Goal: Task Accomplishment & Management: Complete application form

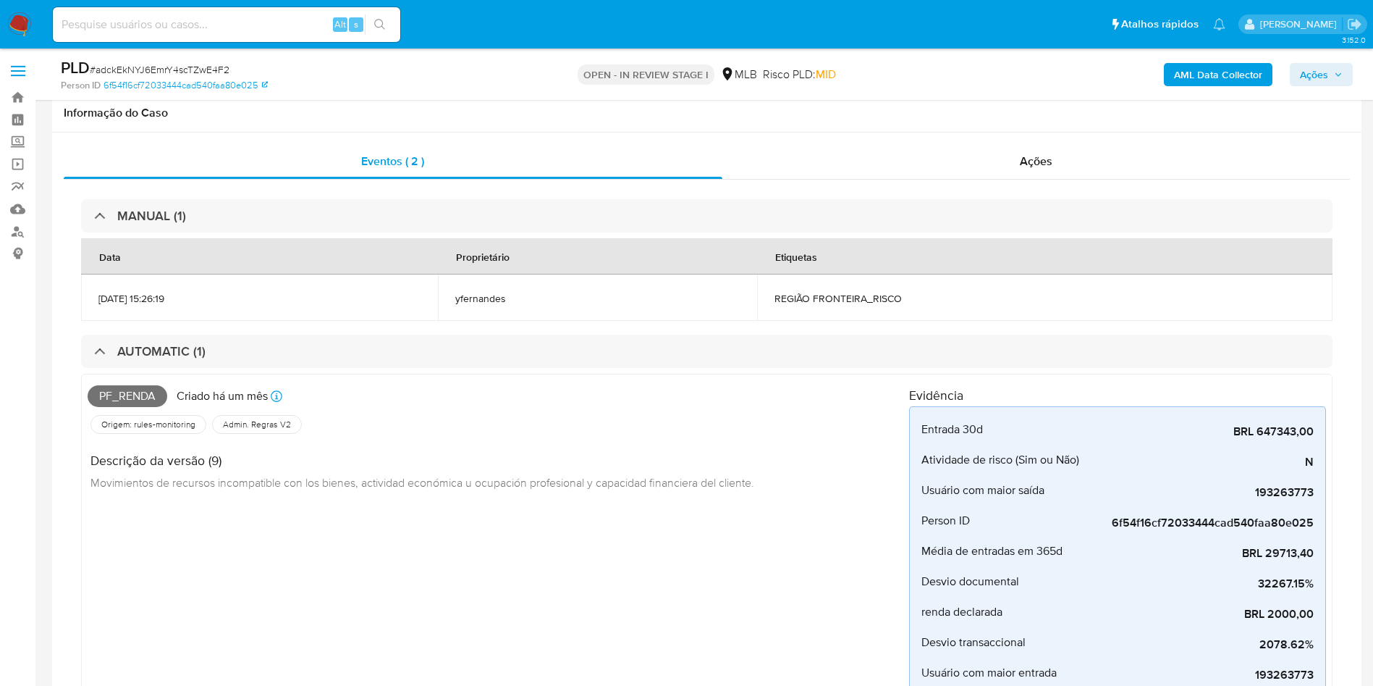
select select "10"
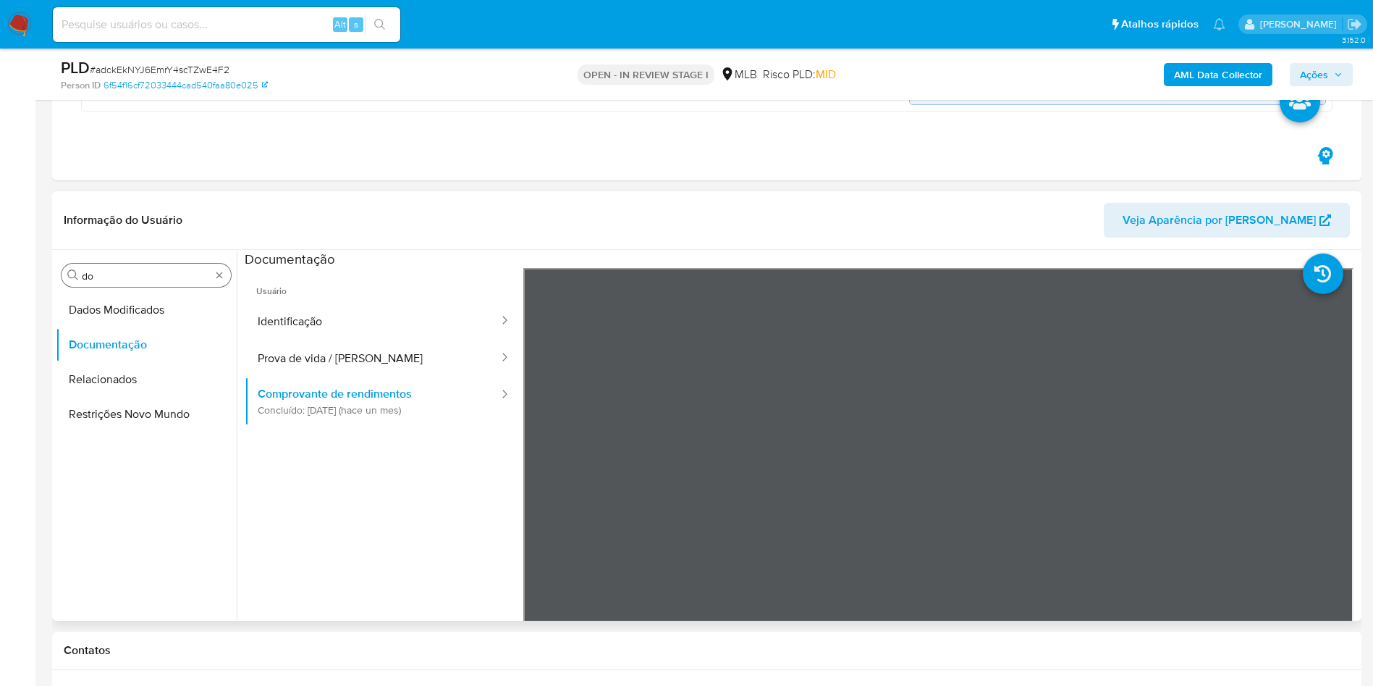
click at [90, 276] on input "do" at bounding box center [146, 275] width 129 height 13
click at [90, 276] on input "EN" at bounding box center [146, 275] width 129 height 13
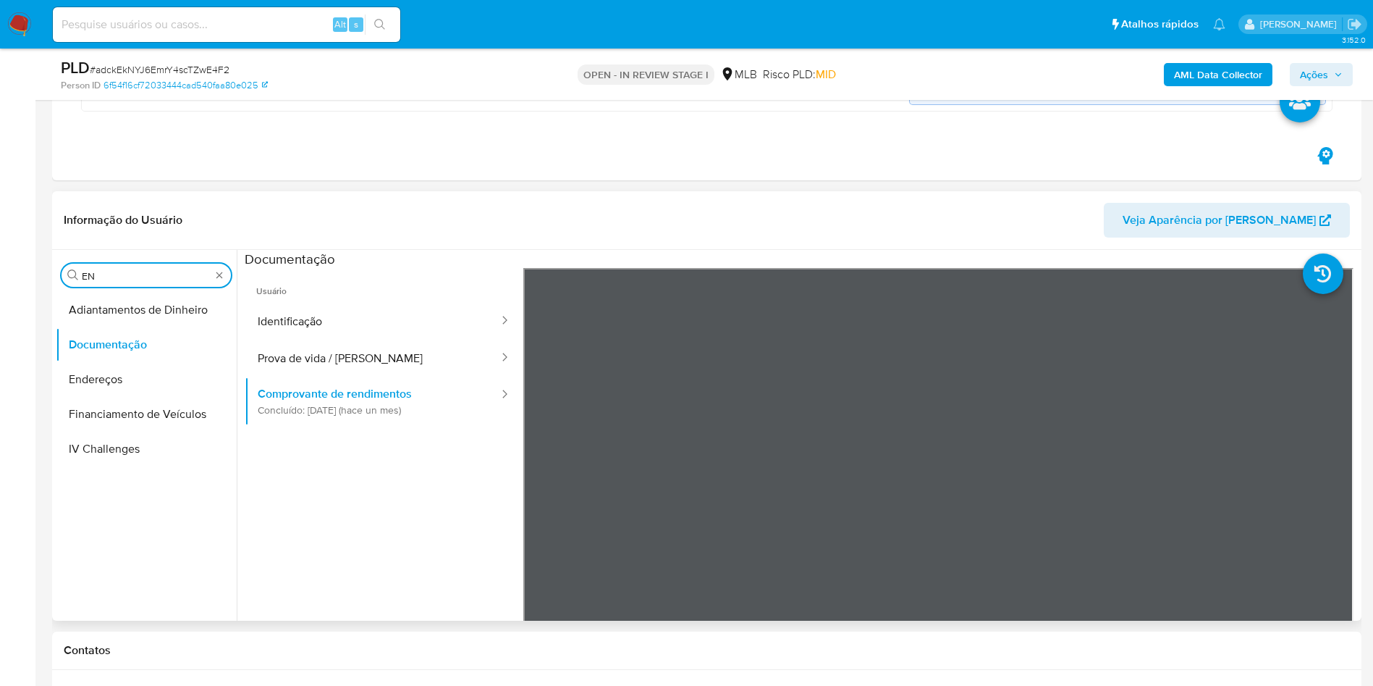
click at [90, 276] on input "EN" at bounding box center [146, 275] width 129 height 13
type input "KY"
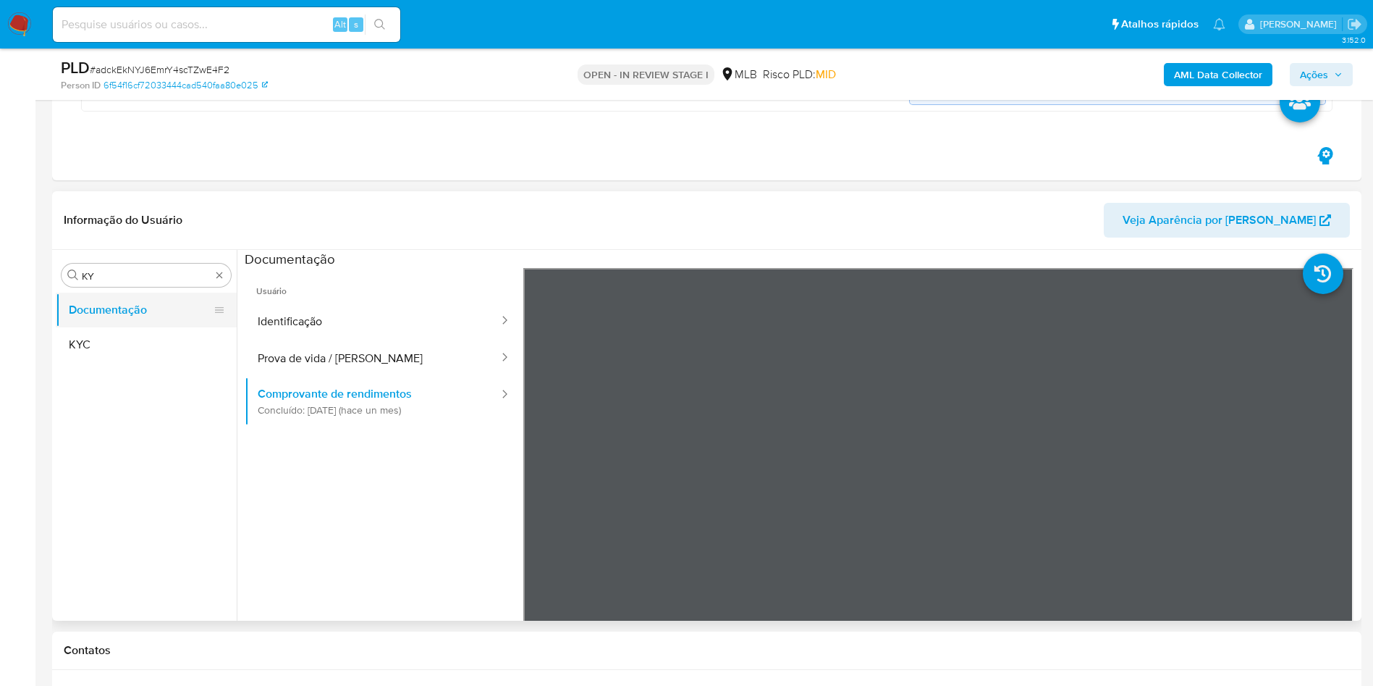
click at [77, 324] on button "Documentação" at bounding box center [140, 309] width 169 height 35
click at [96, 334] on button "KYC" at bounding box center [140, 344] width 169 height 35
click at [137, 348] on button "KYC" at bounding box center [140, 344] width 169 height 35
click at [123, 279] on input "KY" at bounding box center [146, 275] width 129 height 13
click at [96, 353] on button "KYC" at bounding box center [140, 344] width 169 height 35
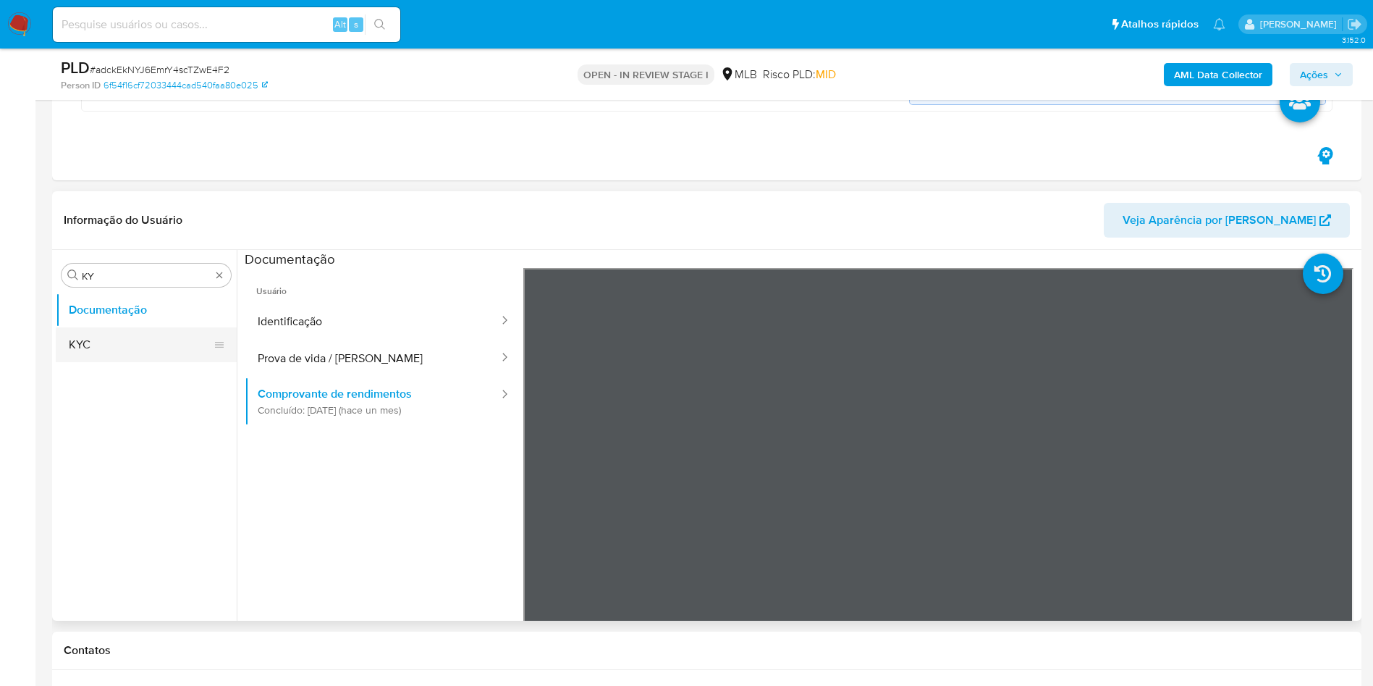
click at [96, 353] on button "KYC" at bounding box center [140, 344] width 169 height 35
click at [179, 280] on input "KY" at bounding box center [146, 275] width 129 height 13
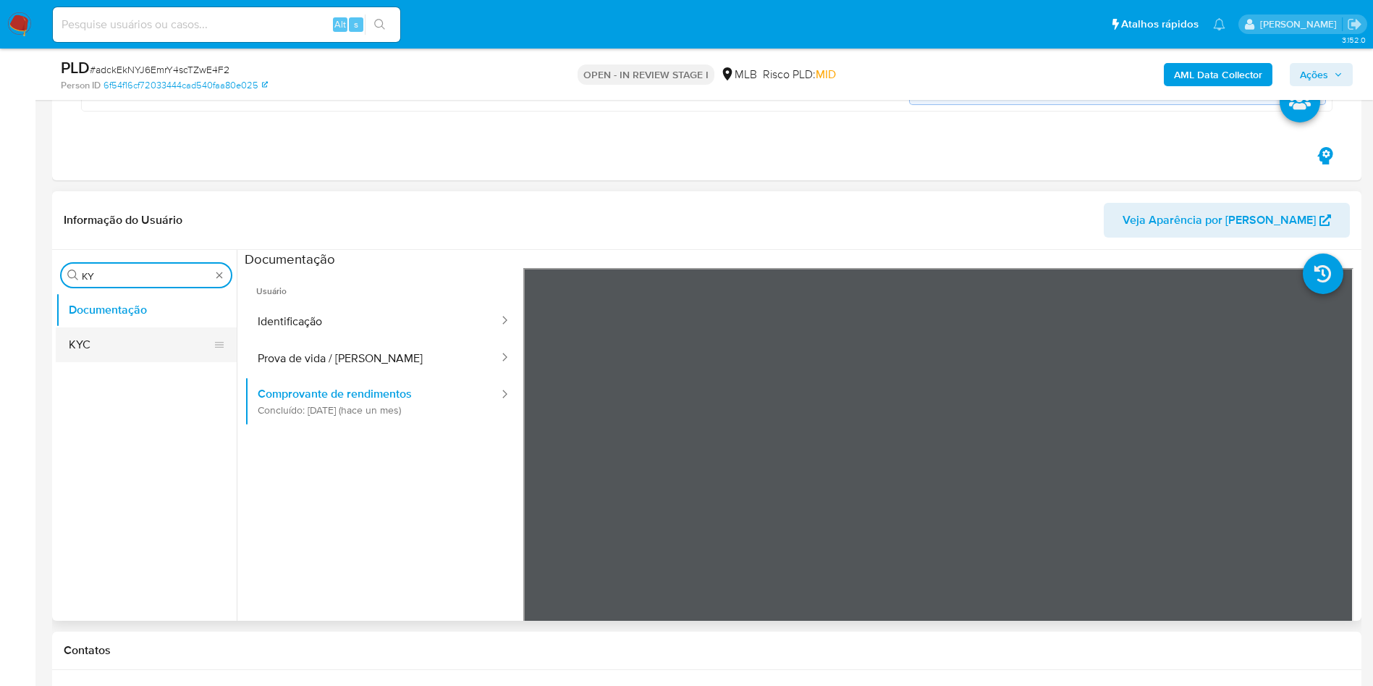
click at [140, 342] on button "KYC" at bounding box center [140, 344] width 169 height 35
click at [103, 353] on button "KYC" at bounding box center [140, 344] width 169 height 35
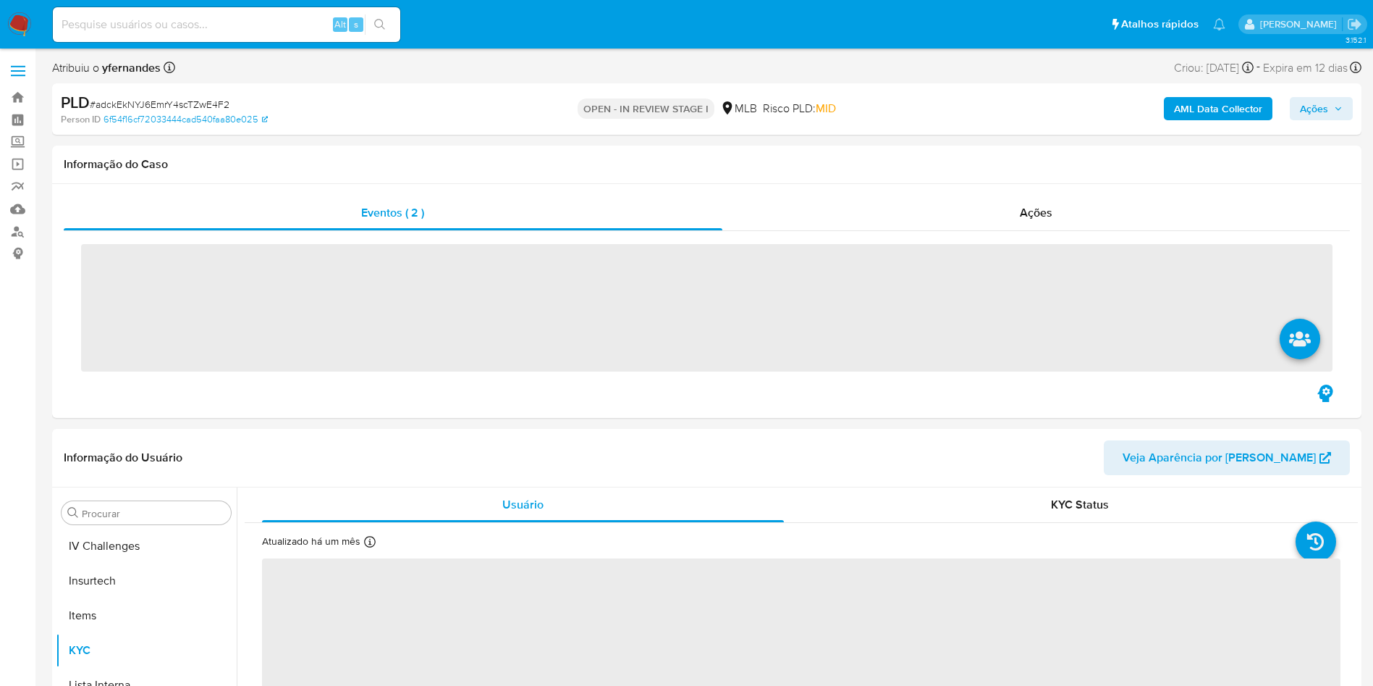
scroll to position [612, 0]
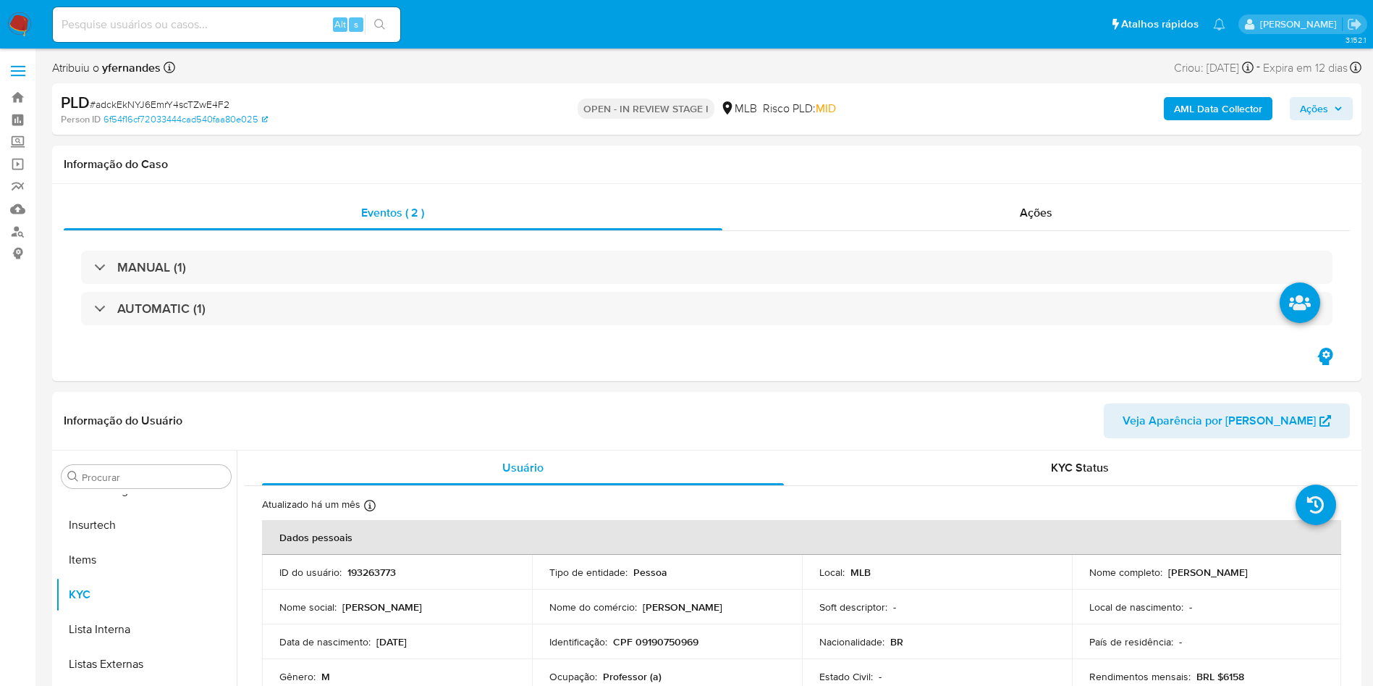
select select "10"
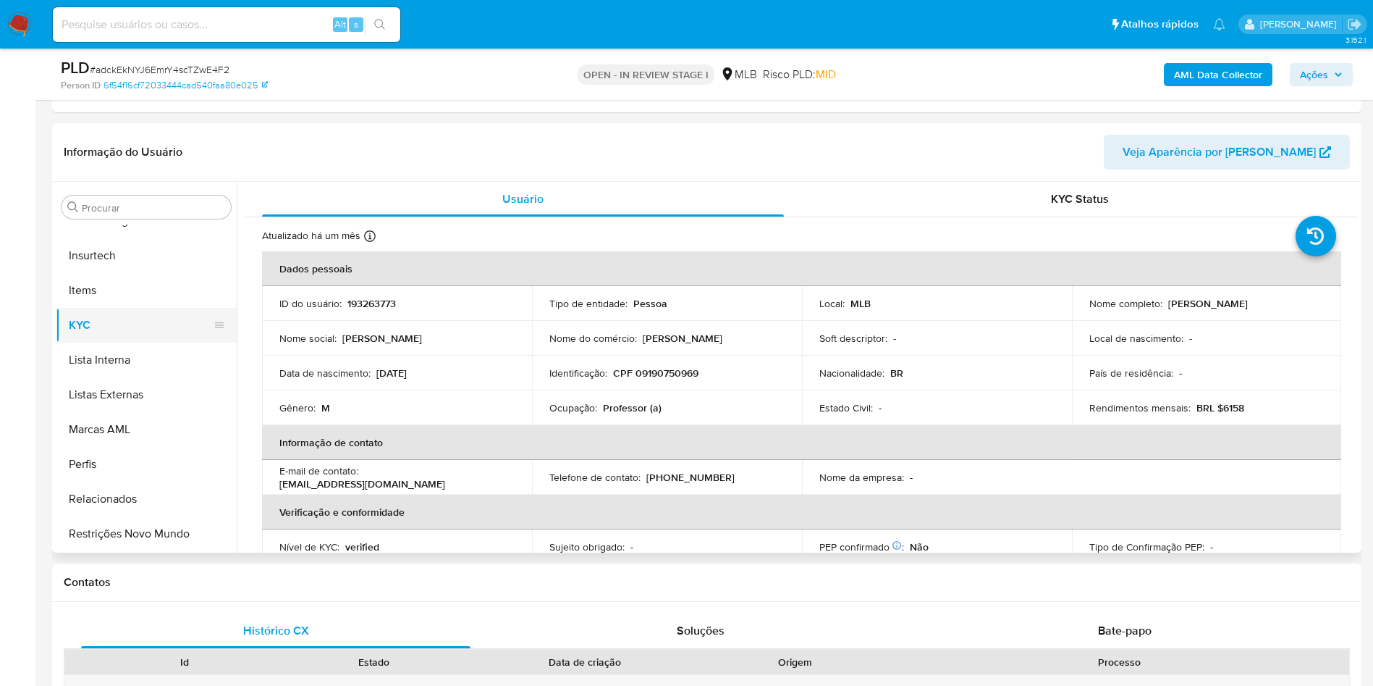
click at [119, 341] on button "KYC" at bounding box center [140, 325] width 169 height 35
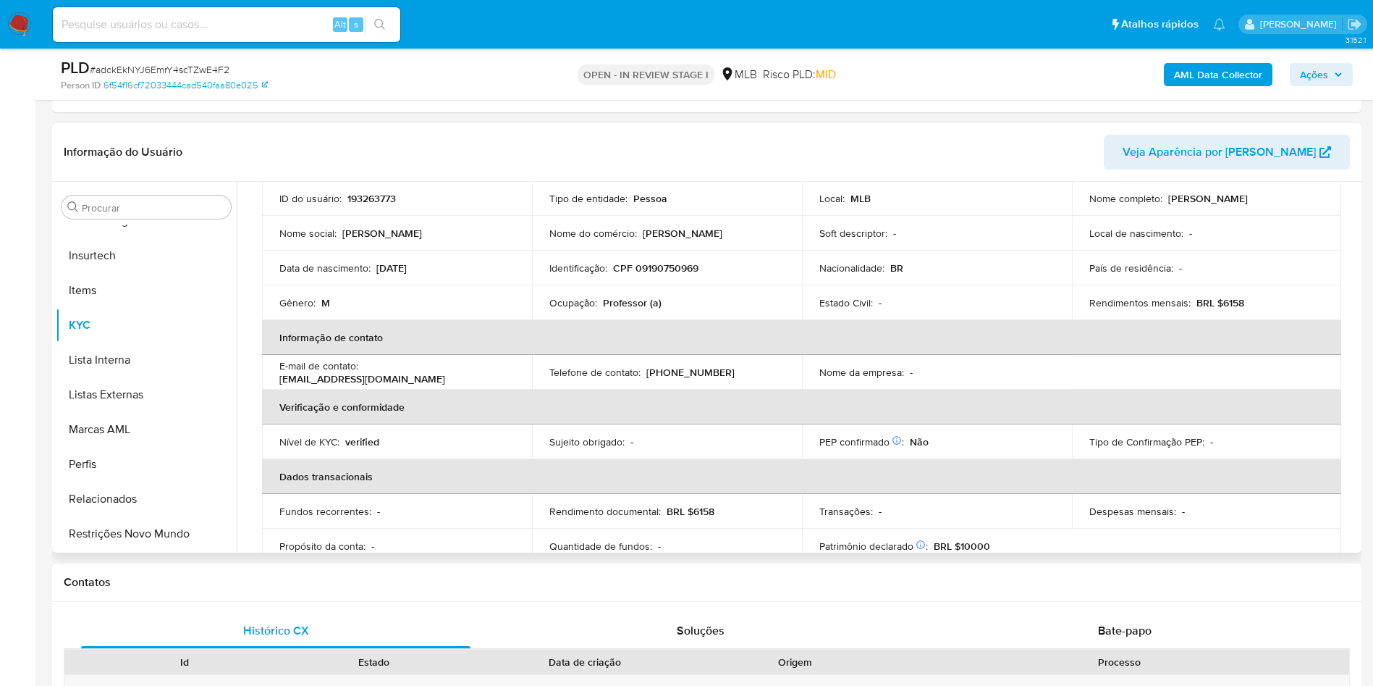
scroll to position [112, 0]
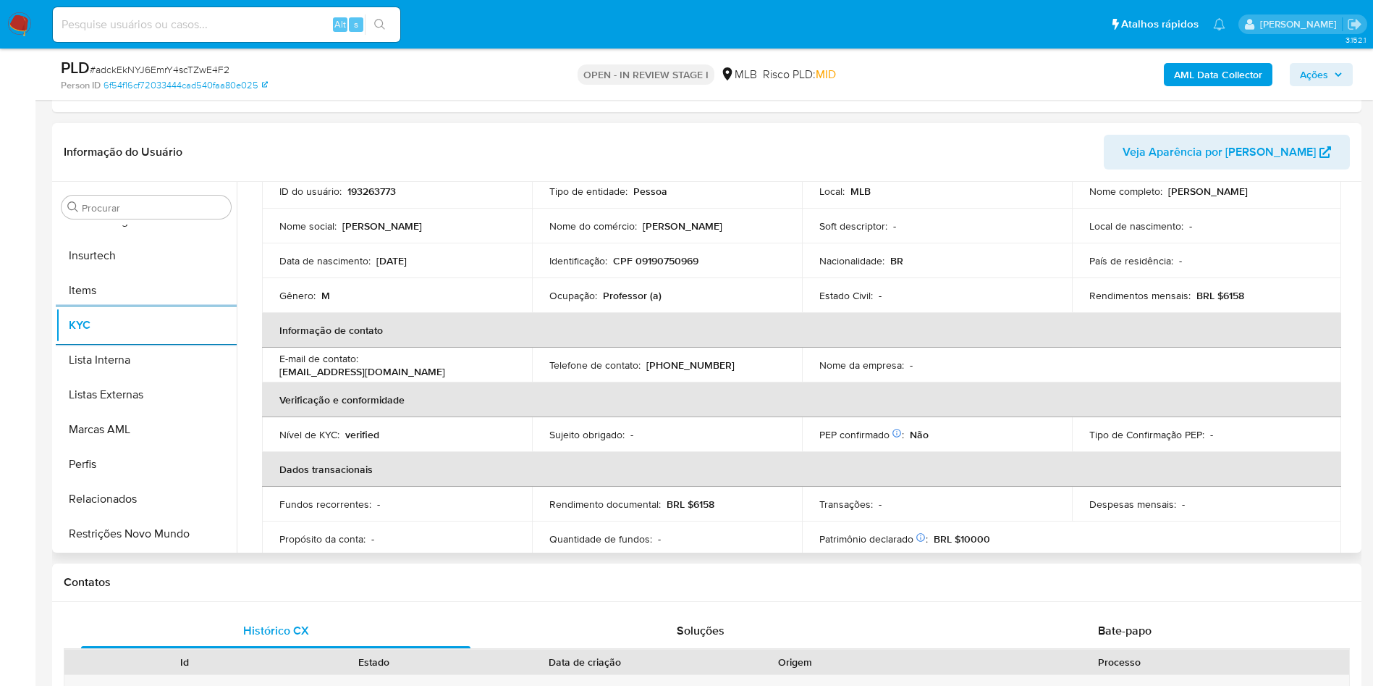
click at [612, 280] on td "Ocupação : Professor (a)" at bounding box center [667, 295] width 270 height 35
copy div "Ocupação : Professor (a)"
click at [902, 397] on th "Verificação e conformidade" at bounding box center [801, 399] width 1079 height 35
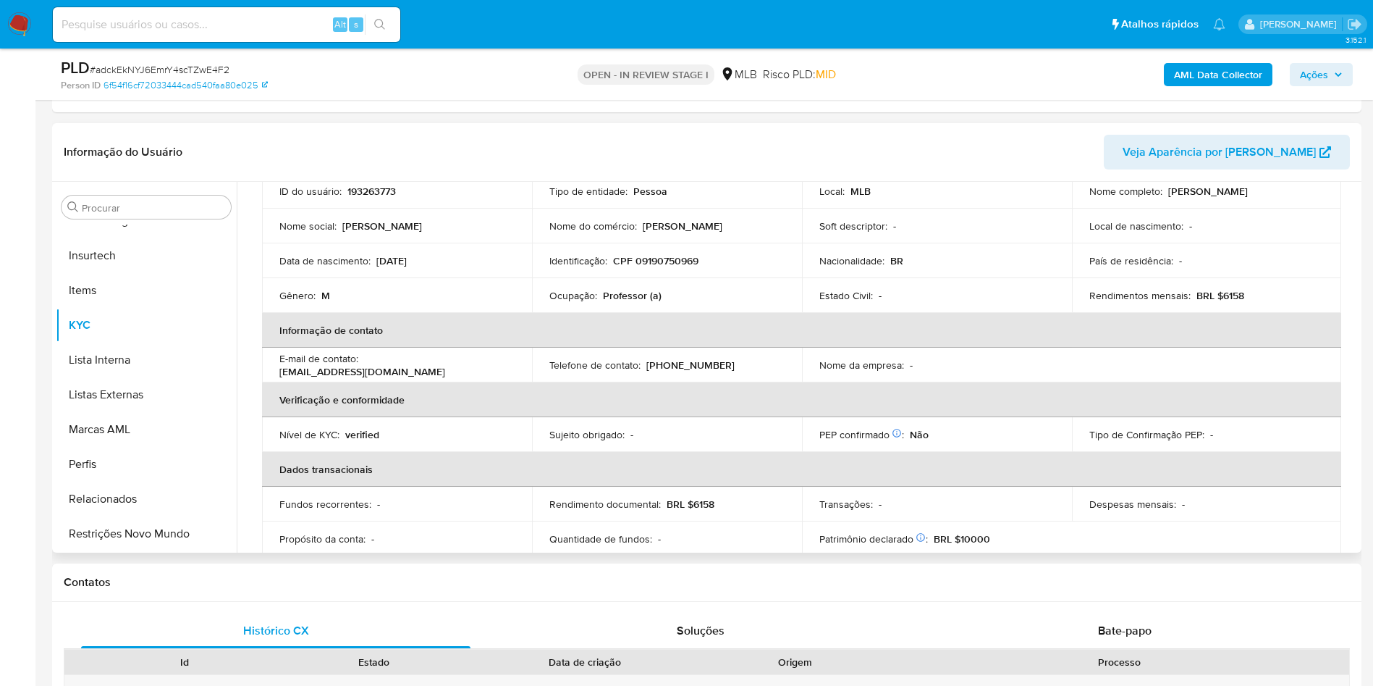
scroll to position [603, 0]
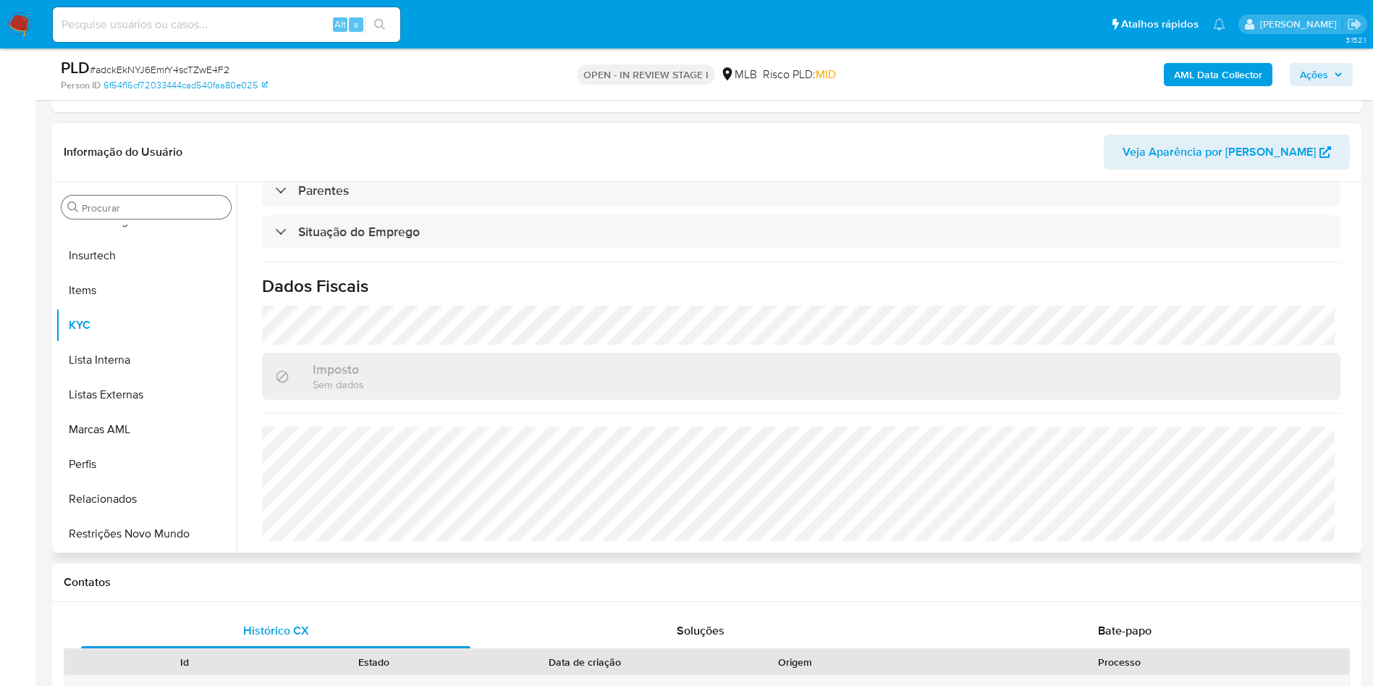
click at [108, 203] on input "Procurar" at bounding box center [153, 207] width 143 height 13
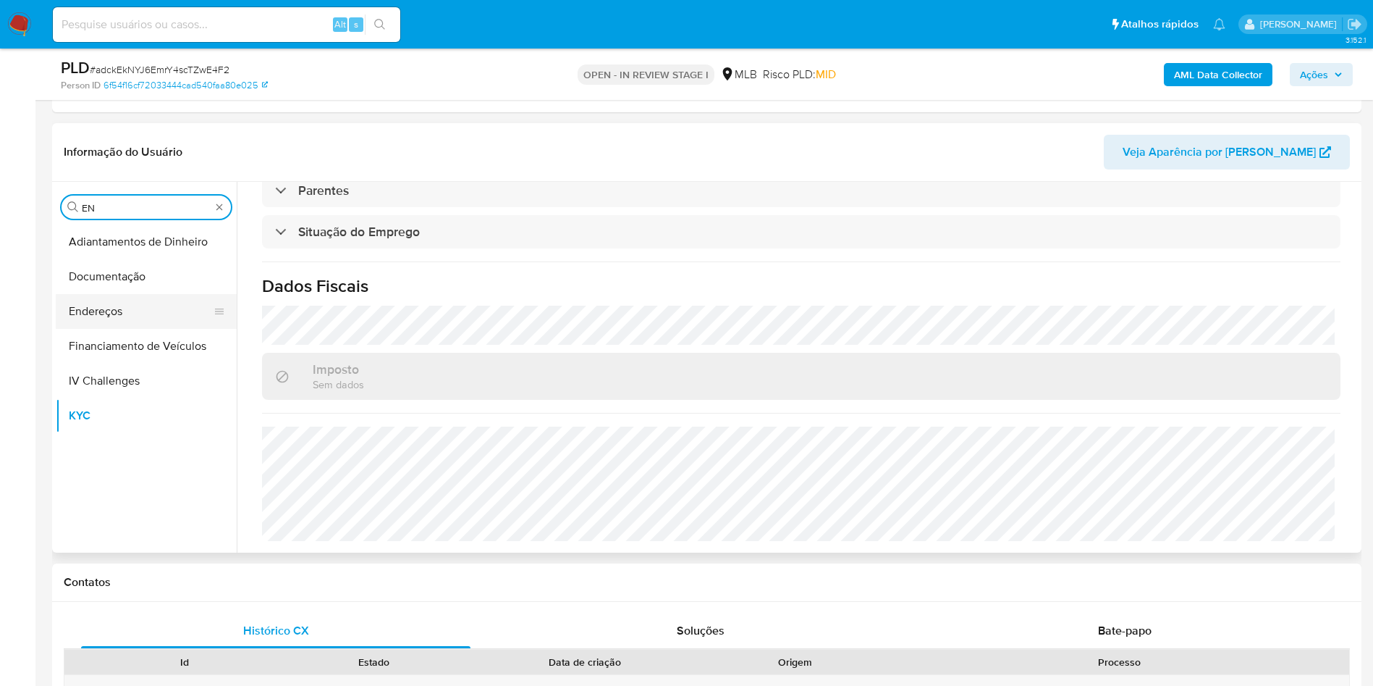
scroll to position [0, 0]
type input "EN"
click at [153, 317] on button "Endereços" at bounding box center [140, 311] width 169 height 35
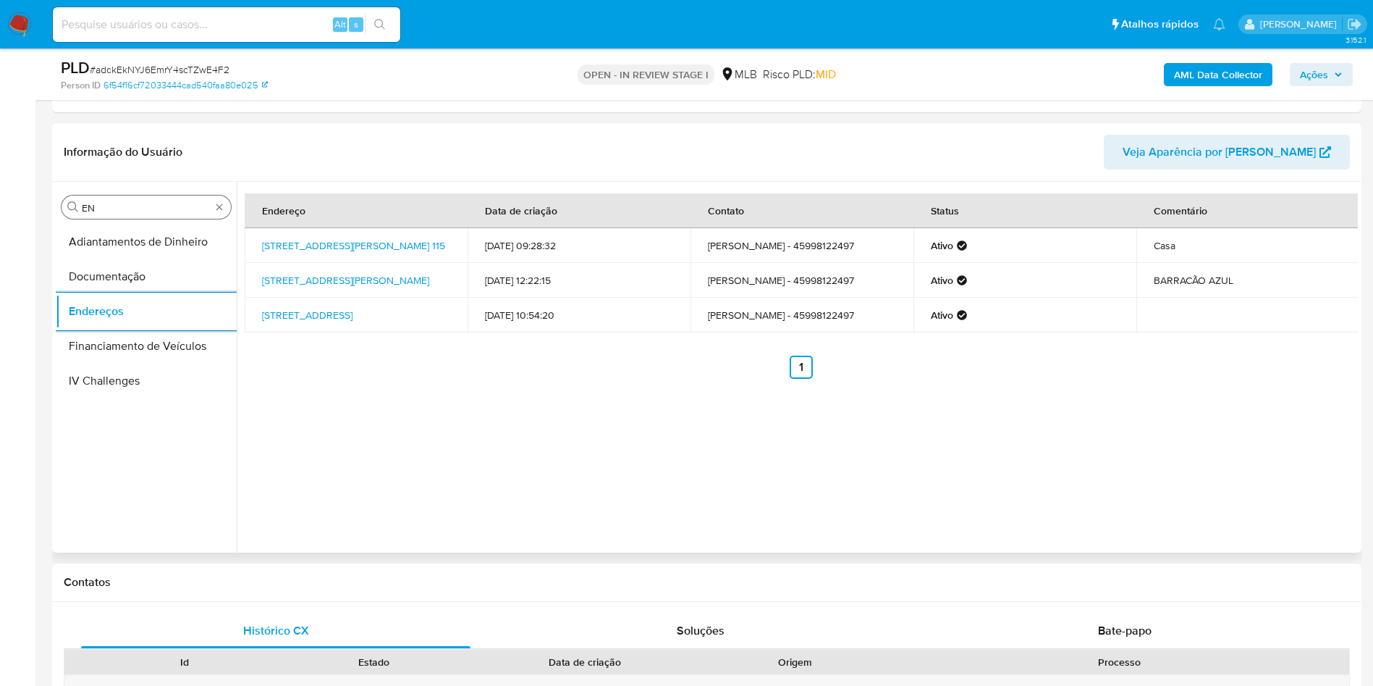
click at [126, 210] on input "EN" at bounding box center [146, 207] width 129 height 13
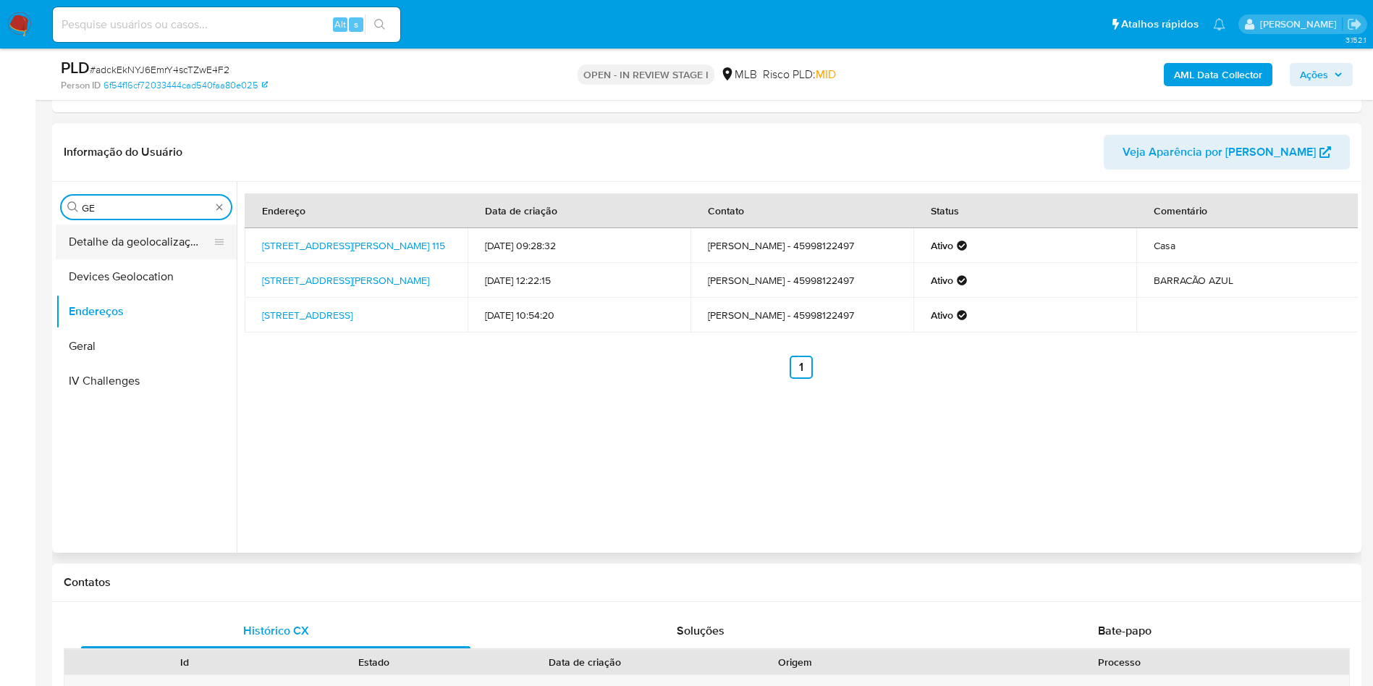
type input "GE"
click at [109, 229] on button "Detalhe da geolocalização" at bounding box center [140, 241] width 169 height 35
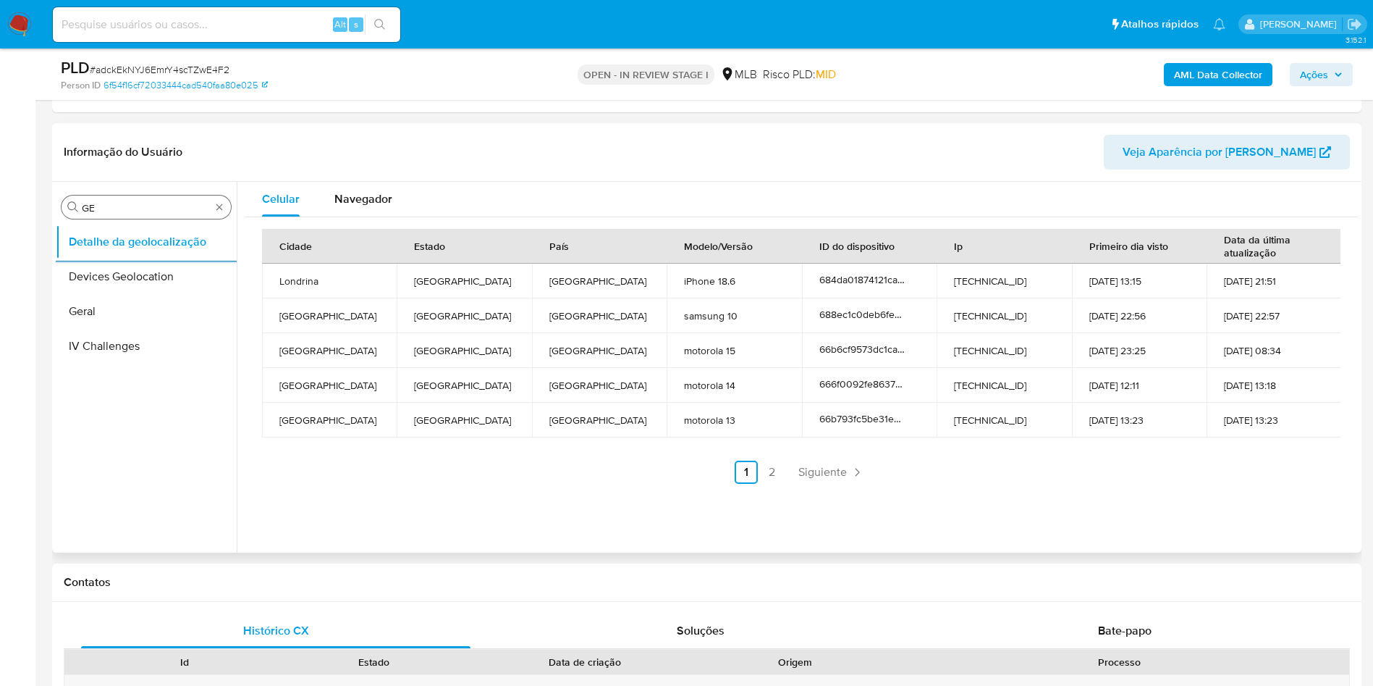
click at [143, 211] on input "GE" at bounding box center [146, 207] width 129 height 13
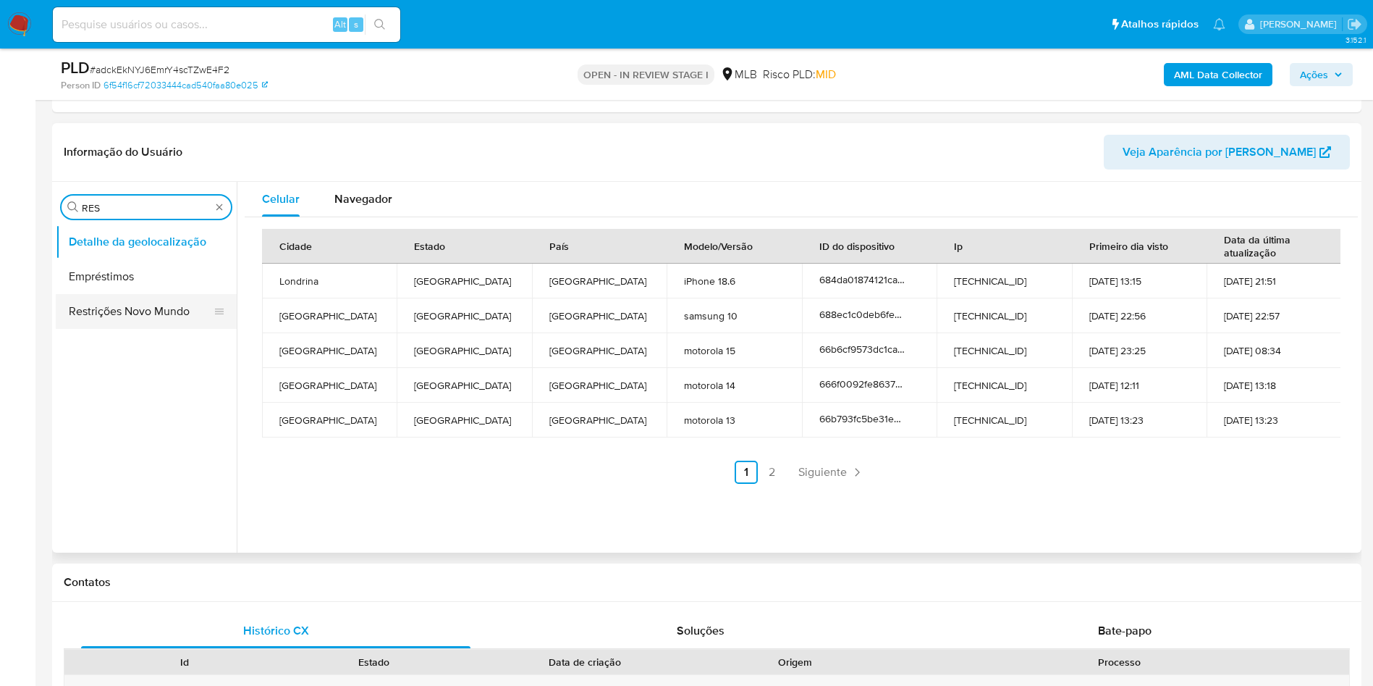
type input "RES"
click at [148, 295] on button "Restrições Novo Mundo" at bounding box center [140, 311] width 169 height 35
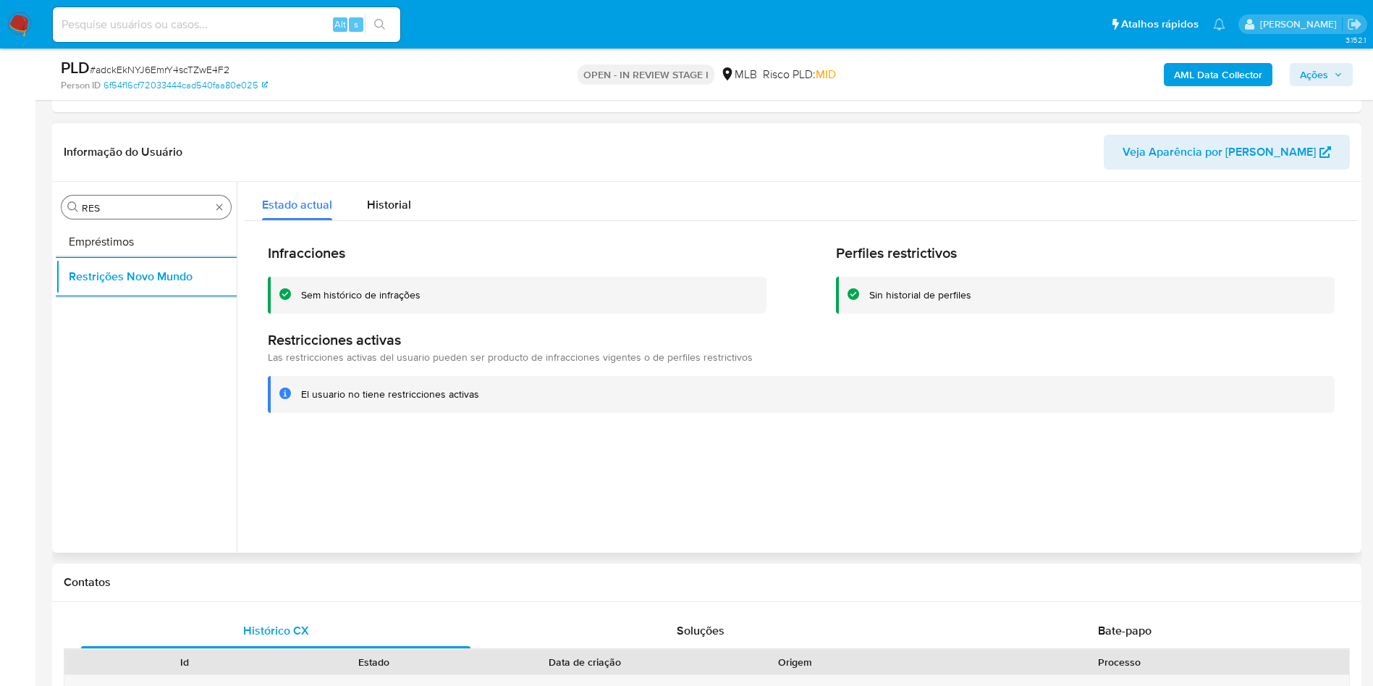
click at [123, 209] on input "RES" at bounding box center [146, 207] width 129 height 13
type input "PO"
click at [122, 232] on button "Dispositivos Point" at bounding box center [146, 241] width 181 height 35
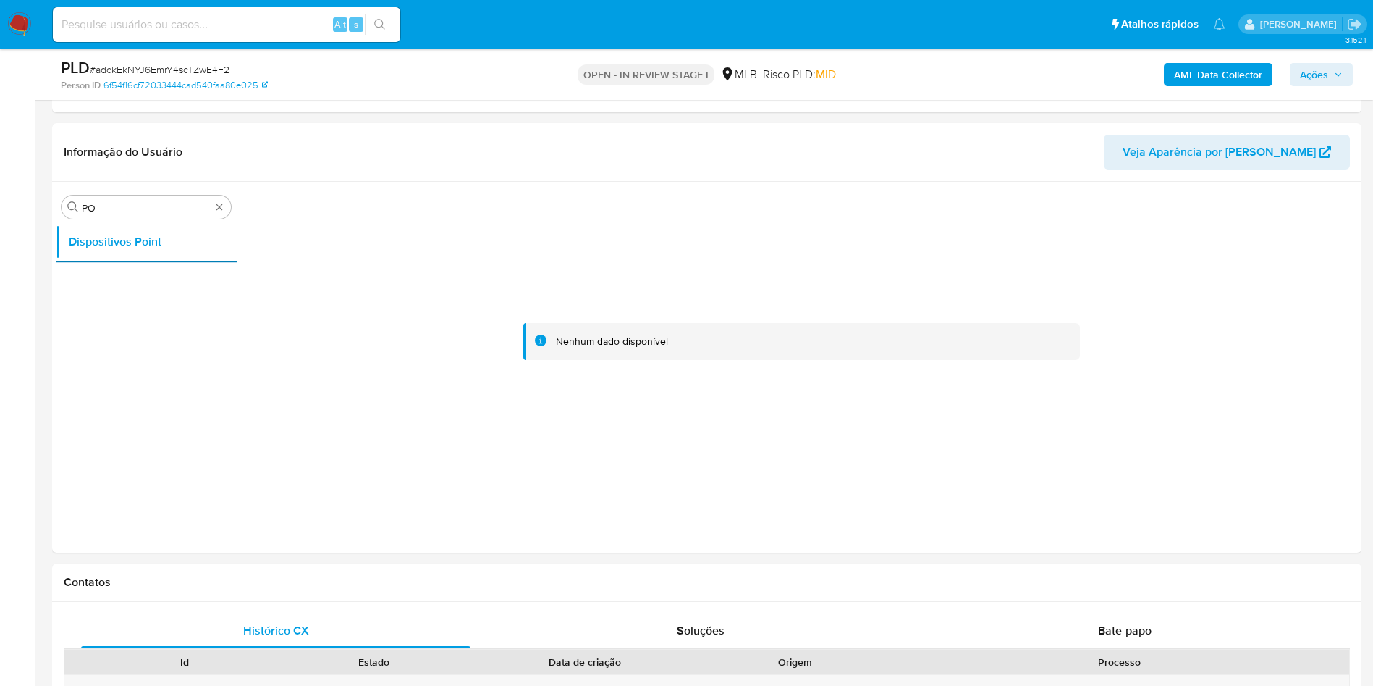
click at [1223, 67] on b "AML Data Collector" at bounding box center [1218, 74] width 88 height 23
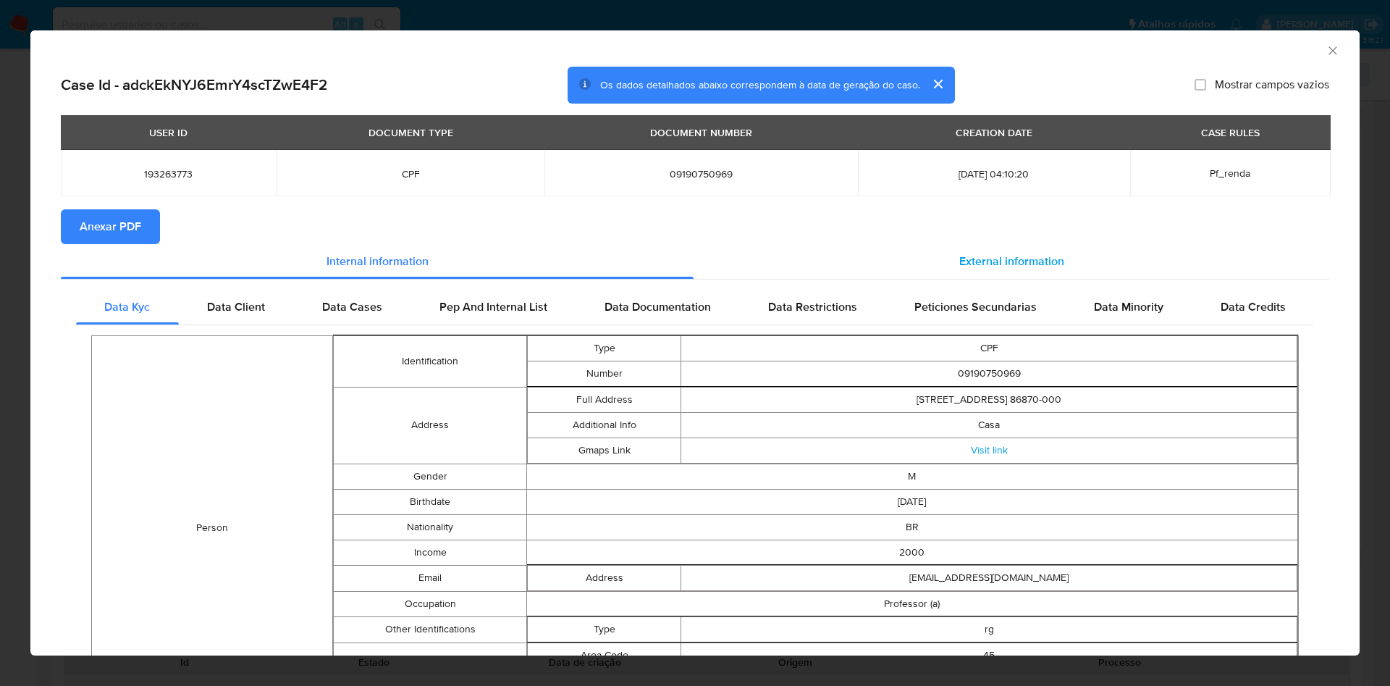
click at [988, 258] on span "External information" at bounding box center [1011, 261] width 105 height 17
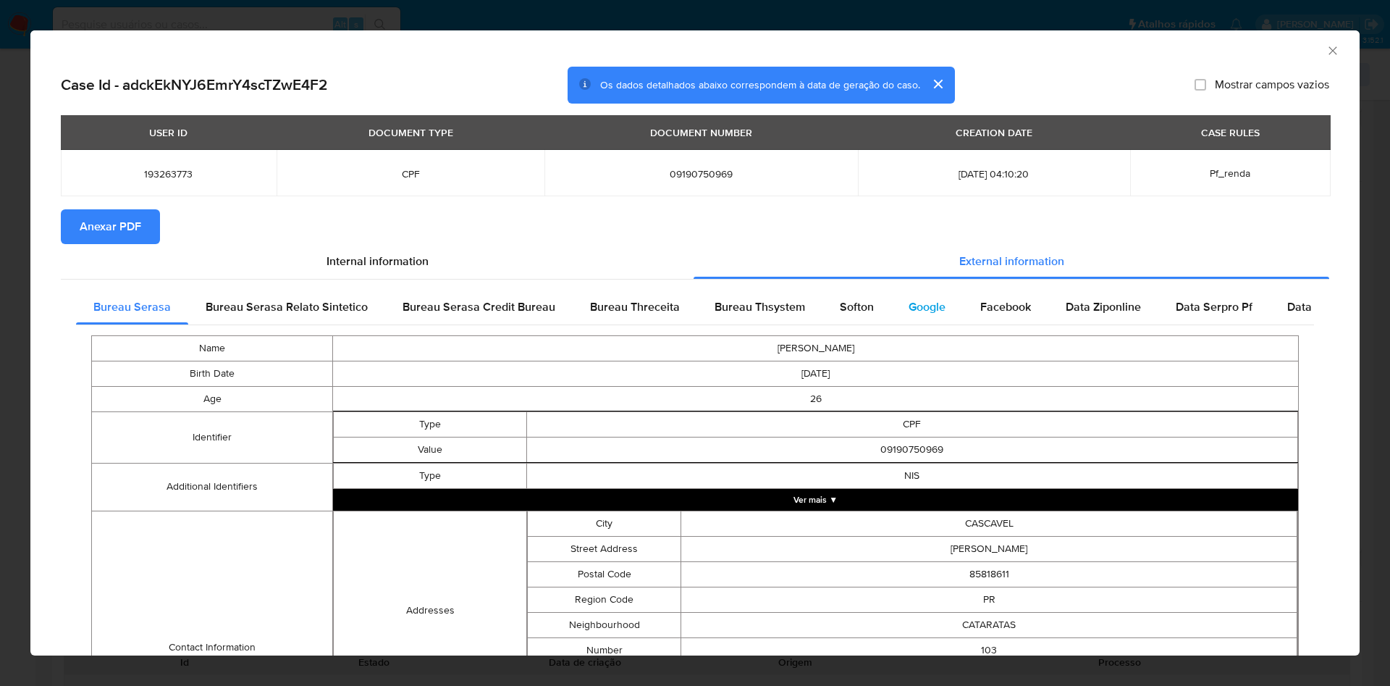
click at [917, 313] on span "Google" at bounding box center [927, 306] width 37 height 17
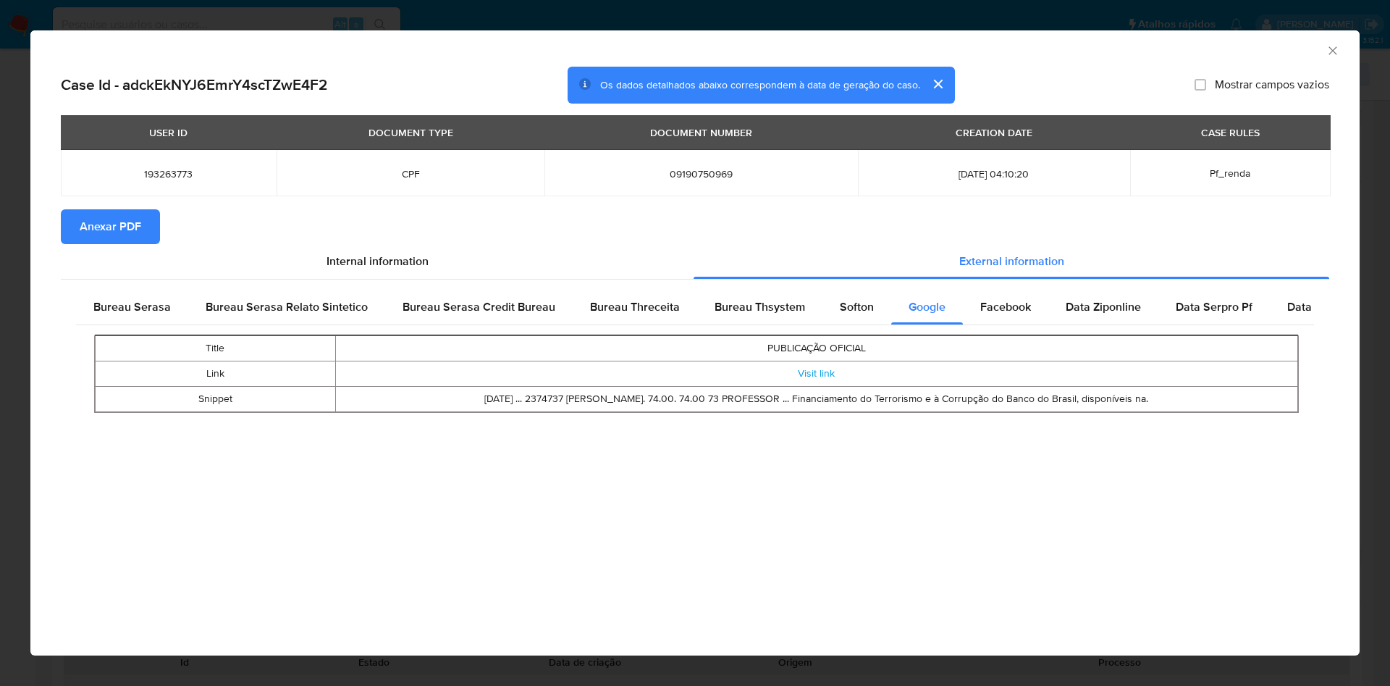
click at [858, 325] on div "Title PUBLICAÇÃO OFICIAL Link Visit link Snippet Jun 11, 2024 ... 2374737 ANDER…" at bounding box center [695, 374] width 1238 height 98
click at [828, 319] on div "Softon" at bounding box center [856, 307] width 69 height 35
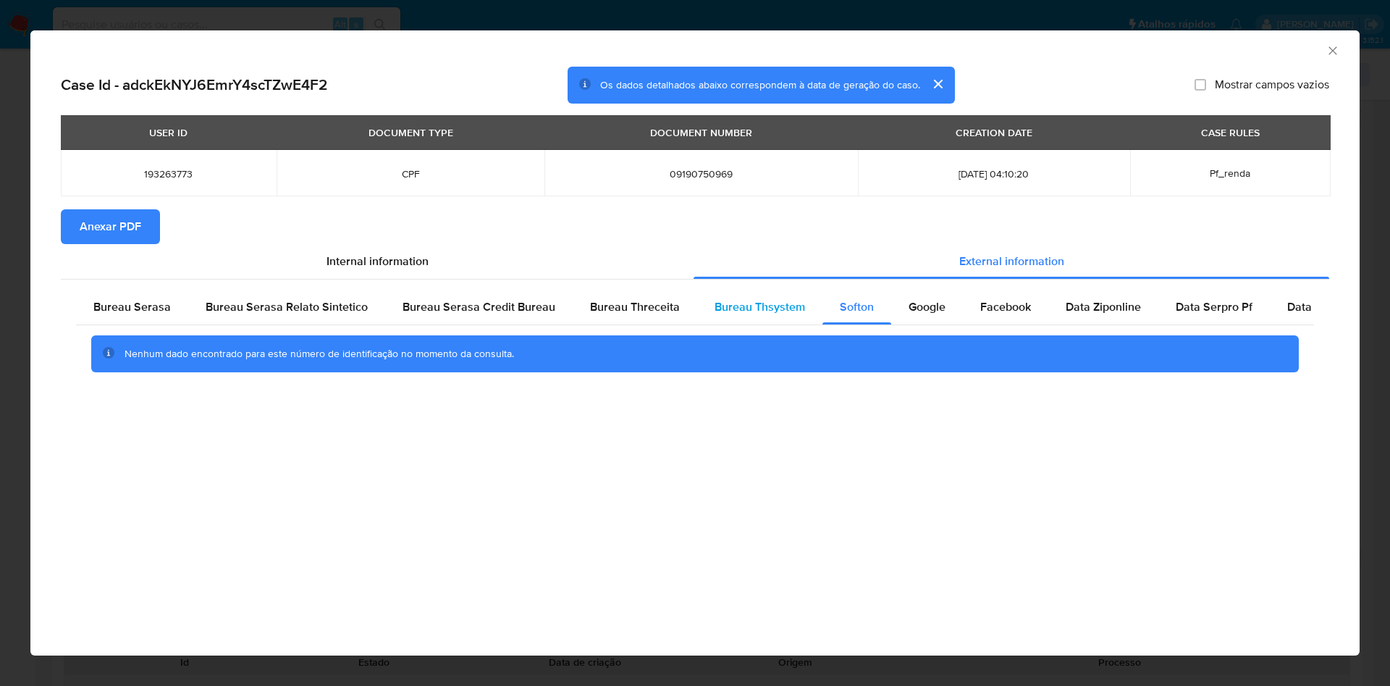
click at [792, 308] on span "Bureau Thsystem" at bounding box center [760, 306] width 90 height 17
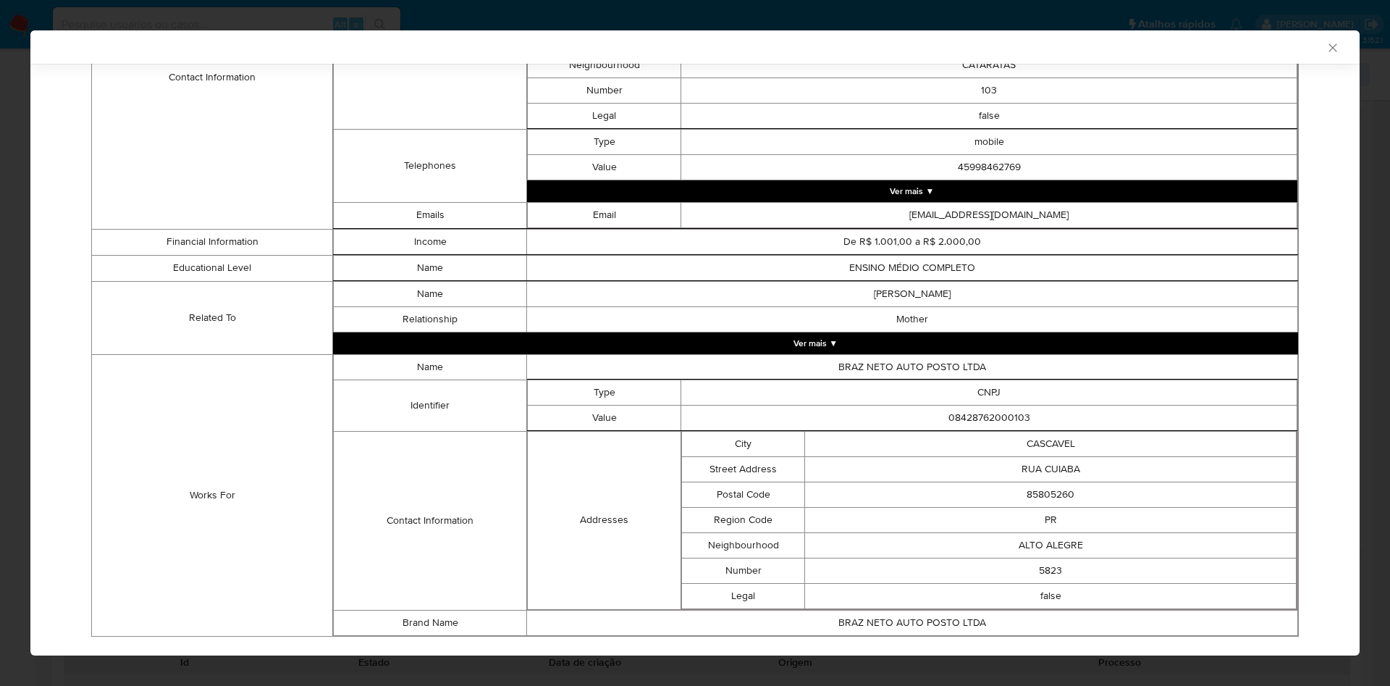
scroll to position [741, 0]
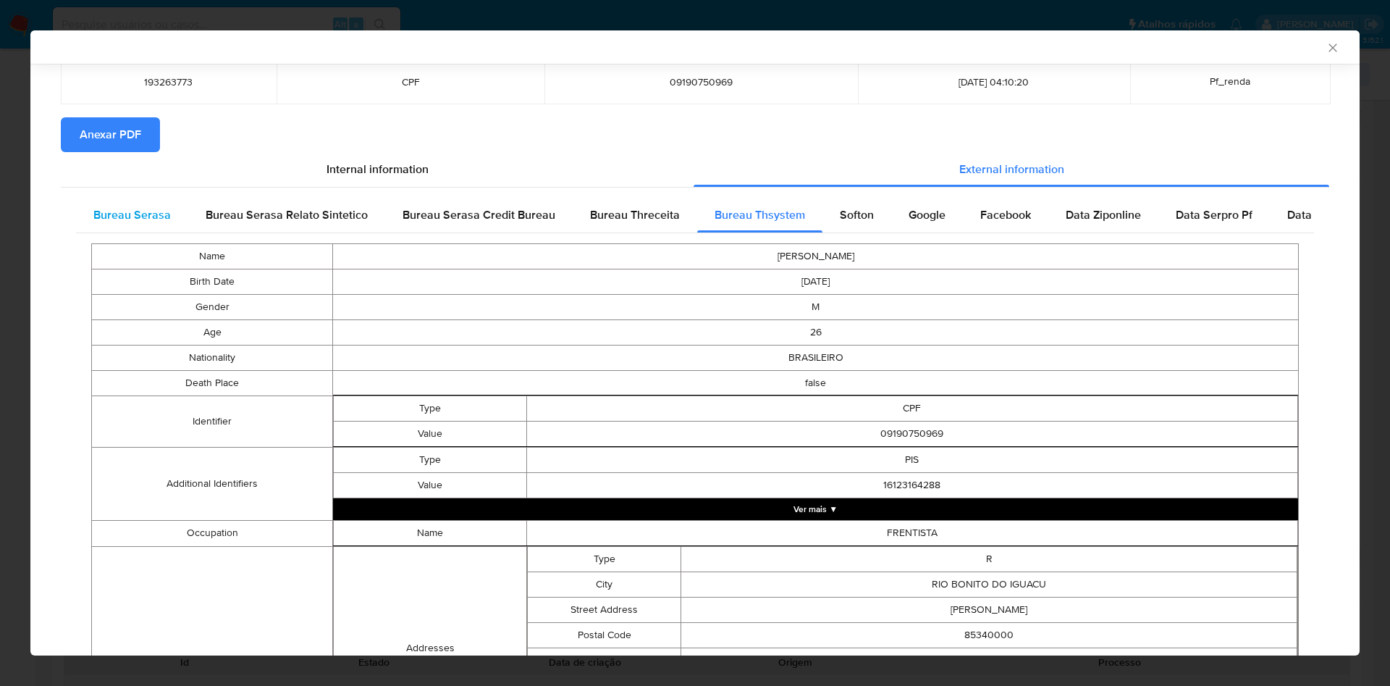
click at [124, 213] on span "Bureau Serasa" at bounding box center [131, 214] width 77 height 17
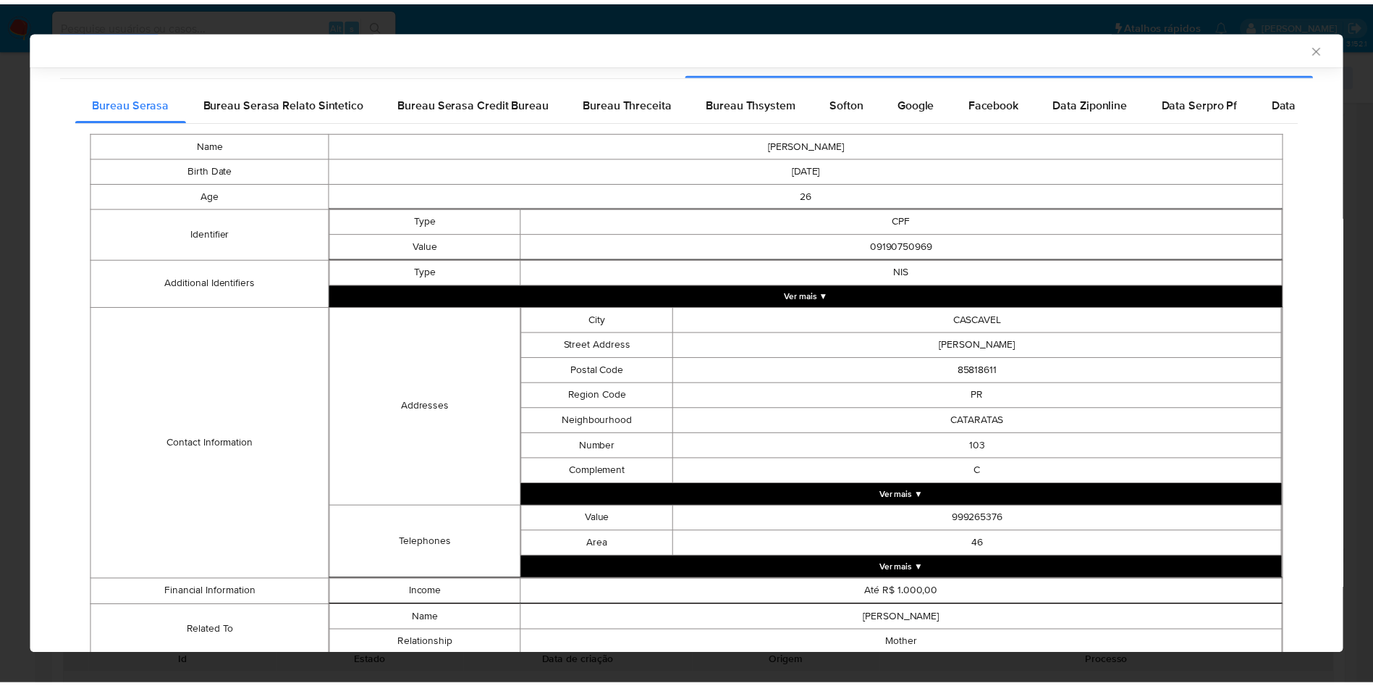
scroll to position [254, 0]
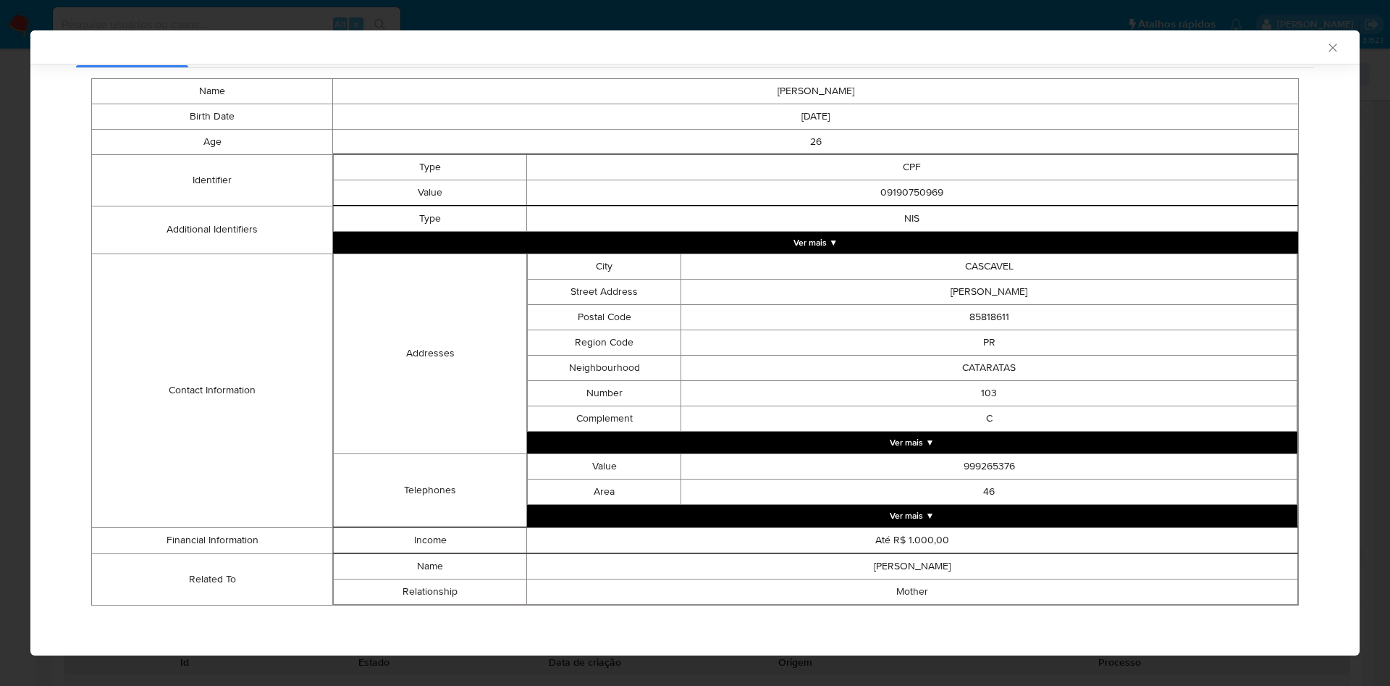
click at [0, 527] on div "AML Data Collector Case Id - adckEkNYJ6EmrY4scTZwE4F2 Os dados detalhados abaix…" at bounding box center [695, 343] width 1390 height 686
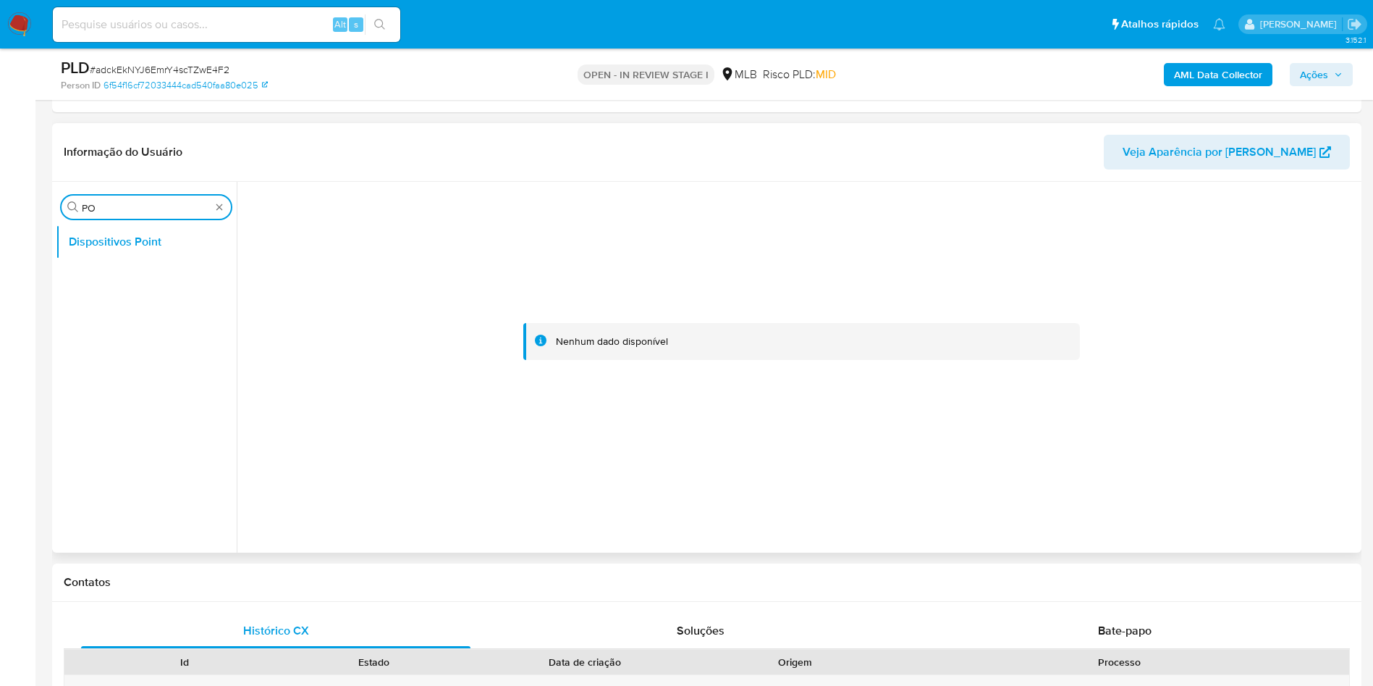
click at [143, 205] on input "PO" at bounding box center [146, 207] width 129 height 13
type input "KY"
click at [117, 248] on button "Dispositivos Point" at bounding box center [140, 241] width 169 height 35
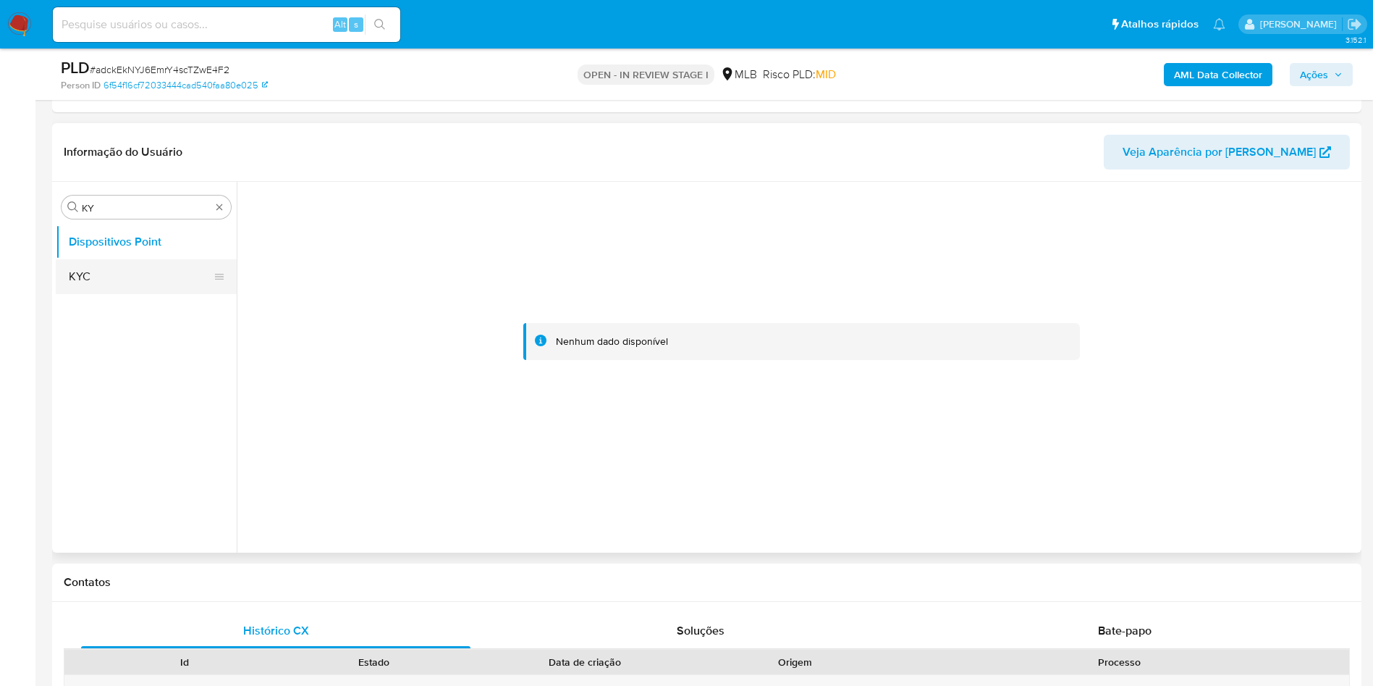
click at [111, 259] on button "KYC" at bounding box center [140, 276] width 169 height 35
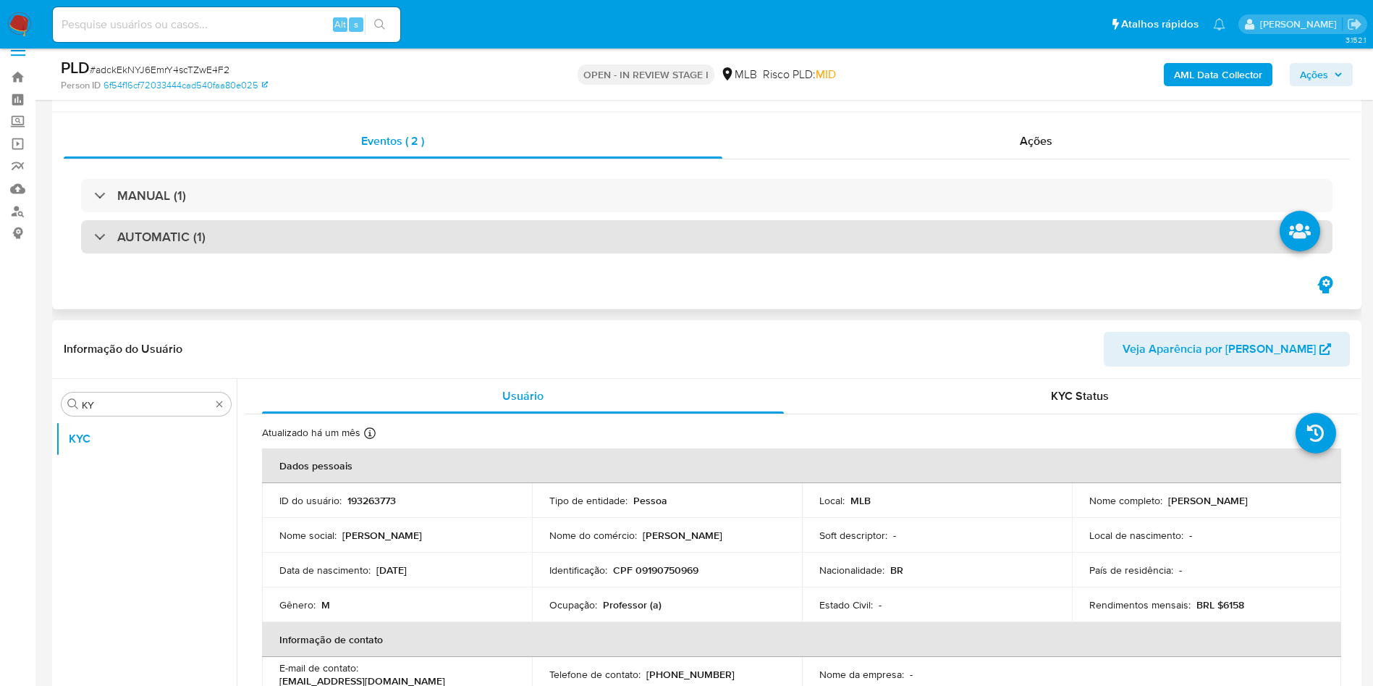
scroll to position [0, 0]
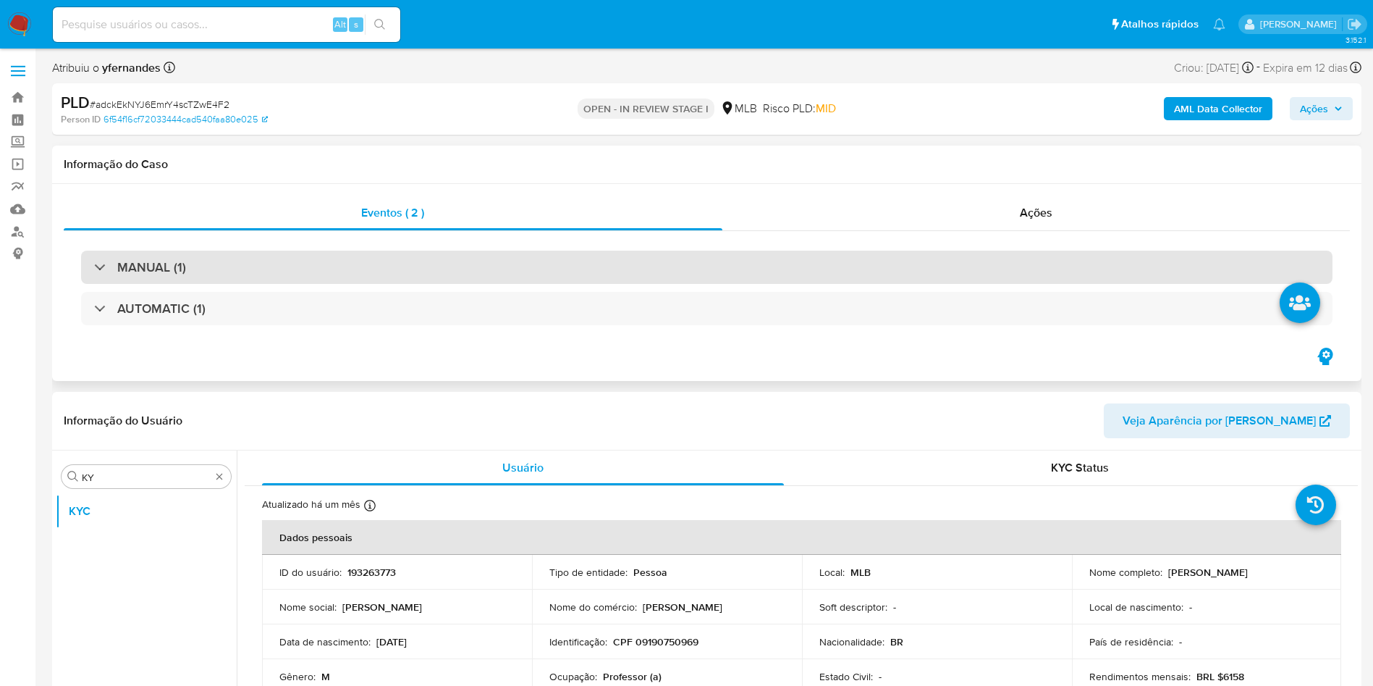
click at [460, 271] on div "MANUAL (1)" at bounding box center [707, 266] width 1252 height 33
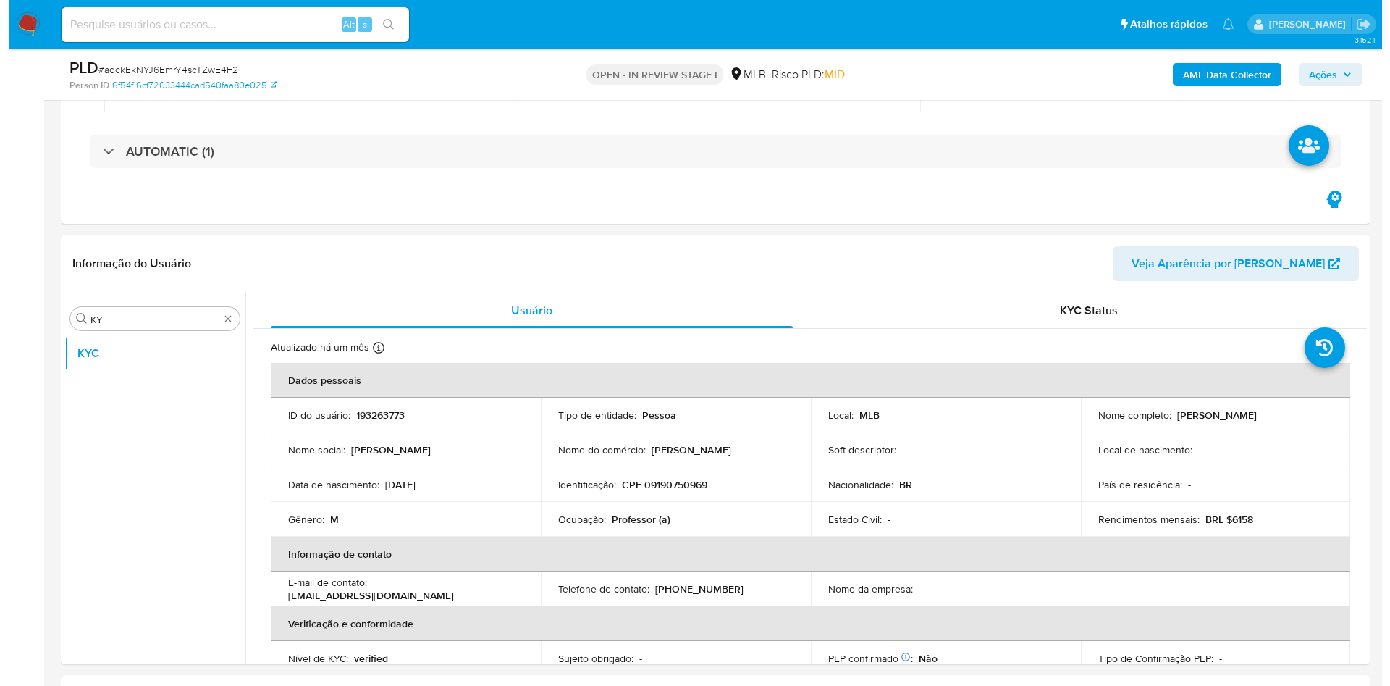
scroll to position [326, 0]
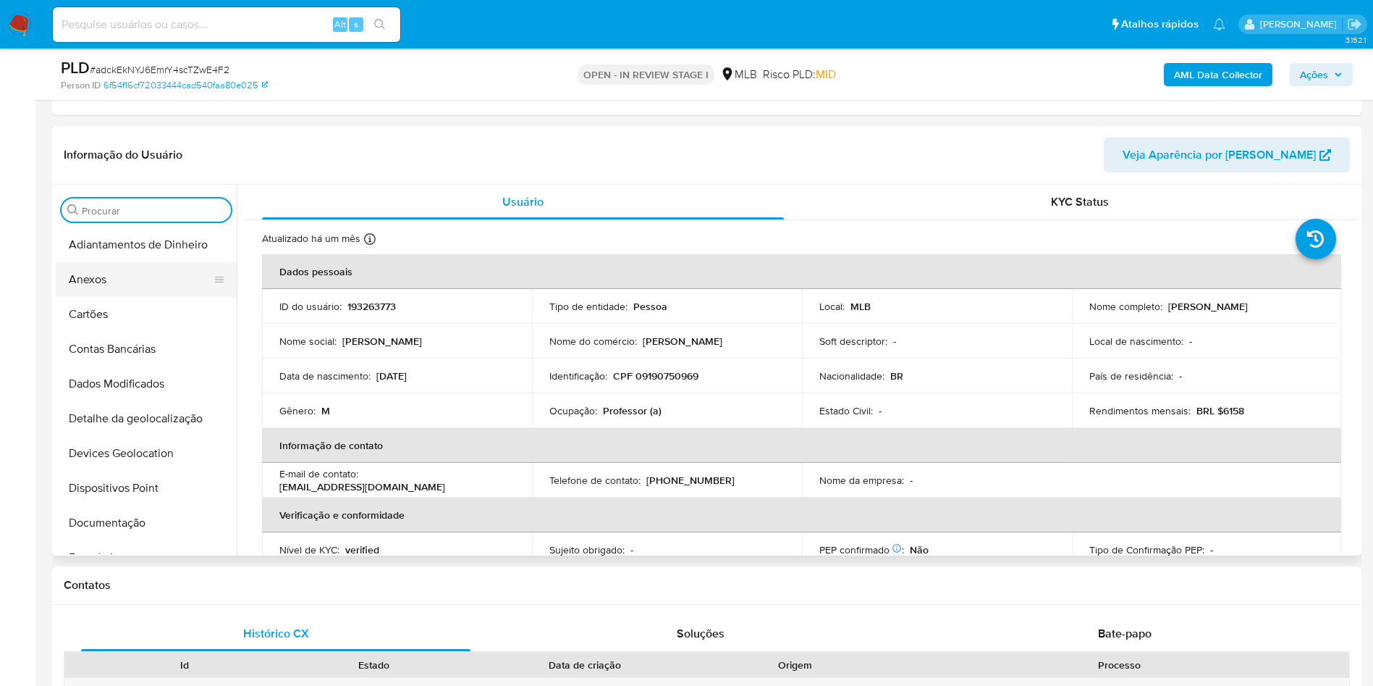
click at [127, 283] on button "Anexos" at bounding box center [140, 279] width 169 height 35
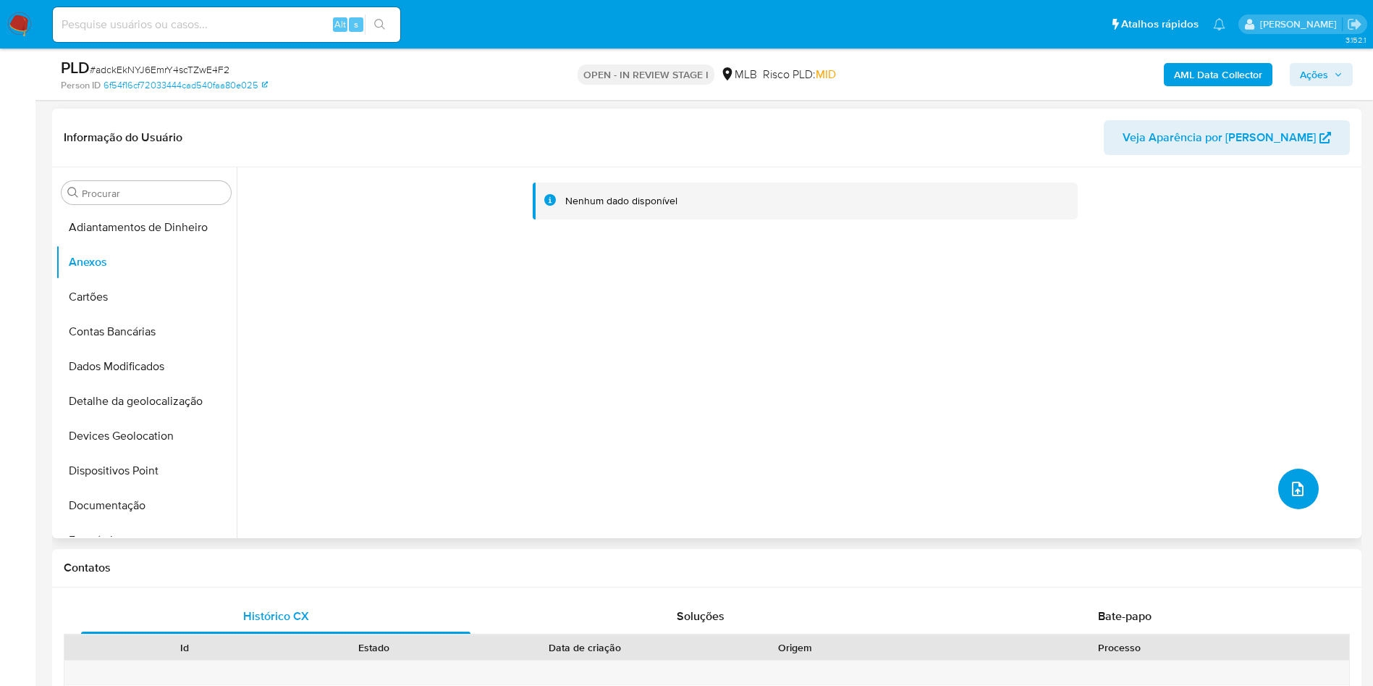
click at [1295, 489] on icon "upload-file" at bounding box center [1297, 488] width 17 height 17
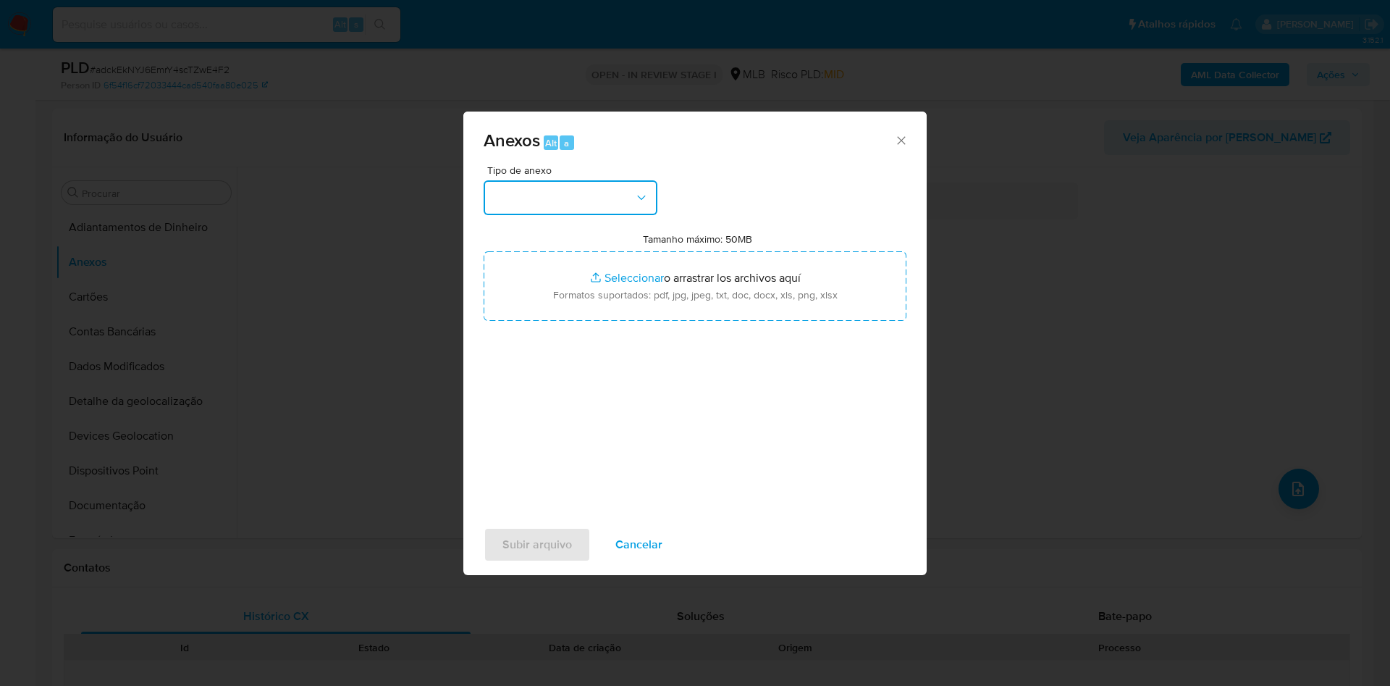
click at [578, 205] on button "button" at bounding box center [571, 197] width 174 height 35
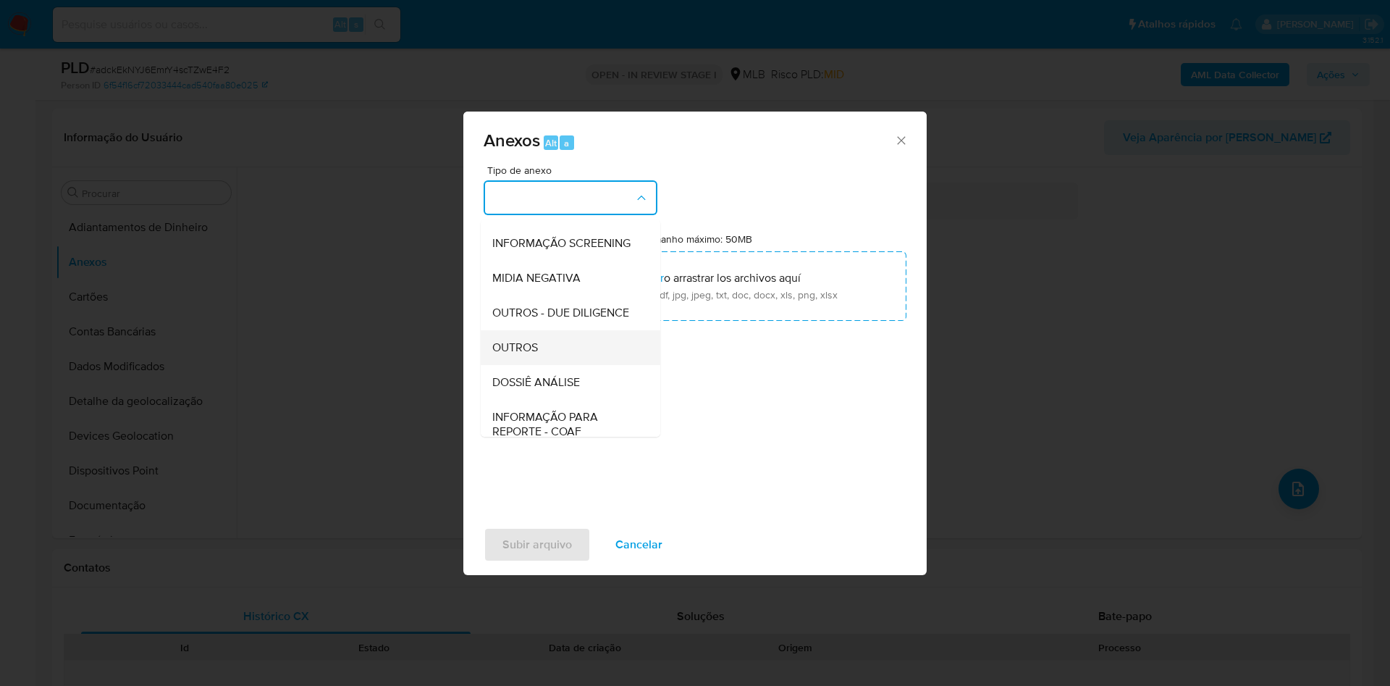
scroll to position [223, 0]
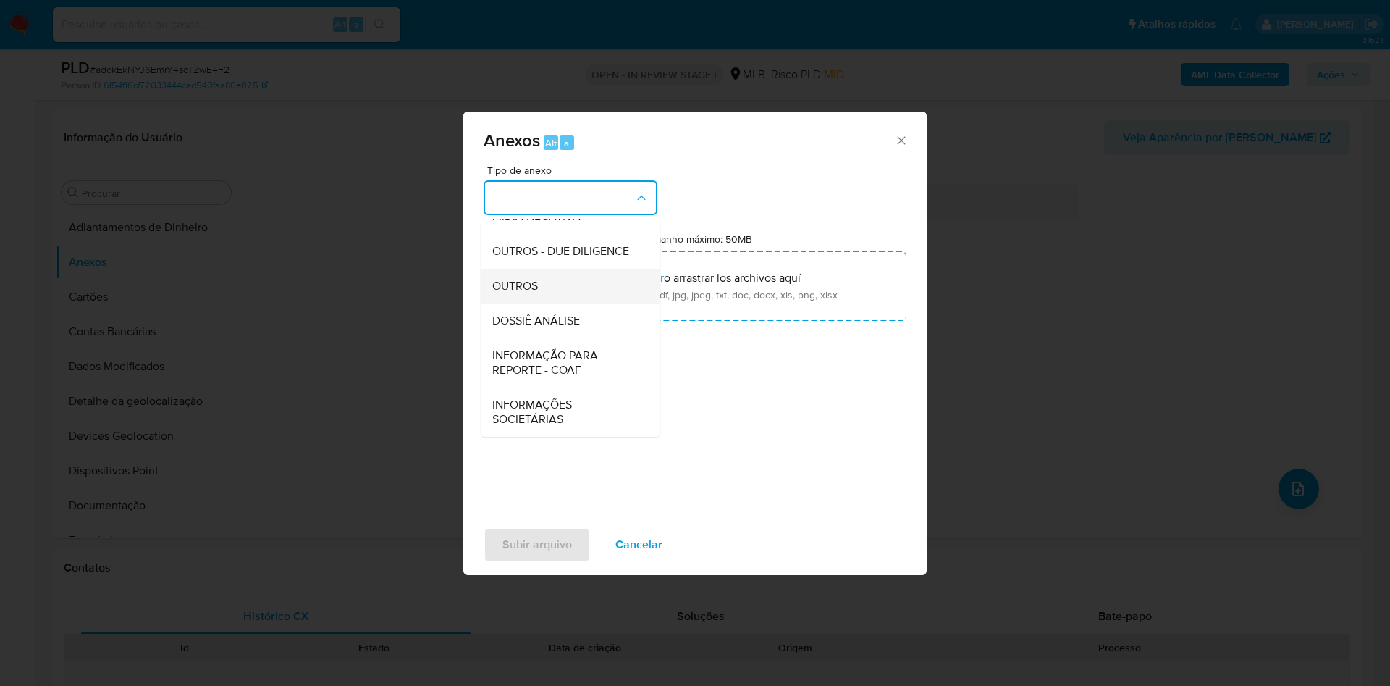
click at [519, 271] on div "OUTROS" at bounding box center [566, 286] width 148 height 35
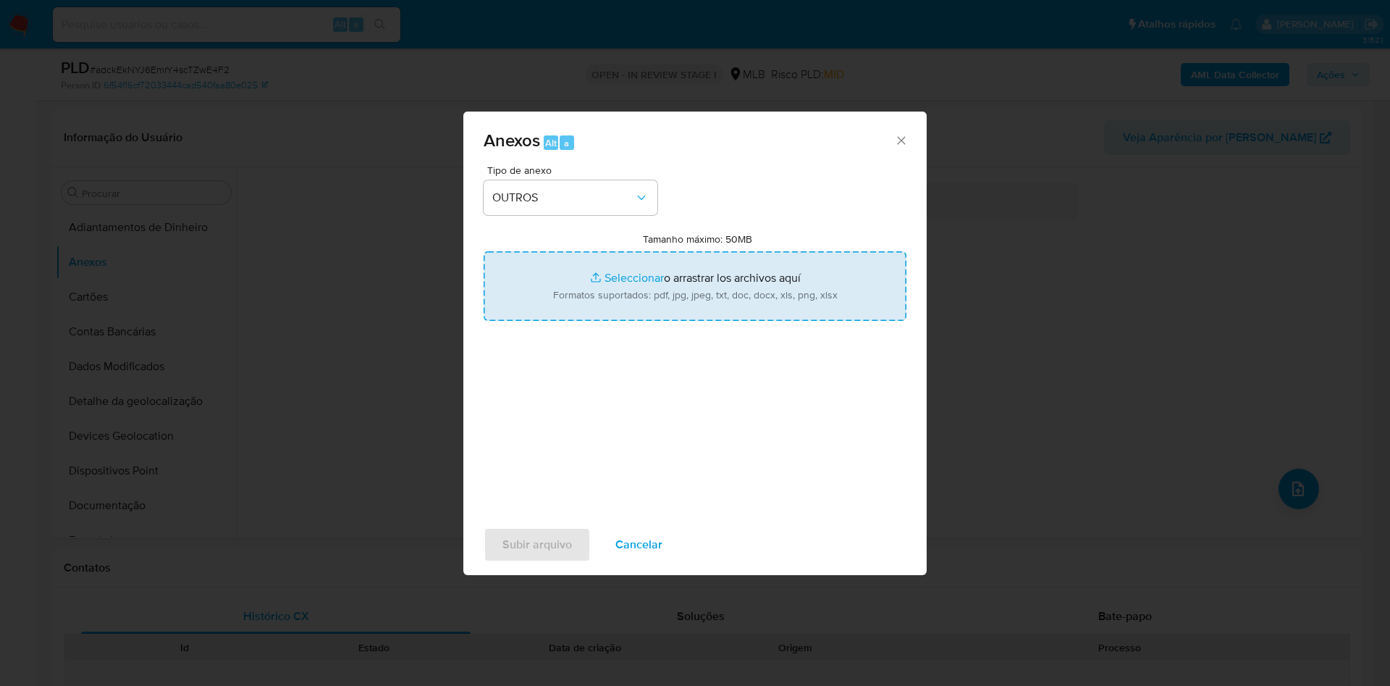
click at [905, 130] on div "Anexos Alt a" at bounding box center [694, 138] width 463 height 54
click at [898, 137] on icon "Cerrar" at bounding box center [901, 140] width 8 height 8
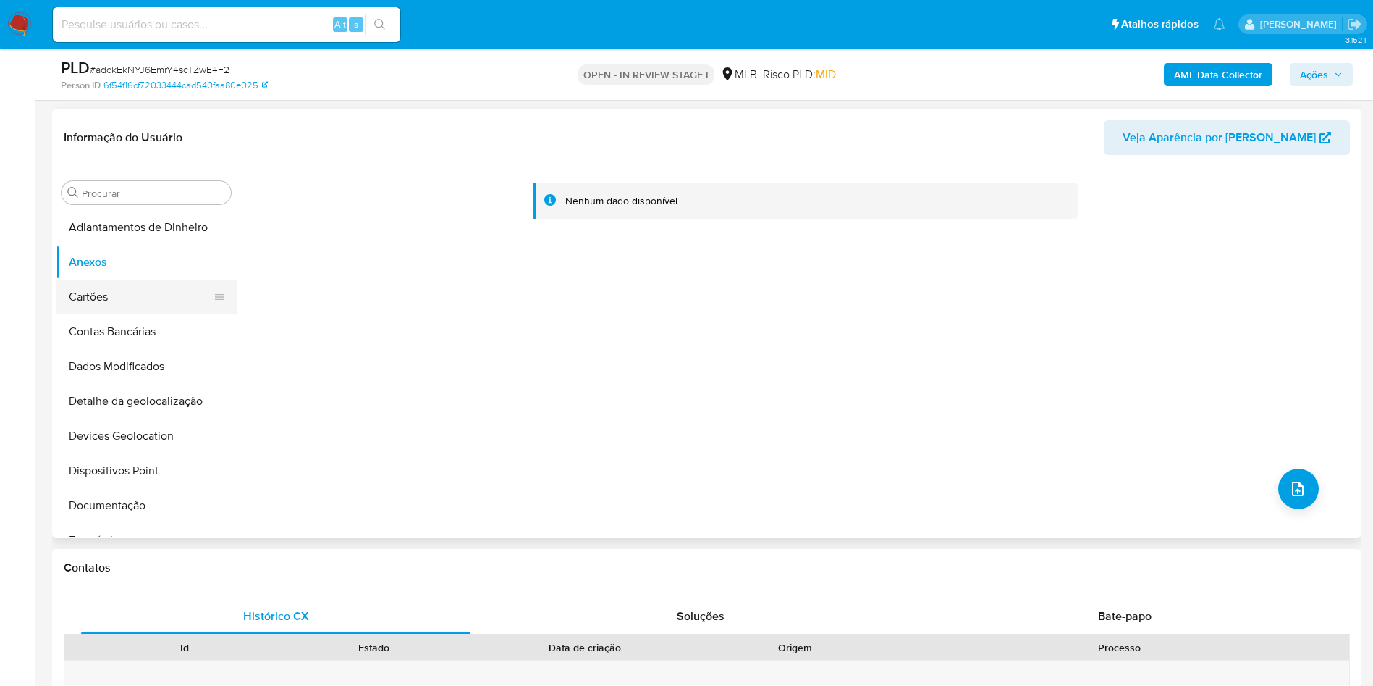
click at [90, 296] on button "Cartões" at bounding box center [140, 296] width 169 height 35
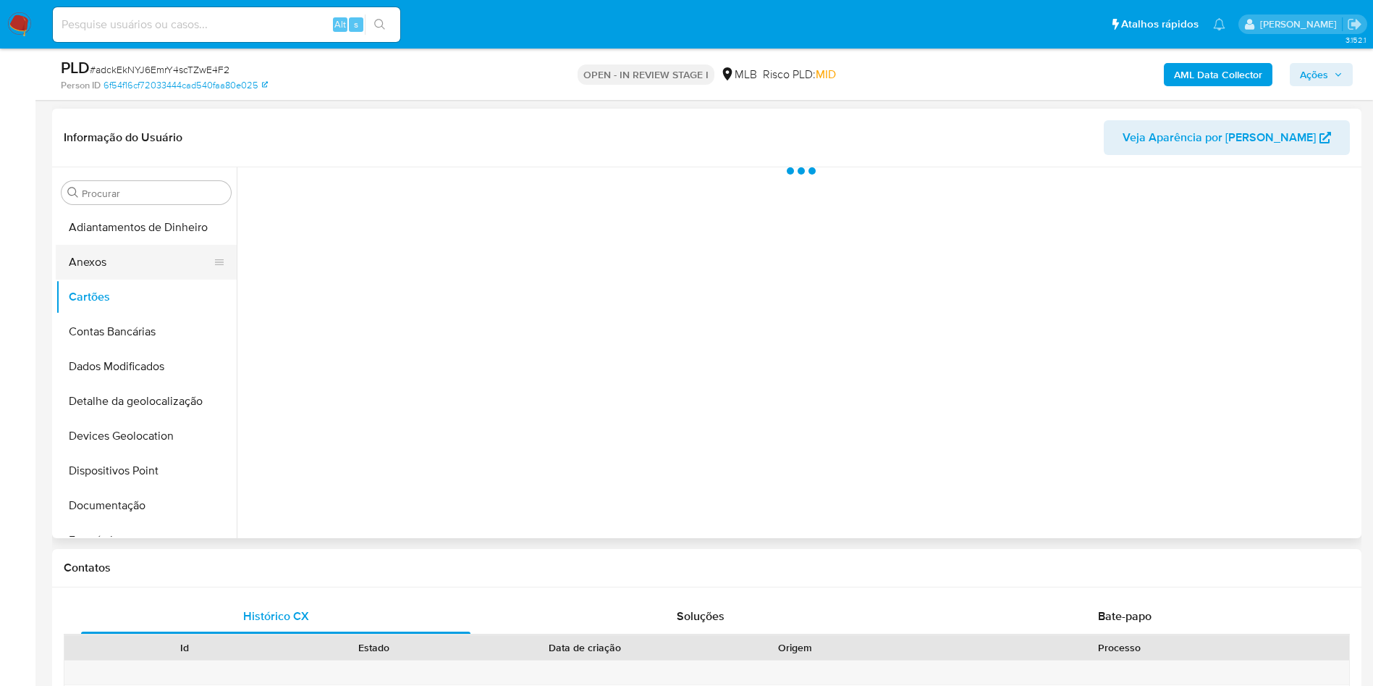
click at [93, 274] on button "Anexos" at bounding box center [140, 262] width 169 height 35
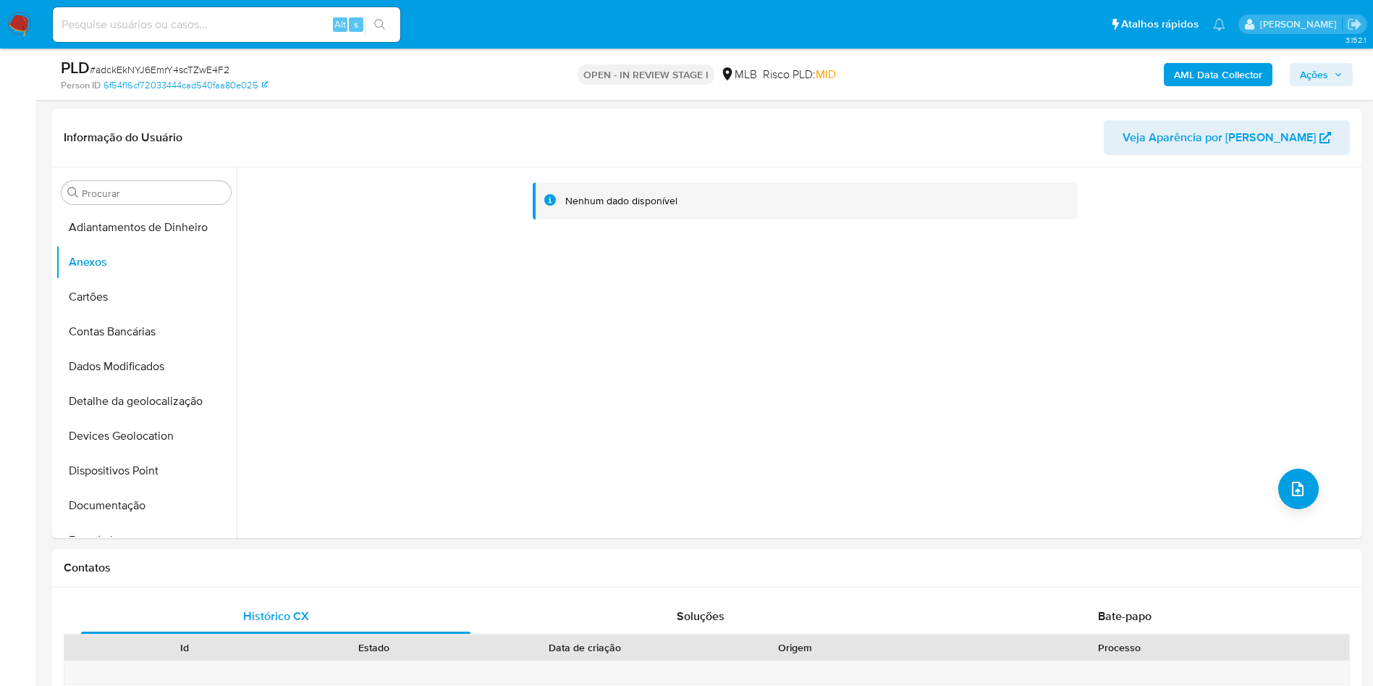
click at [1229, 58] on div "AML Data Collector Ações" at bounding box center [1139, 74] width 427 height 34
click at [1237, 74] on b "AML Data Collector" at bounding box center [1218, 74] width 88 height 23
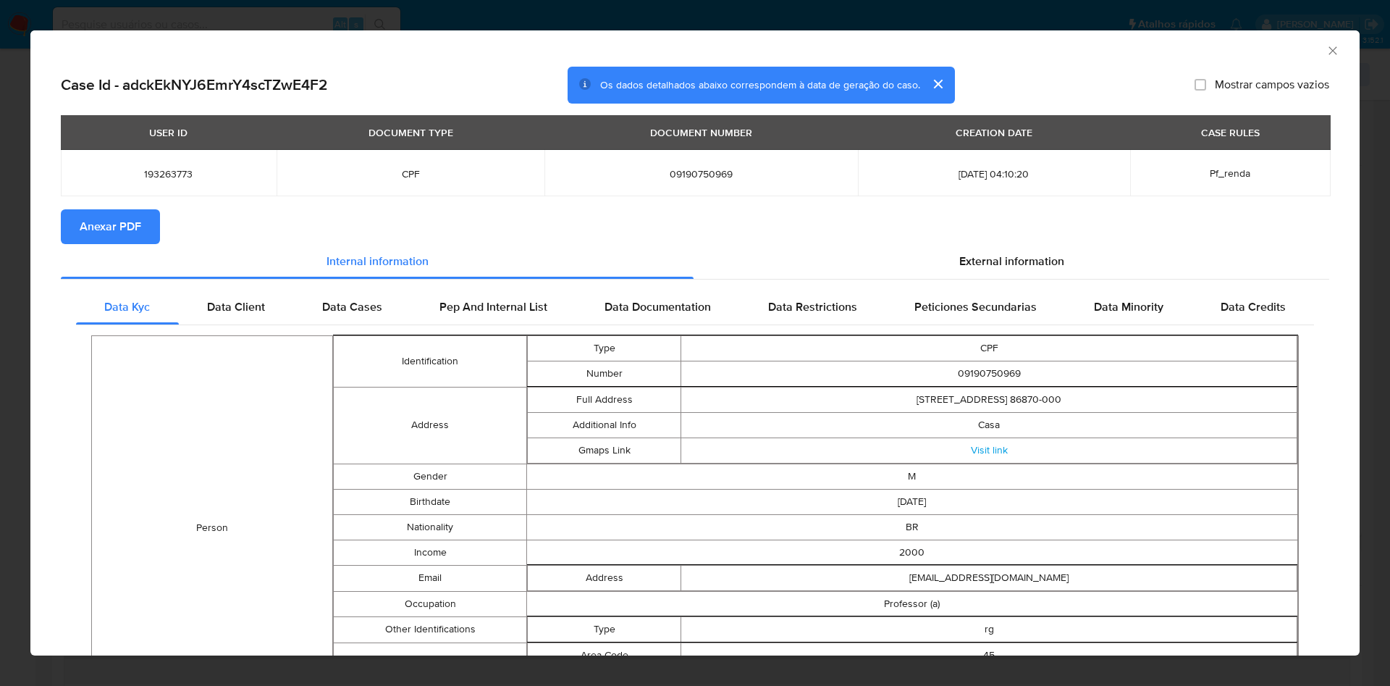
click at [102, 223] on span "Anexar PDF" at bounding box center [111, 227] width 62 height 32
click at [0, 240] on div "AML Data Collector Case Id - adckEkNYJ6EmrY4scTZwE4F2 Os dados detalhados abaix…" at bounding box center [695, 343] width 1390 height 686
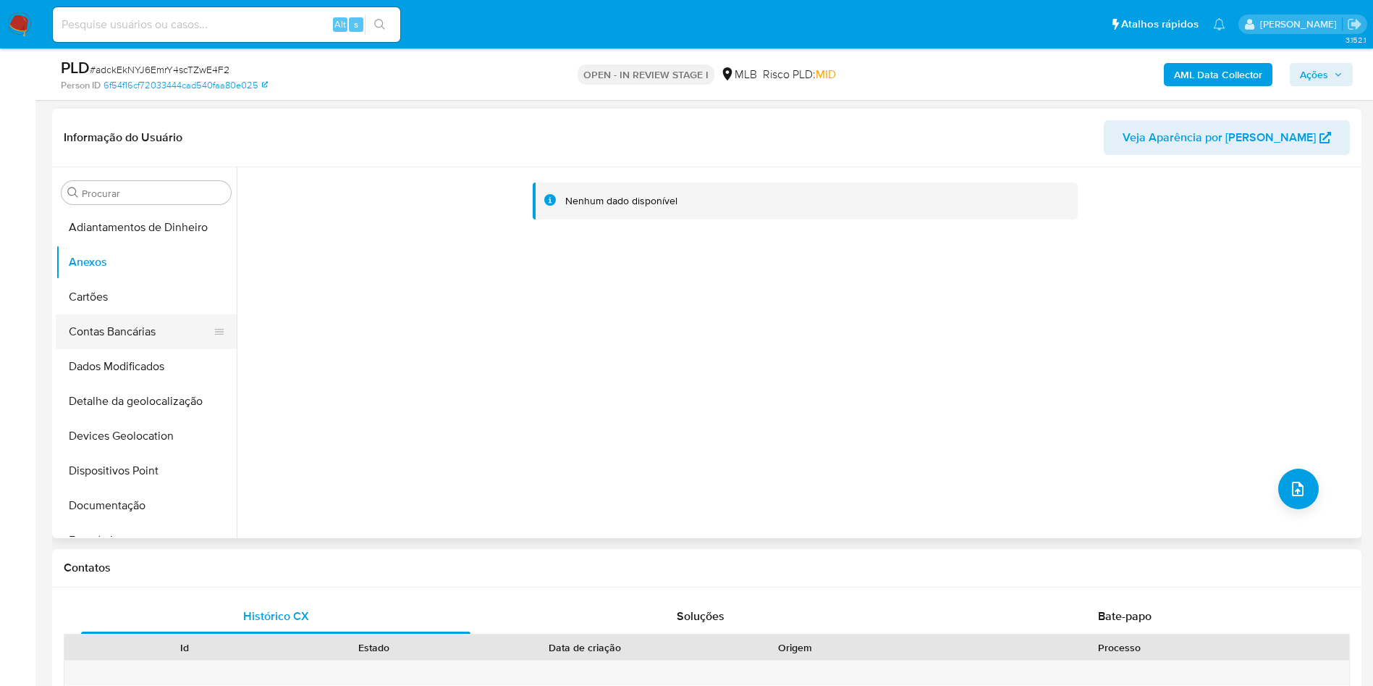
click at [122, 324] on button "Contas Bancárias" at bounding box center [140, 331] width 169 height 35
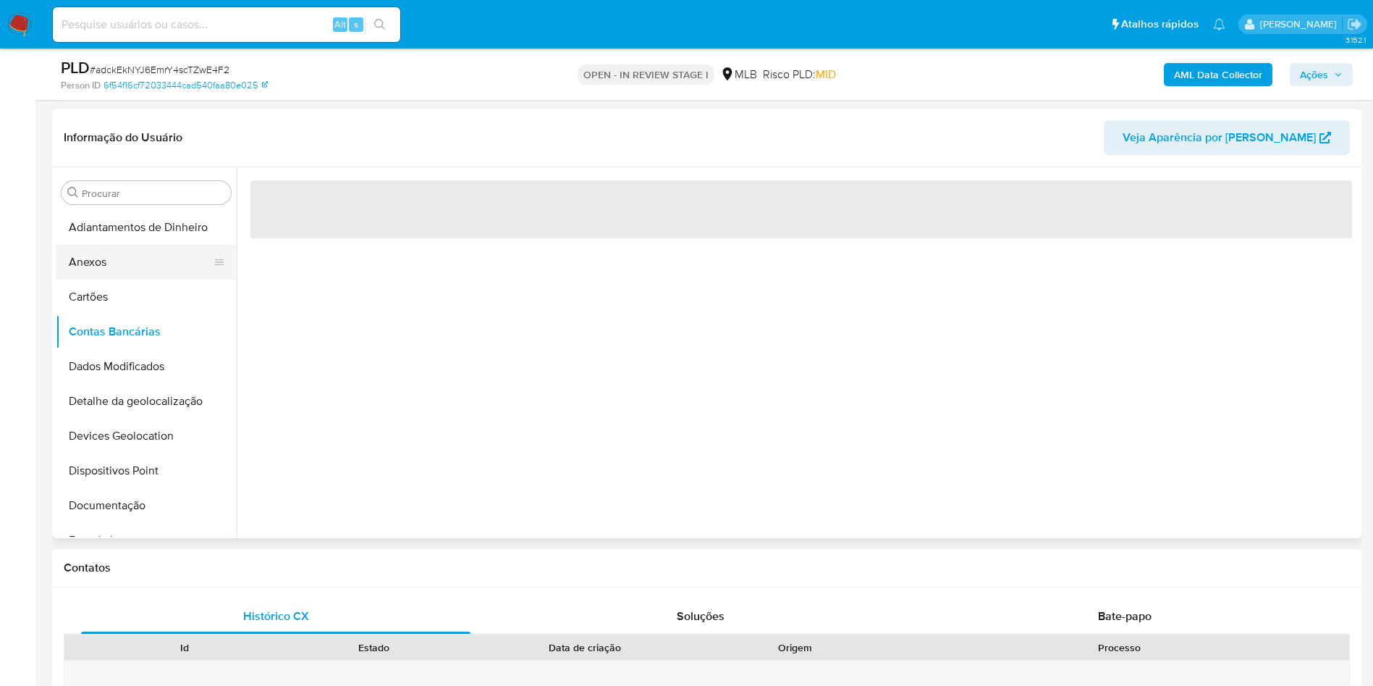
click at [90, 261] on button "Anexos" at bounding box center [140, 262] width 169 height 35
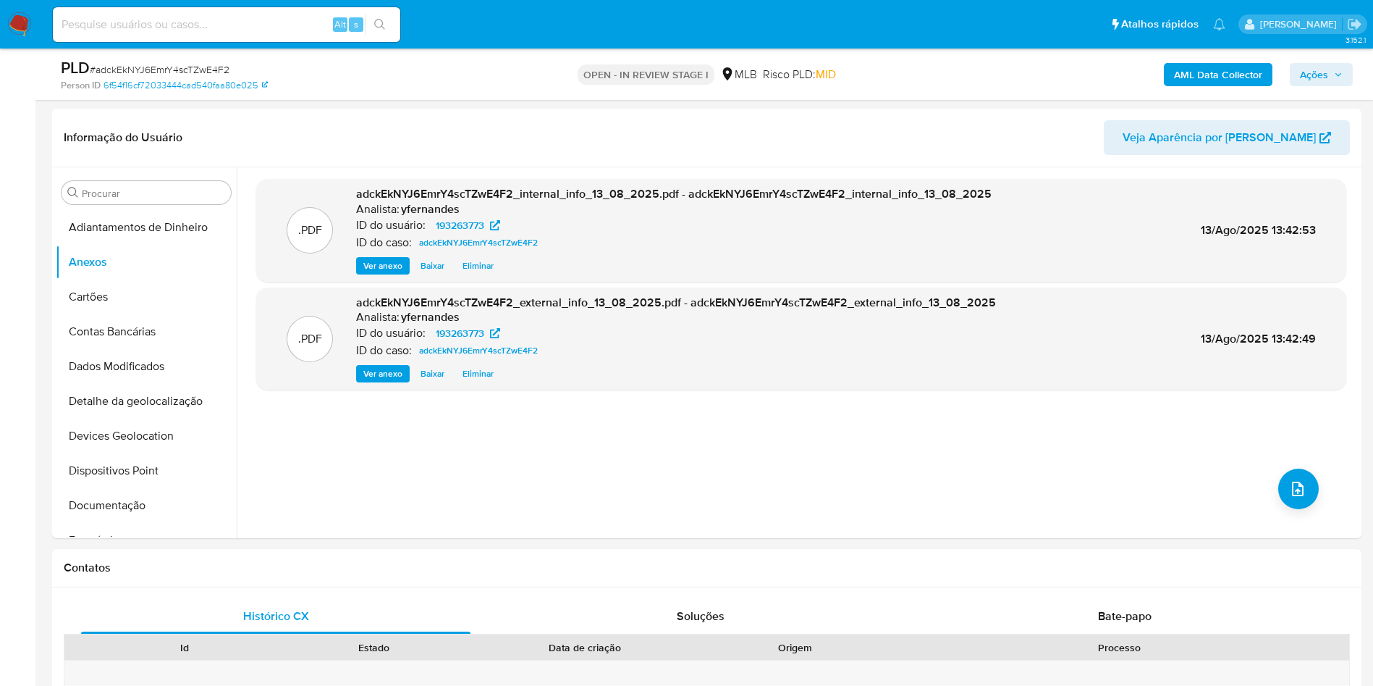
click at [1304, 75] on span "Ações" at bounding box center [1314, 74] width 28 height 23
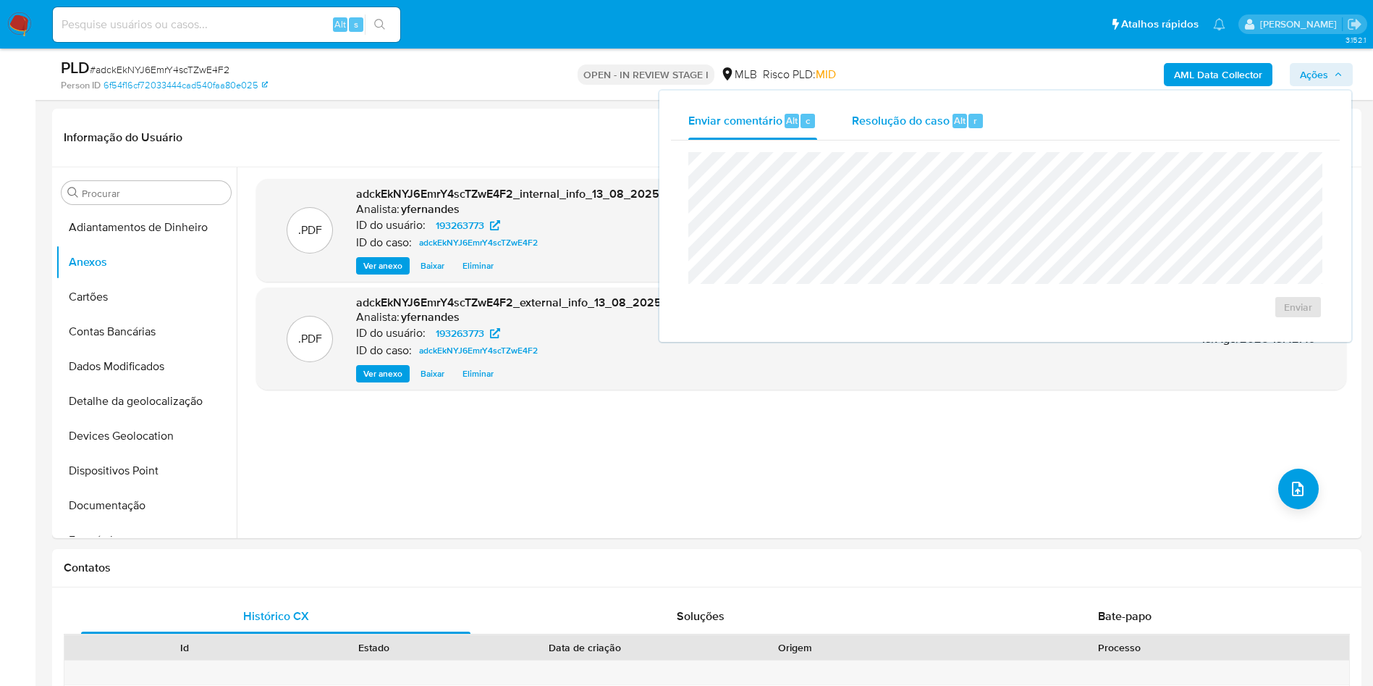
click at [911, 117] on span "Resolução do caso" at bounding box center [901, 119] width 98 height 17
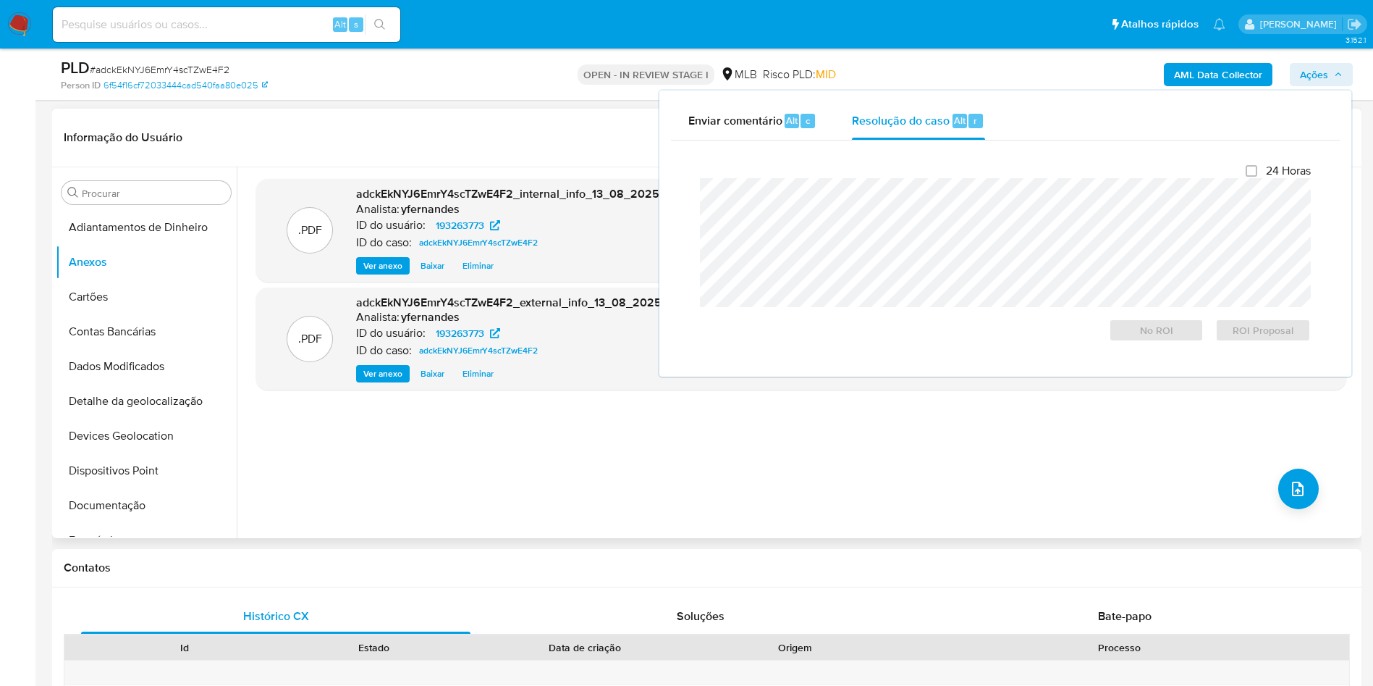
click at [513, 456] on div ".PDF adckEkNYJ6EmrY4scTZwE4F2_internal_info_13_08_2025.pdf - adckEkNYJ6EmrY4scT…" at bounding box center [801, 353] width 1090 height 348
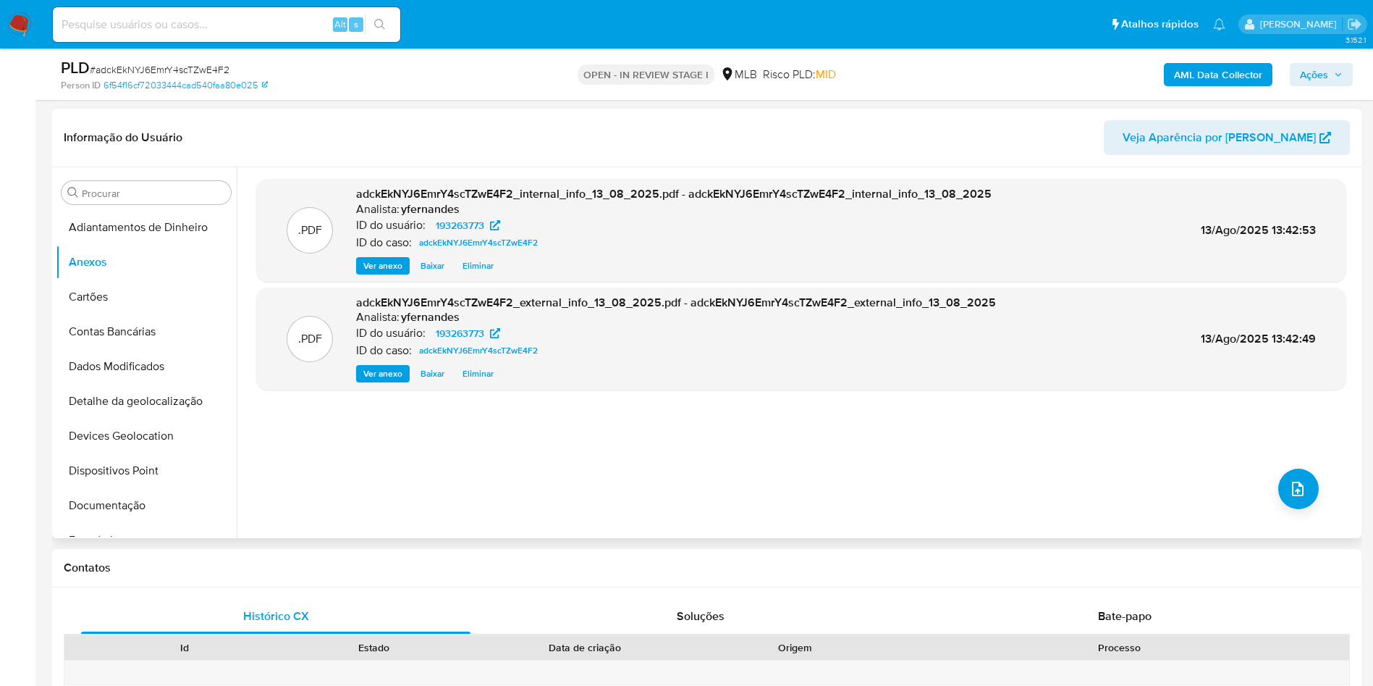
click at [1299, 510] on div ".PDF adckEkNYJ6EmrY4scTZwE4F2_internal_info_13_08_2025.pdf - adckEkNYJ6EmrY4scT…" at bounding box center [801, 353] width 1090 height 348
click at [1292, 502] on button "upload-file" at bounding box center [1299, 488] width 41 height 41
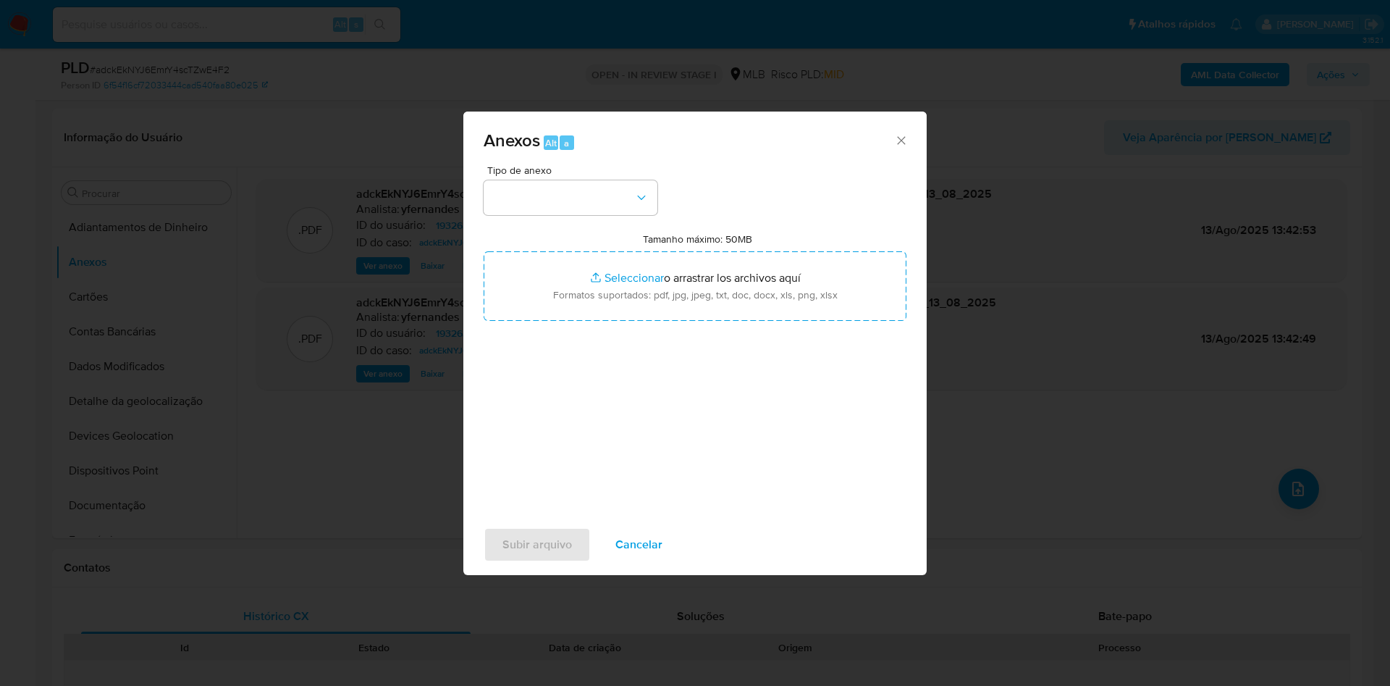
click at [595, 179] on div "Tipo de anexo" at bounding box center [571, 190] width 174 height 50
click at [580, 194] on button "button" at bounding box center [571, 197] width 174 height 35
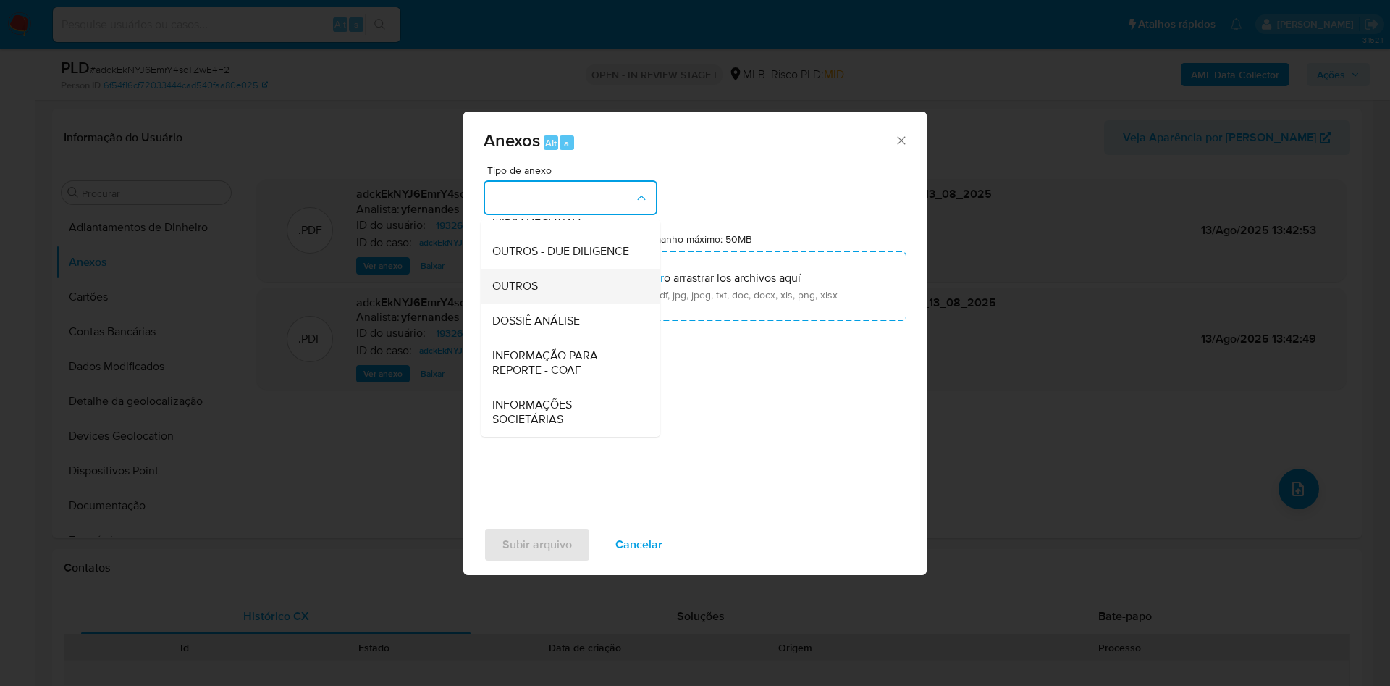
click at [505, 295] on div "OUTROS" at bounding box center [566, 286] width 148 height 35
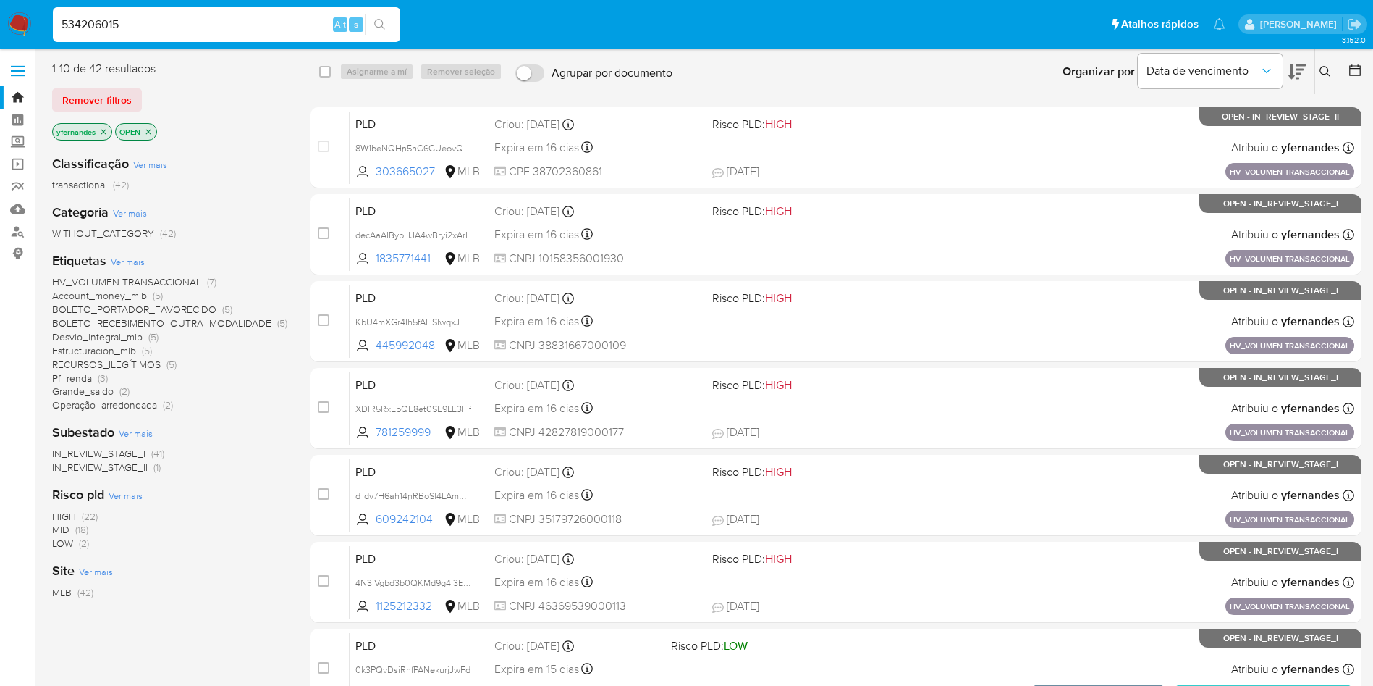
type input "534206015"
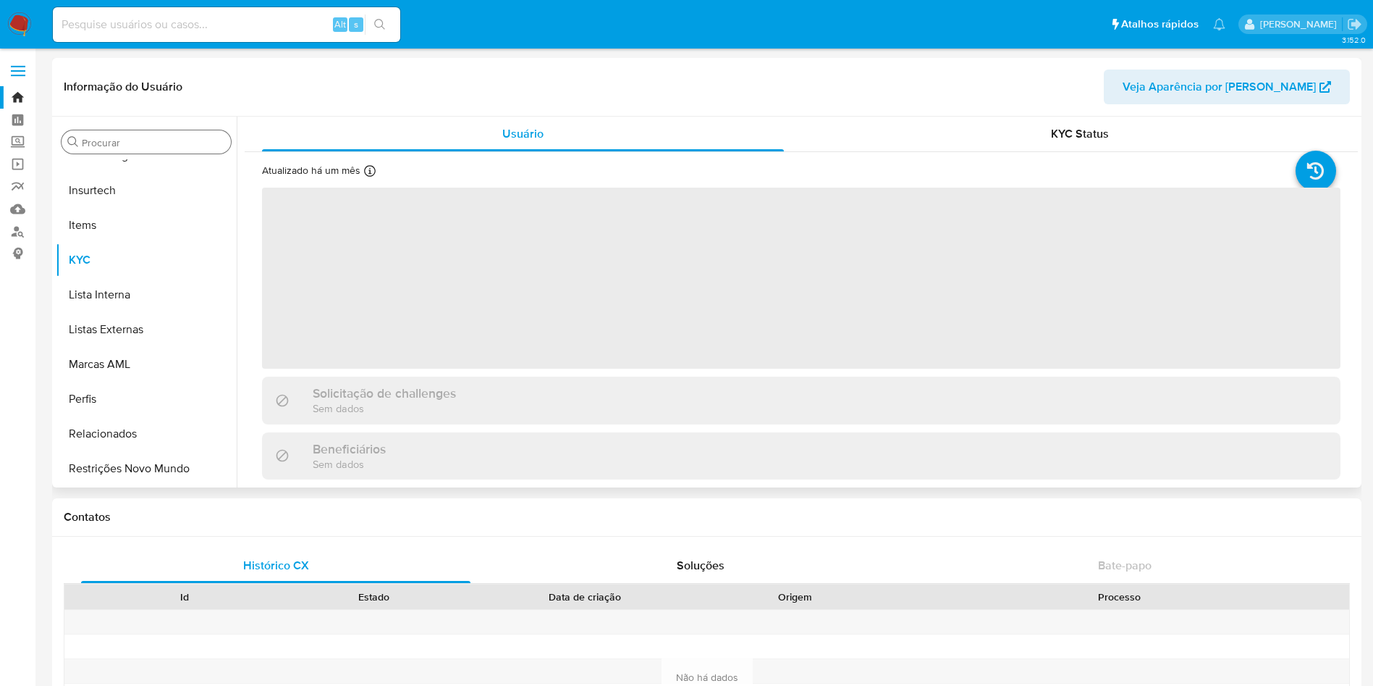
click at [126, 136] on input "Procurar" at bounding box center [153, 142] width 143 height 13
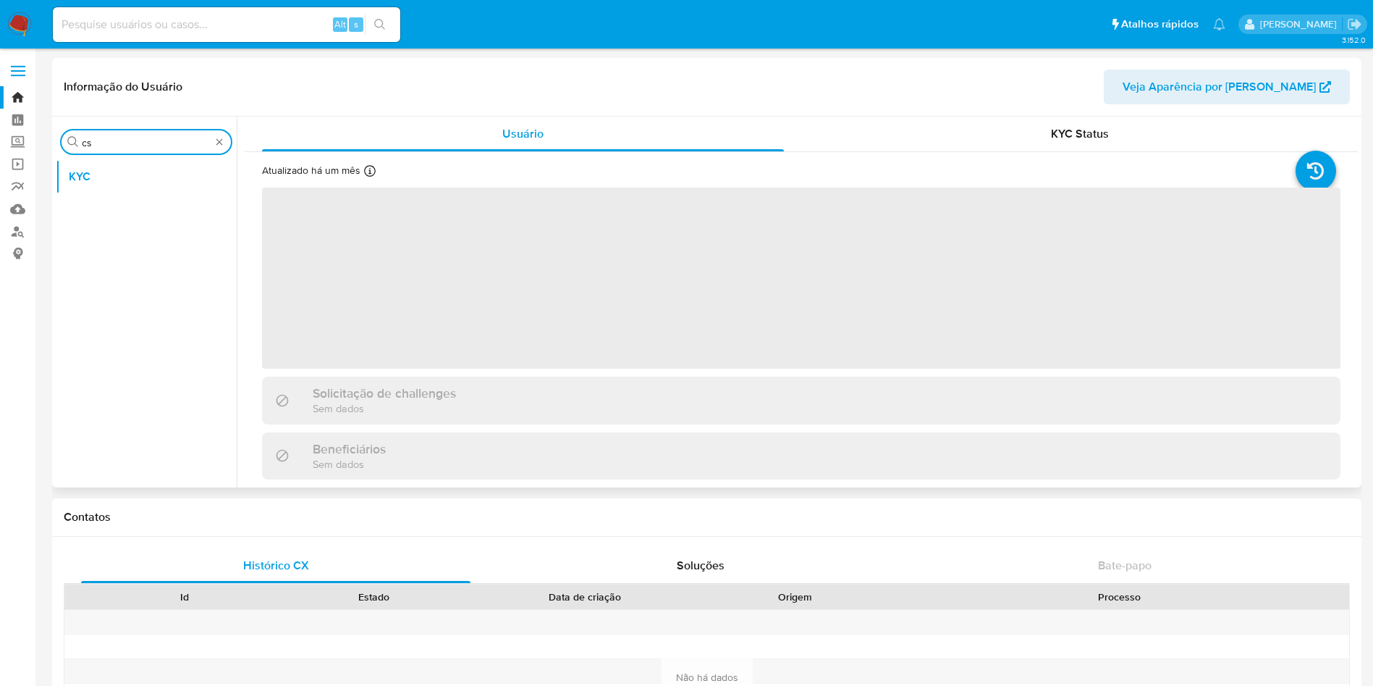
click at [126, 136] on input "cs" at bounding box center [146, 142] width 129 height 13
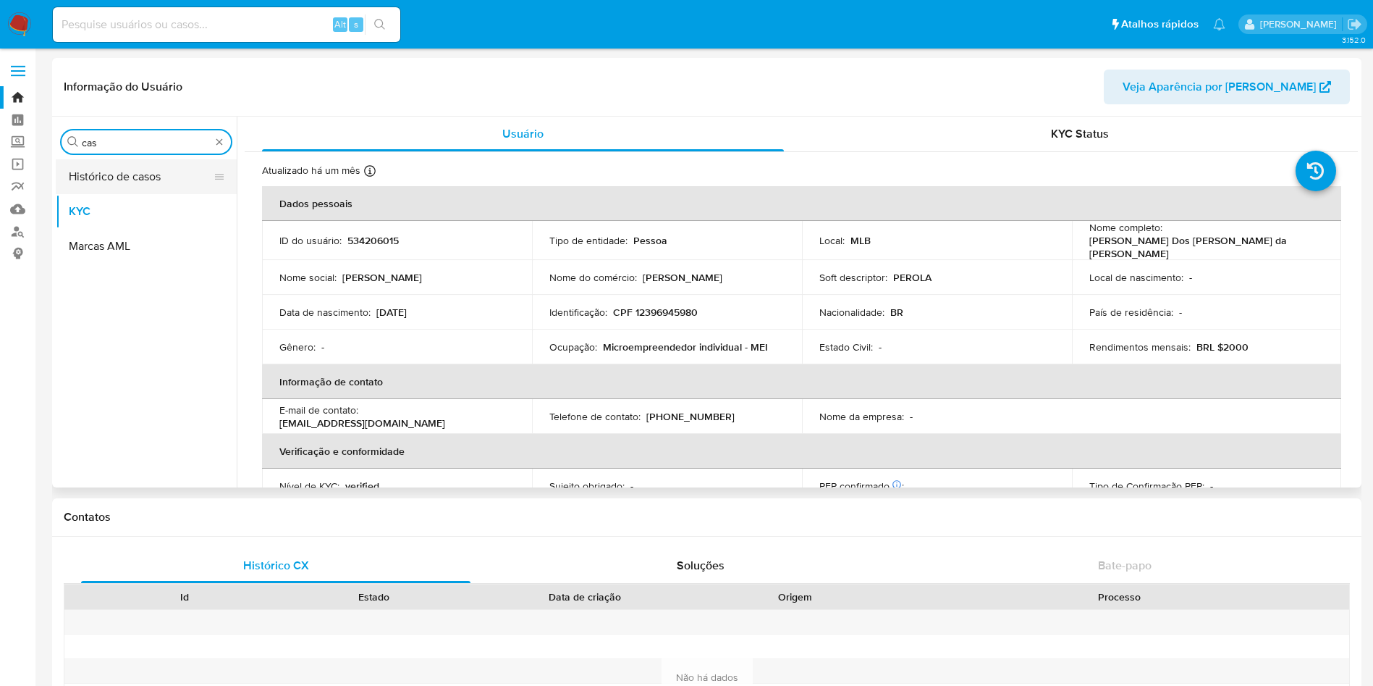
type input "cas"
click at [119, 184] on button "Histórico de casos" at bounding box center [140, 176] width 169 height 35
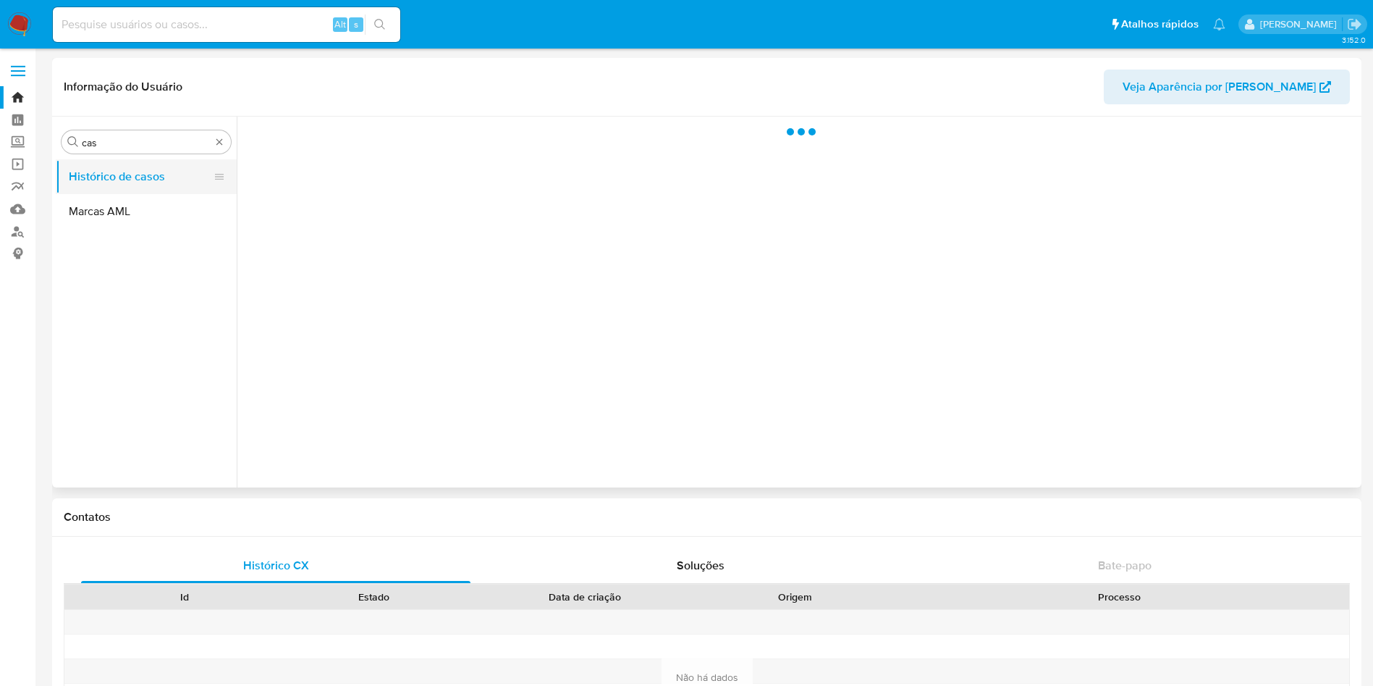
select select "10"
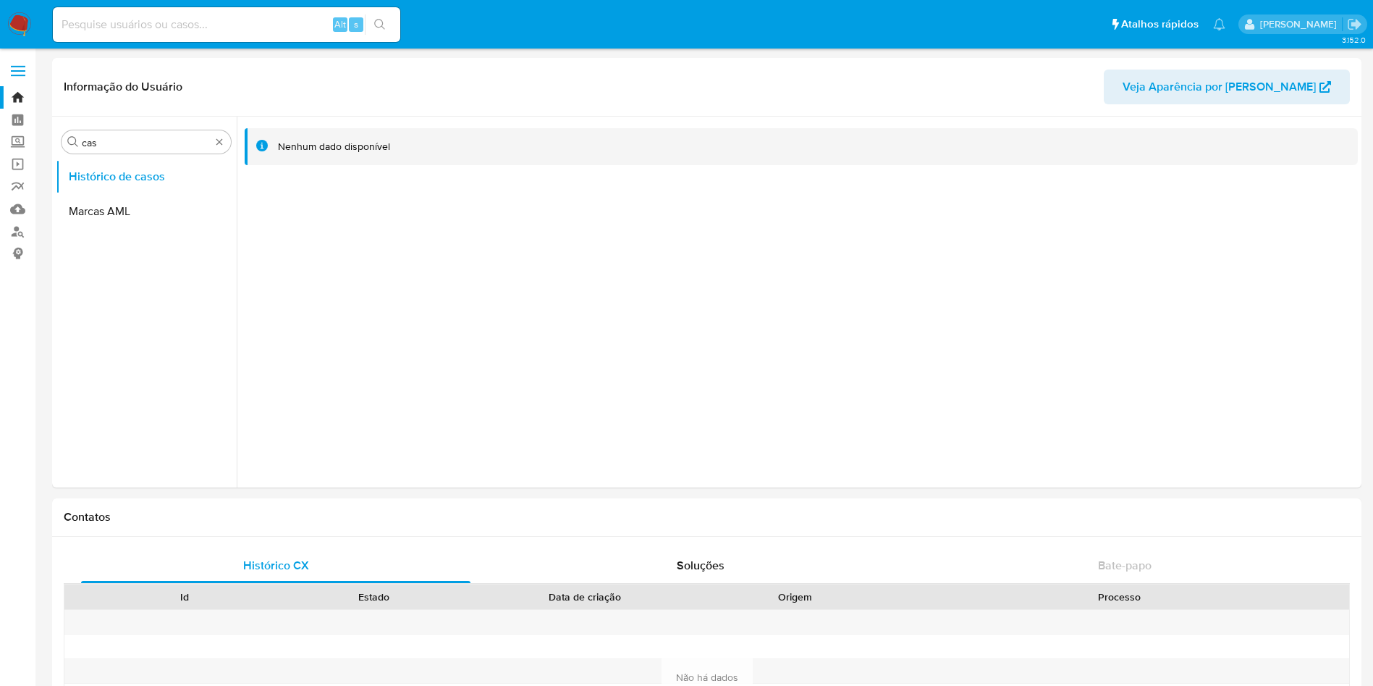
click at [18, 26] on img at bounding box center [19, 24] width 25 height 25
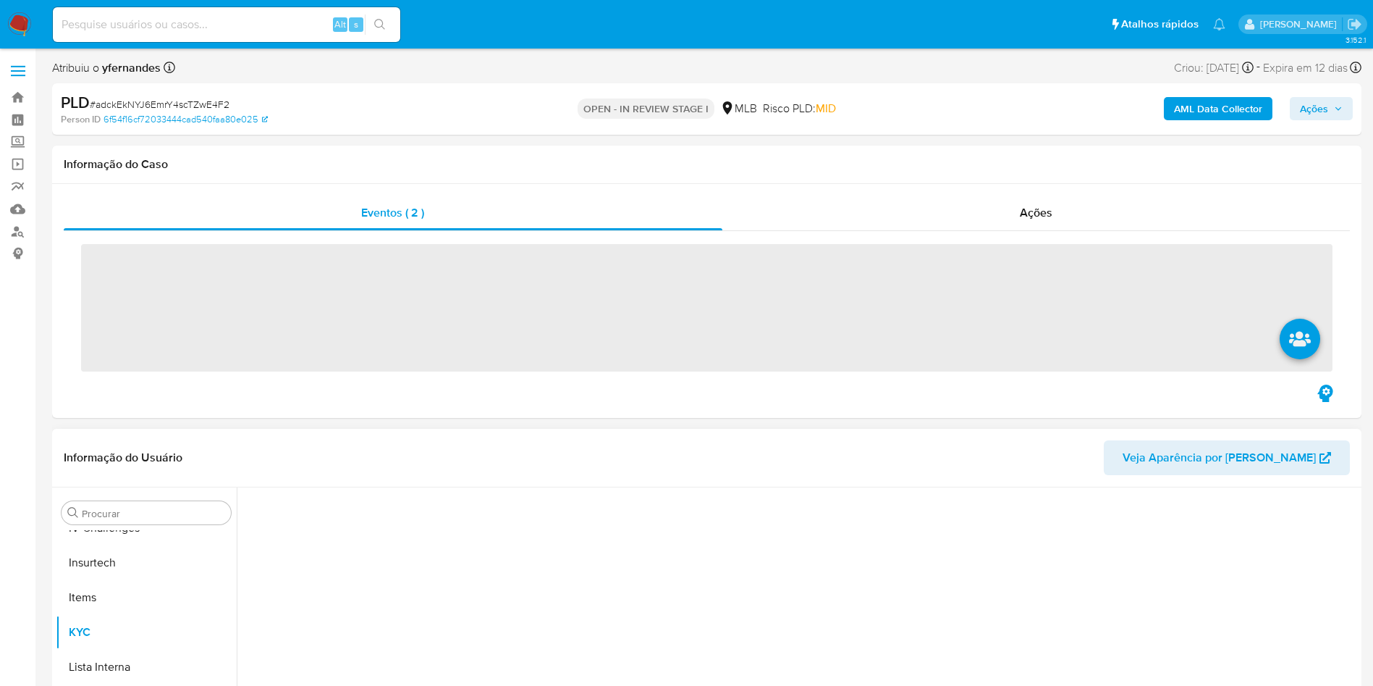
scroll to position [612, 0]
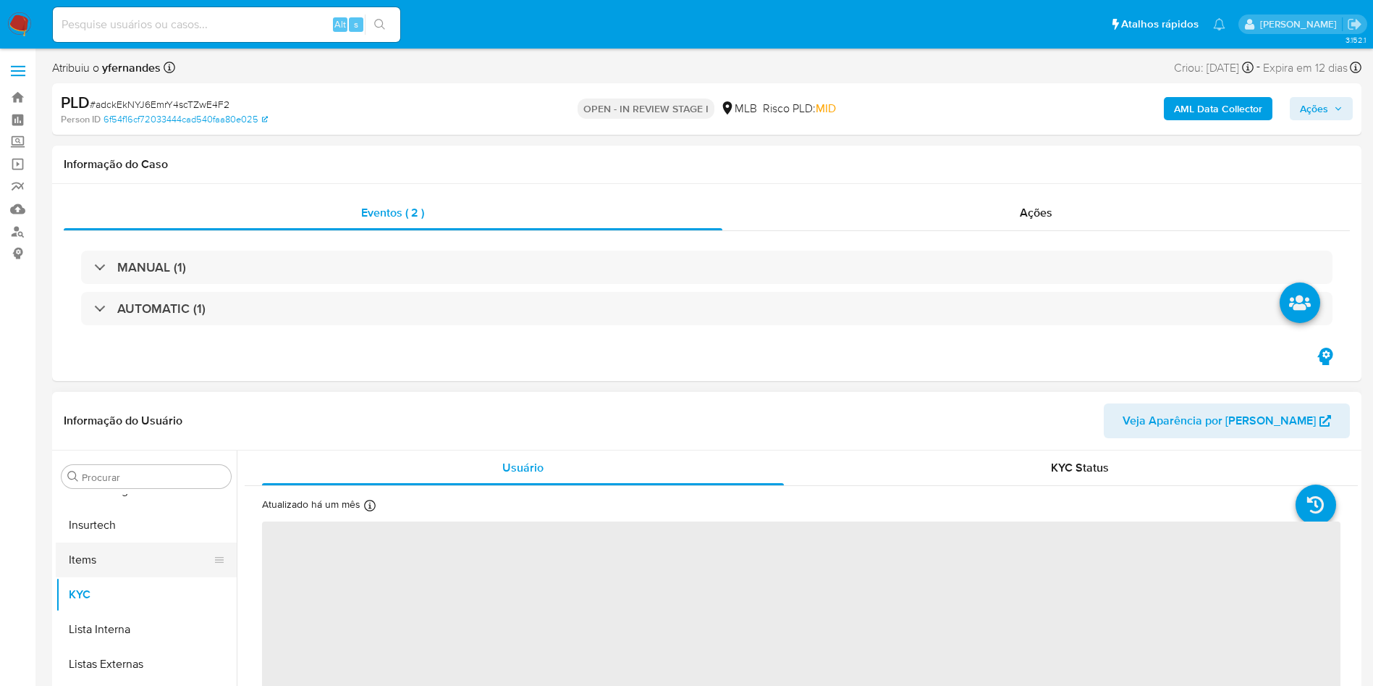
click at [144, 554] on button "Items" at bounding box center [140, 559] width 169 height 35
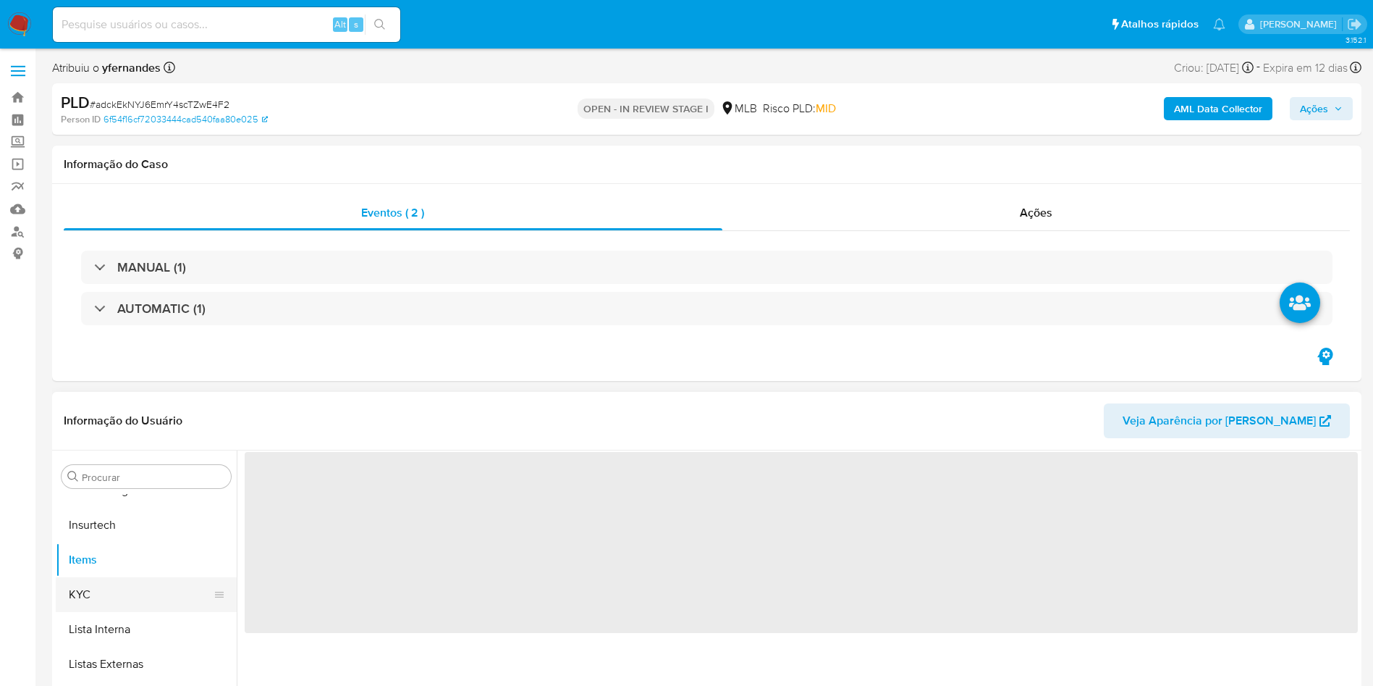
click at [127, 584] on button "KYC" at bounding box center [140, 594] width 169 height 35
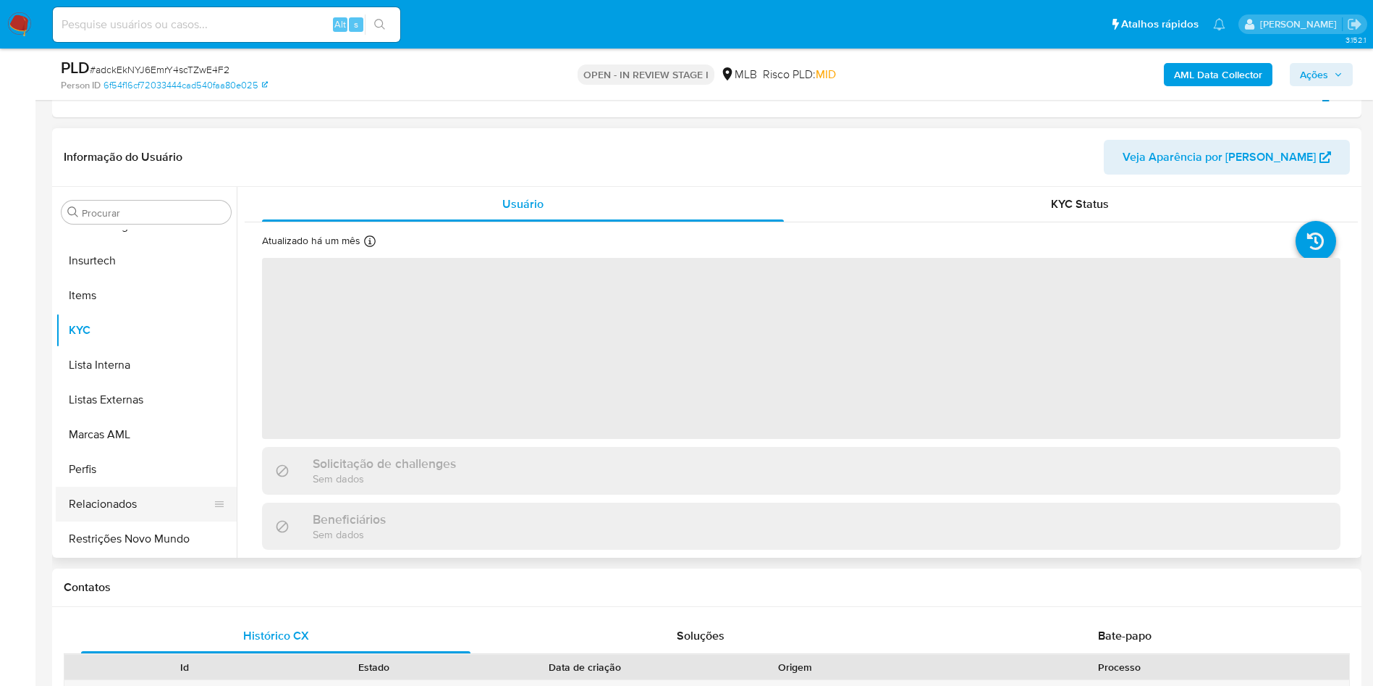
scroll to position [217, 0]
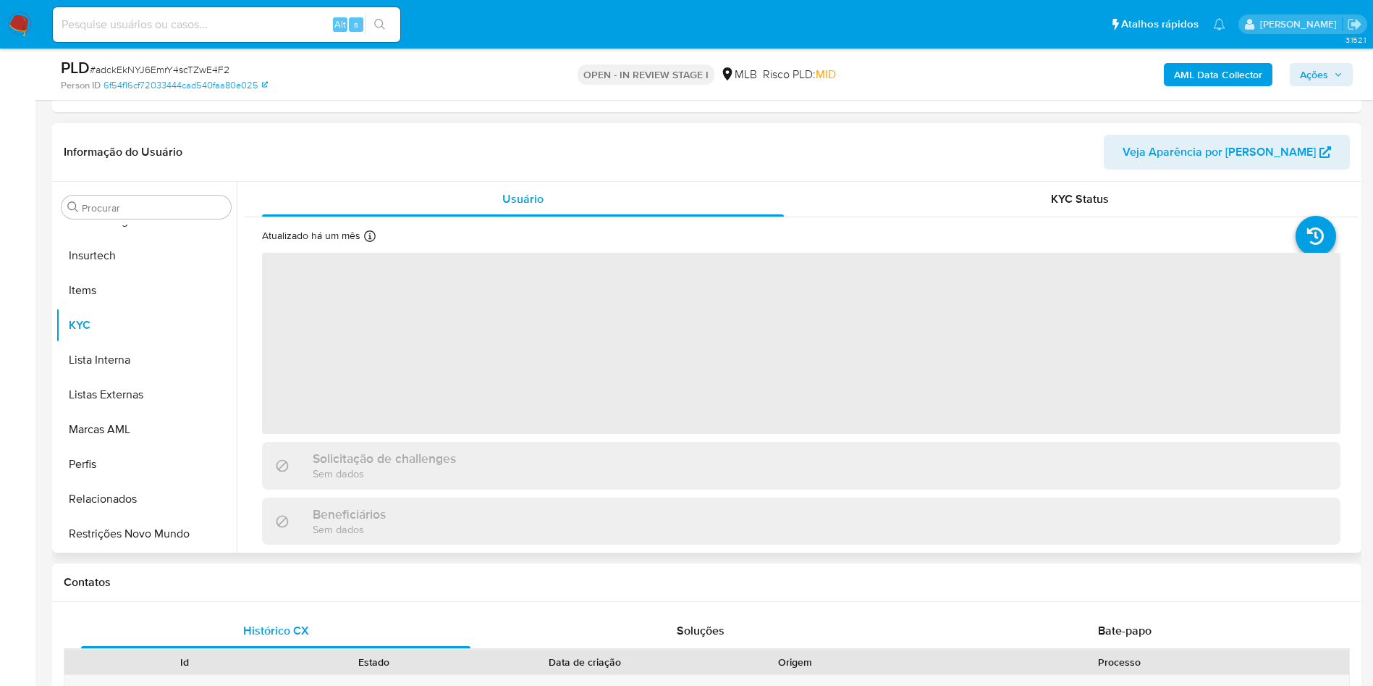
select select "10"
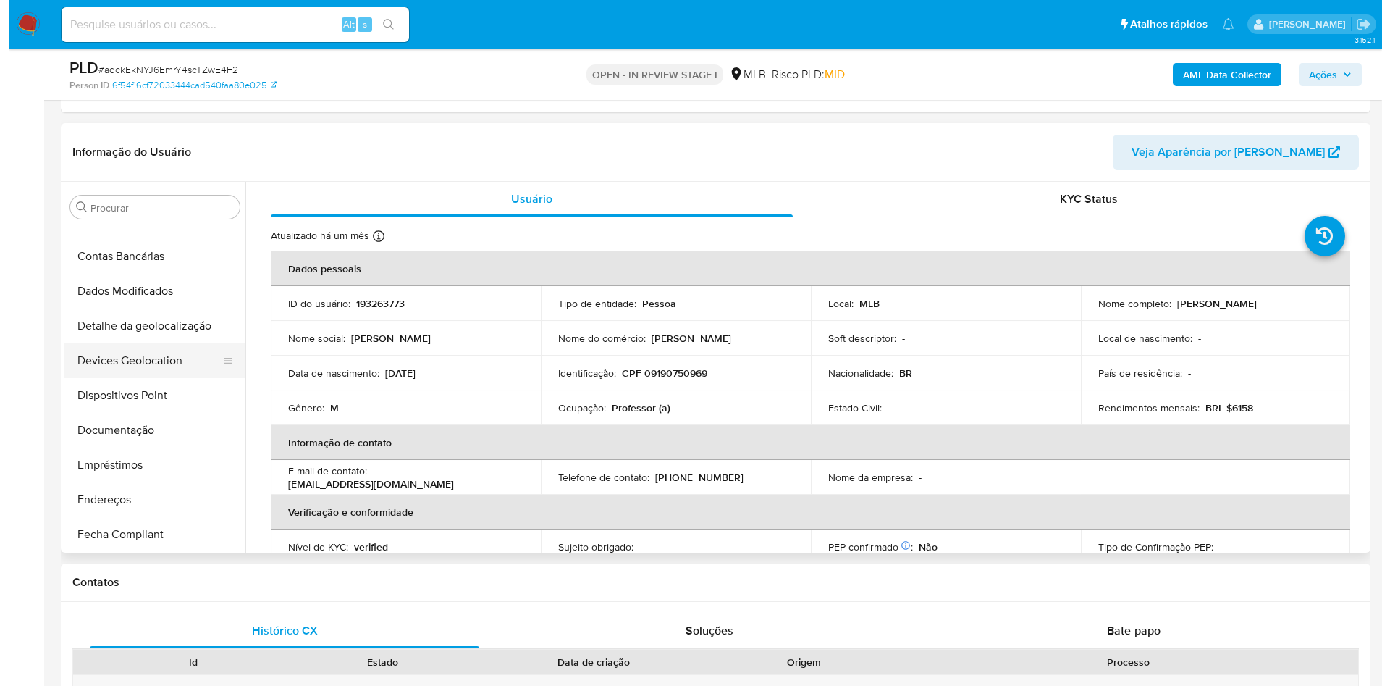
scroll to position [0, 0]
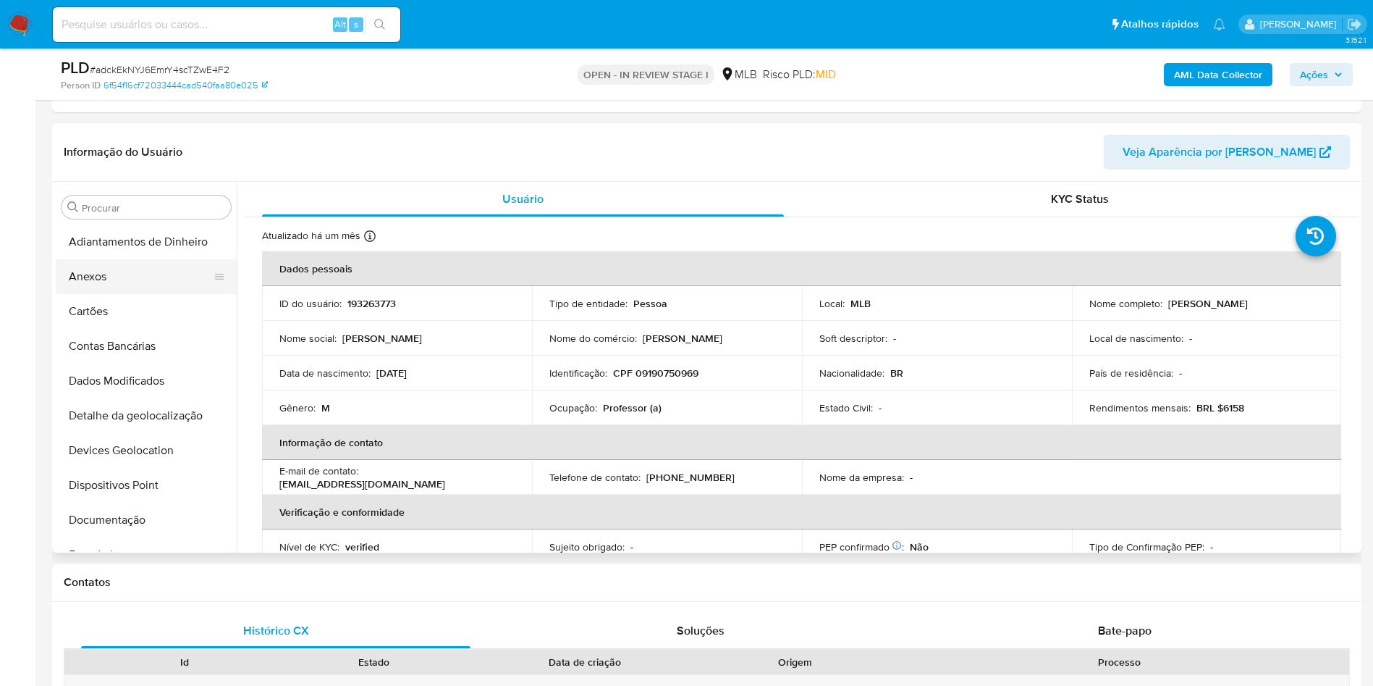
click at [131, 280] on button "Anexos" at bounding box center [140, 276] width 169 height 35
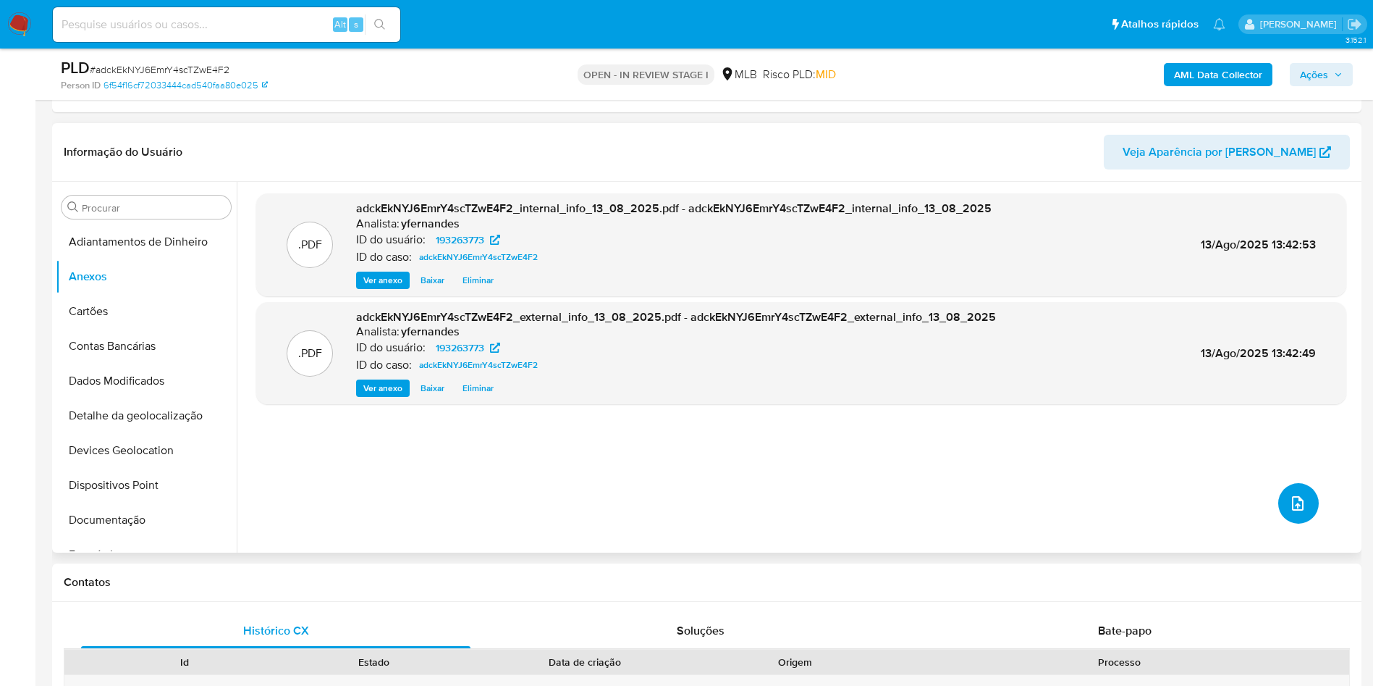
click at [1290, 513] on button "upload-file" at bounding box center [1299, 503] width 41 height 41
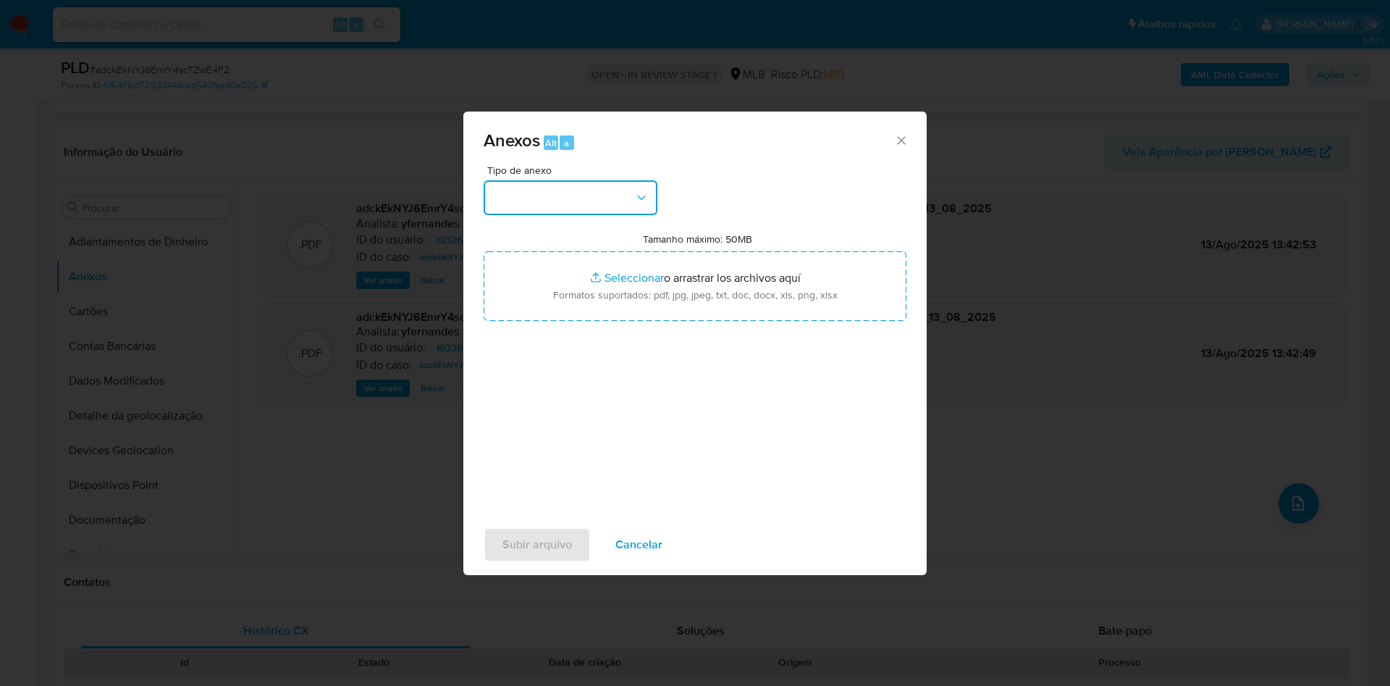
click at [579, 199] on button "button" at bounding box center [571, 197] width 174 height 35
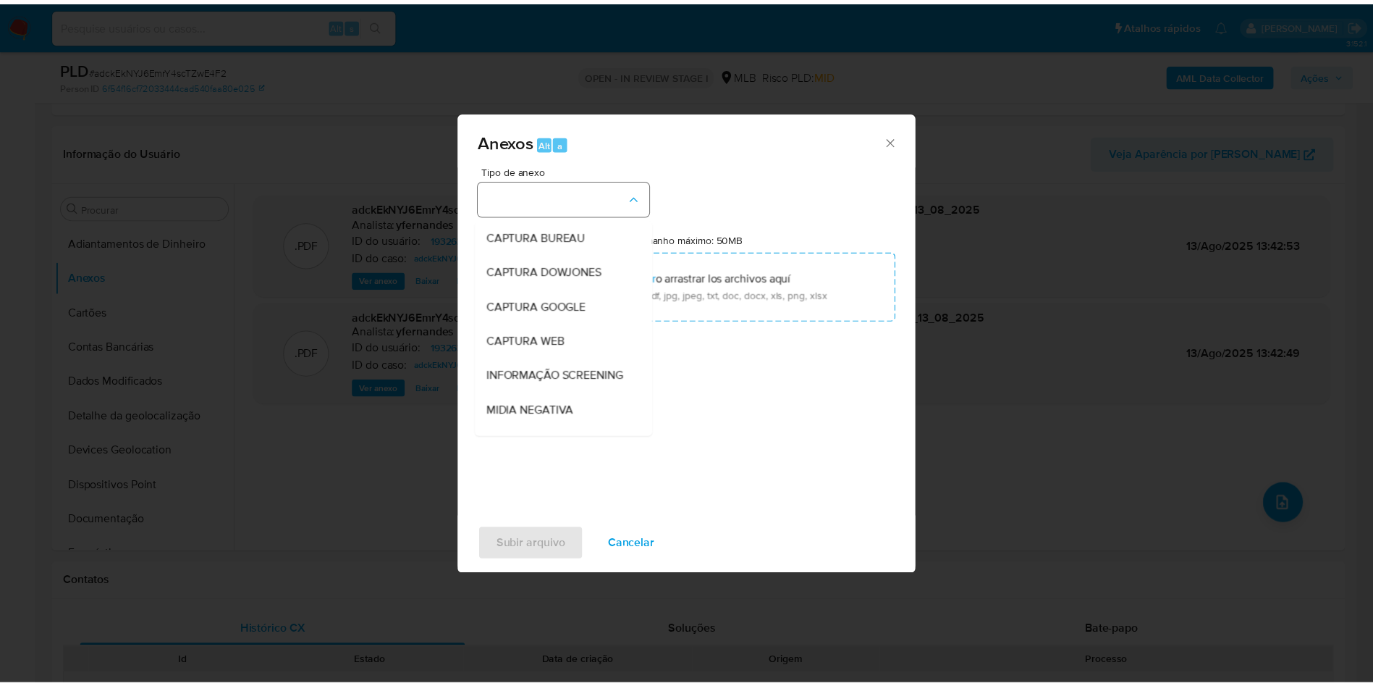
scroll to position [223, 0]
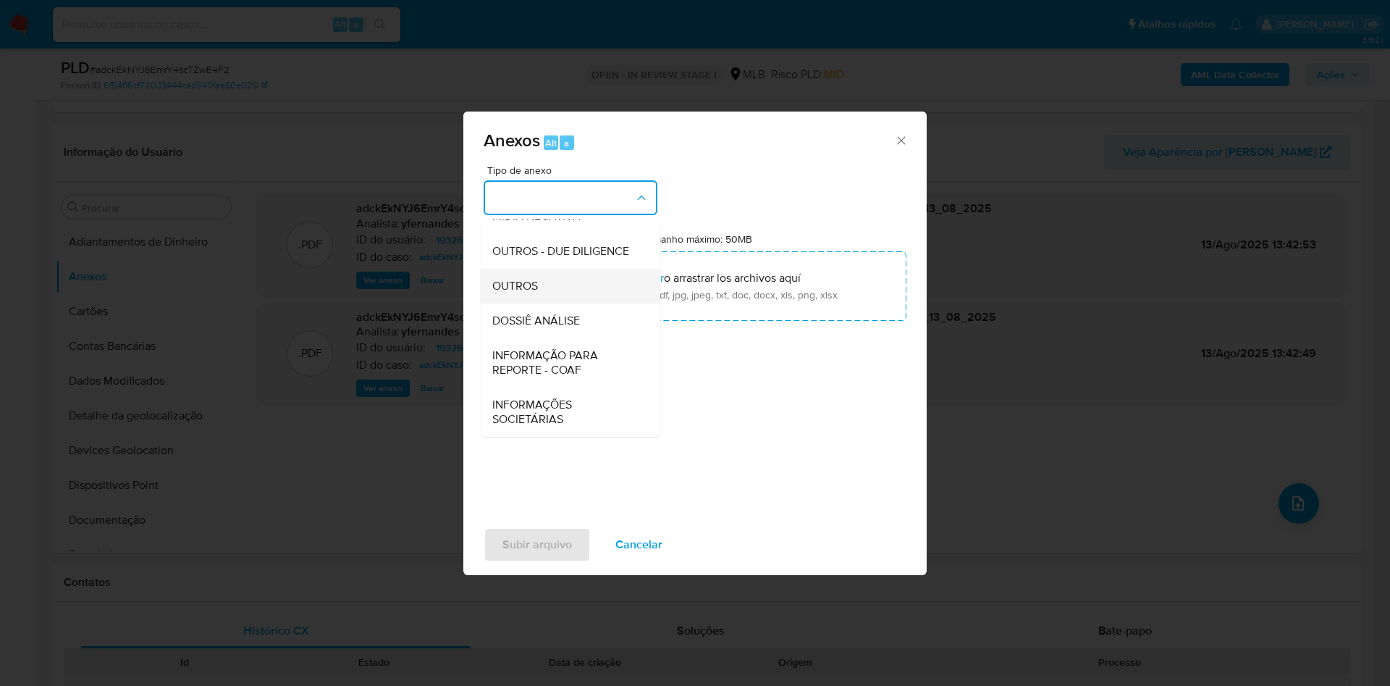
click at [549, 297] on div "OUTROS" at bounding box center [566, 286] width 148 height 35
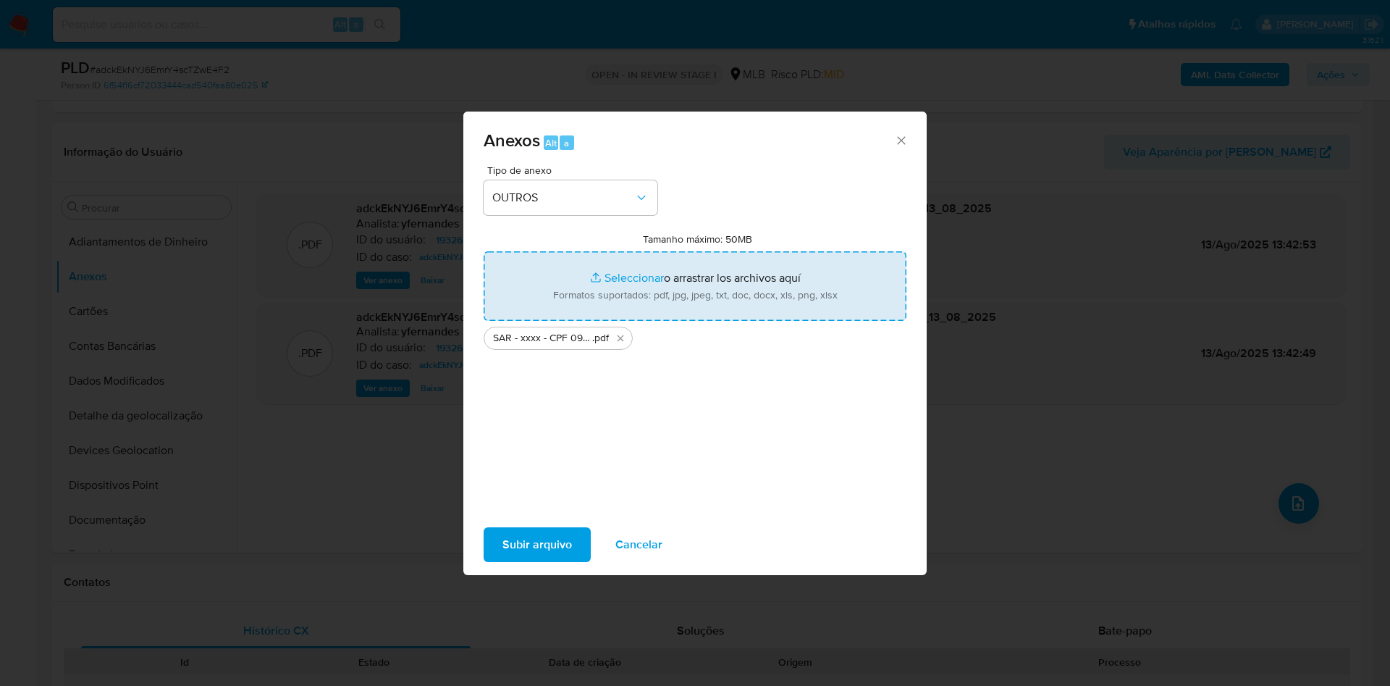
type input "C:\fakepath\Mulan 193263773_2025_08_13_07_27_03.xlsx"
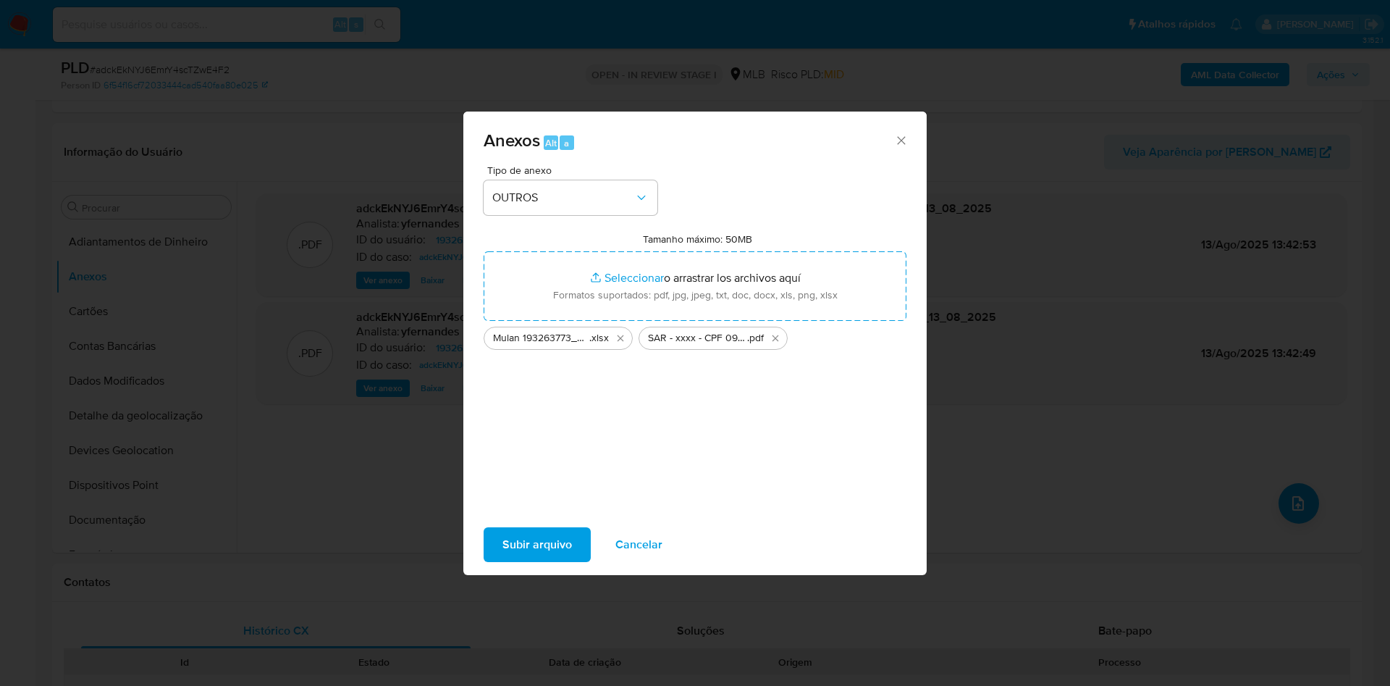
click at [536, 536] on span "Subir arquivo" at bounding box center [537, 545] width 70 height 32
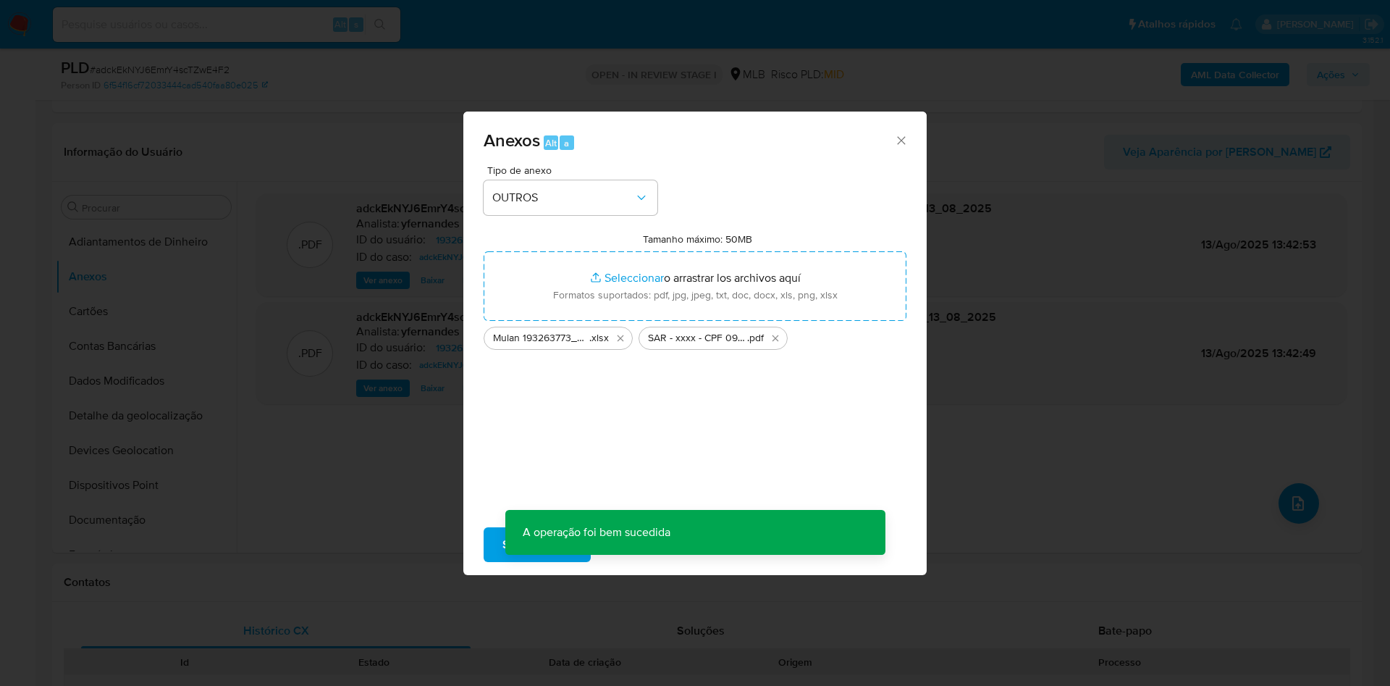
click at [101, 308] on div "Anexos Alt a Tipo de anexo OUTROS Tamanho máximo: 50MB Seleccionar archivos Sel…" at bounding box center [695, 343] width 1390 height 686
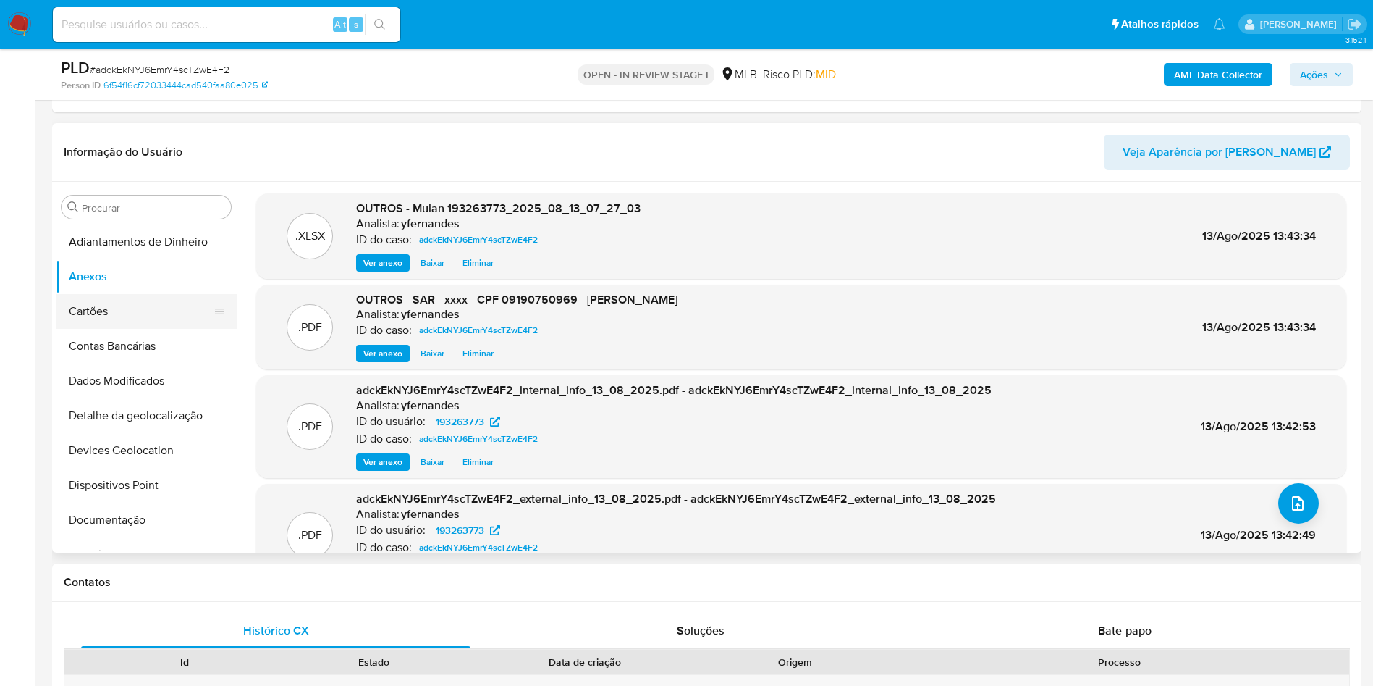
click at [88, 312] on button "Cartões" at bounding box center [140, 311] width 169 height 35
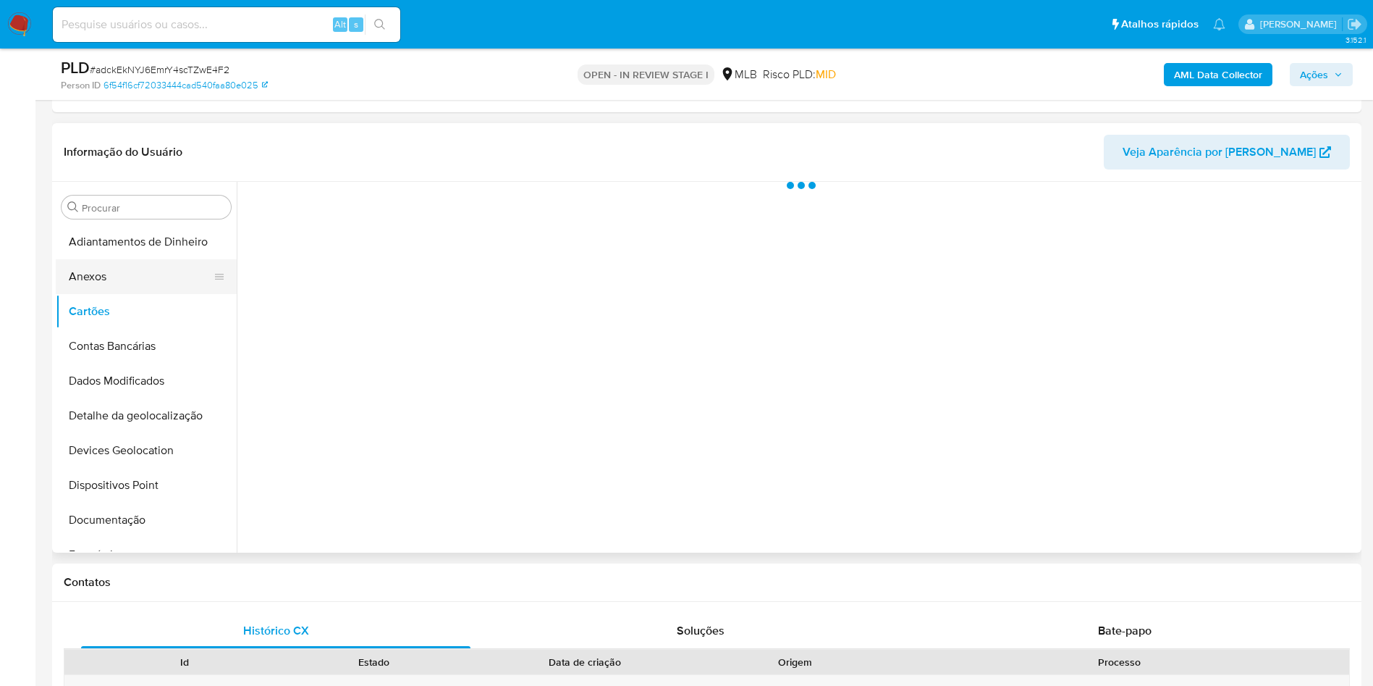
click at [75, 283] on button "Anexos" at bounding box center [140, 276] width 169 height 35
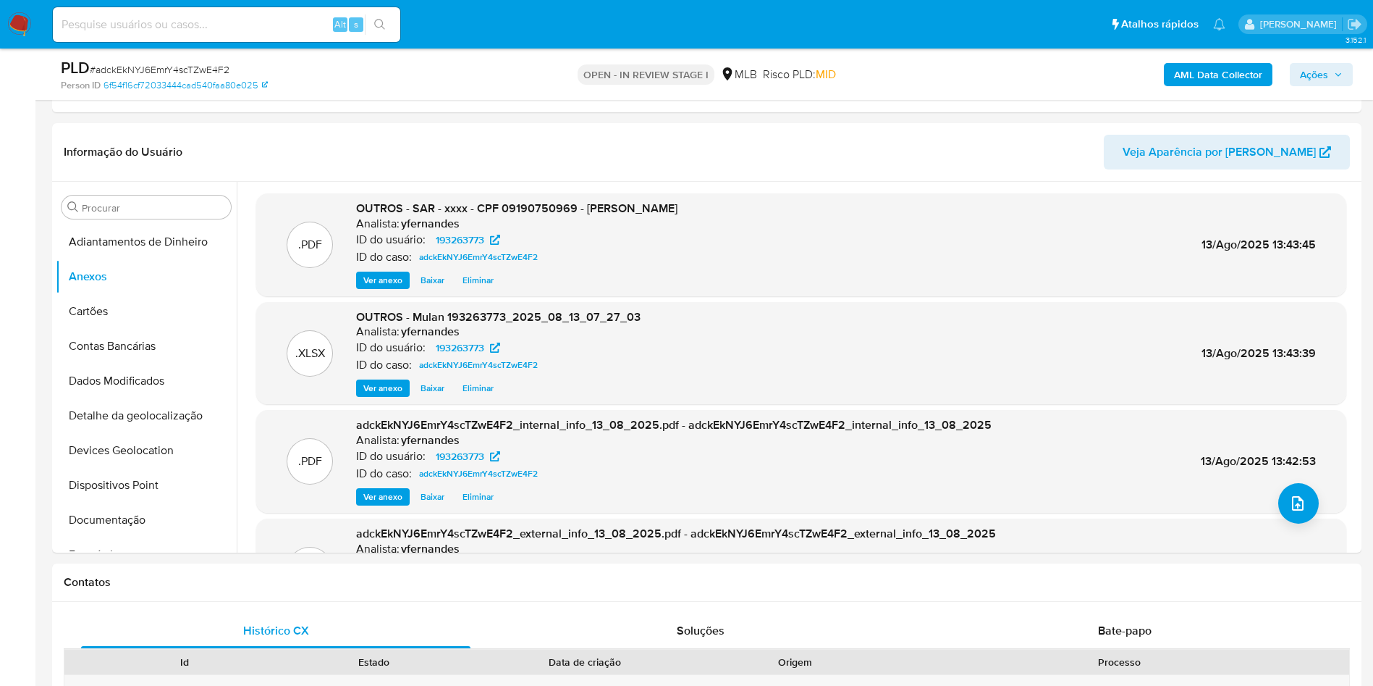
click at [1313, 75] on span "Ações" at bounding box center [1314, 74] width 28 height 23
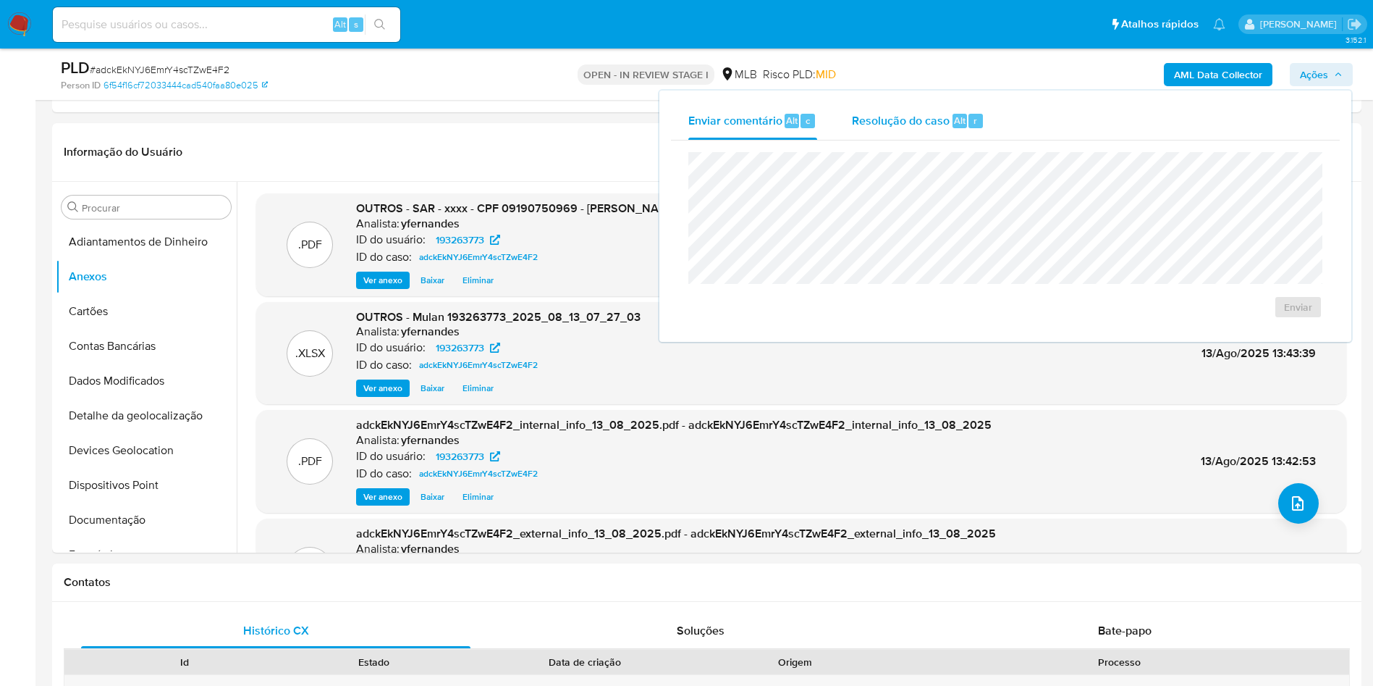
click at [977, 105] on div "Resolução do caso Alt r" at bounding box center [918, 121] width 132 height 38
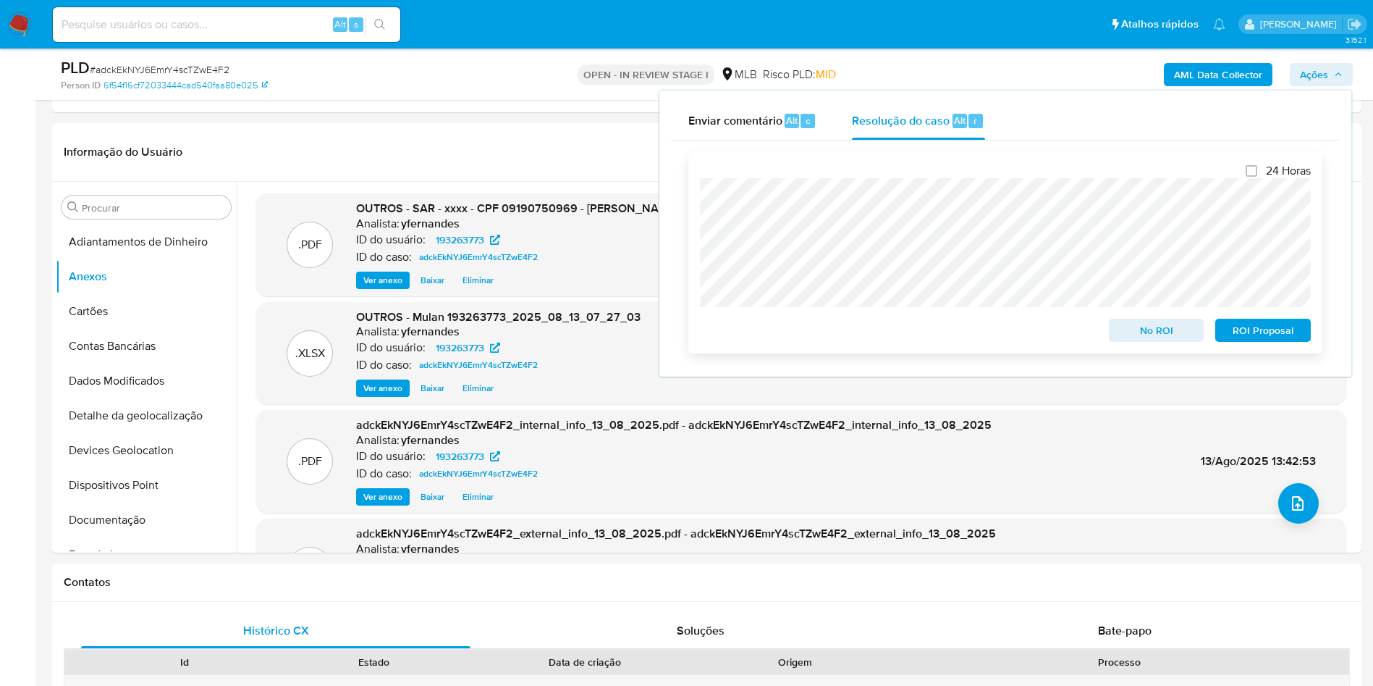
click at [1265, 327] on span "ROI Proposal" at bounding box center [1263, 330] width 75 height 20
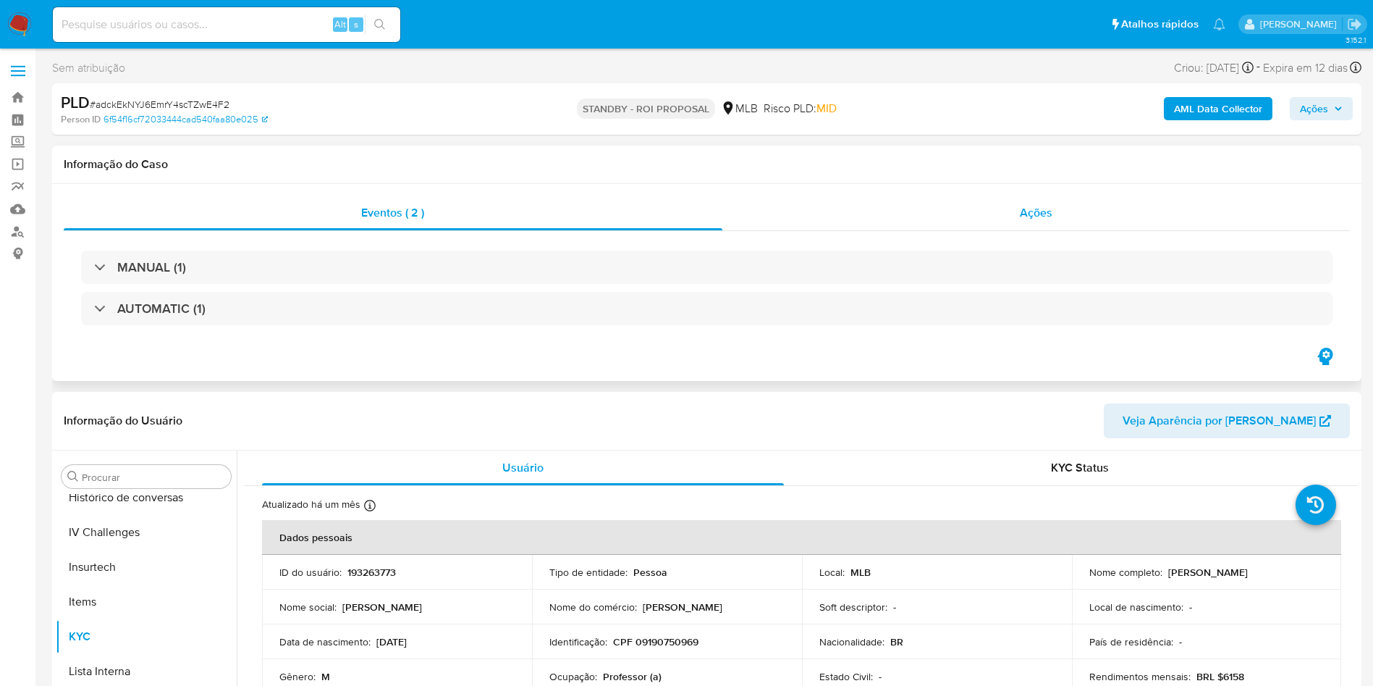
click at [833, 228] on div "Ações" at bounding box center [1037, 212] width 628 height 35
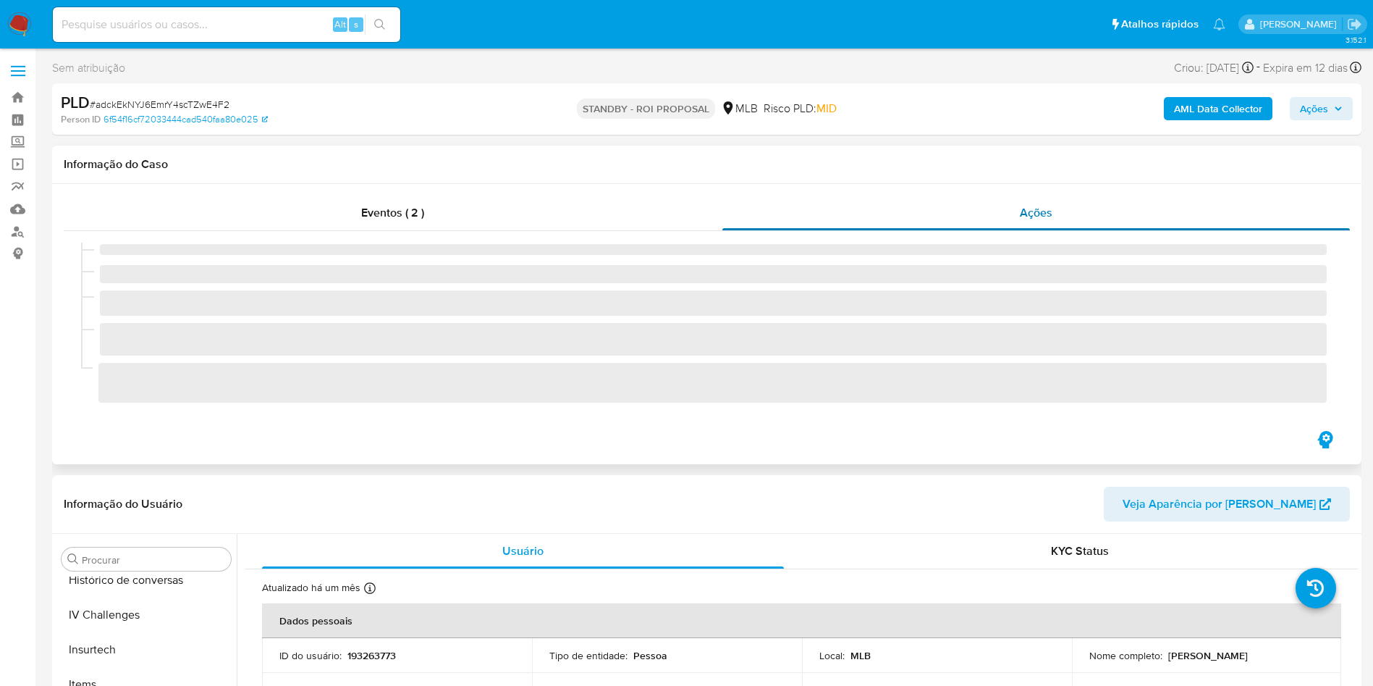
scroll to position [612, 0]
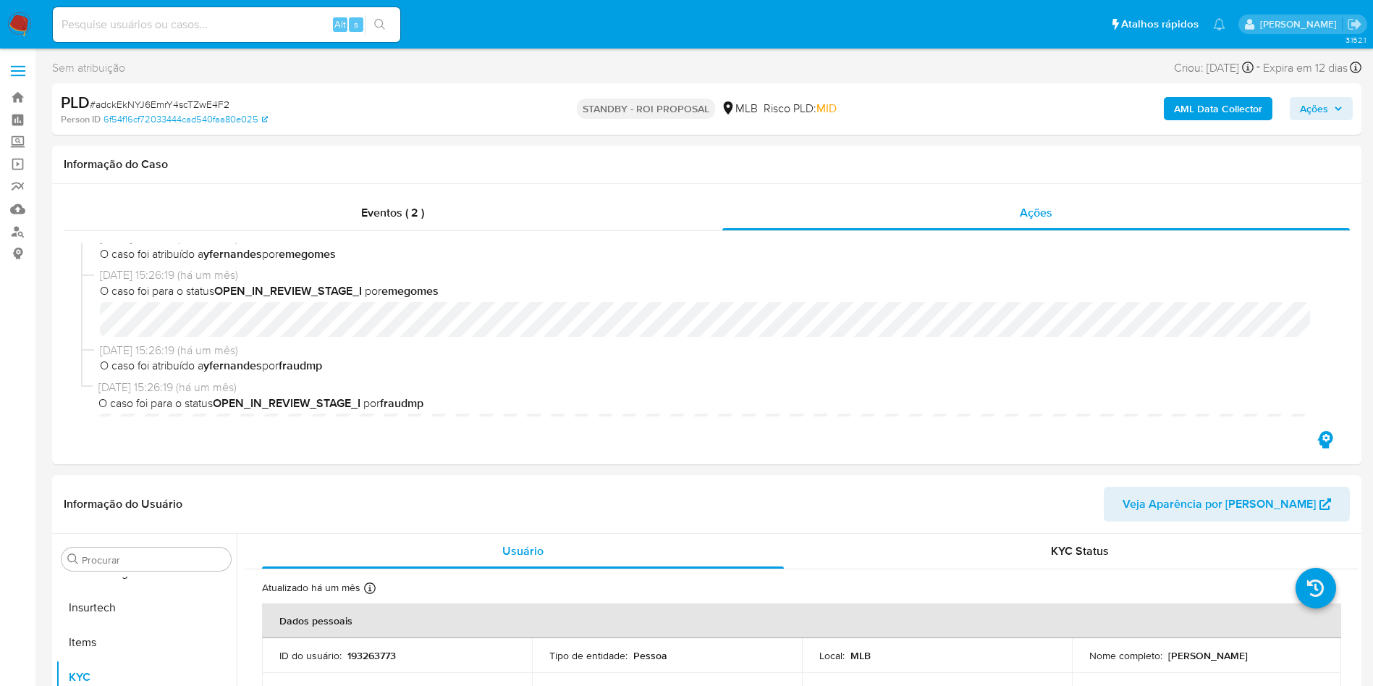
select select "10"
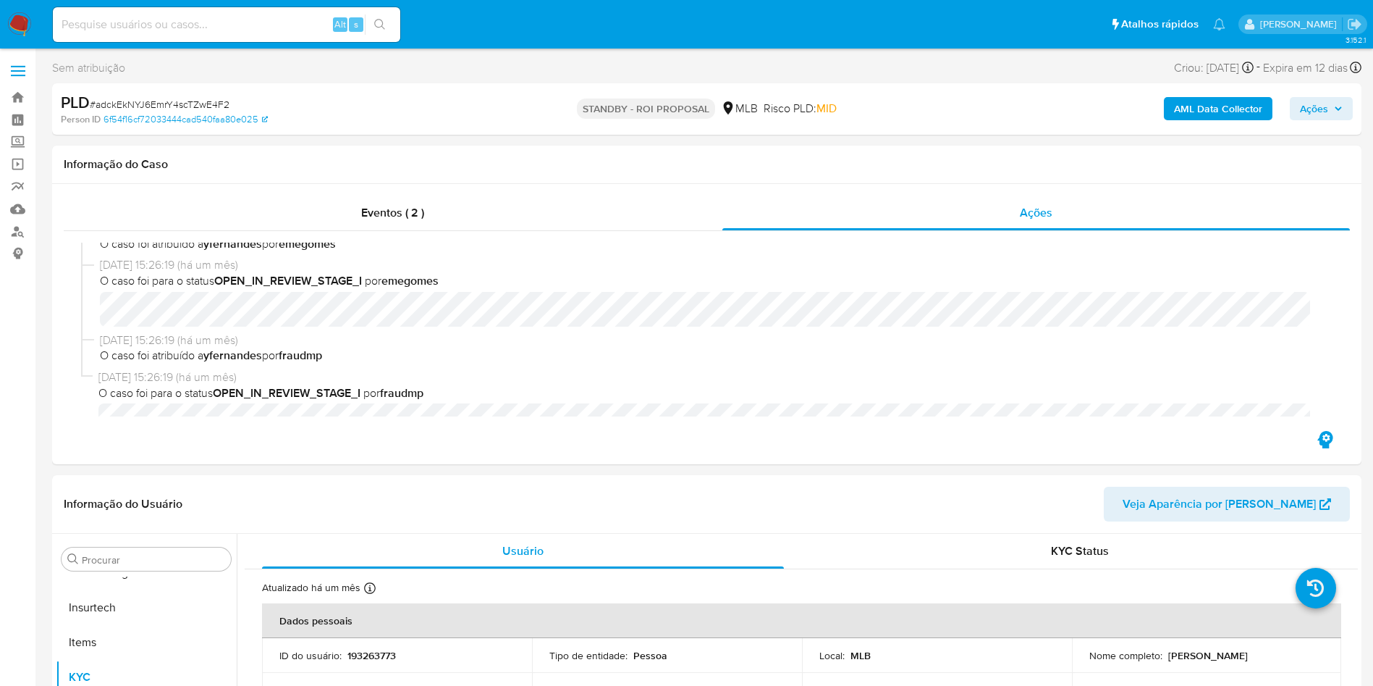
scroll to position [304, 0]
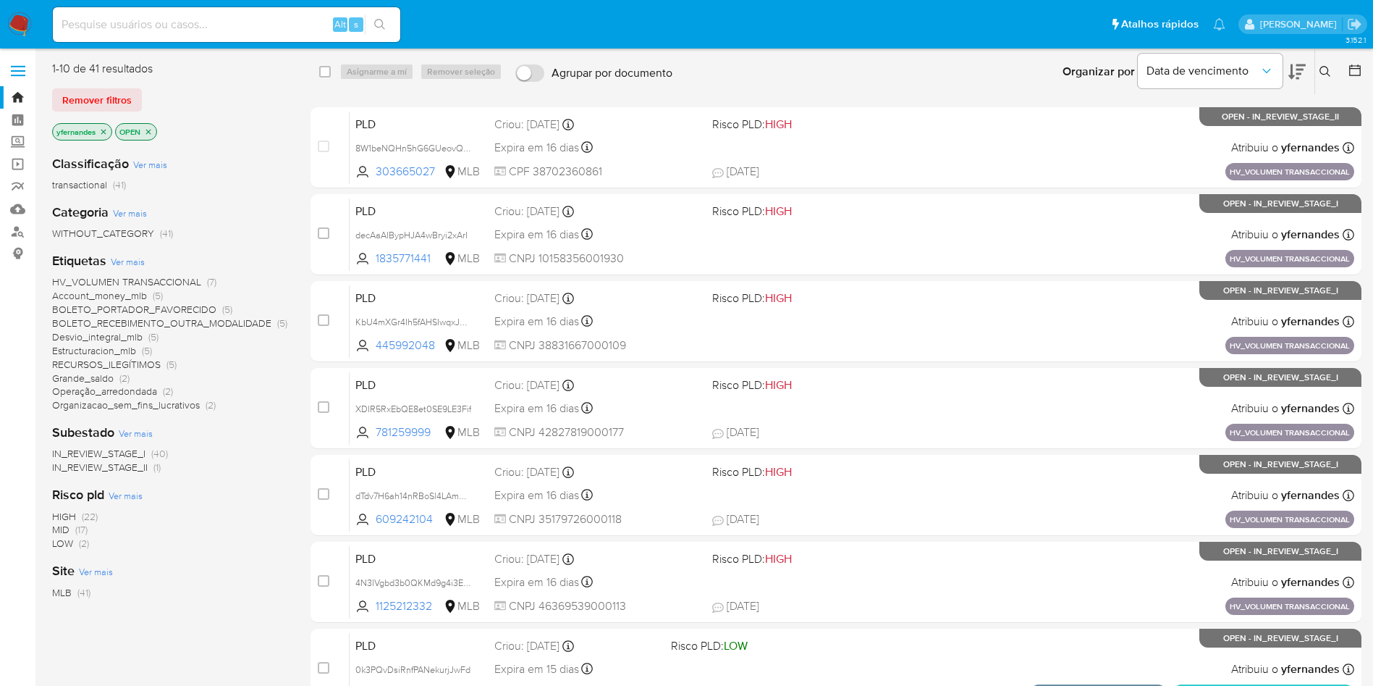
click at [230, 30] on input at bounding box center [227, 24] width 348 height 19
paste input "1587391127"
type input "1587391127"
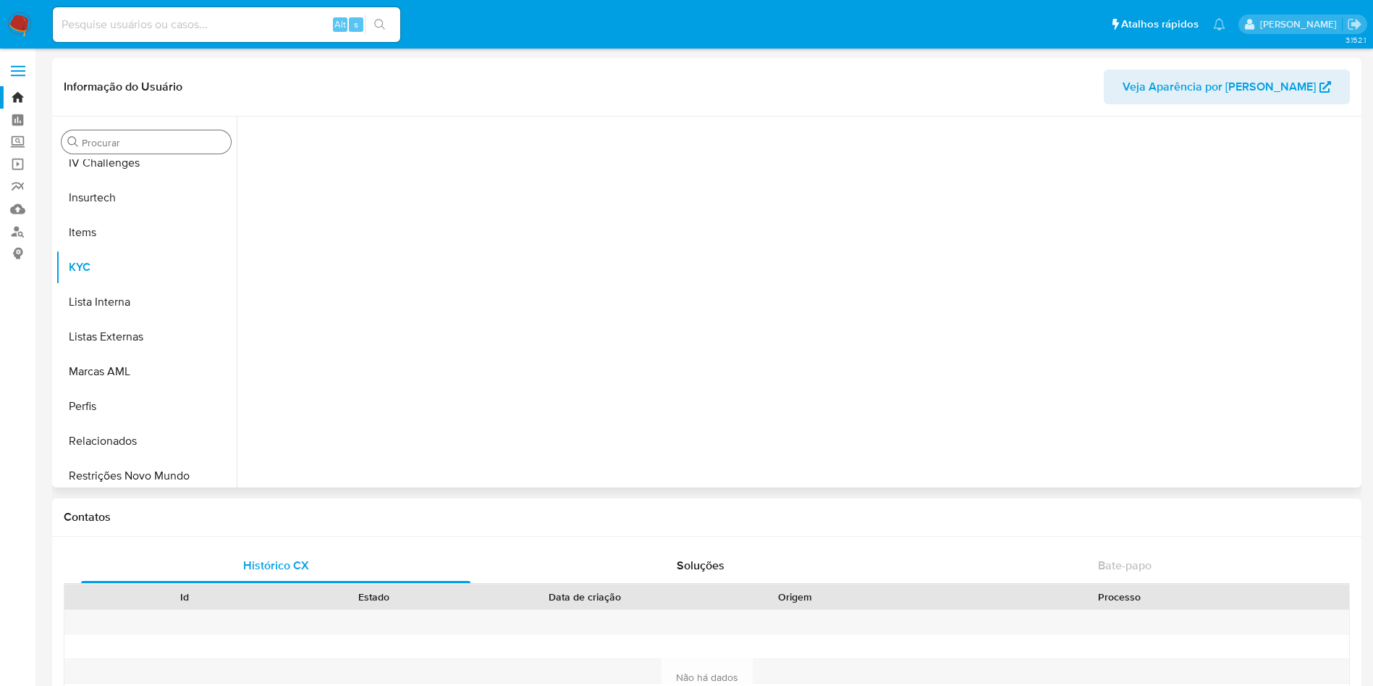
click at [111, 136] on input "Procurar" at bounding box center [153, 142] width 143 height 13
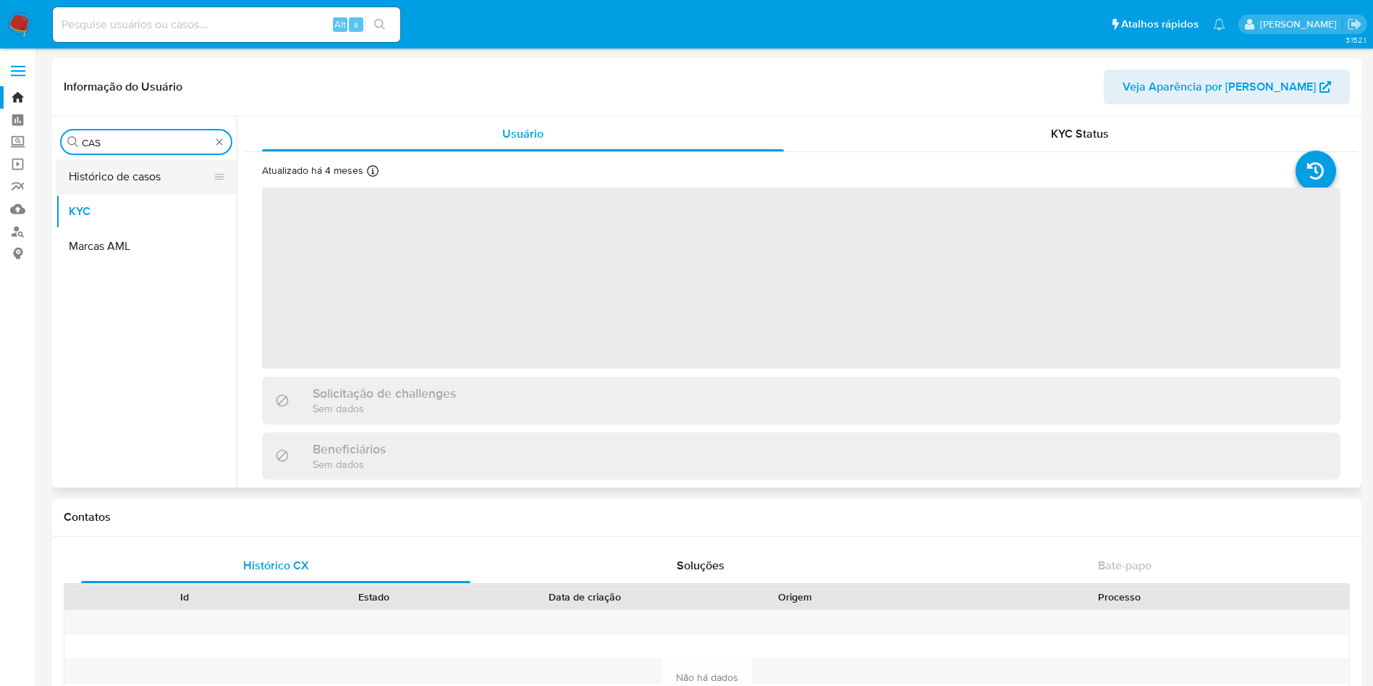
type input "CAS"
click at [115, 178] on button "Histórico de casos" at bounding box center [140, 176] width 169 height 35
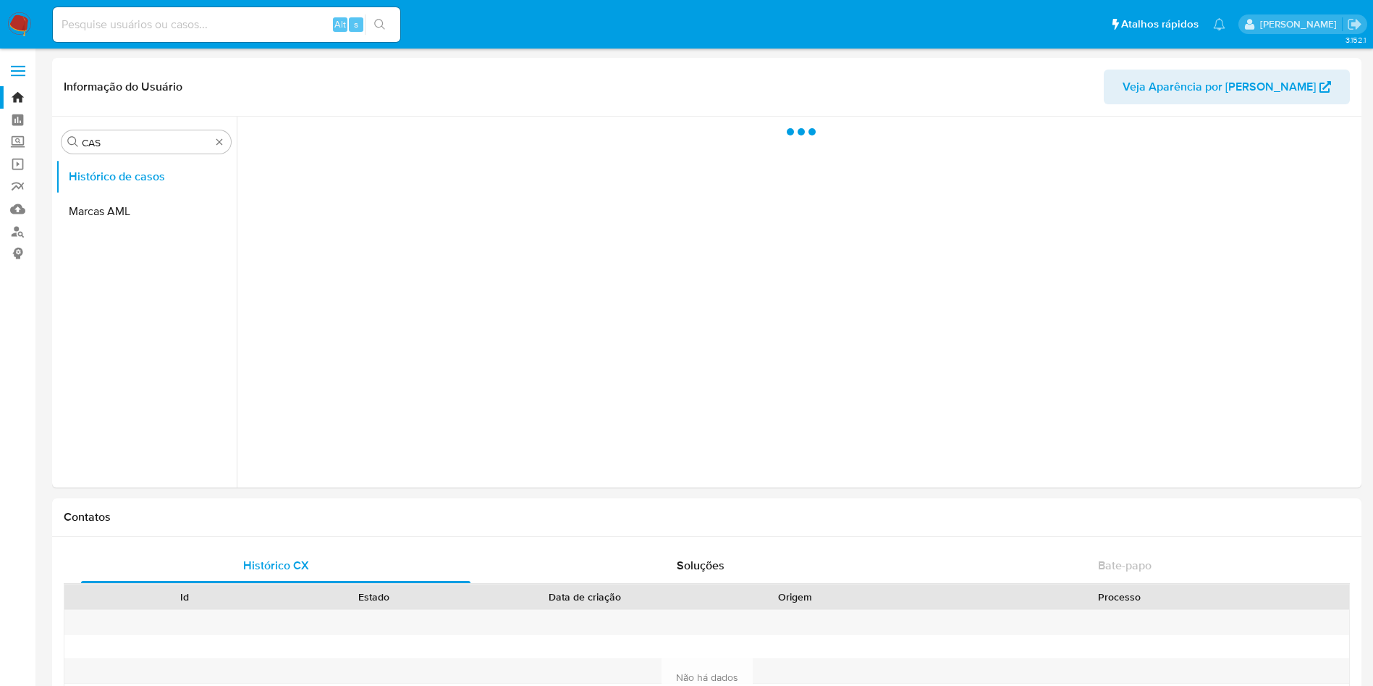
select select "10"
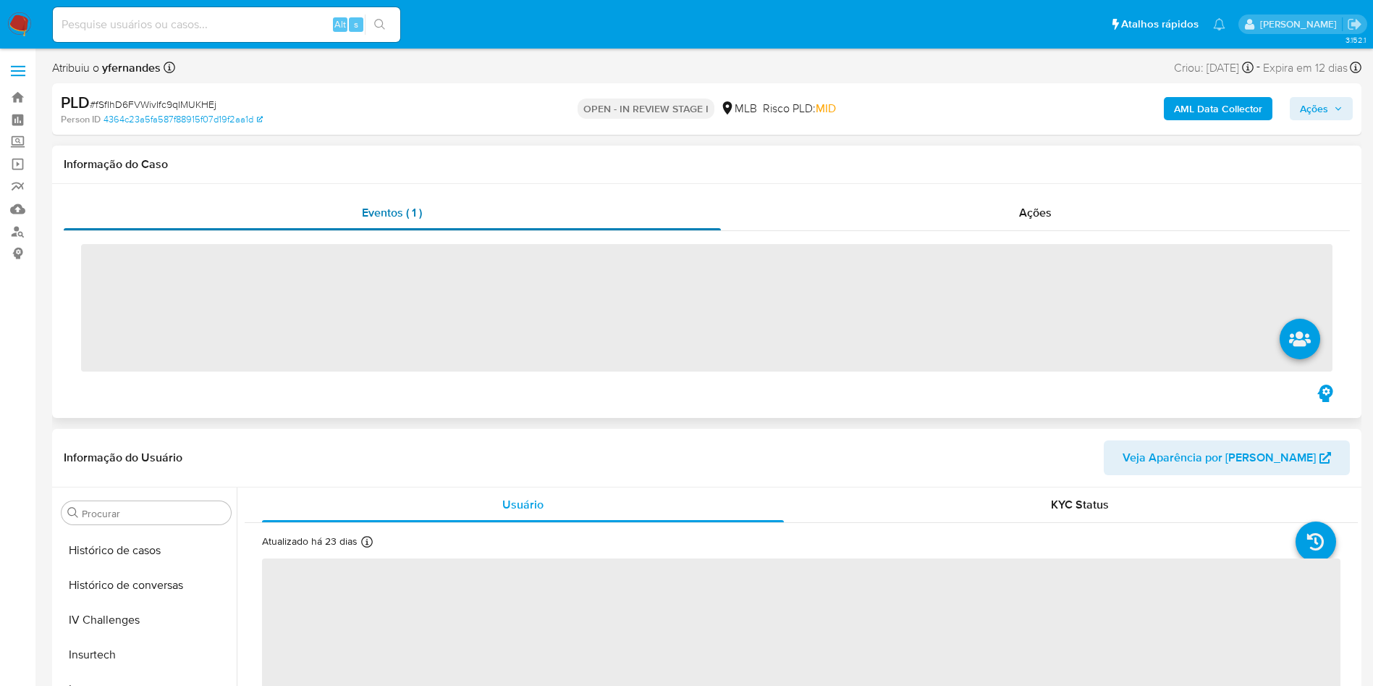
drag, startPoint x: 655, startPoint y: 35, endPoint x: 322, endPoint y: 196, distance: 370.1
click at [655, 35] on ul "Pausado Ver notificaciones Alt s Atalhos rápidos Presiona las siguientes teclas…" at bounding box center [639, 24] width 1187 height 36
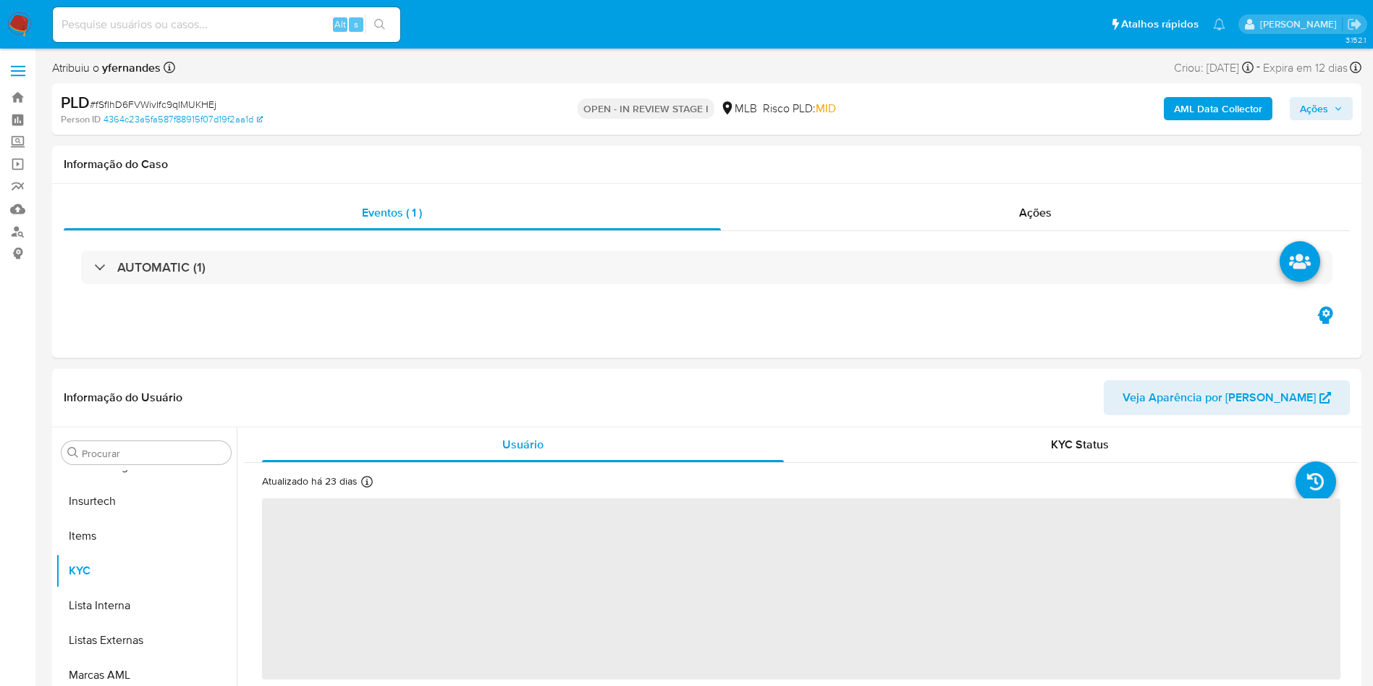
click at [157, 94] on div "PLD # fSfIhD6FVWivIfc9qIMUKHEj" at bounding box center [274, 103] width 426 height 22
copy span "fSfIhD6FVWivIfc9qIMUKHEj"
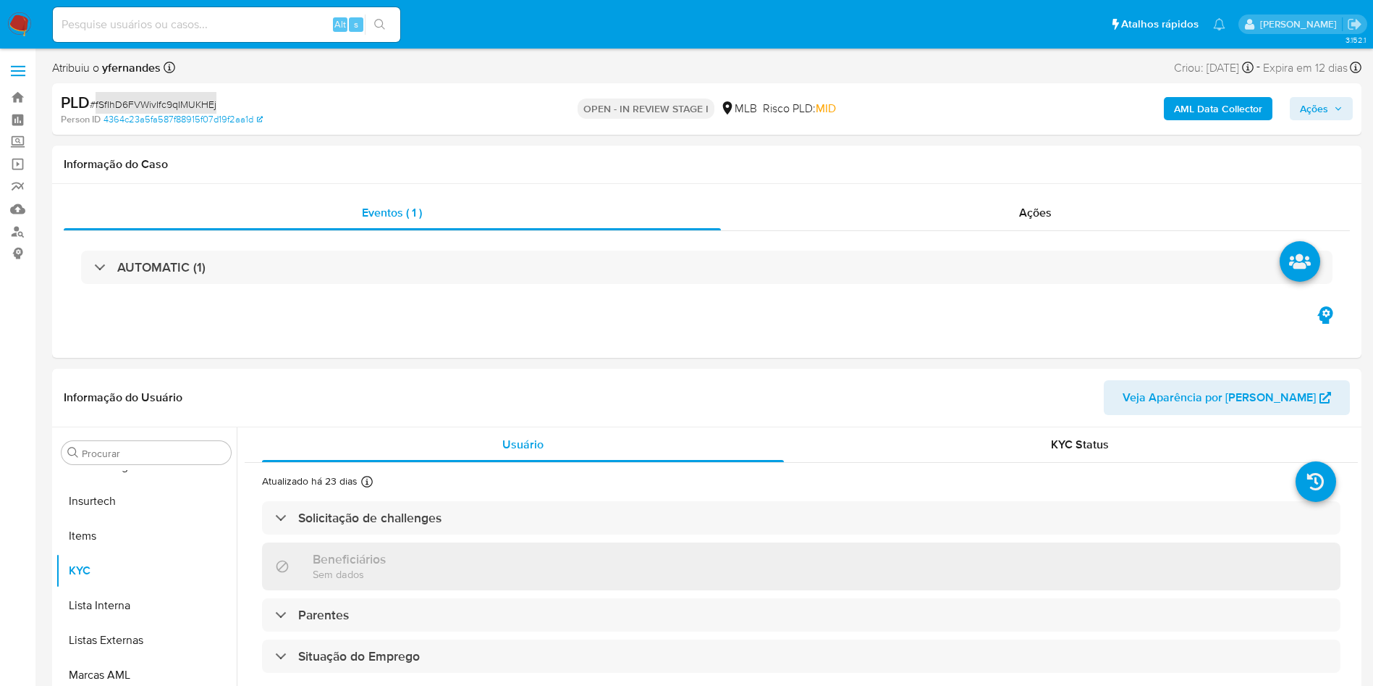
select select "10"
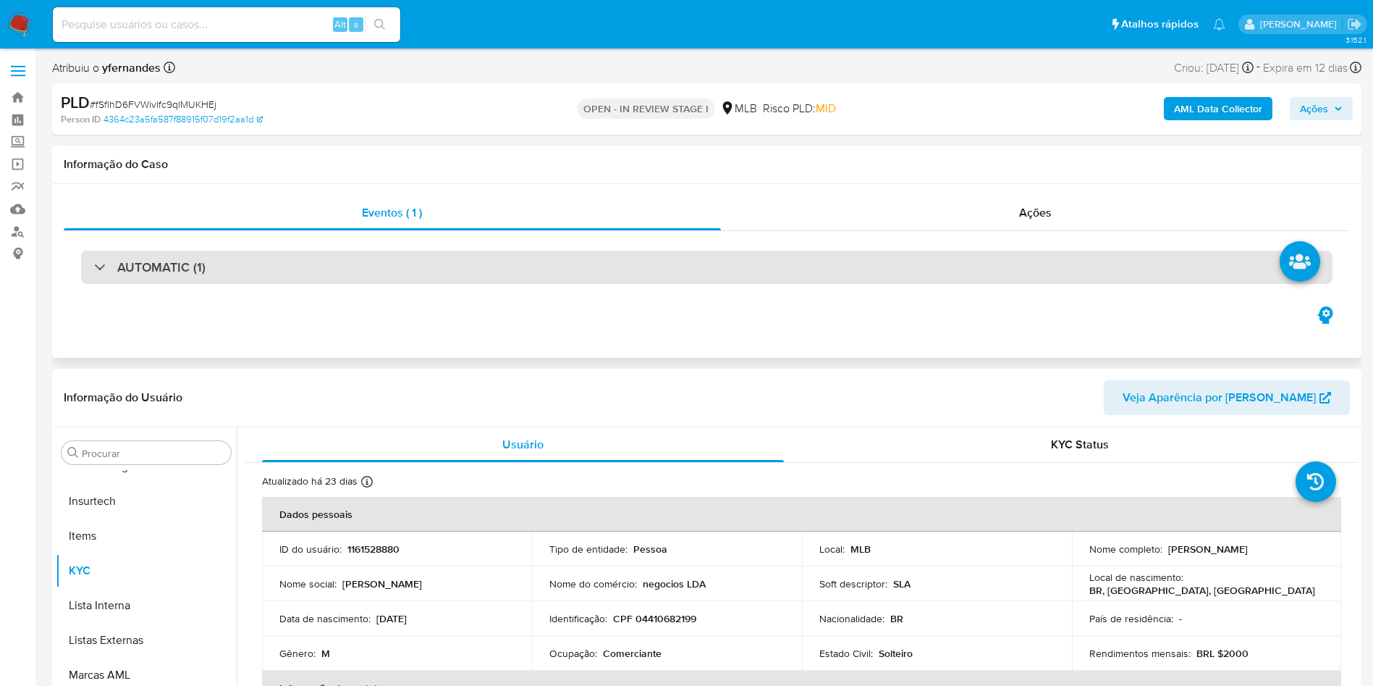
click at [653, 272] on div "AUTOMATIC (1)" at bounding box center [707, 266] width 1252 height 33
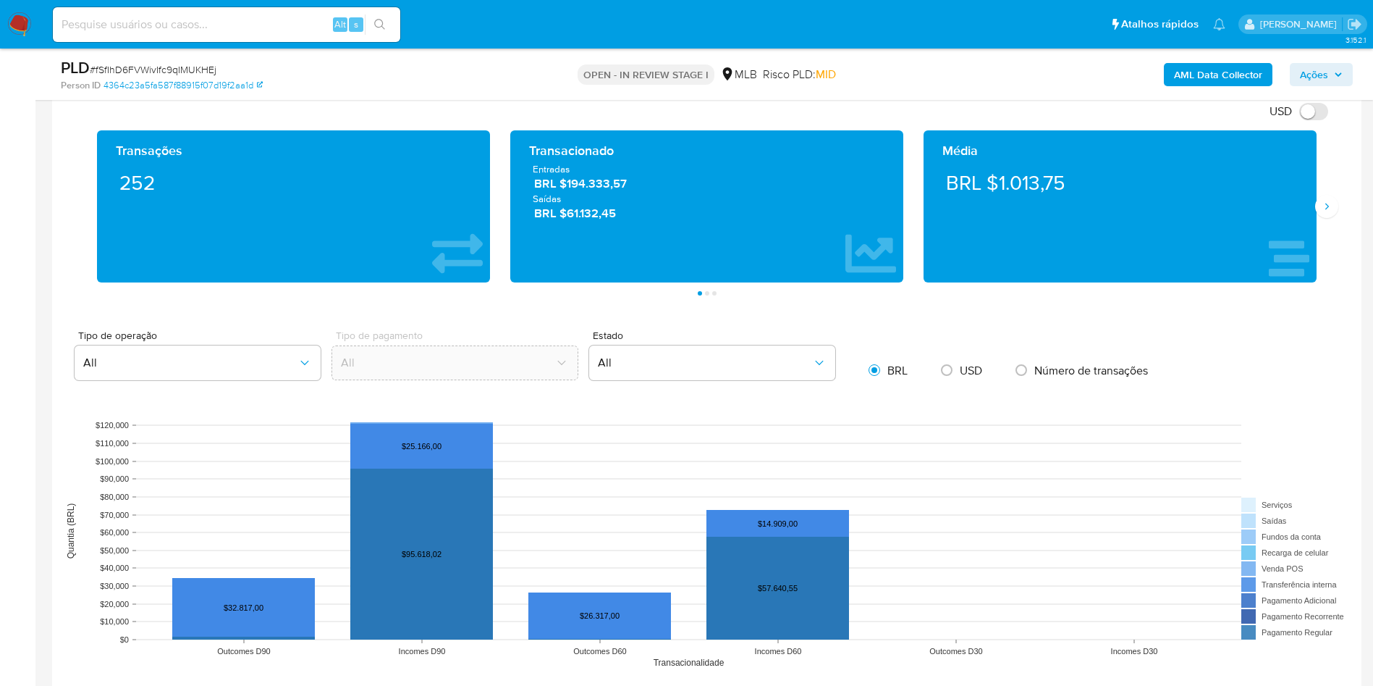
scroll to position [1412, 0]
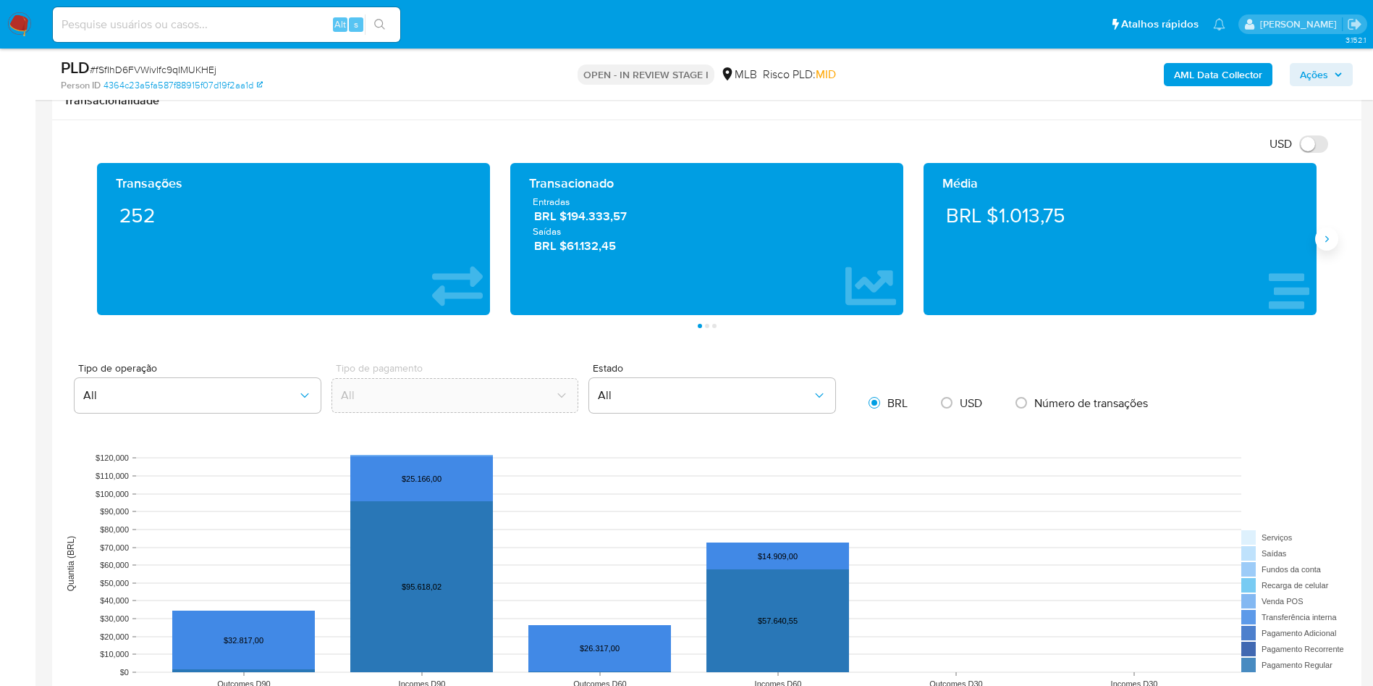
click at [1331, 241] on icon "Siguiente" at bounding box center [1327, 239] width 12 height 12
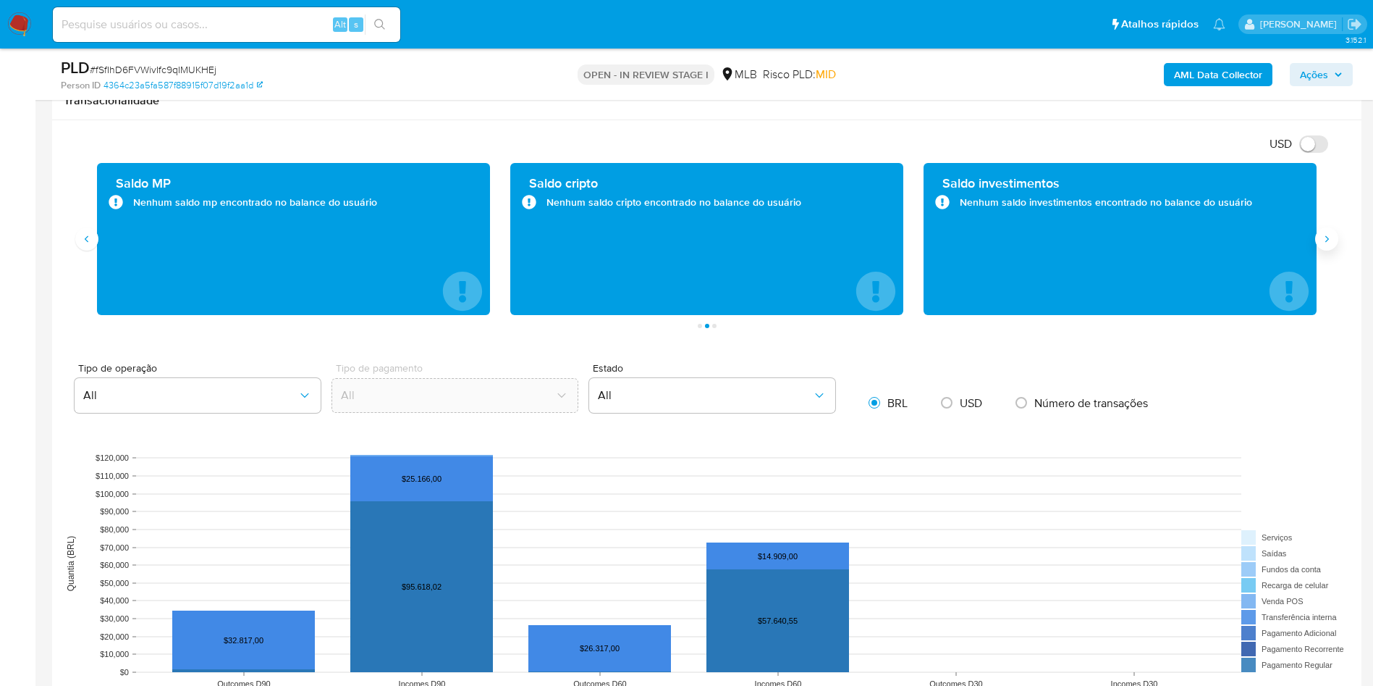
click at [1331, 241] on icon "Siguiente" at bounding box center [1327, 239] width 12 height 12
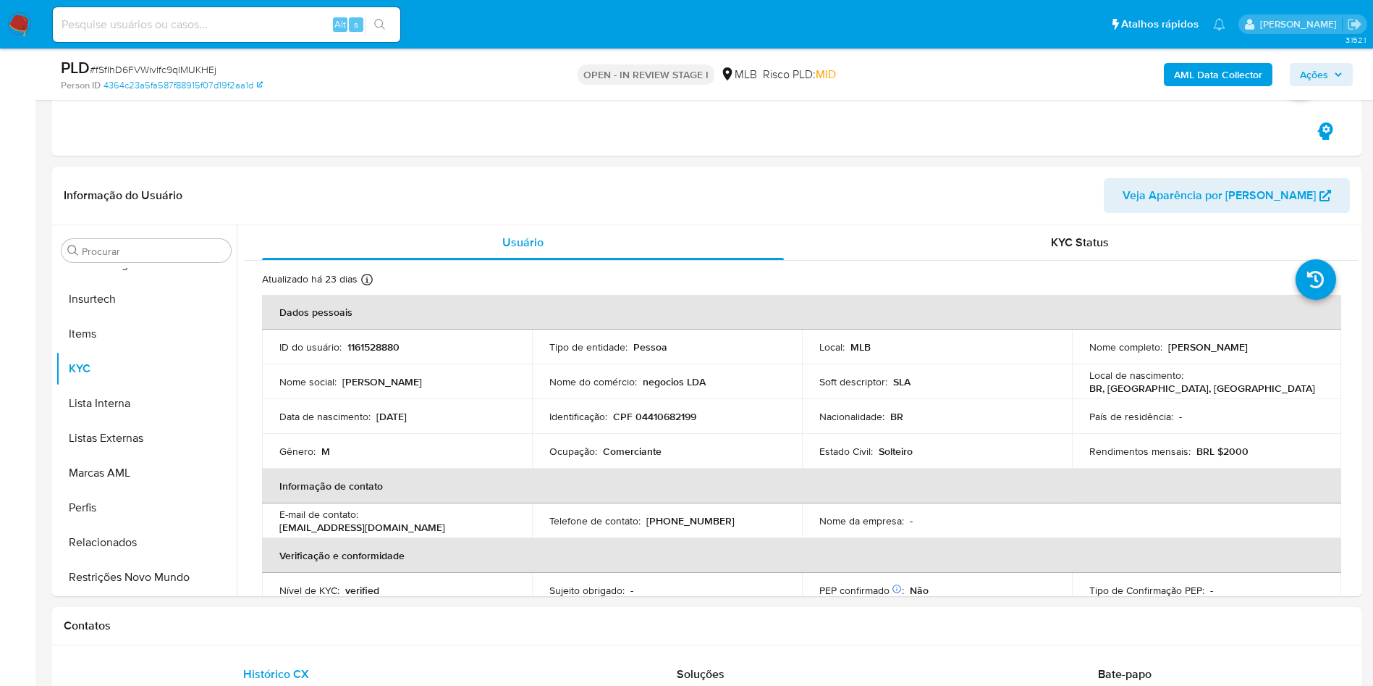
scroll to position [652, 0]
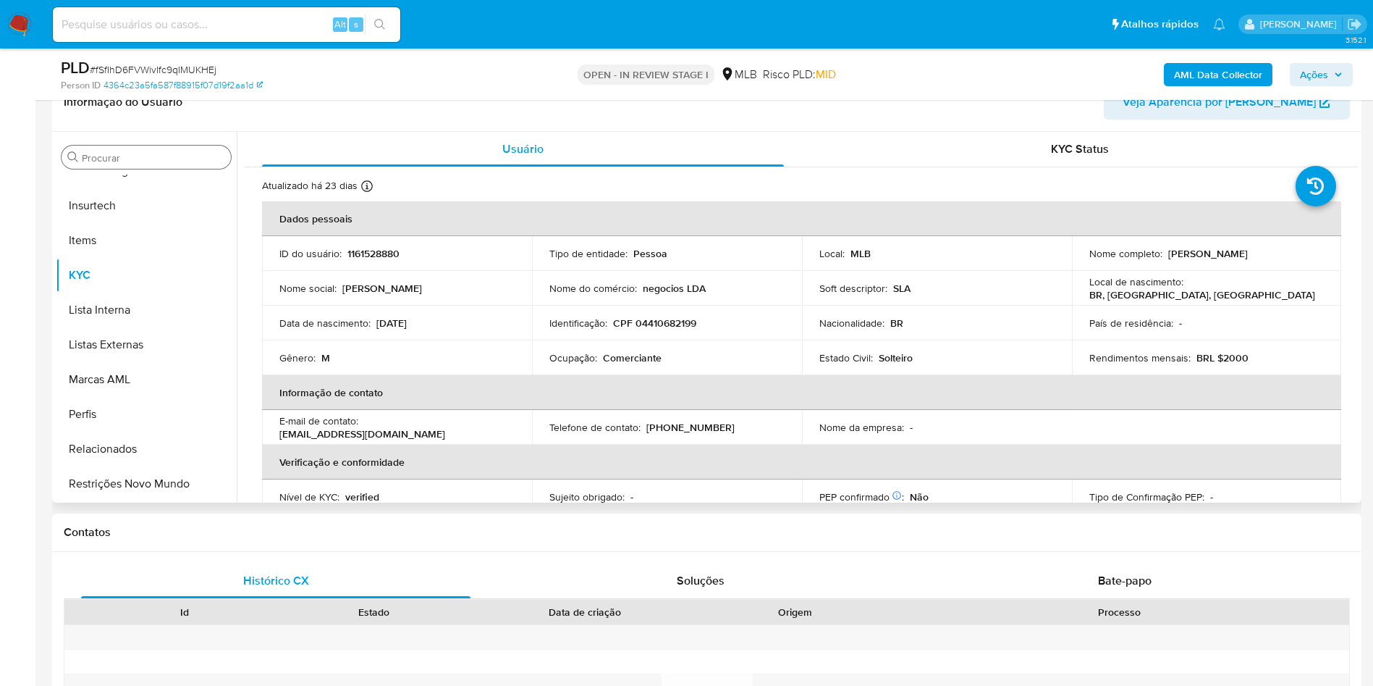
click at [122, 151] on input "Procurar" at bounding box center [153, 157] width 143 height 13
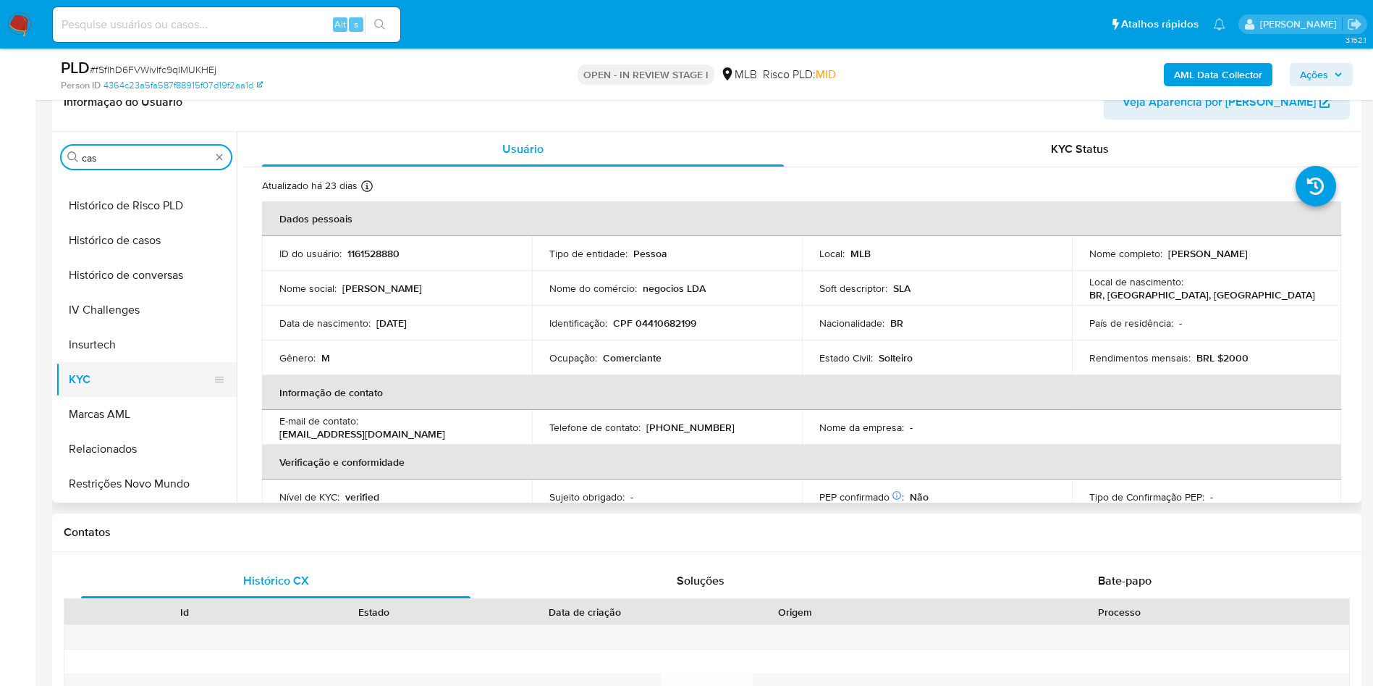
scroll to position [0, 0]
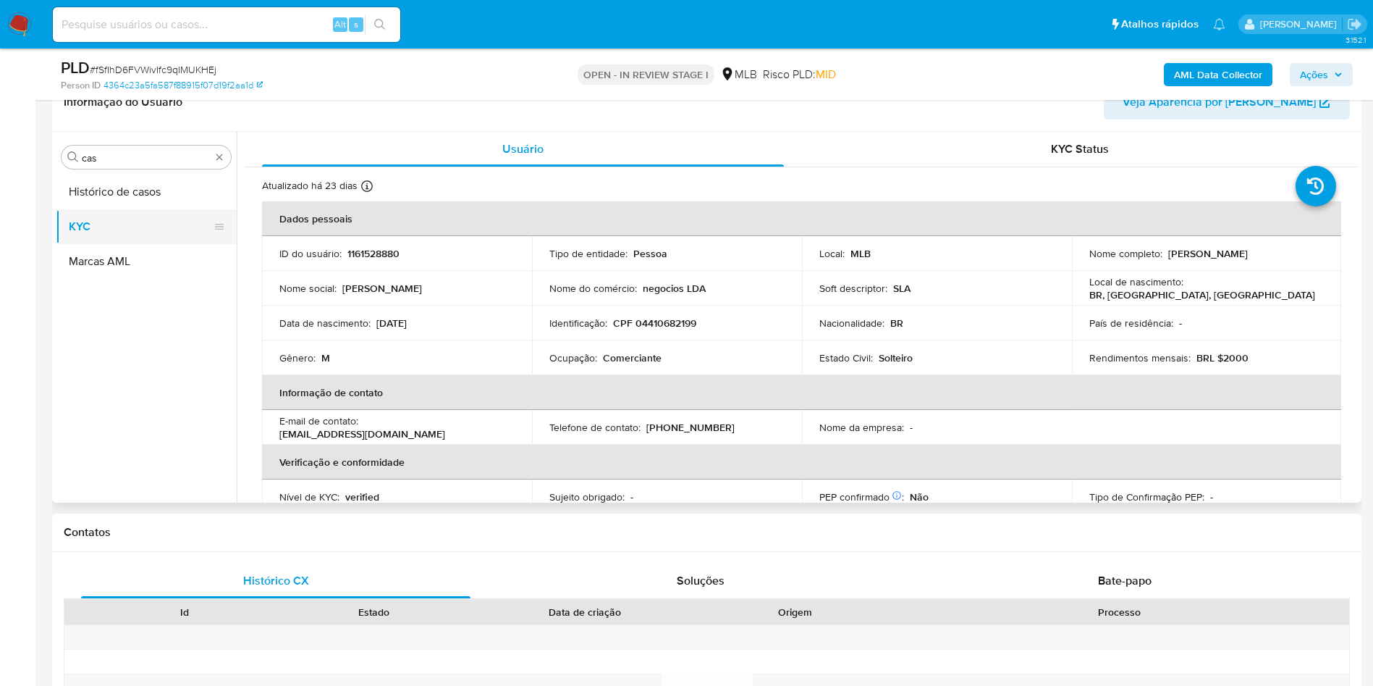
click at [102, 224] on button "KYC" at bounding box center [140, 226] width 169 height 35
click at [84, 186] on button "Histórico de casos" at bounding box center [140, 191] width 169 height 35
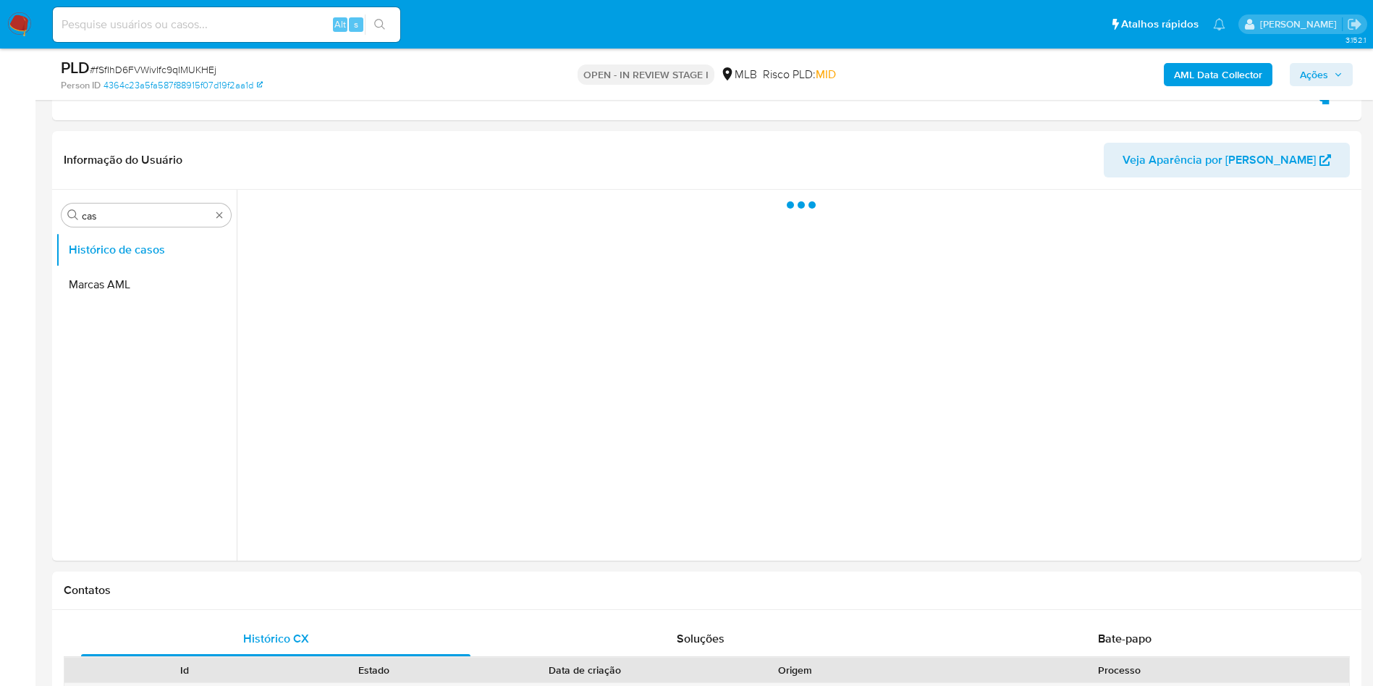
scroll to position [543, 0]
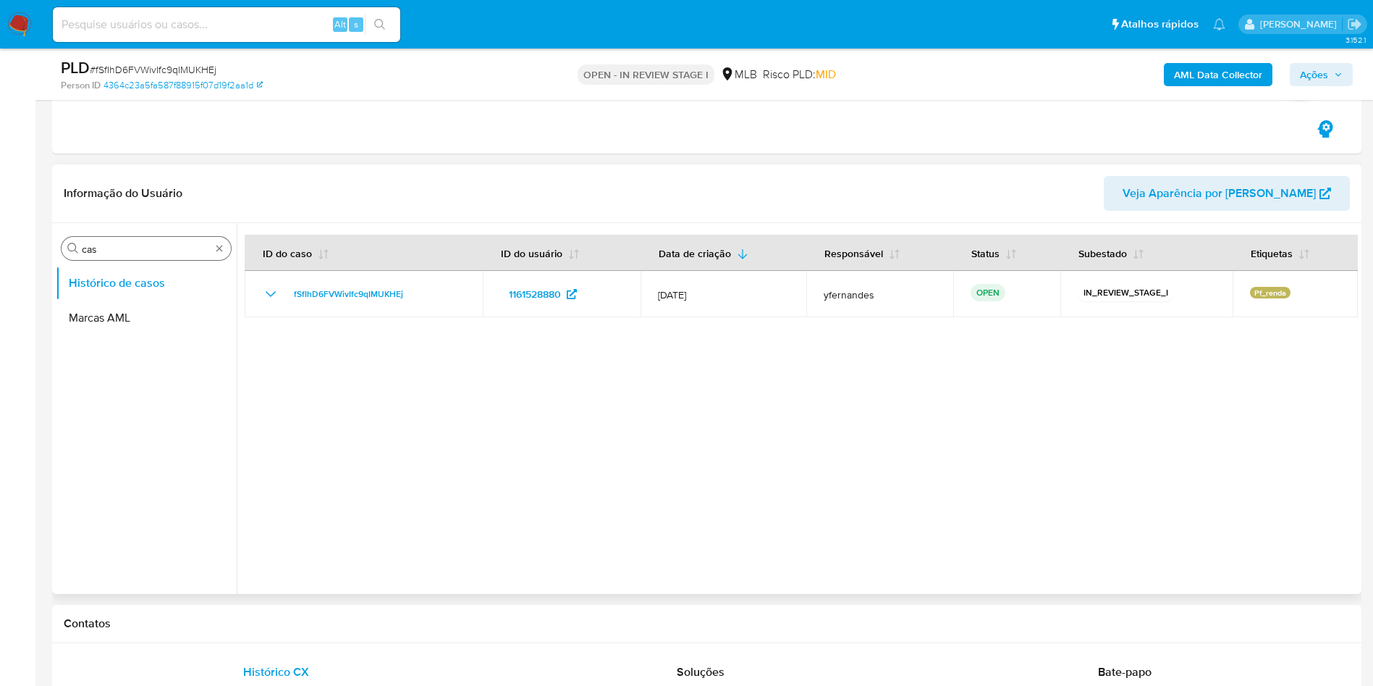
click at [95, 257] on div "Procurar cas" at bounding box center [146, 248] width 169 height 23
click at [108, 246] on input "cas" at bounding box center [146, 249] width 129 height 13
type input "ger"
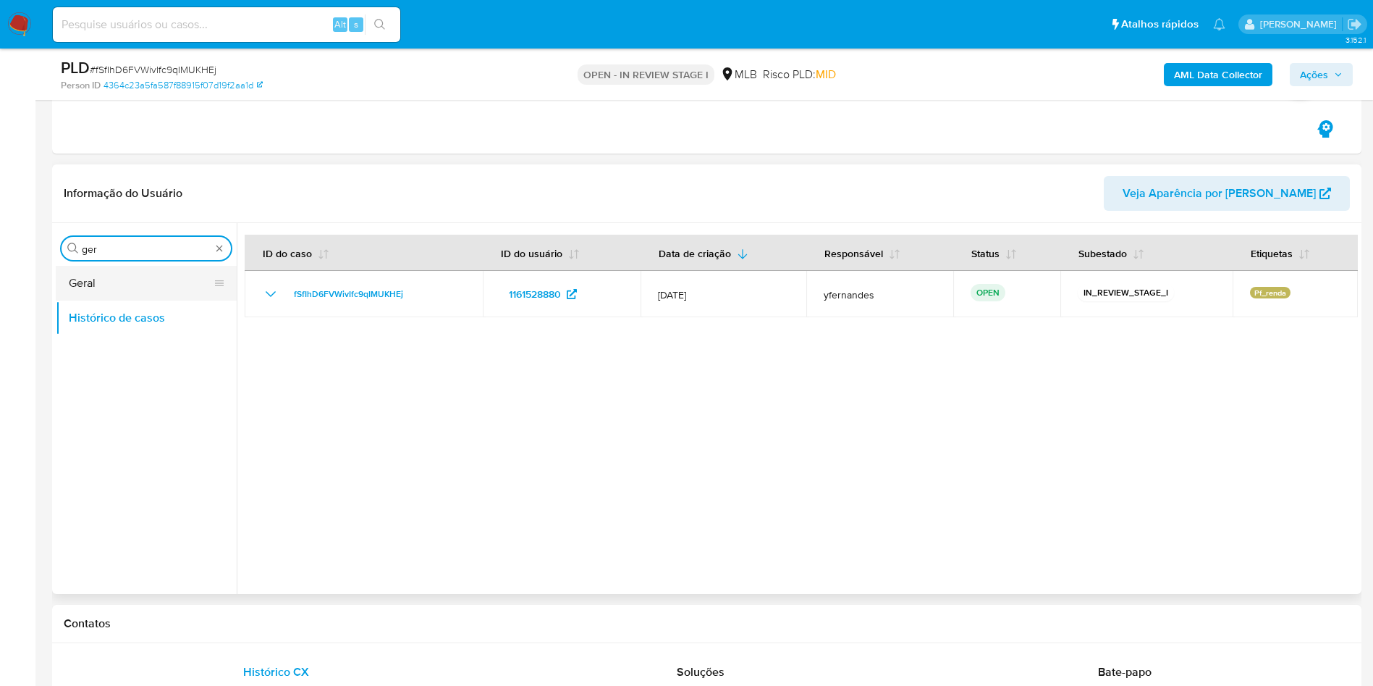
click at [93, 283] on button "Geral" at bounding box center [140, 283] width 169 height 35
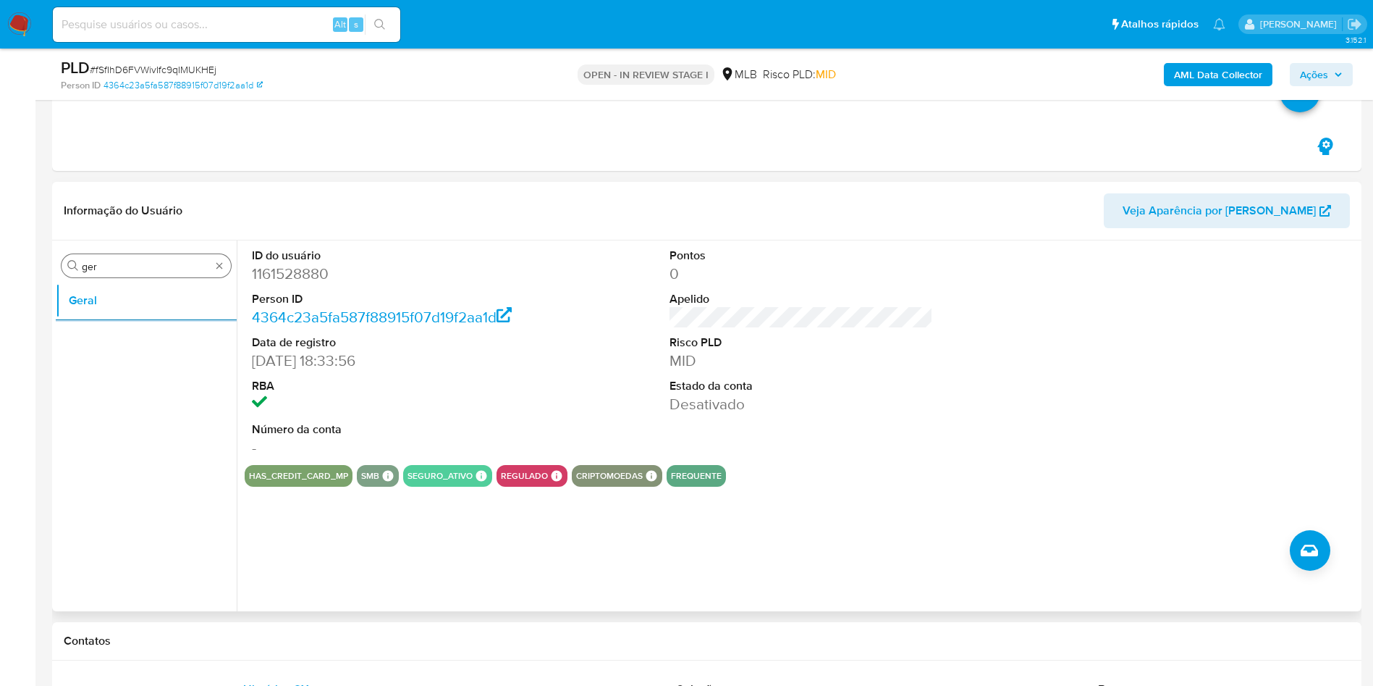
click at [88, 266] on input "ger" at bounding box center [146, 266] width 129 height 13
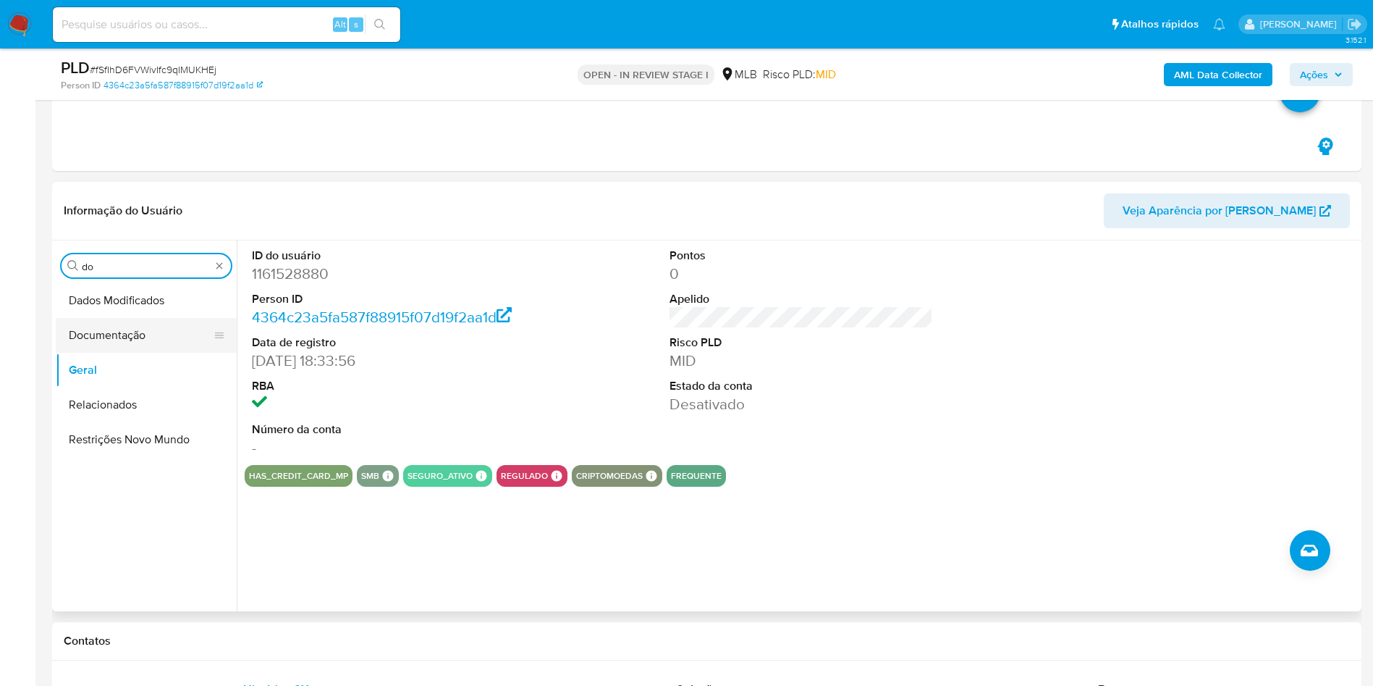
click at [161, 320] on button "Documentação" at bounding box center [140, 335] width 169 height 35
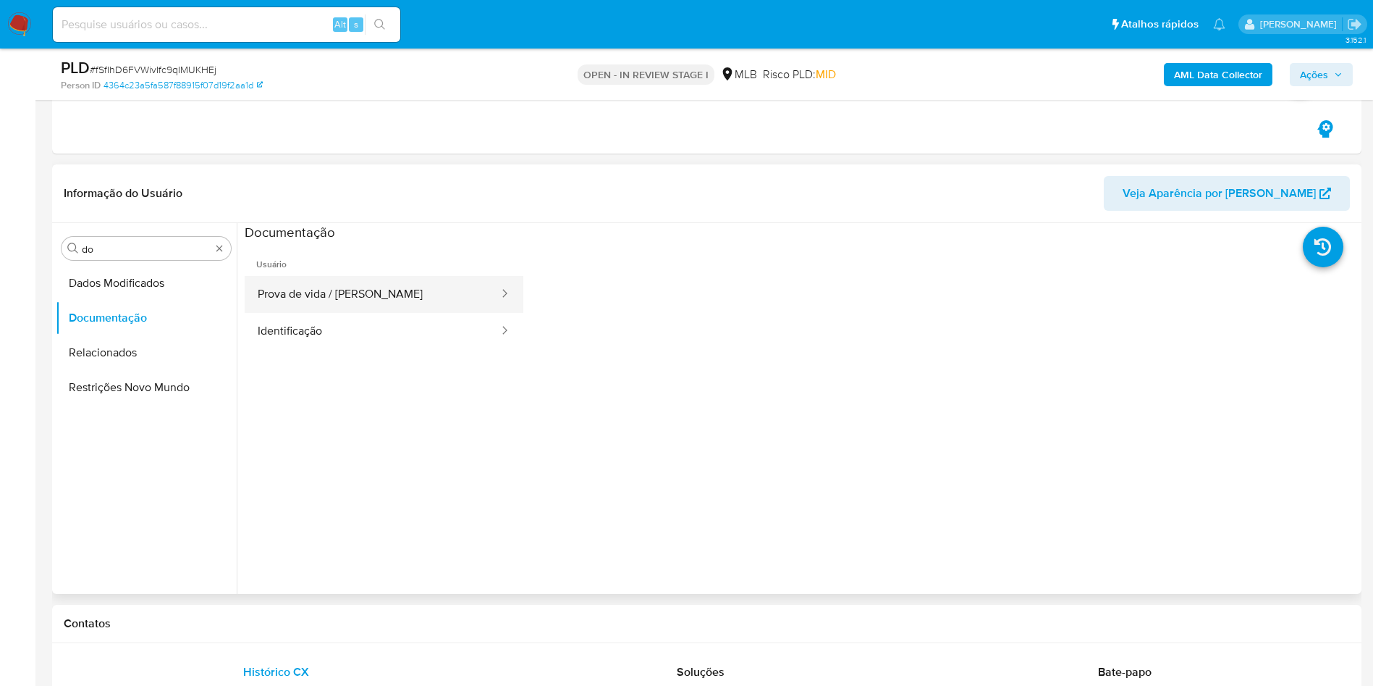
click at [300, 293] on button "Prova de vida / Selfie" at bounding box center [373, 294] width 256 height 37
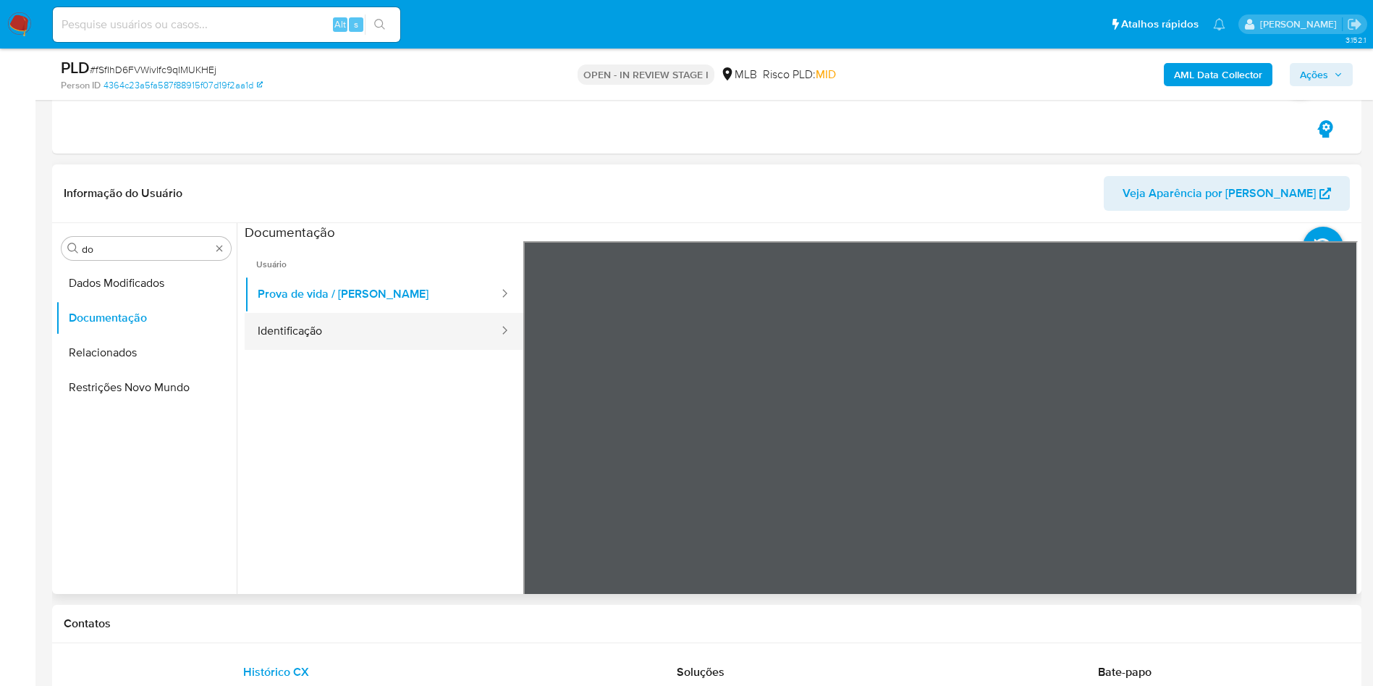
click at [416, 313] on button "Identificação" at bounding box center [373, 331] width 256 height 37
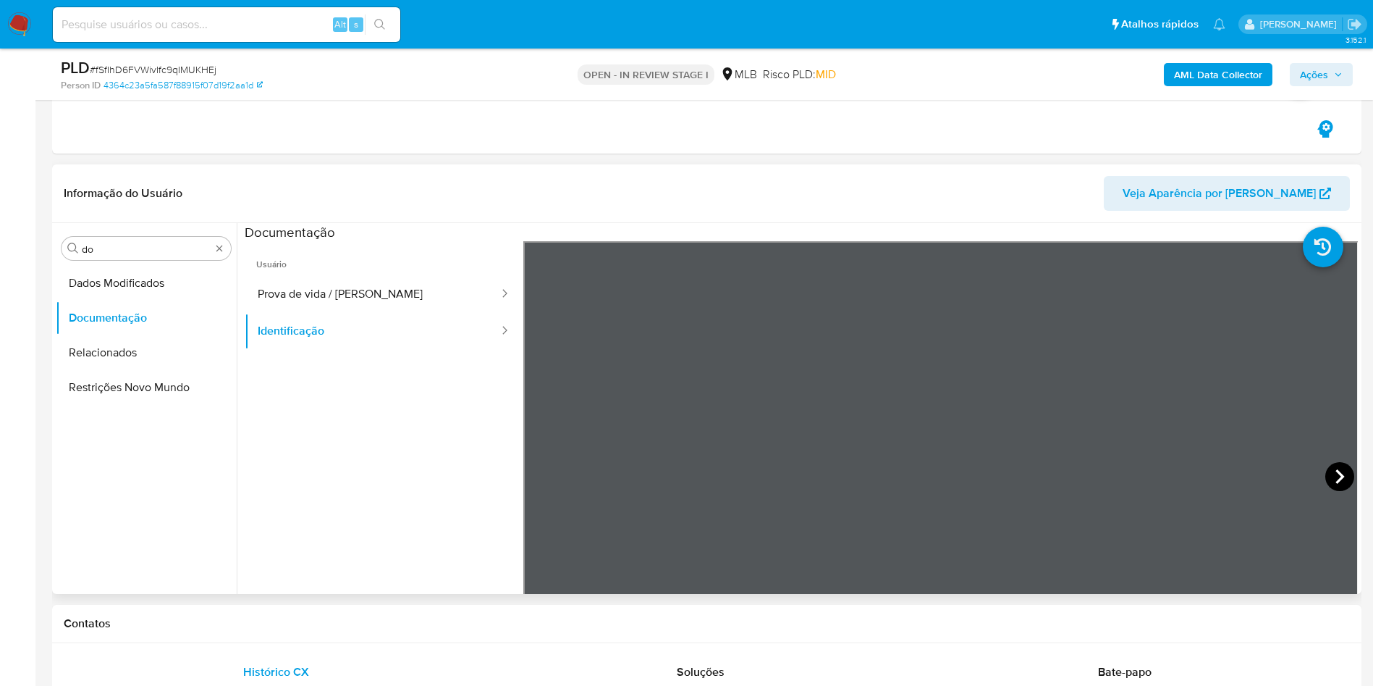
click at [1327, 468] on icon at bounding box center [1340, 476] width 29 height 29
click at [534, 474] on icon at bounding box center [541, 476] width 29 height 29
click at [118, 251] on input "do" at bounding box center [146, 249] width 129 height 13
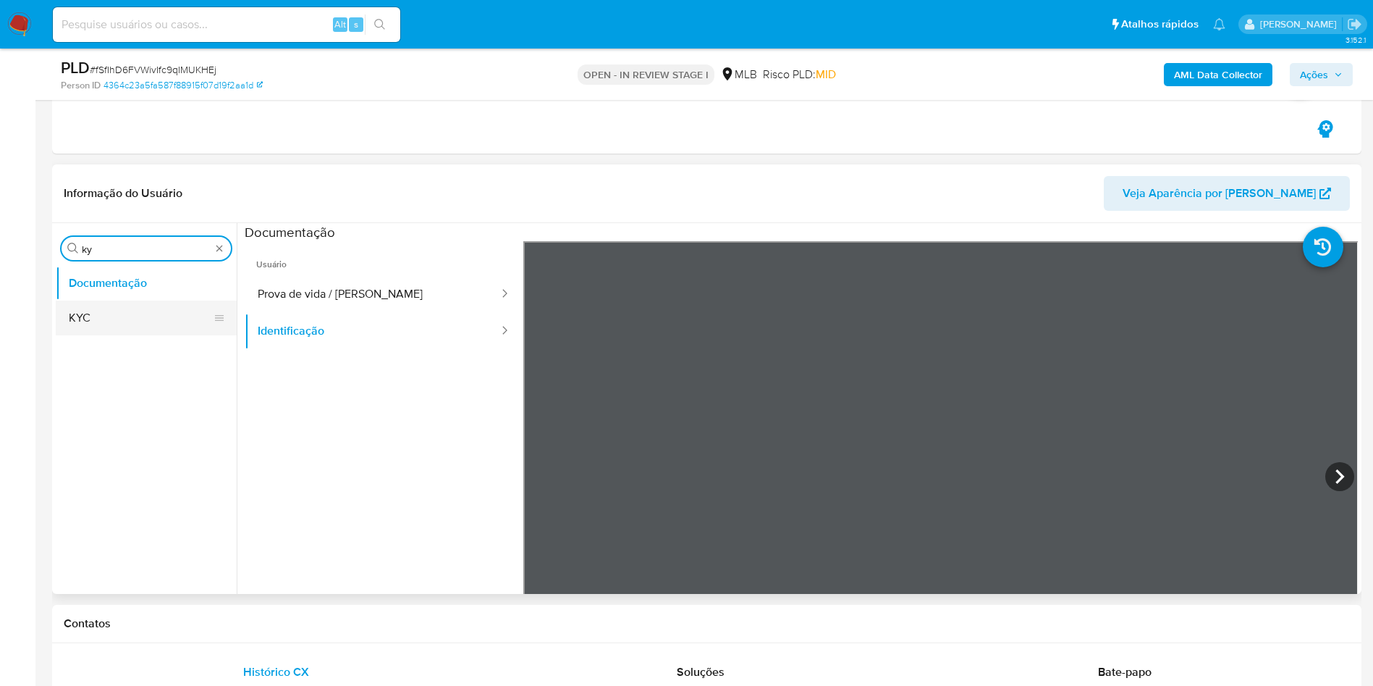
type input "ky"
click at [109, 312] on button "KYC" at bounding box center [140, 317] width 169 height 35
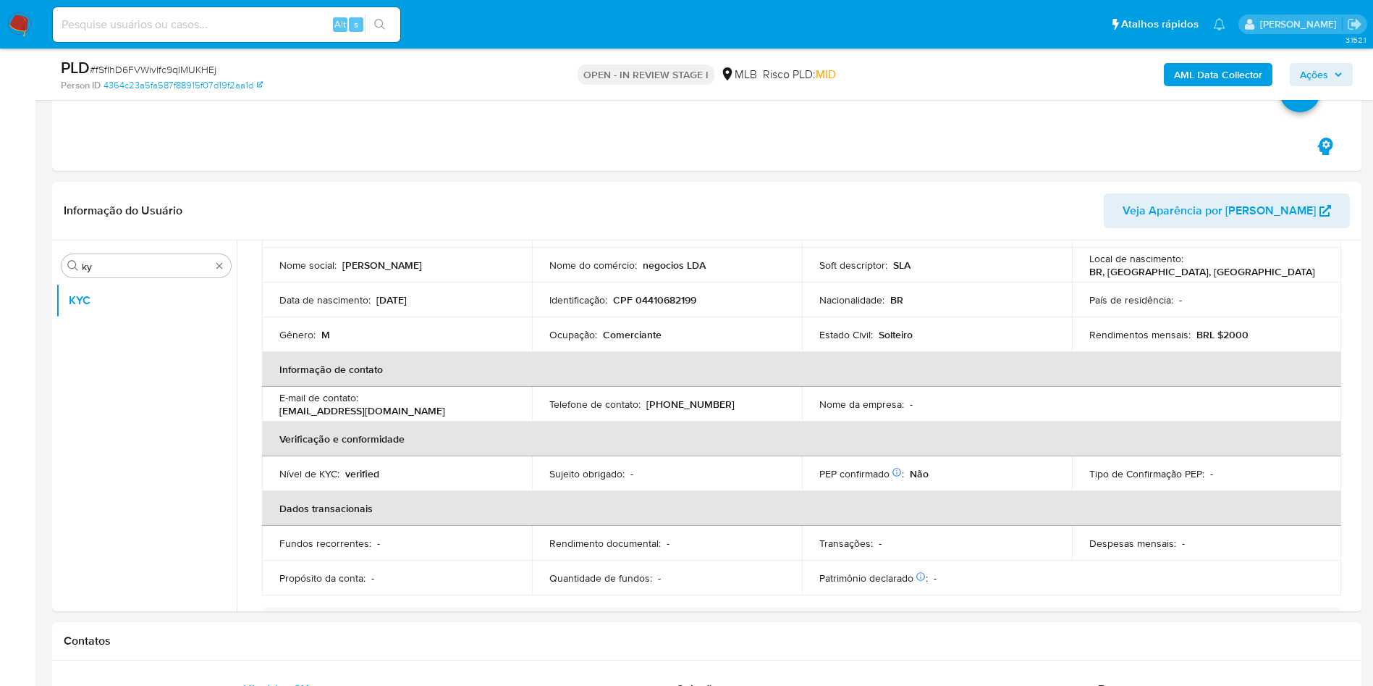
scroll to position [112, 0]
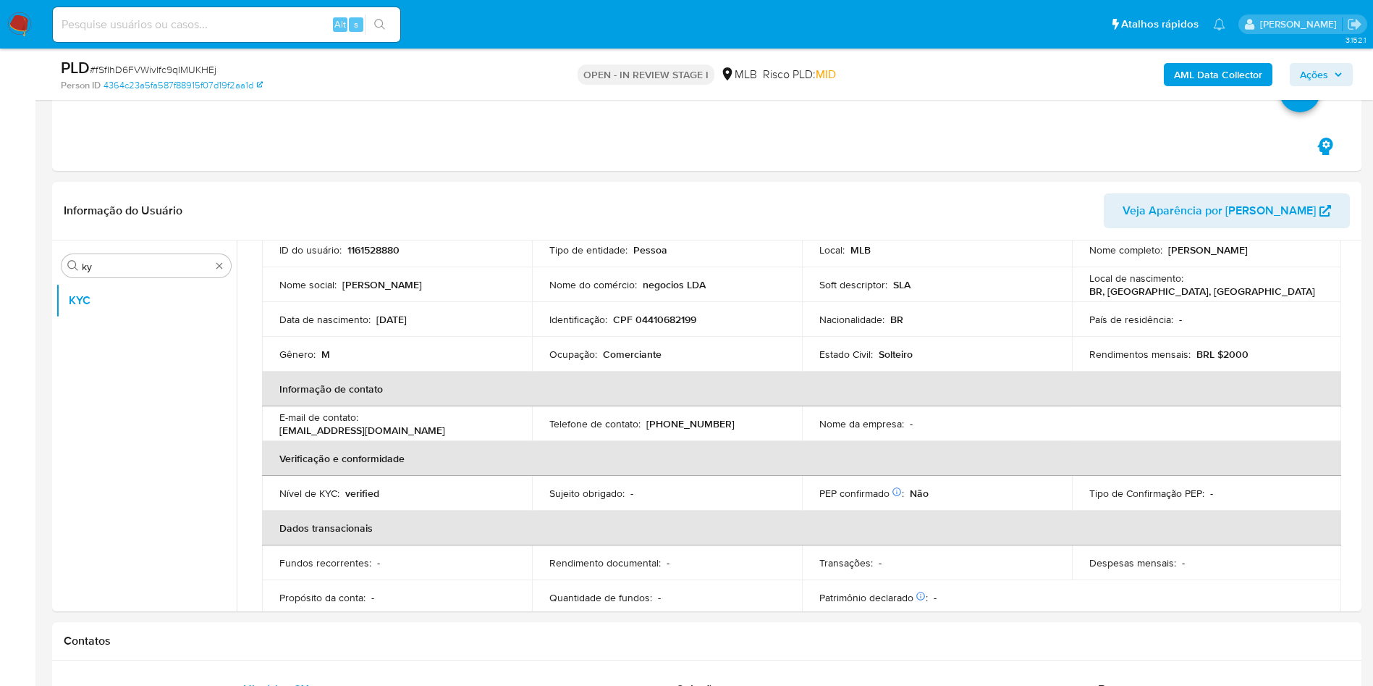
click at [576, 351] on p "Ocupação :" at bounding box center [574, 354] width 48 height 13
copy div "Ocupação : Comerciante"
click at [581, 412] on td "Telefone de contato : (67) 991095469" at bounding box center [667, 423] width 270 height 35
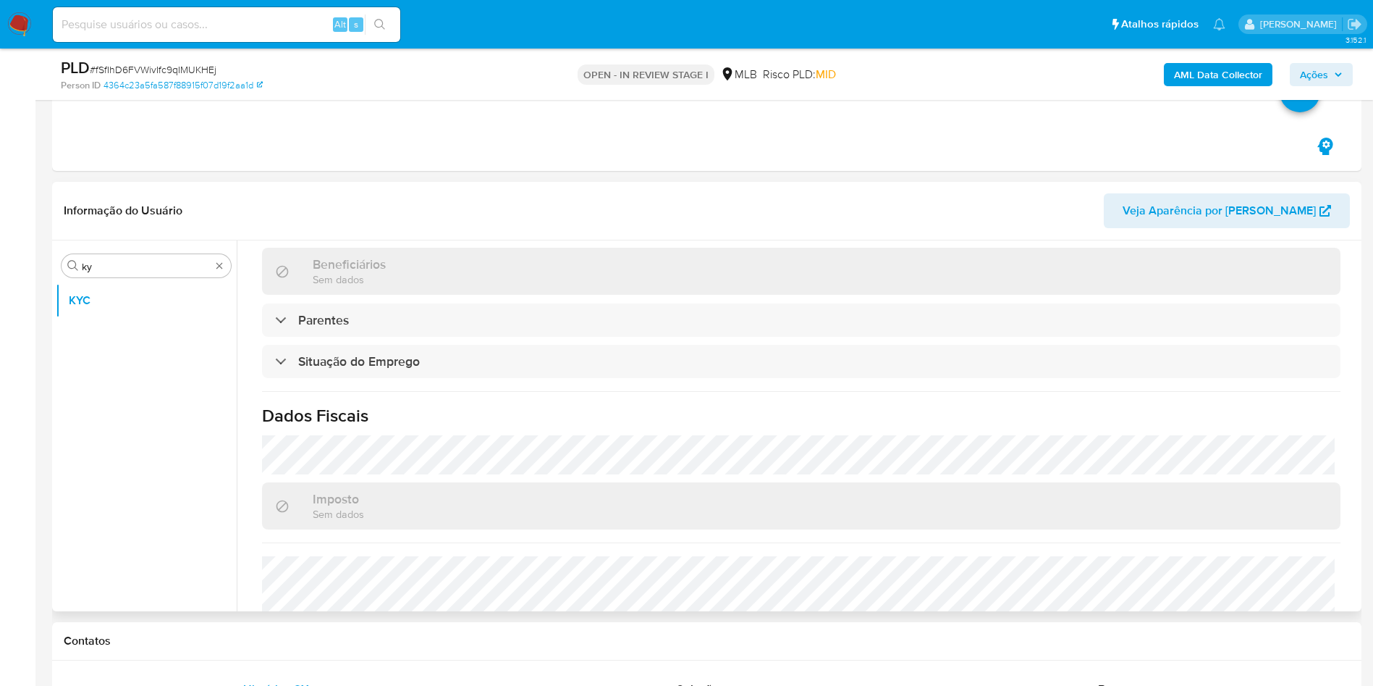
scroll to position [603, 0]
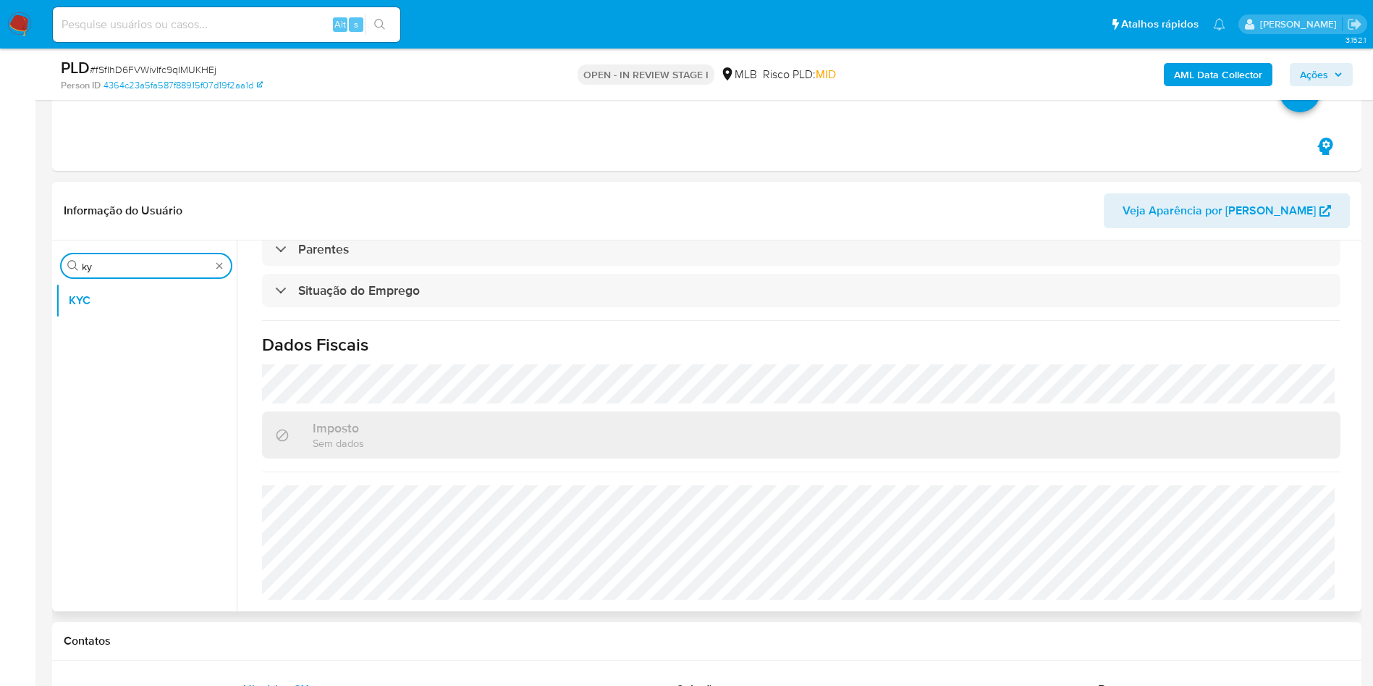
click at [143, 268] on input "ky" at bounding box center [146, 266] width 129 height 13
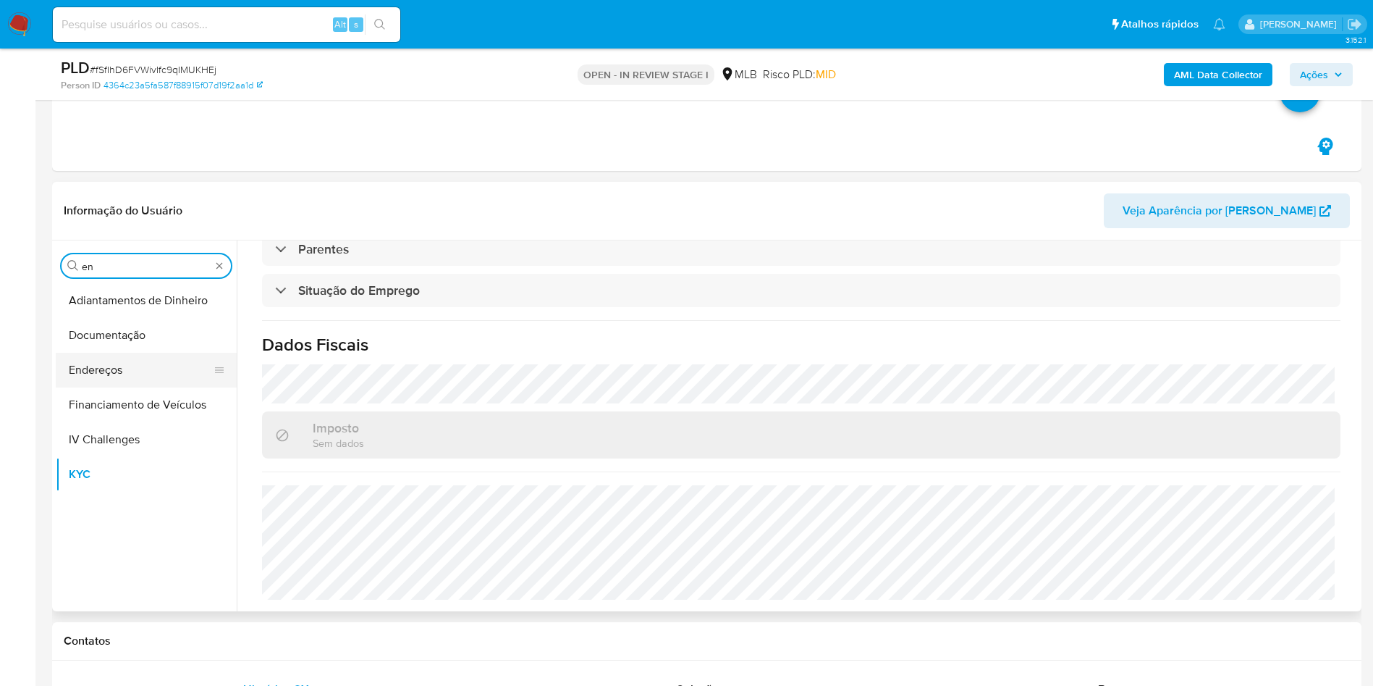
type input "en"
click at [125, 369] on button "Endereços" at bounding box center [140, 370] width 169 height 35
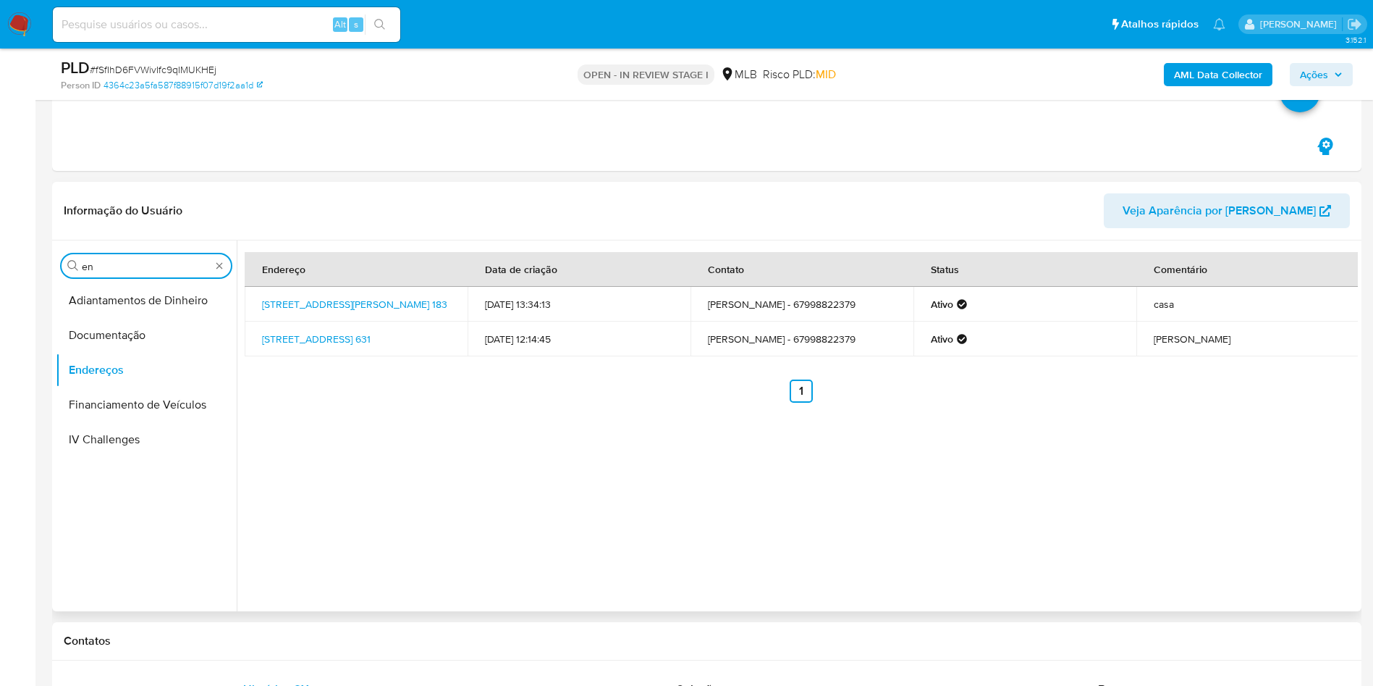
click at [122, 269] on input "en" at bounding box center [146, 266] width 129 height 13
type input "ge"
click at [129, 289] on button "Detalhe da geolocalização" at bounding box center [140, 300] width 169 height 35
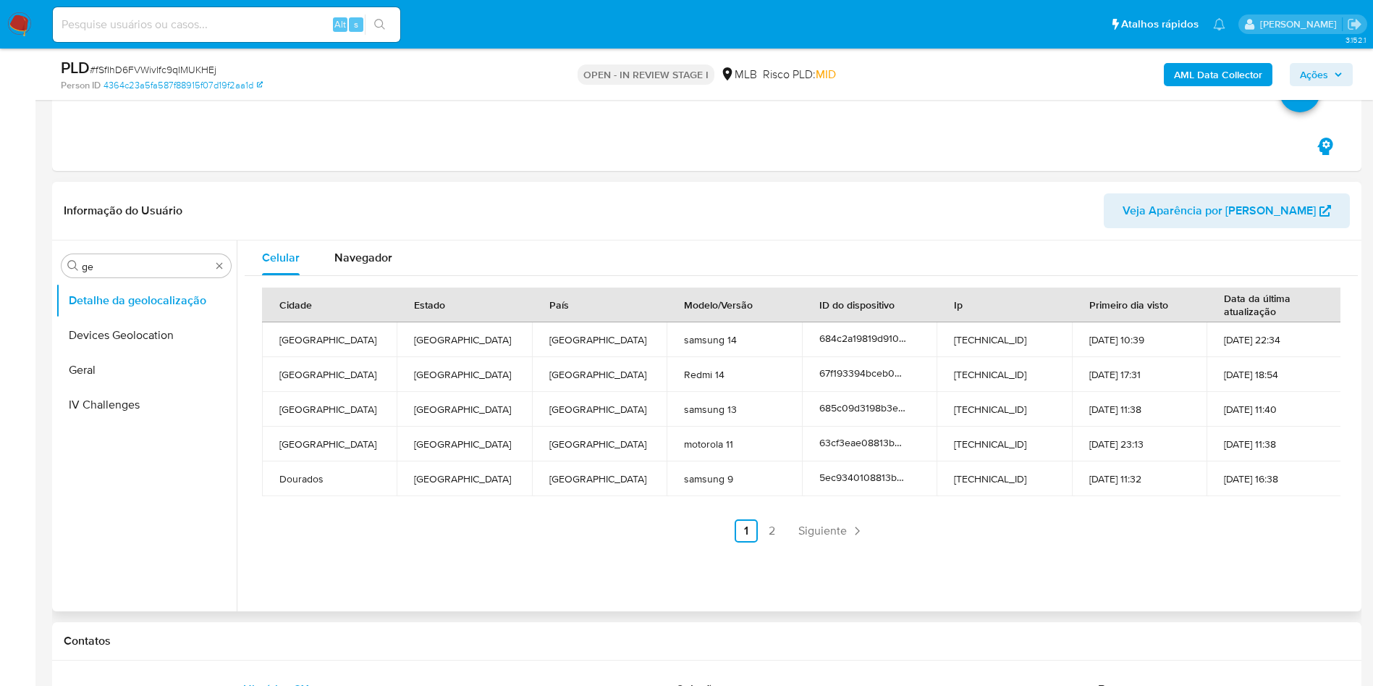
click at [166, 250] on div "Procurar ge Detalhe da geolocalização Devices Geolocation Geral IV Challenges" at bounding box center [146, 427] width 181 height 369
click at [127, 270] on input "ge" at bounding box center [146, 266] width 129 height 13
type input "res"
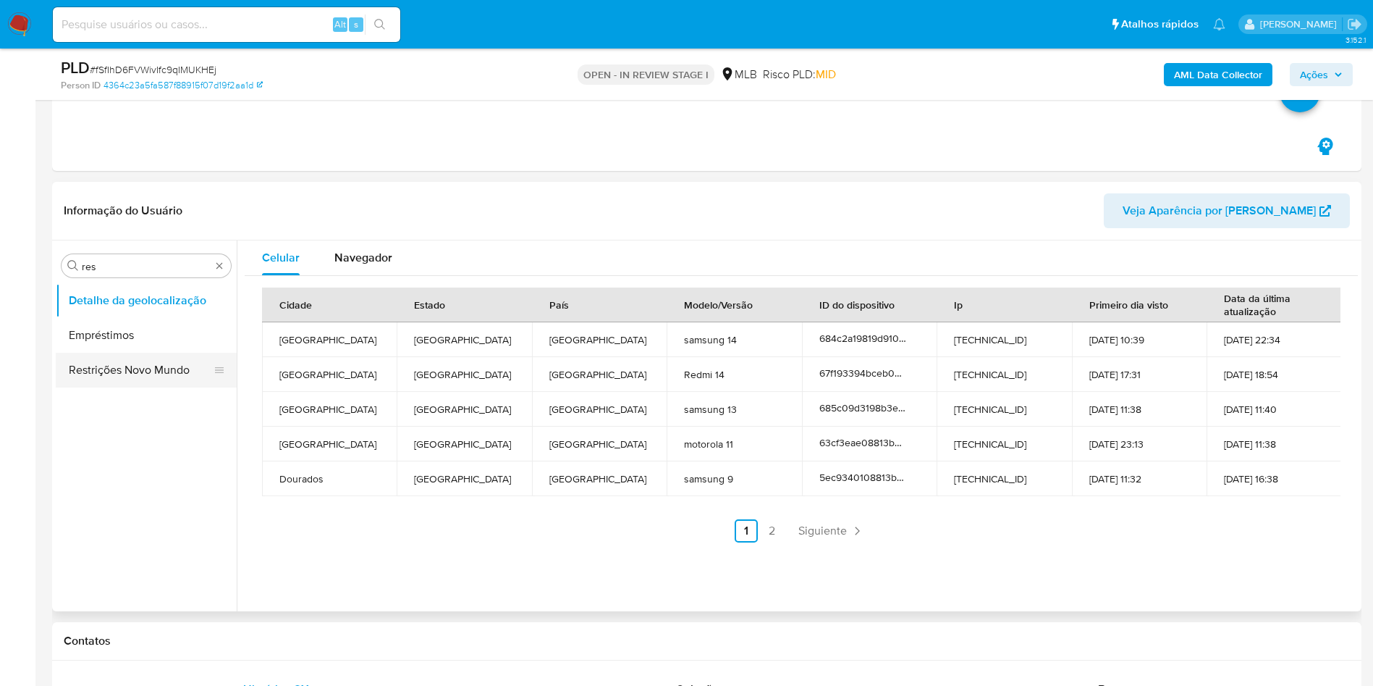
click at [117, 353] on button "Restrições Novo Mundo" at bounding box center [140, 370] width 169 height 35
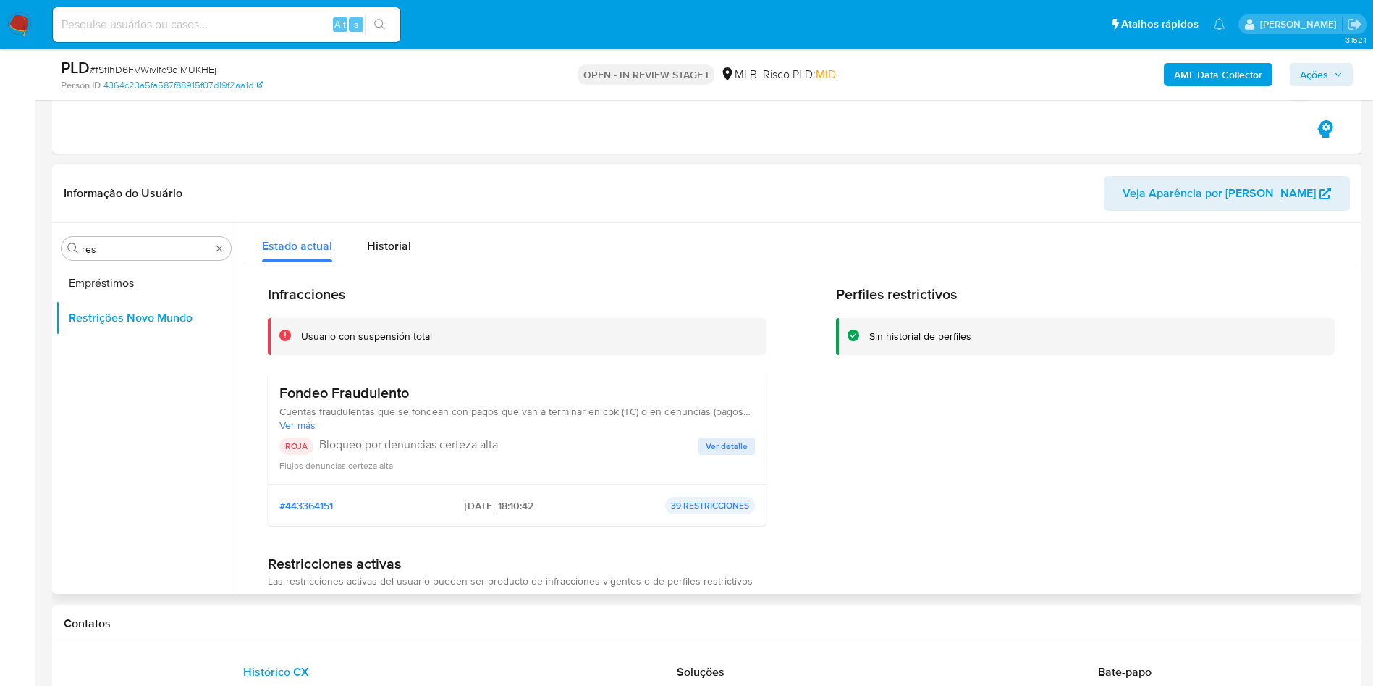
click at [341, 390] on h3 "Fondeo Fraudulento" at bounding box center [517, 393] width 476 height 18
click at [552, 409] on span "Cuentas fraudulentas que se fondean con pagos que van a terminar en cbk (TC) o …" at bounding box center [517, 411] width 476 height 13
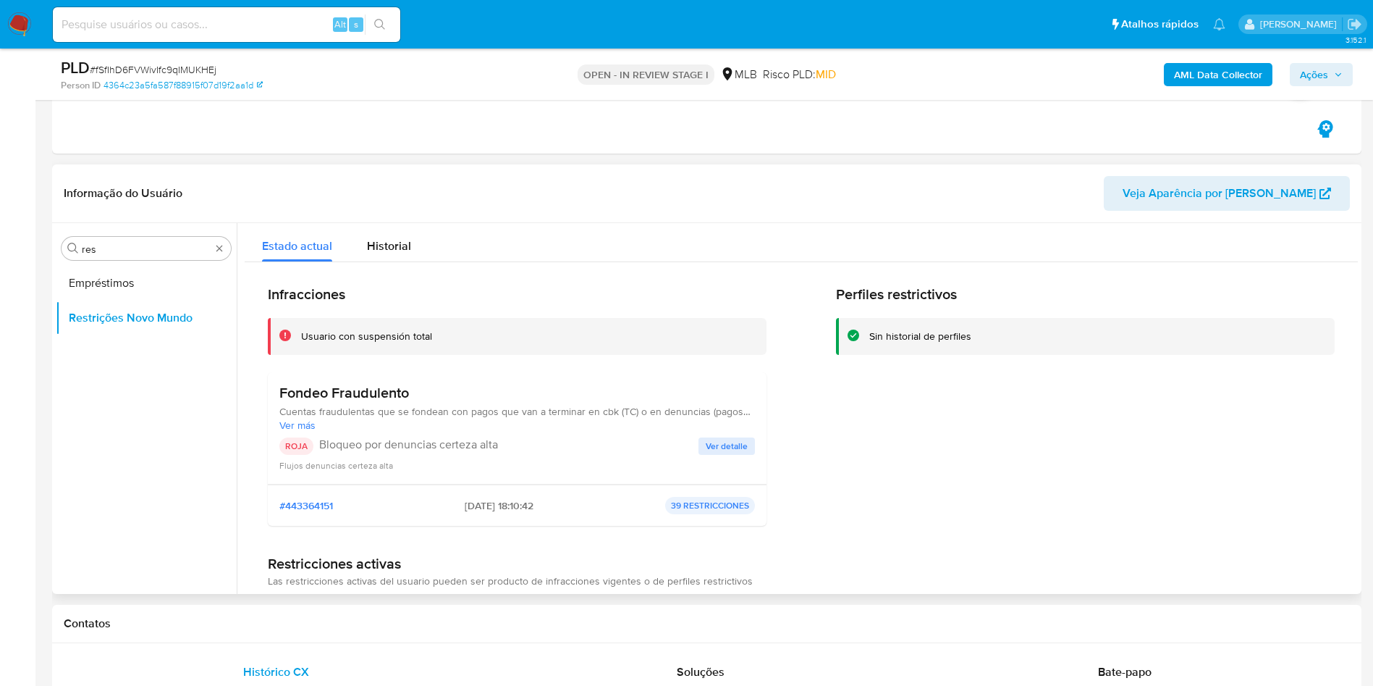
click at [552, 409] on span "Cuentas fraudulentas que se fondean con pagos que van a terminar en cbk (TC) o …" at bounding box center [517, 411] width 476 height 13
click at [484, 450] on p "Bloqueo por denuncias certeza alta" at bounding box center [508, 444] width 379 height 14
click at [732, 453] on span "Ver detalle" at bounding box center [727, 446] width 42 height 14
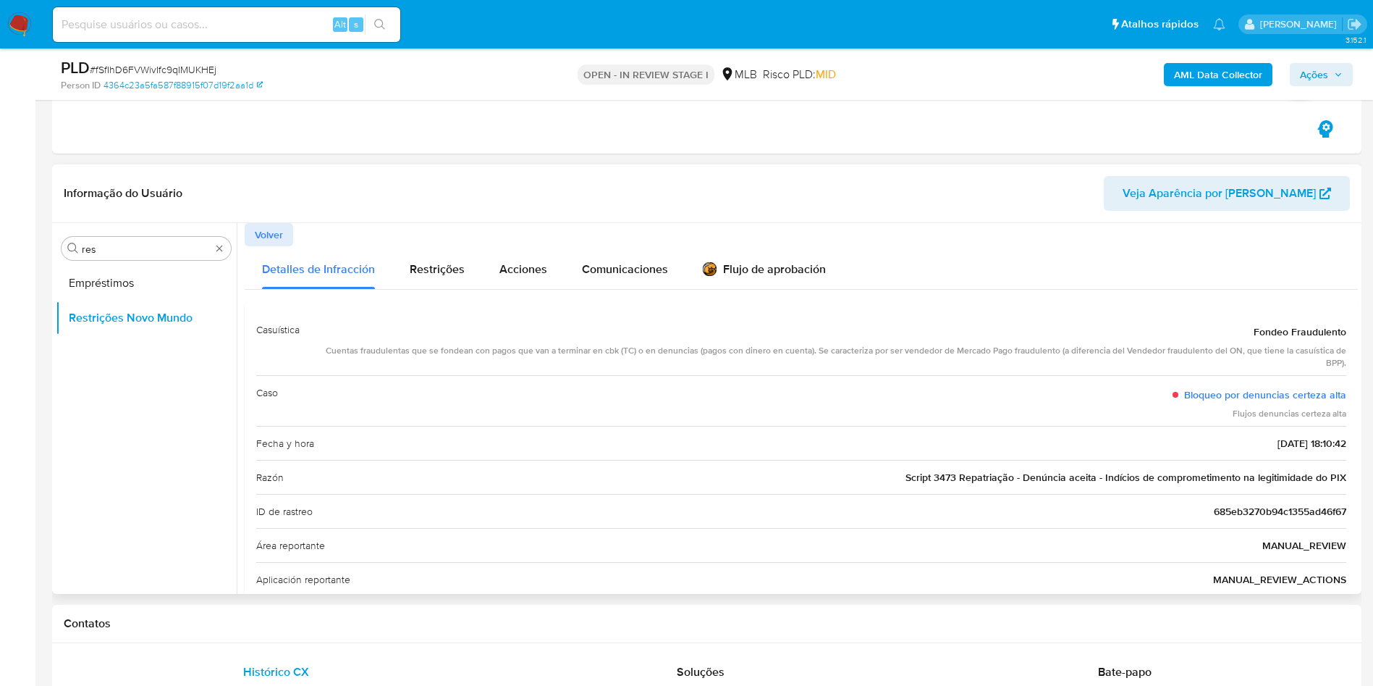
click at [948, 473] on span "Script 3473 Repatriação - Denúncia aceita - Indícios de comprometimento na legi…" at bounding box center [1126, 477] width 441 height 14
click at [125, 245] on input "res" at bounding box center [146, 249] width 129 height 13
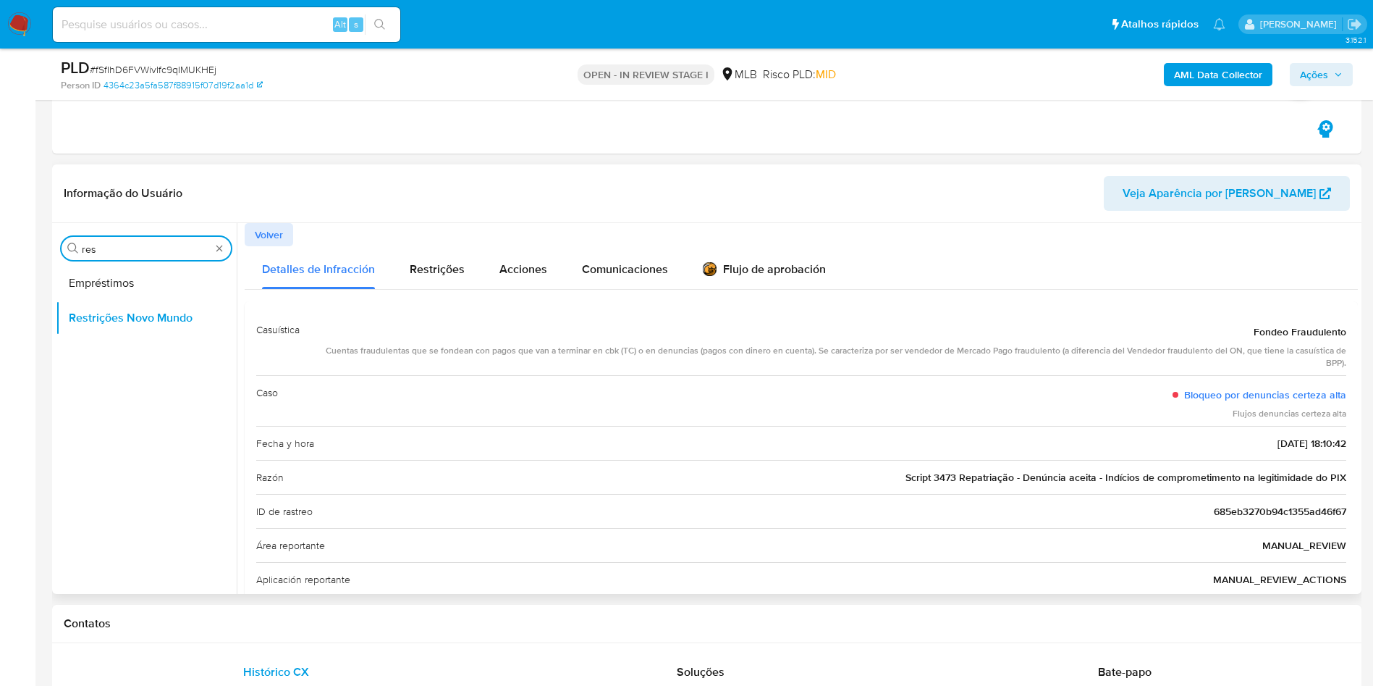
click at [125, 245] on input "res" at bounding box center [146, 249] width 129 height 13
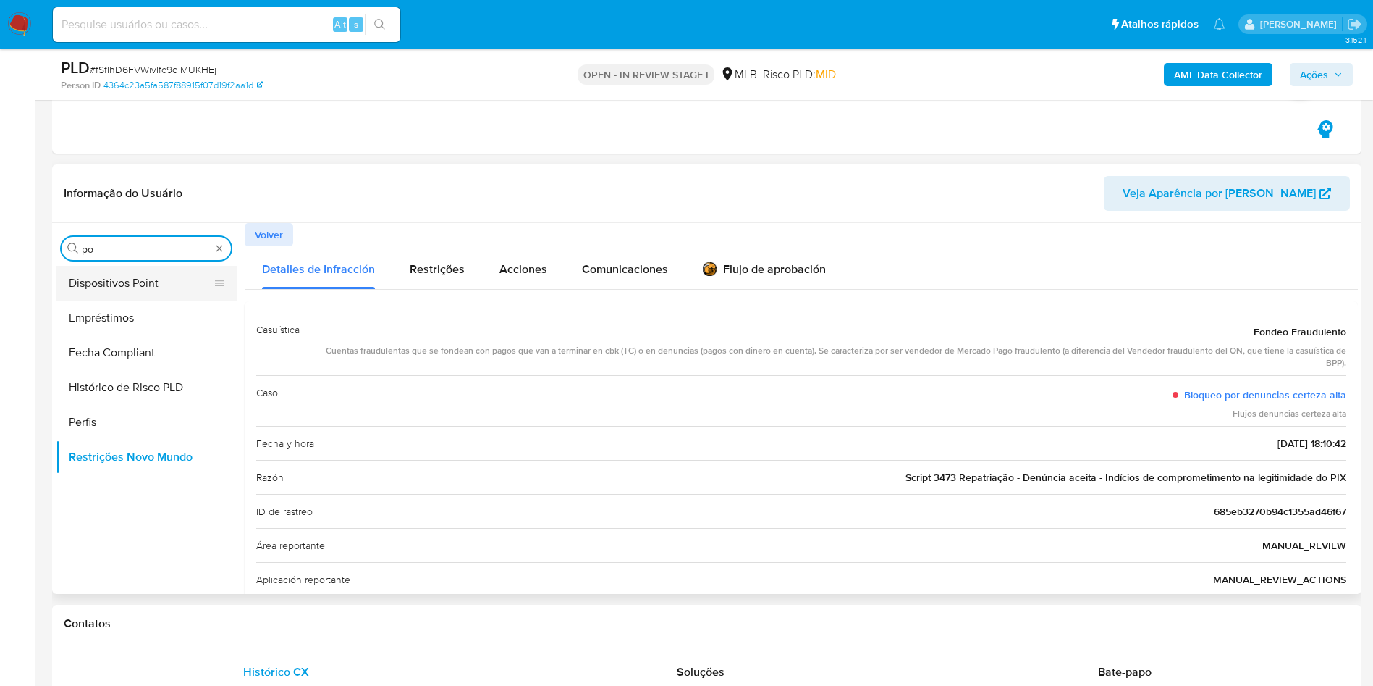
type input "po"
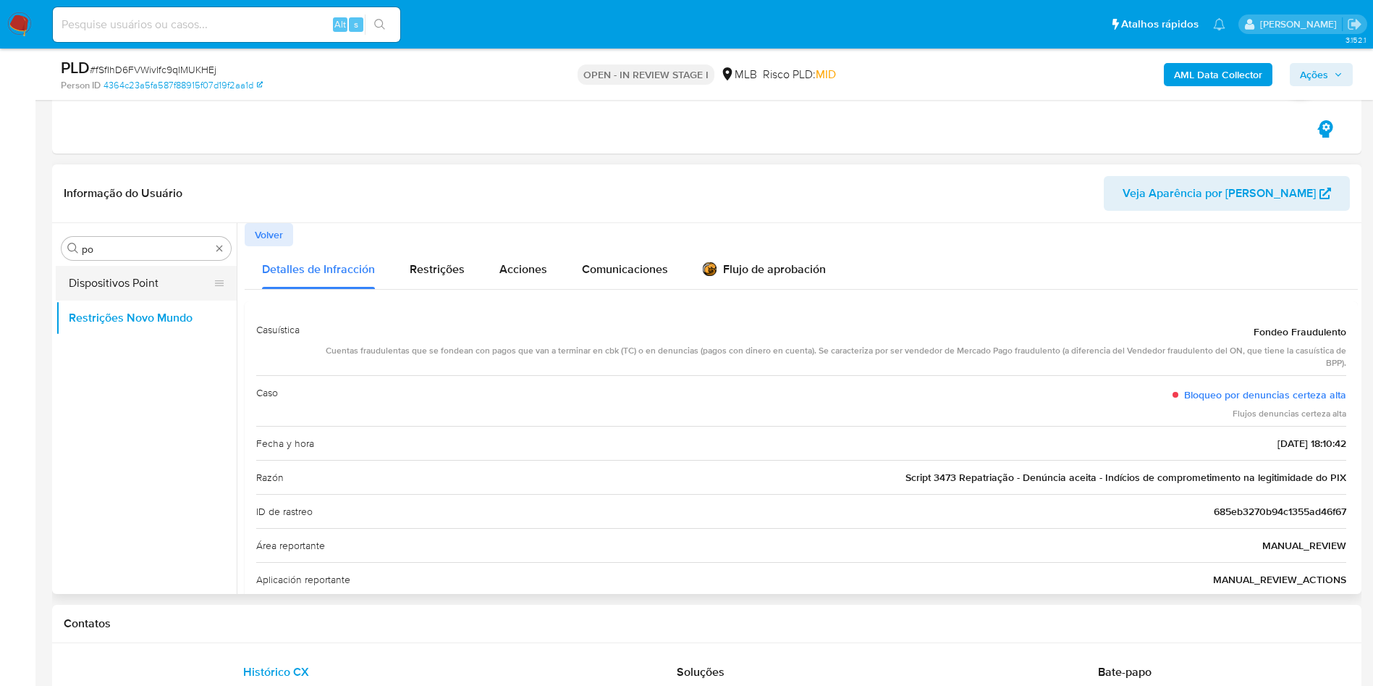
click at [122, 296] on button "Dispositivos Point" at bounding box center [140, 283] width 169 height 35
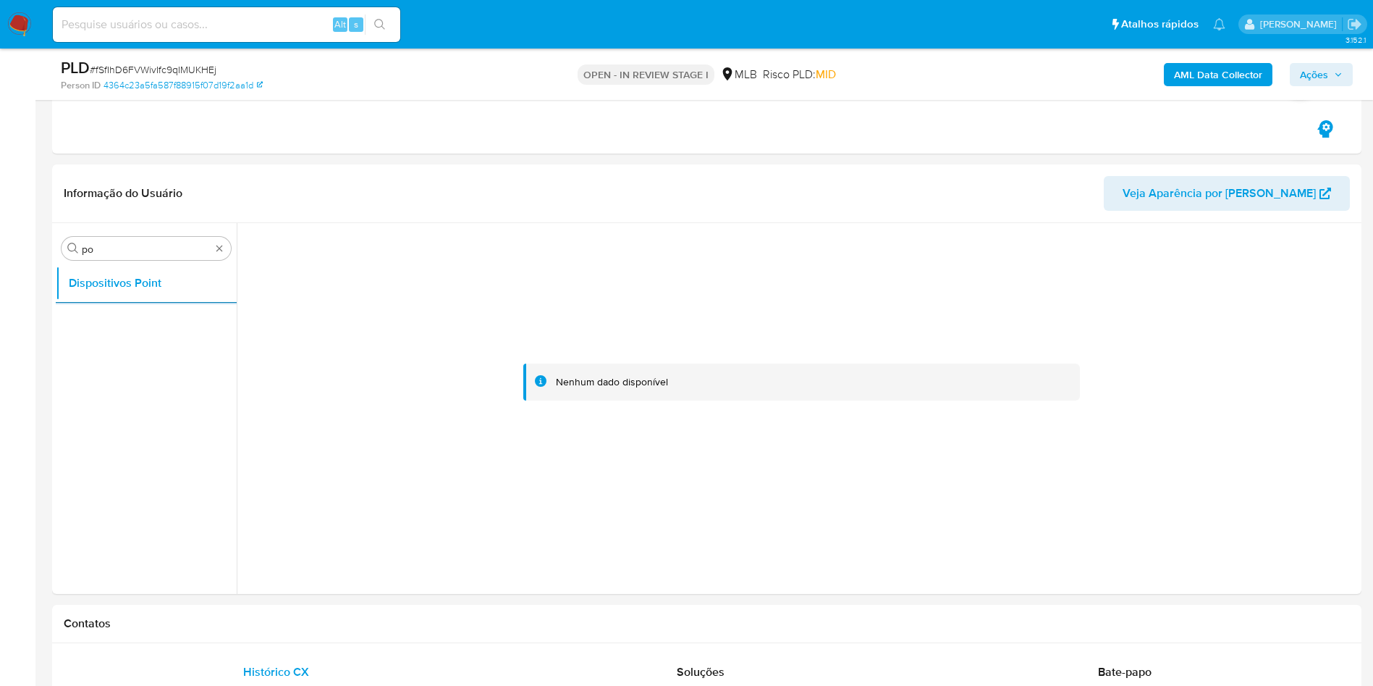
click at [1221, 77] on b "AML Data Collector" at bounding box center [1218, 74] width 88 height 23
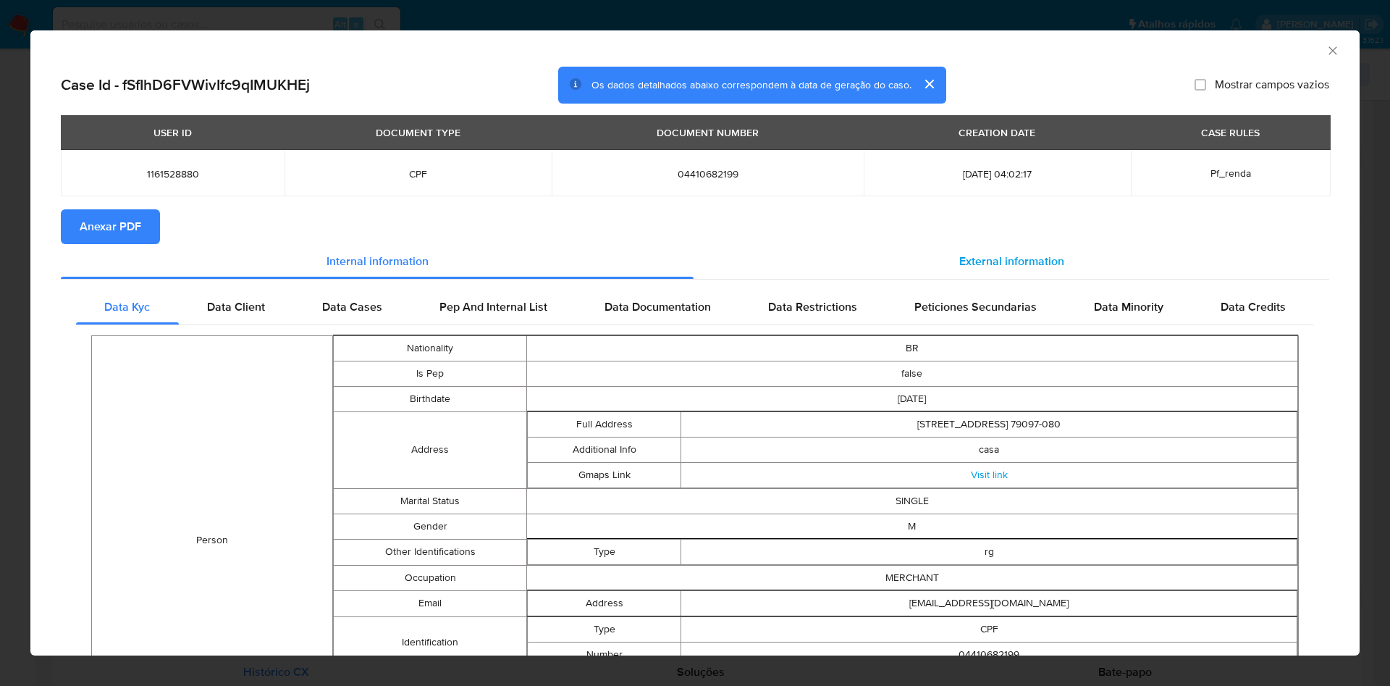
click at [983, 248] on div "External information" at bounding box center [1012, 261] width 636 height 35
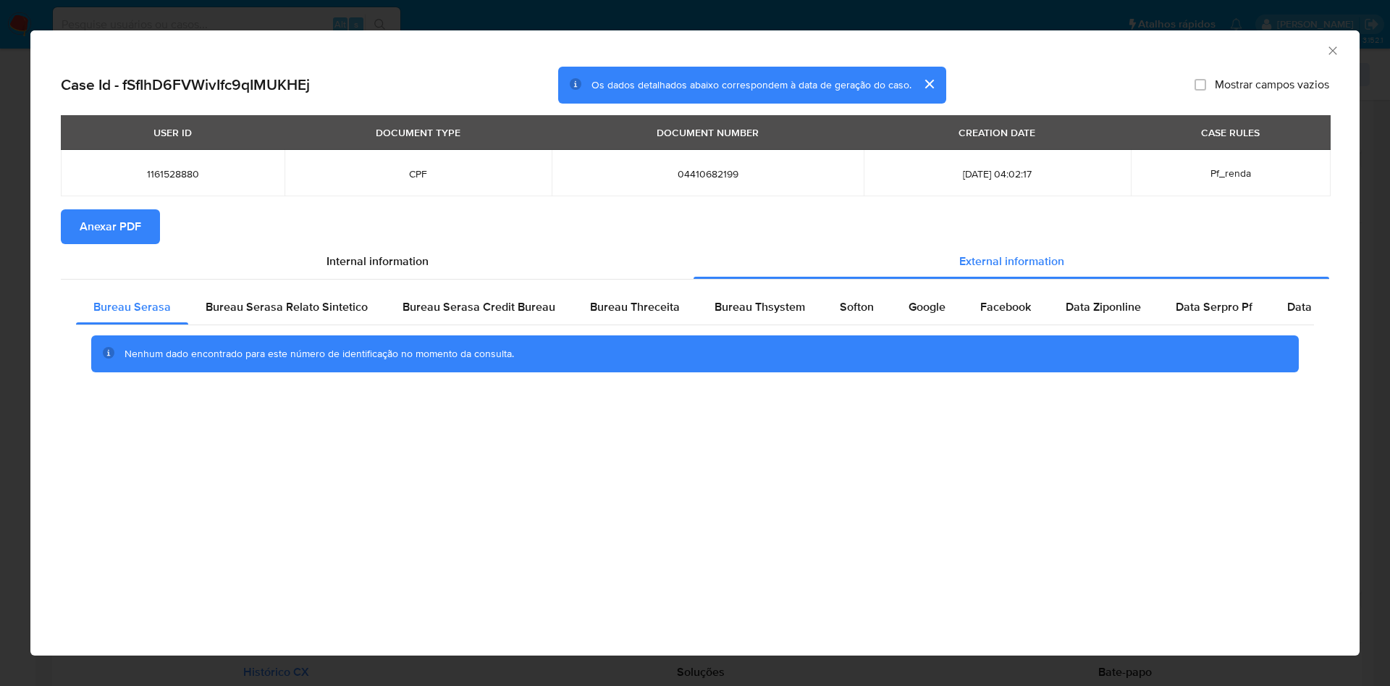
click at [151, 214] on button "Anexar PDF" at bounding box center [110, 226] width 99 height 35
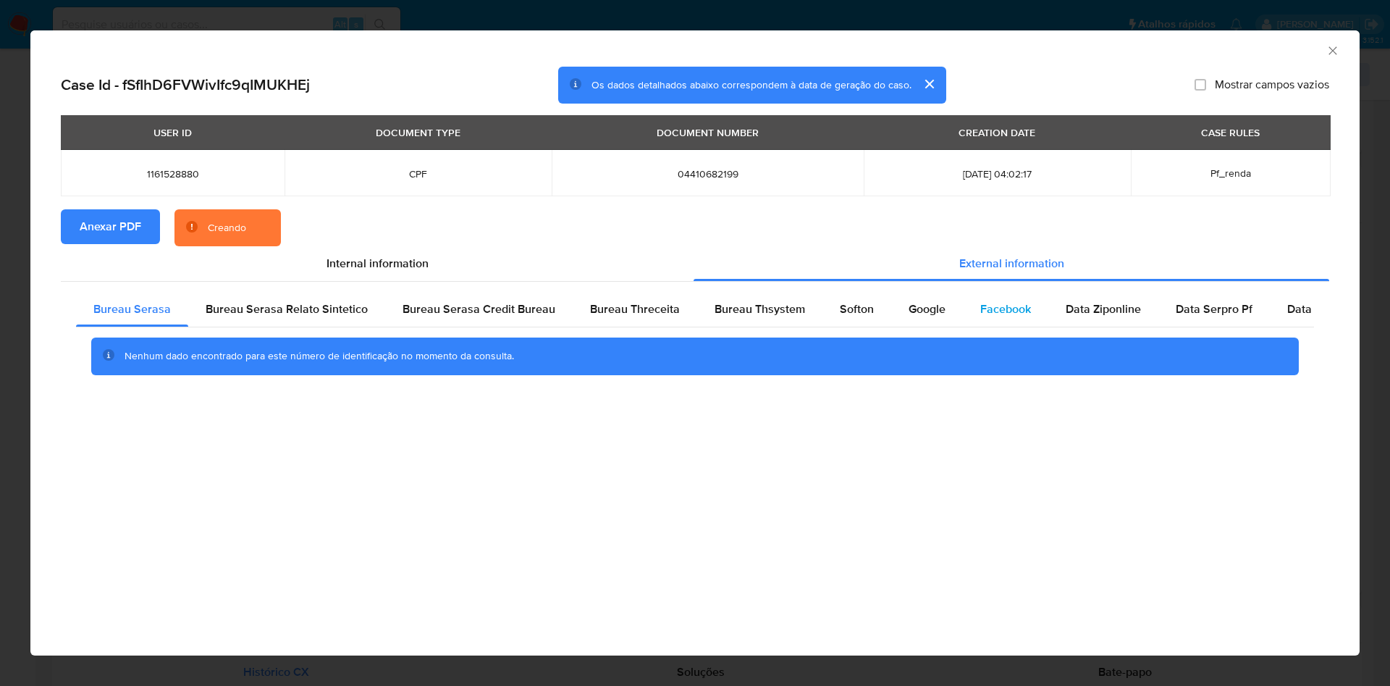
click at [963, 313] on div "Facebook" at bounding box center [1005, 309] width 85 height 35
click at [922, 308] on span "Google" at bounding box center [927, 308] width 37 height 17
click at [844, 301] on span "Softon" at bounding box center [857, 308] width 34 height 17
click at [758, 319] on div "Bureau Thsystem" at bounding box center [759, 309] width 125 height 35
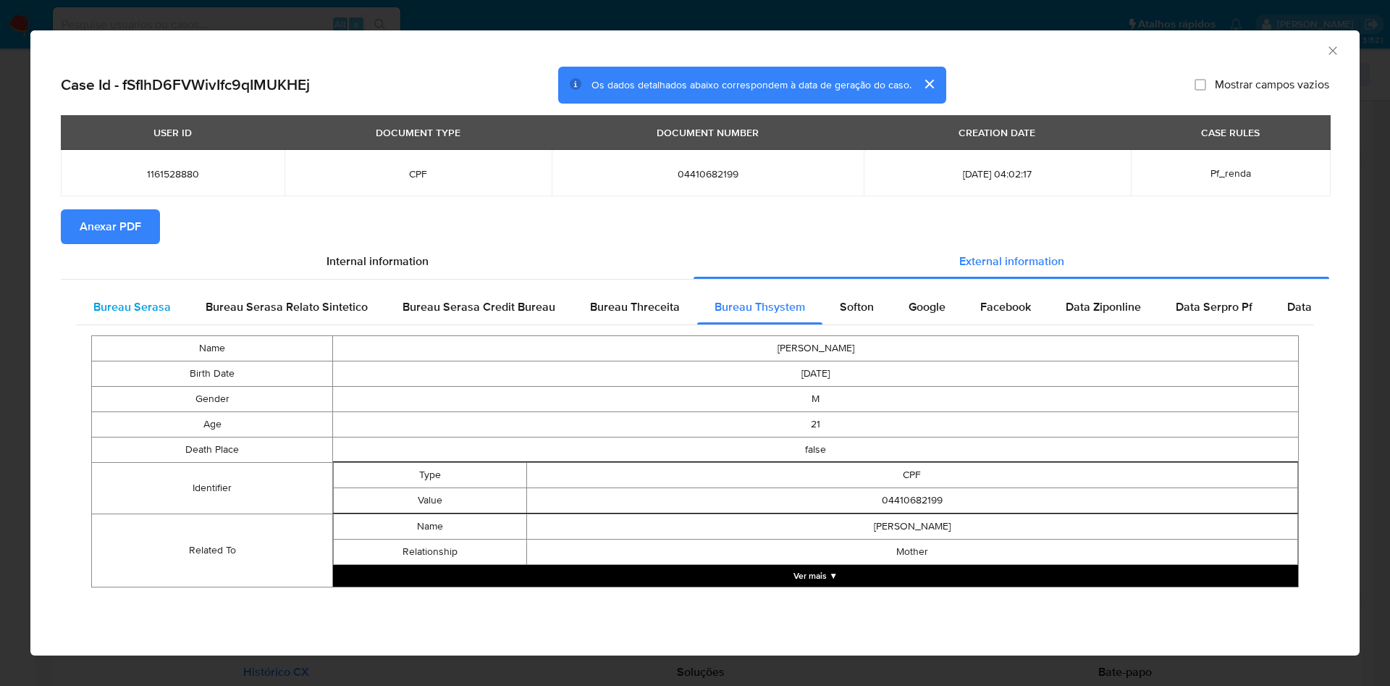
click at [144, 311] on span "Bureau Serasa" at bounding box center [131, 306] width 77 height 17
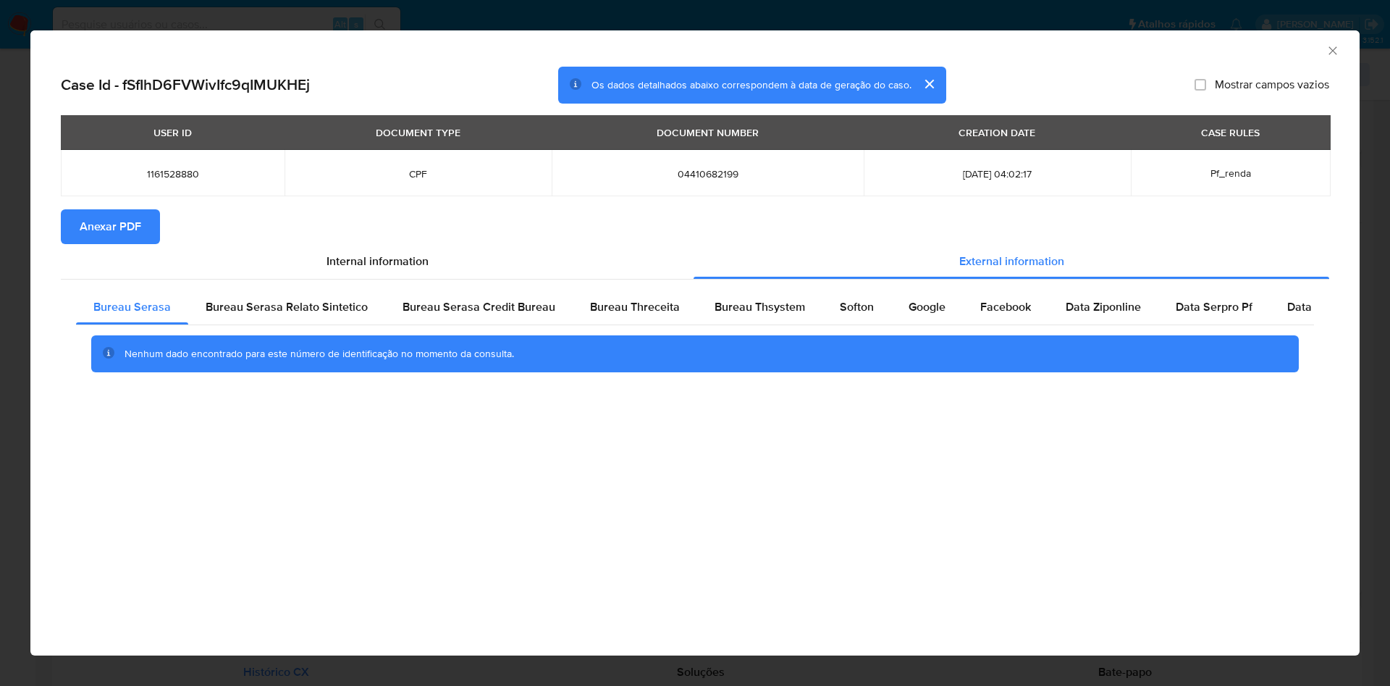
click at [0, 242] on div "AML Data Collector Case Id - fSfIhD6FVWivIfc9qIMUKHEj Os dados detalhados abaix…" at bounding box center [695, 343] width 1390 height 686
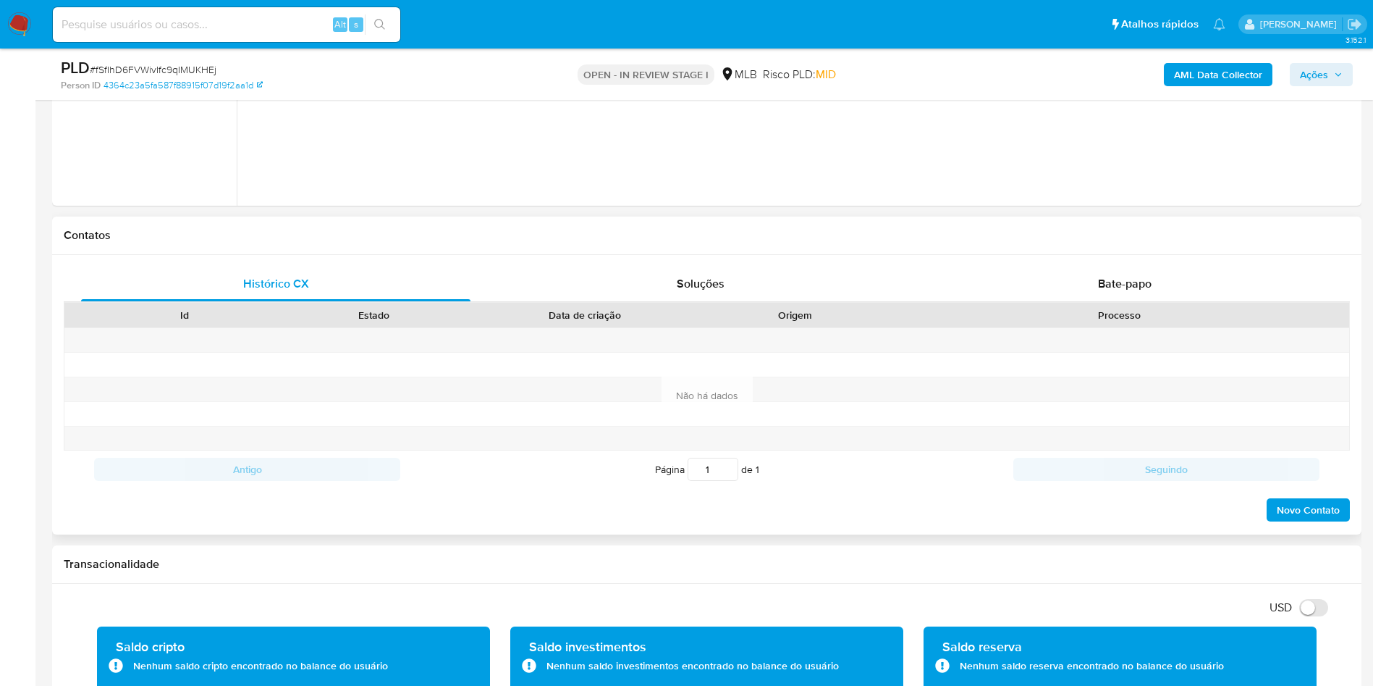
scroll to position [1086, 0]
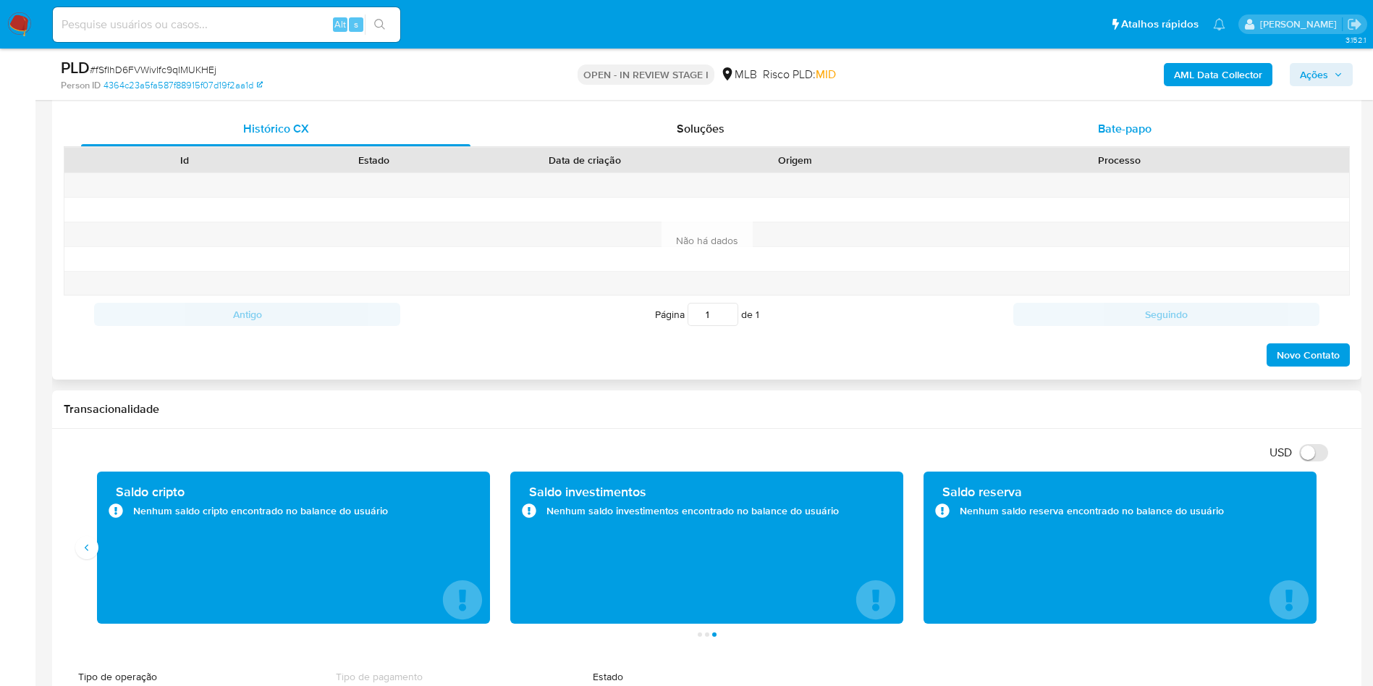
click at [1021, 122] on div "Bate-papo" at bounding box center [1125, 128] width 390 height 35
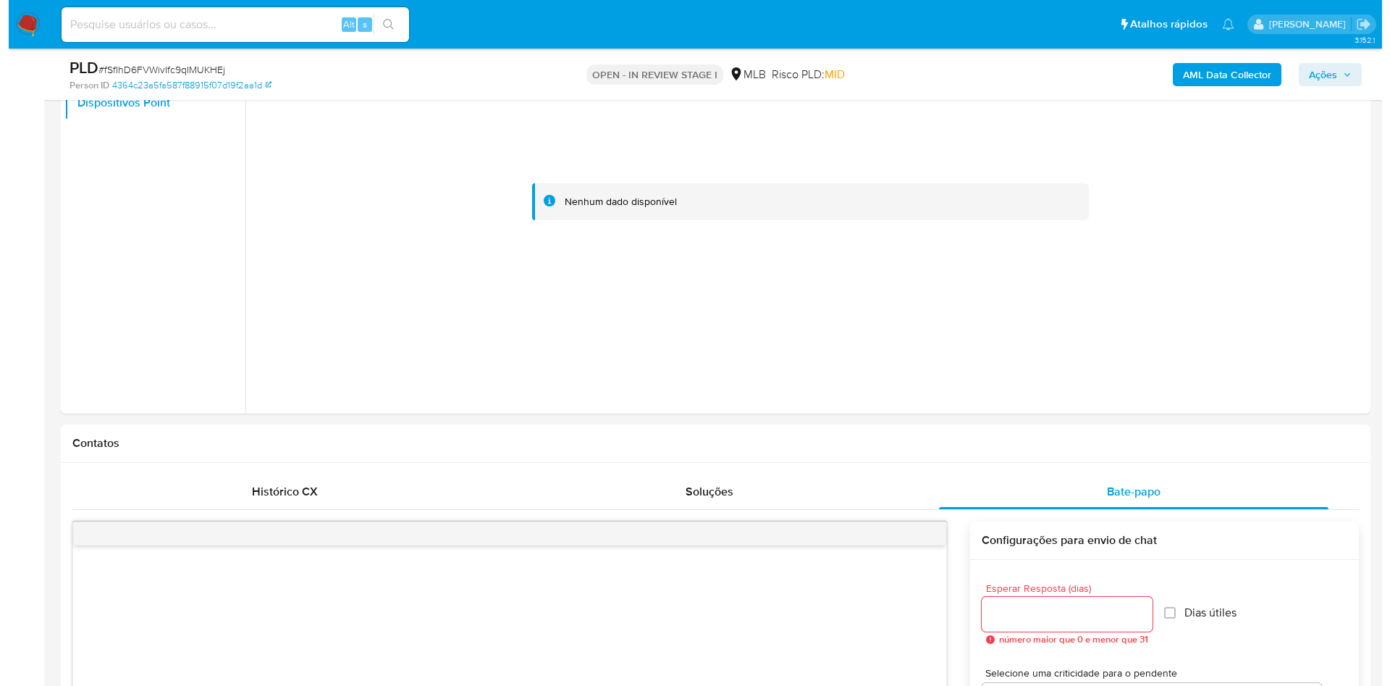
scroll to position [543, 0]
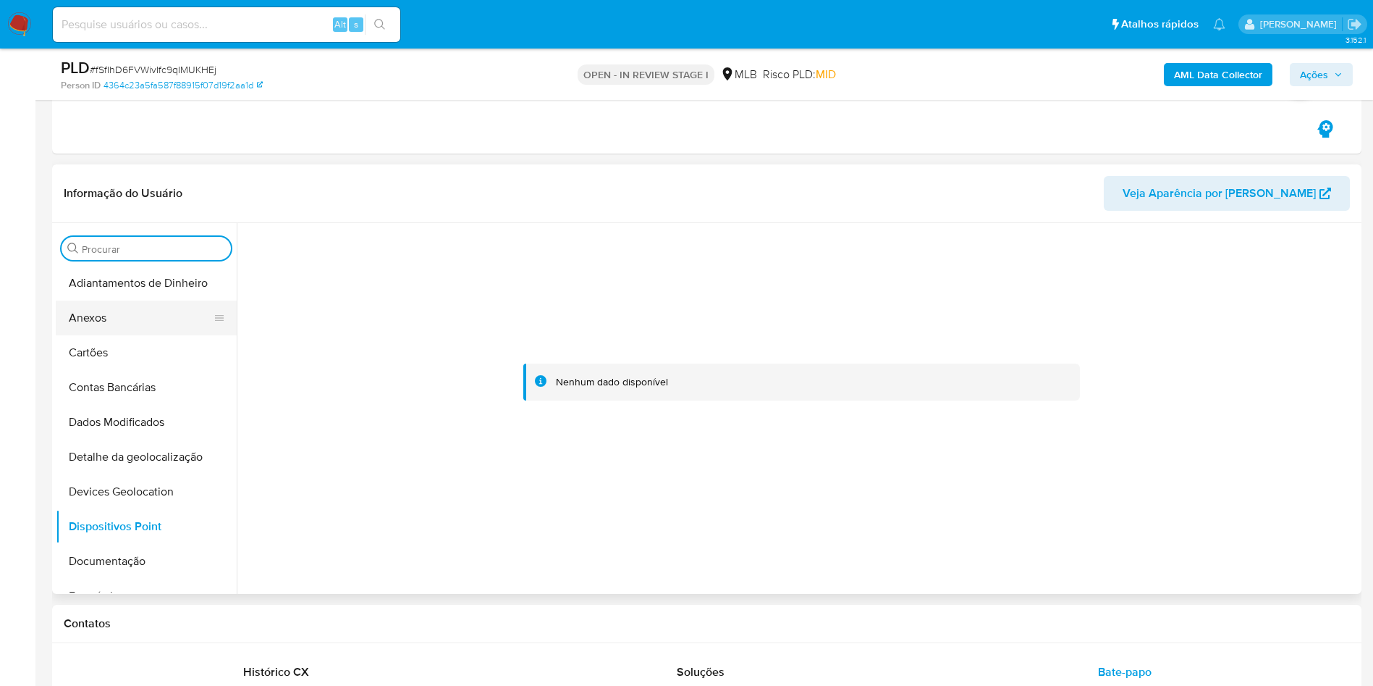
click at [143, 327] on button "Anexos" at bounding box center [140, 317] width 169 height 35
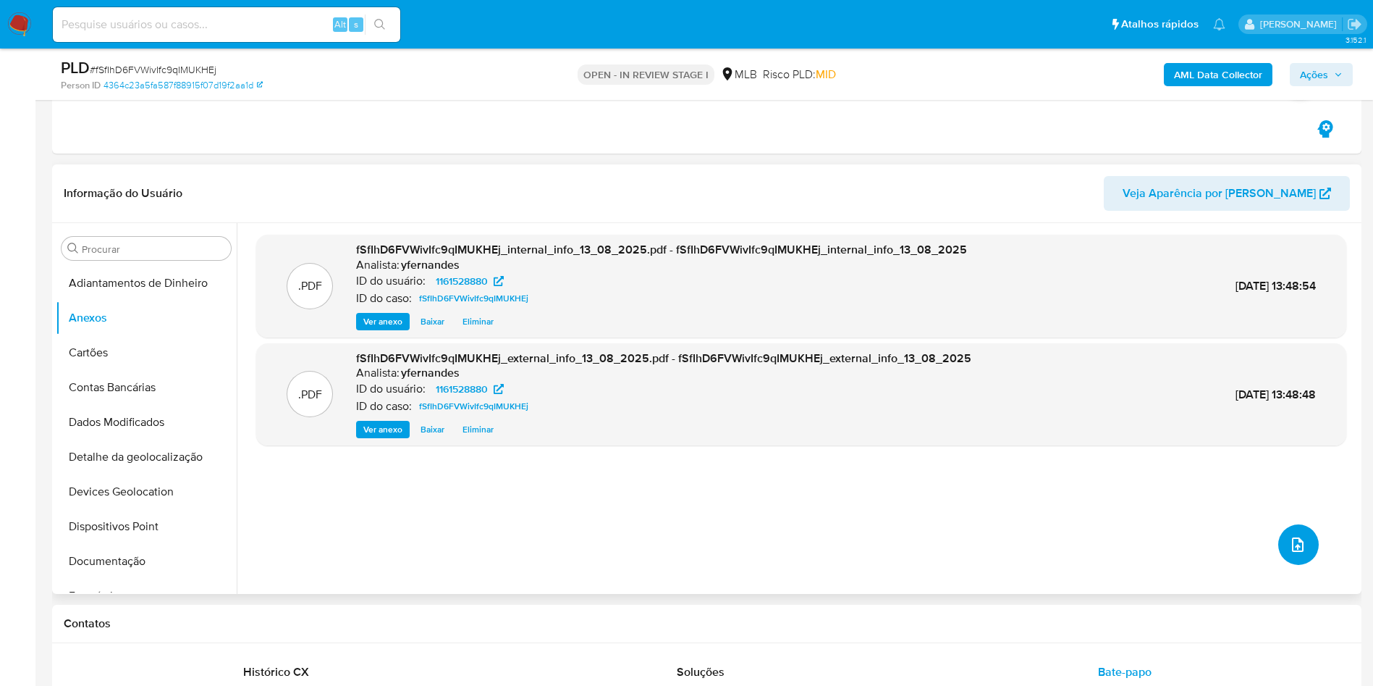
click at [1283, 555] on button "upload-file" at bounding box center [1299, 544] width 41 height 41
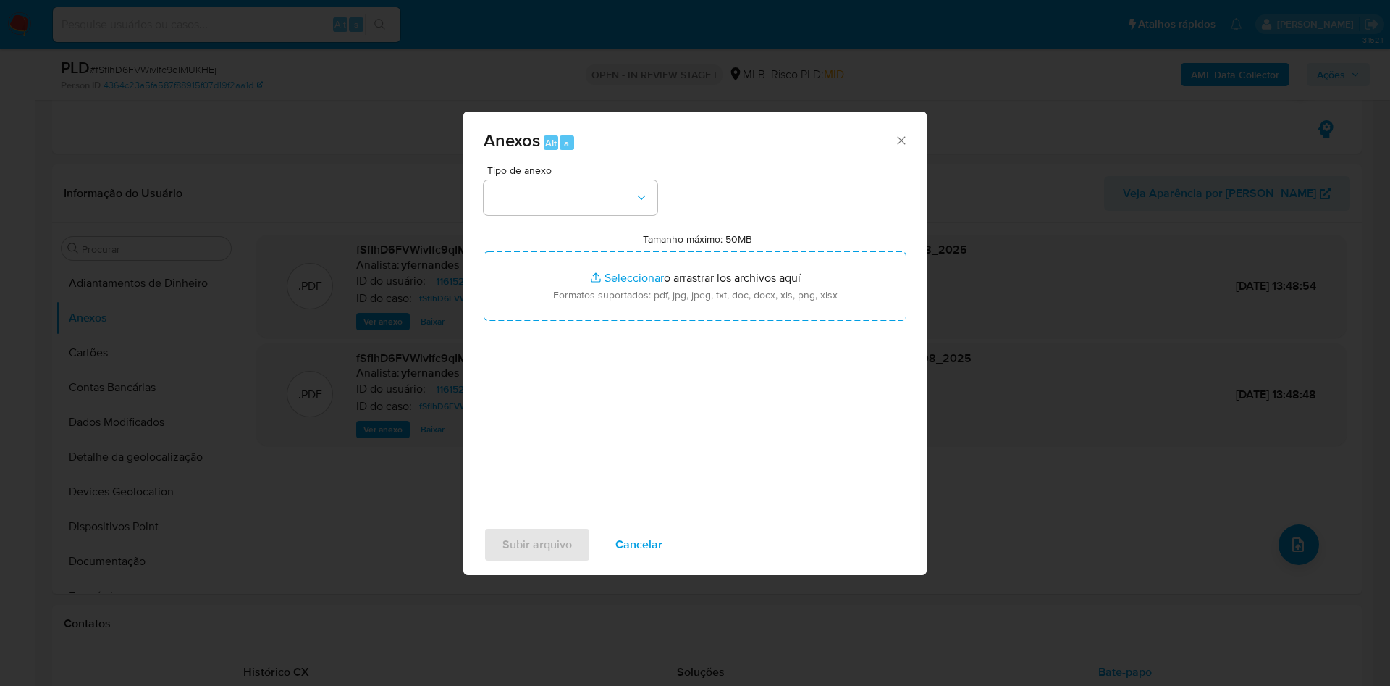
click at [529, 169] on span "Tipo de anexo" at bounding box center [574, 170] width 174 height 10
click at [556, 207] on button "button" at bounding box center [571, 197] width 174 height 35
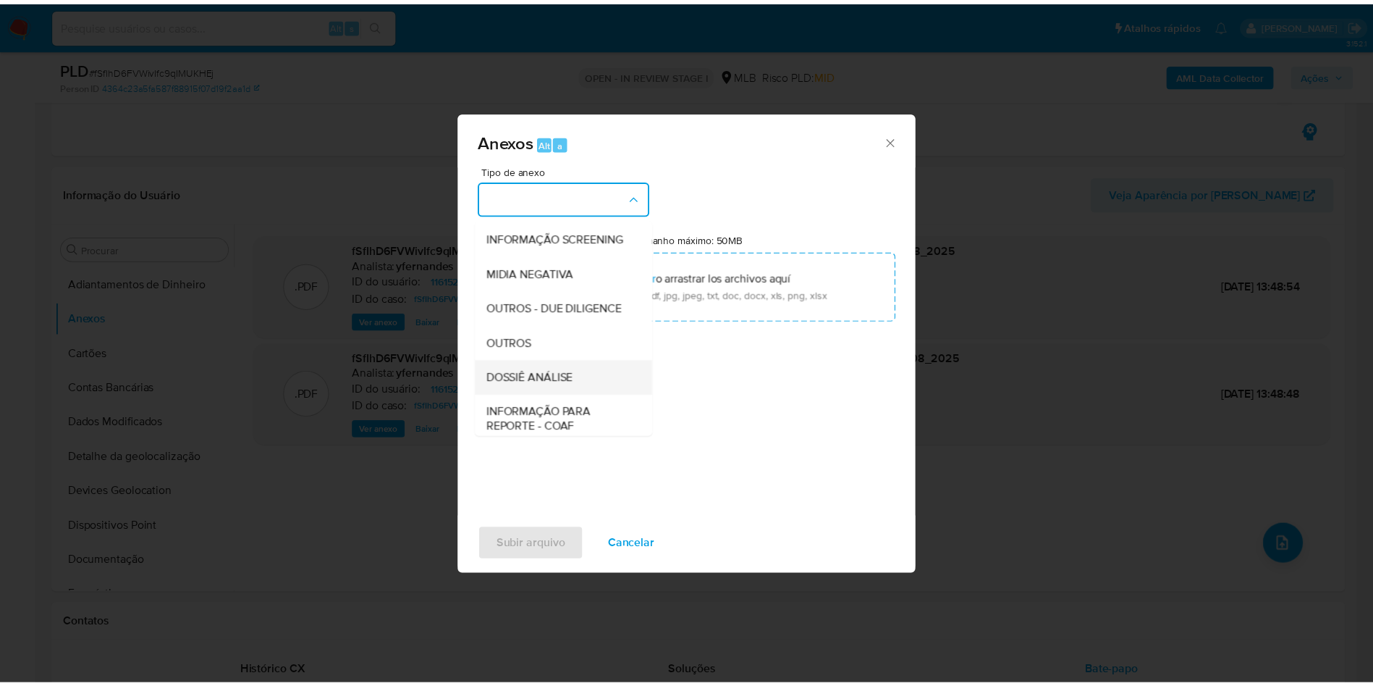
scroll to position [223, 0]
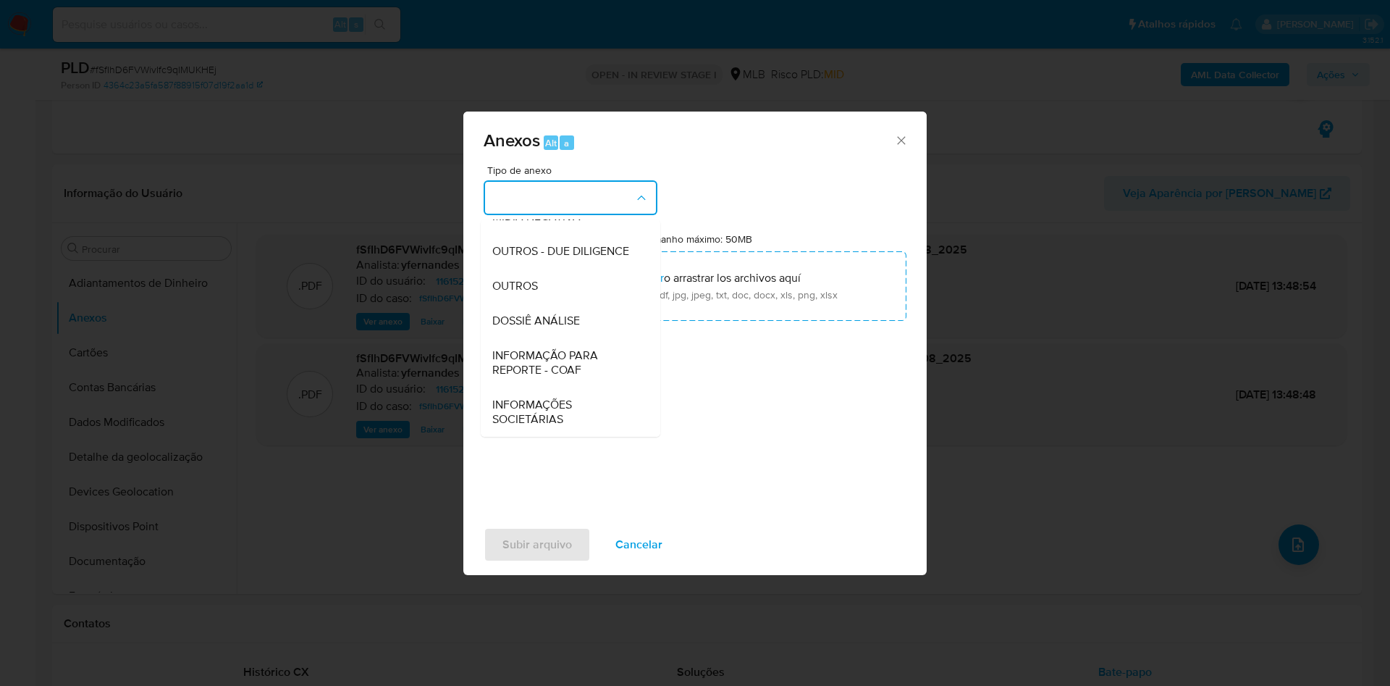
drag, startPoint x: 563, startPoint y: 291, endPoint x: 828, endPoint y: 119, distance: 315.5
click at [563, 291] on div "OUTROS" at bounding box center [566, 286] width 148 height 35
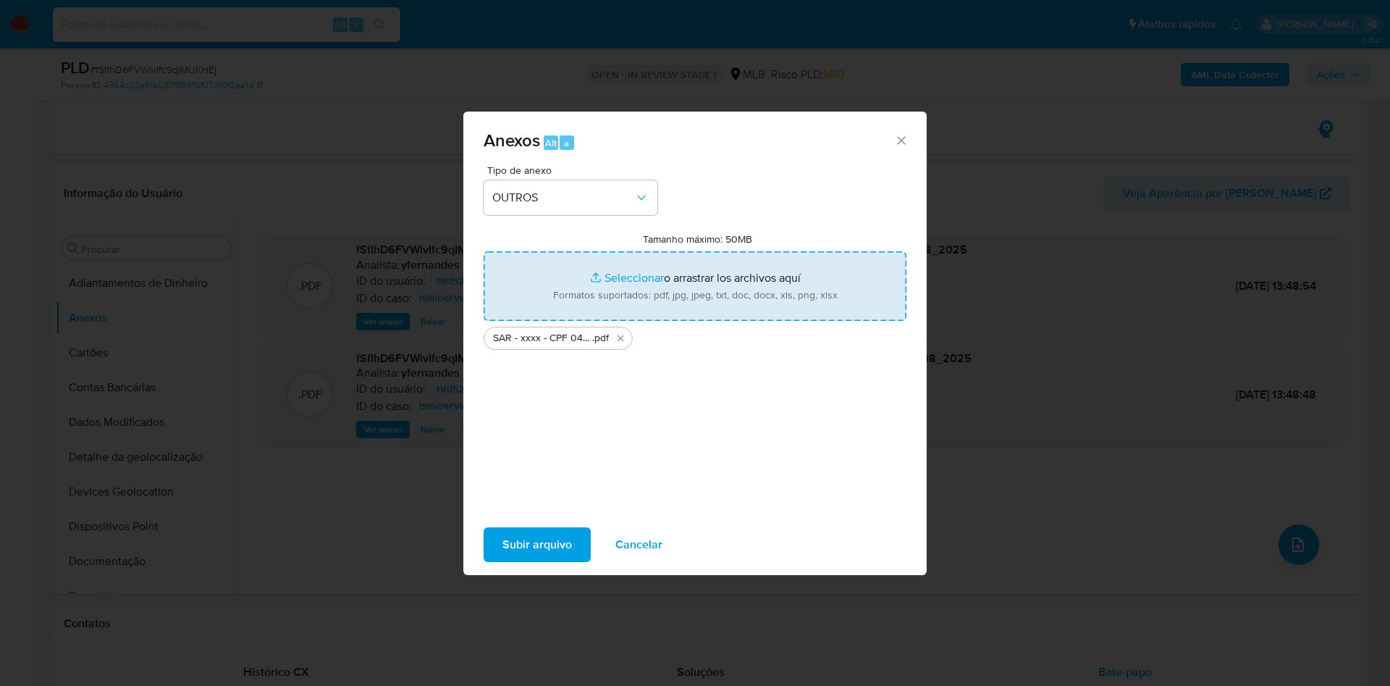
type input "C:\fakepath\Mulan 1161528880_2025_08_13_07_27_03.xlsx"
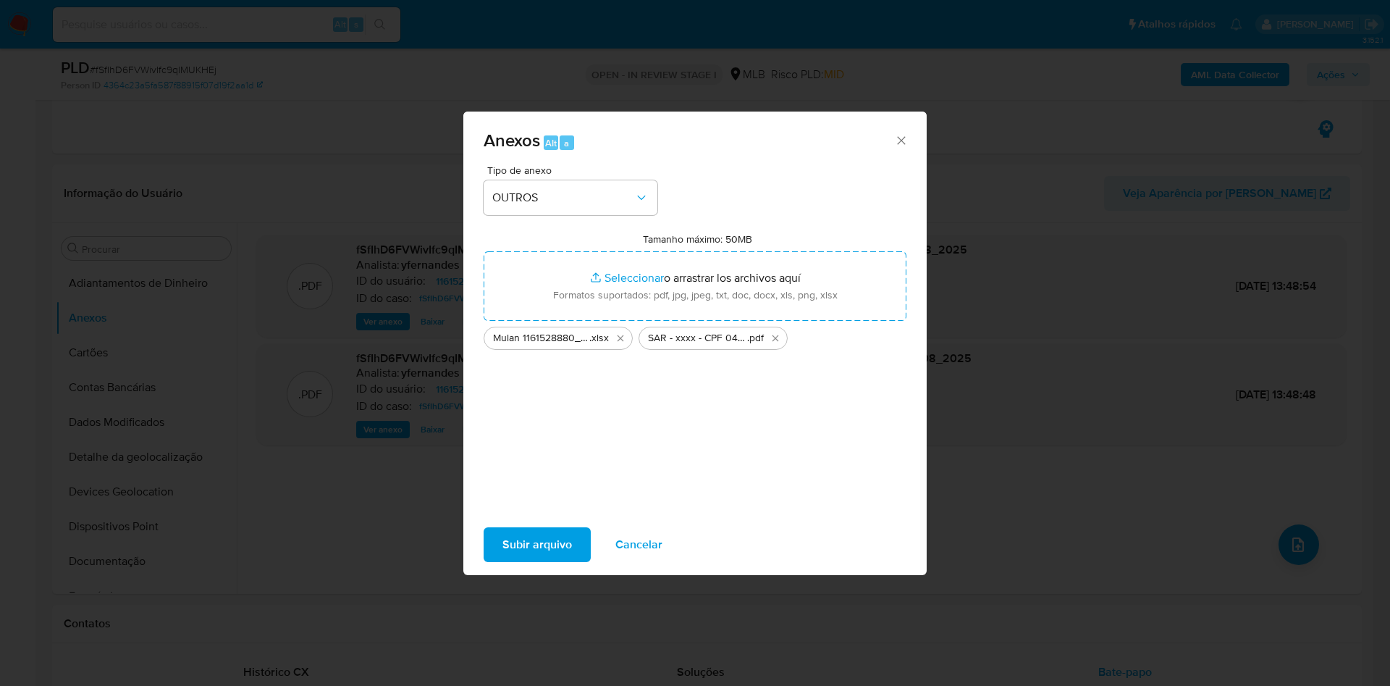
click at [531, 544] on span "Subir arquivo" at bounding box center [537, 545] width 70 height 32
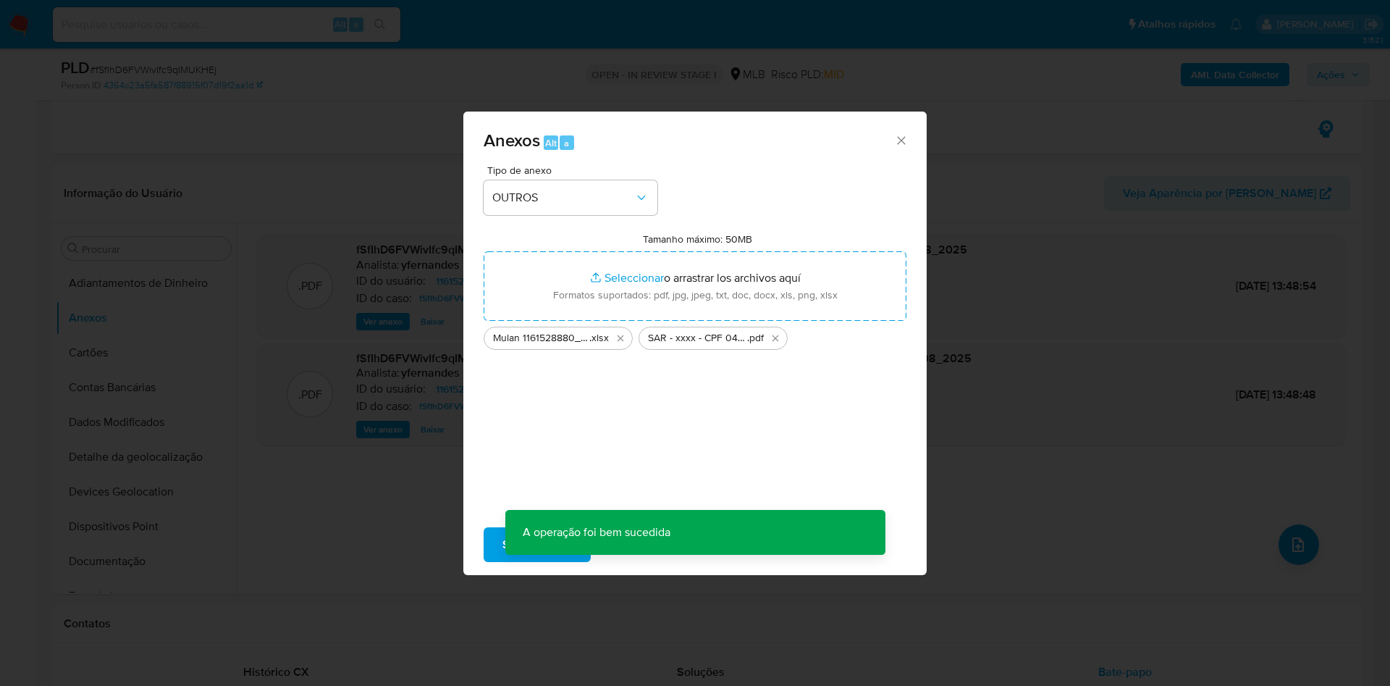
click at [105, 353] on div "Anexos Alt a Tipo de anexo OUTROS Tamanho máximo: 50MB Seleccionar archivos Sel…" at bounding box center [695, 343] width 1390 height 686
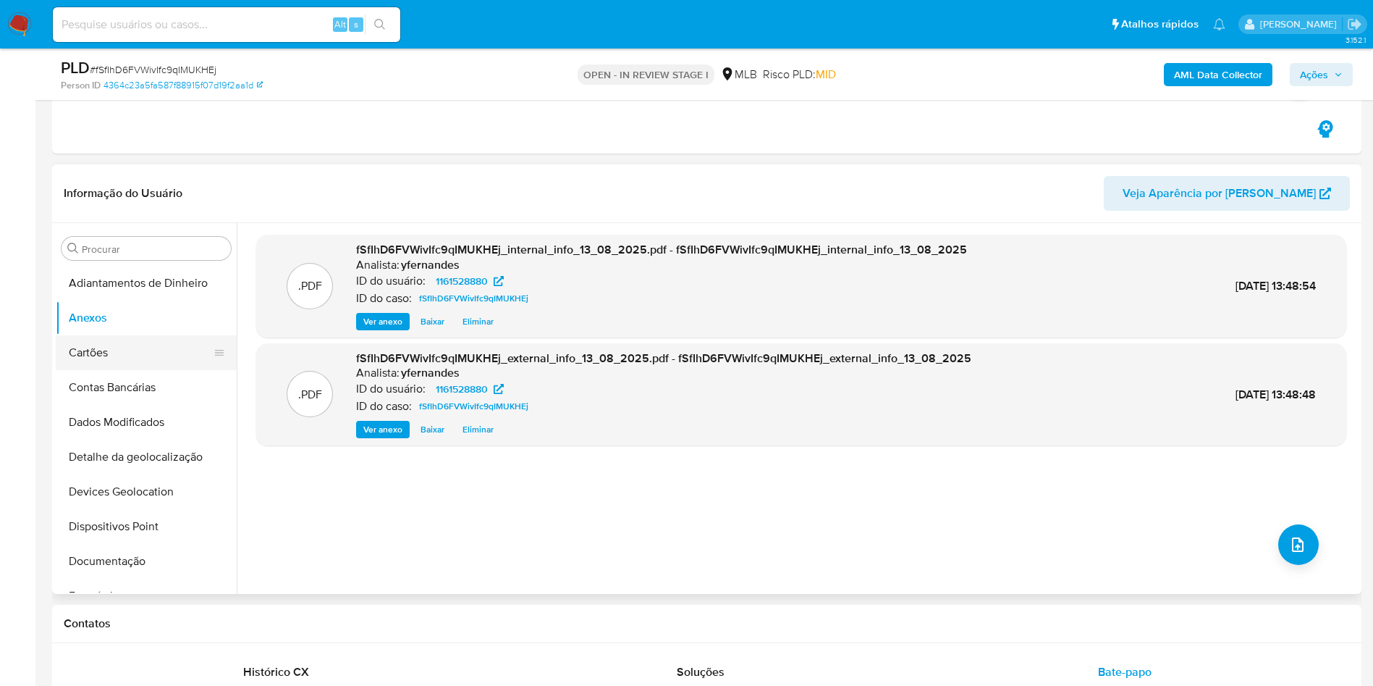
click at [116, 369] on button "Cartões" at bounding box center [140, 352] width 169 height 35
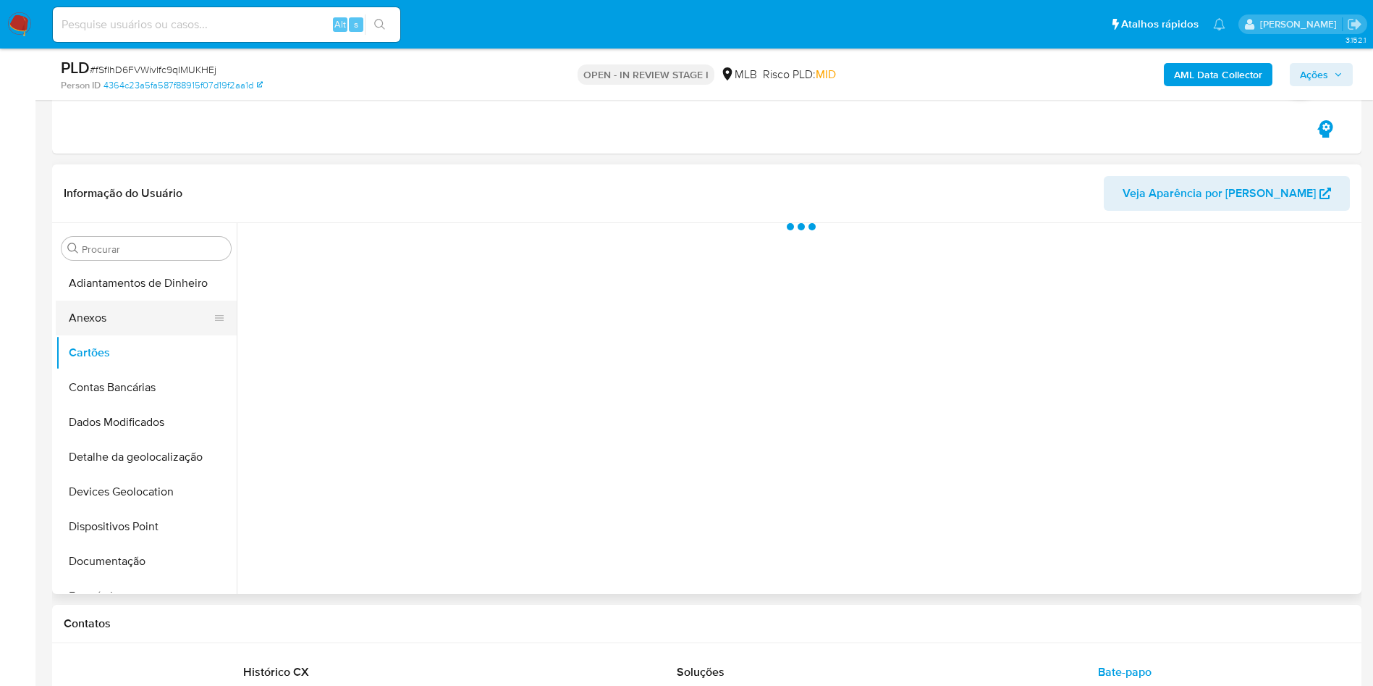
click at [98, 324] on button "Anexos" at bounding box center [140, 317] width 169 height 35
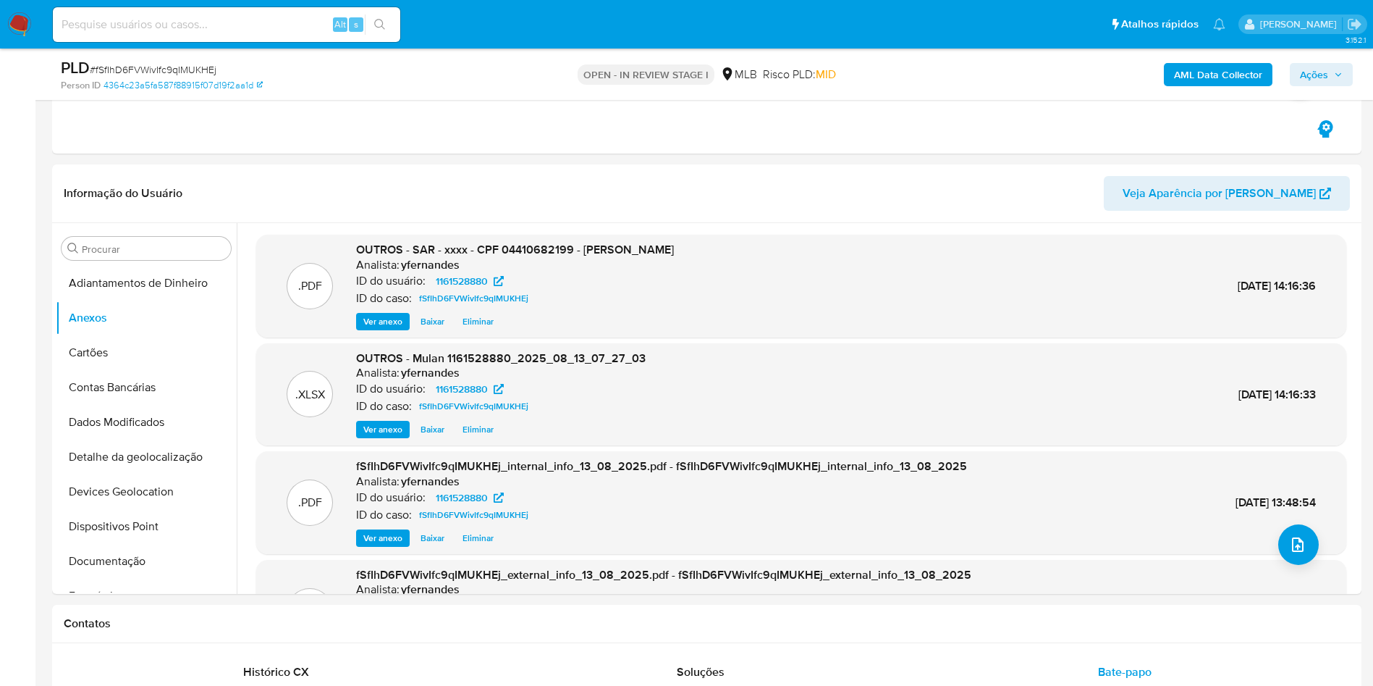
click at [1308, 72] on span "Ações" at bounding box center [1314, 74] width 28 height 23
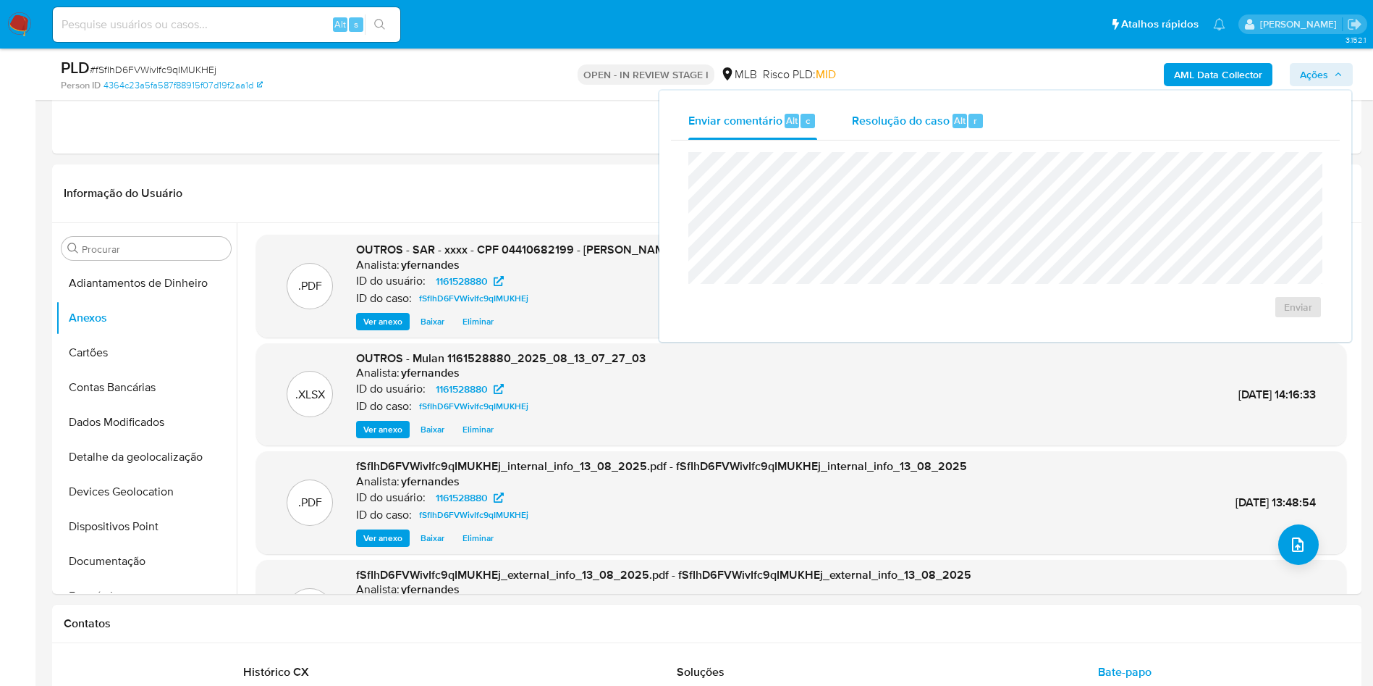
click at [918, 117] on span "Resolução do caso" at bounding box center [901, 119] width 98 height 17
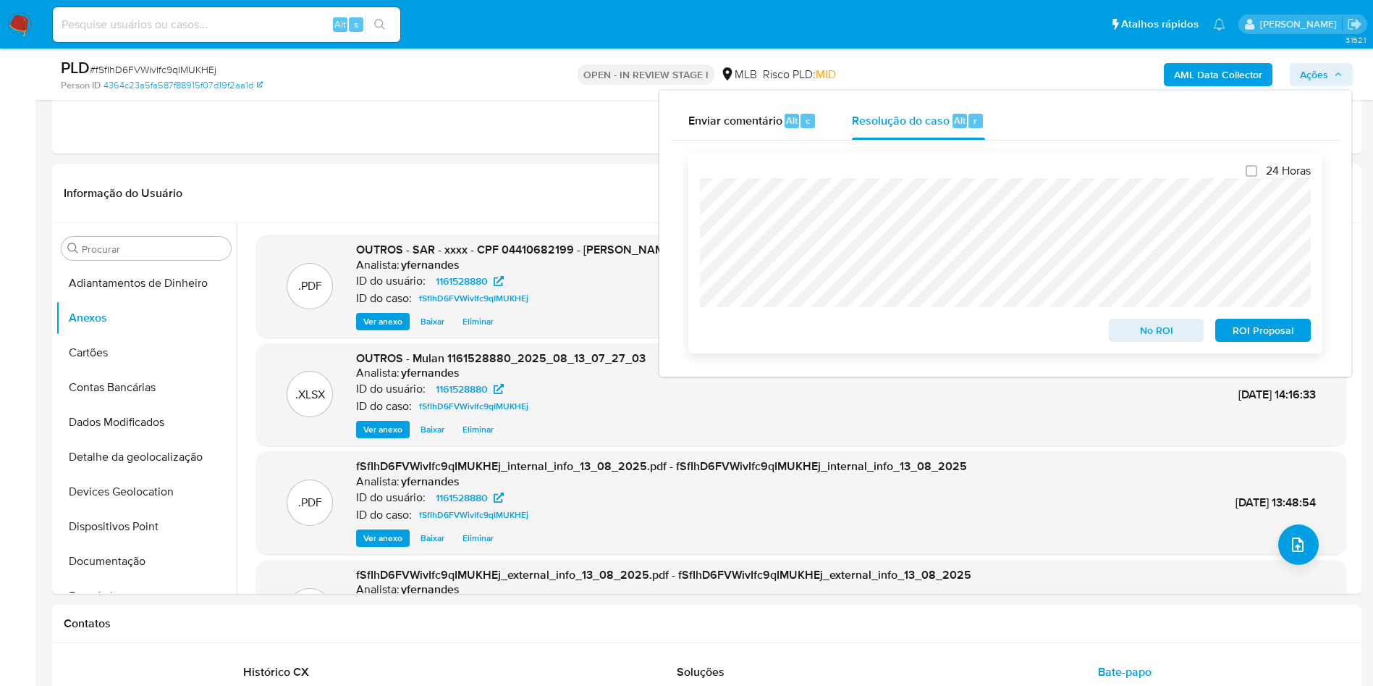
click at [1251, 326] on span "ROI Proposal" at bounding box center [1263, 330] width 75 height 20
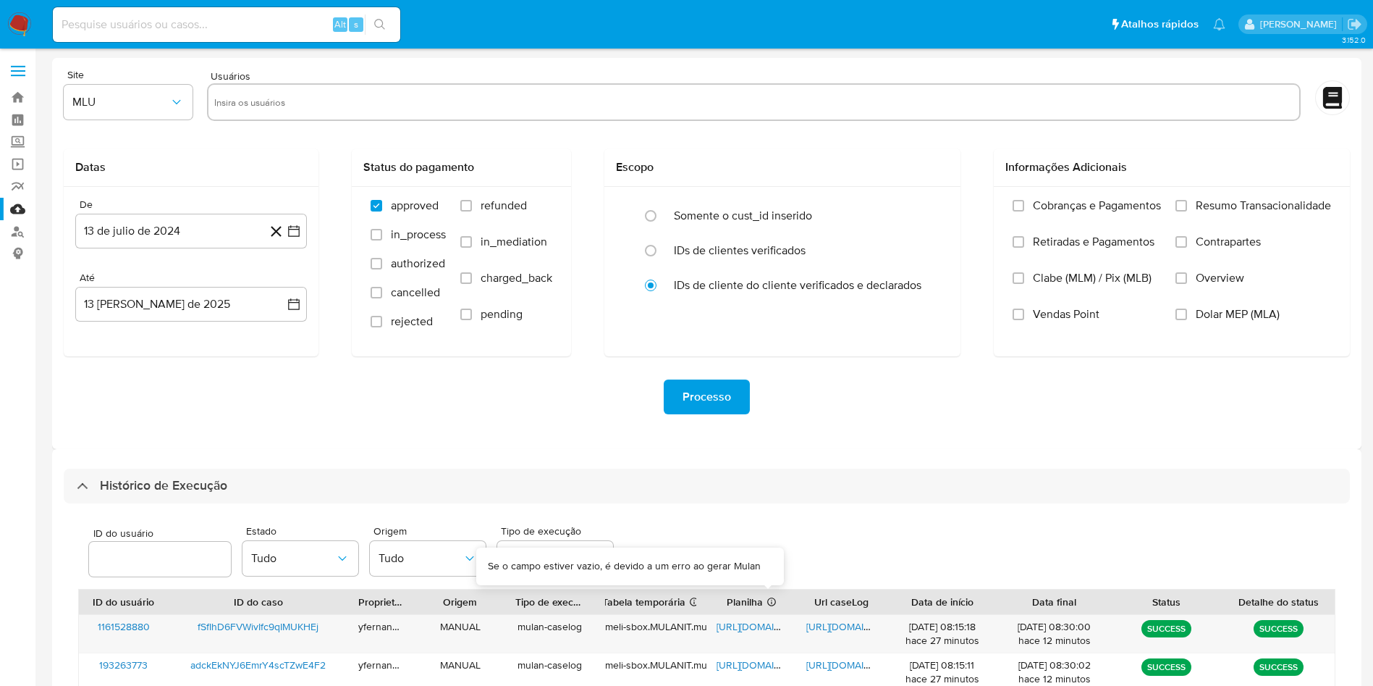
select select "10"
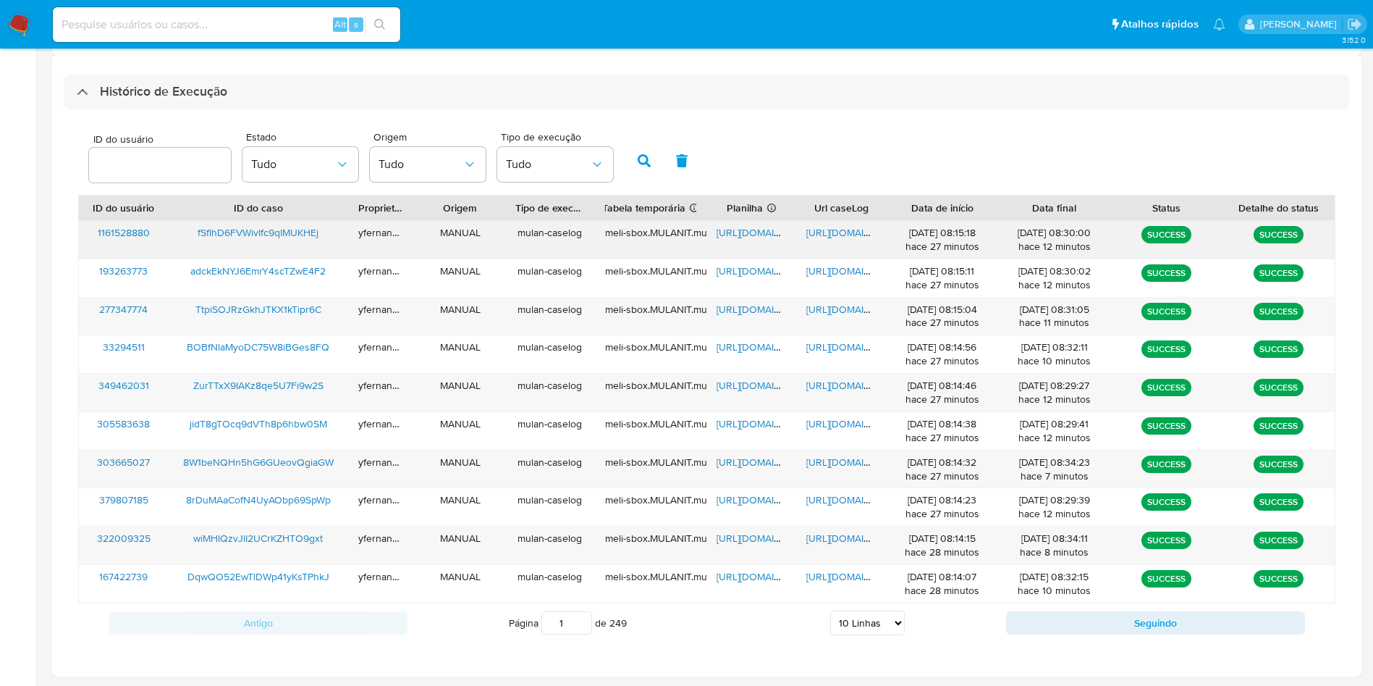
click at [735, 233] on span "[URL][DOMAIN_NAME]" at bounding box center [767, 232] width 100 height 14
click at [829, 227] on span "[URL][DOMAIN_NAME]" at bounding box center [857, 232] width 100 height 14
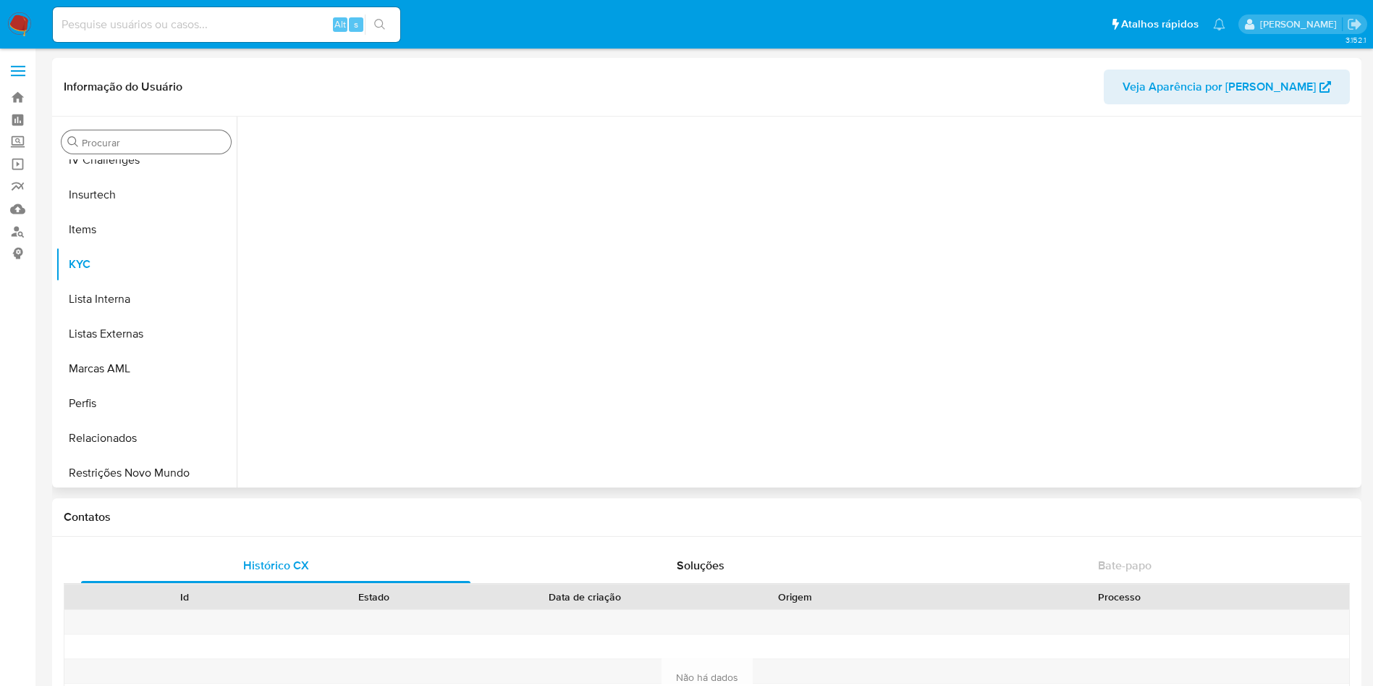
click at [101, 139] on input "Procurar" at bounding box center [153, 142] width 143 height 13
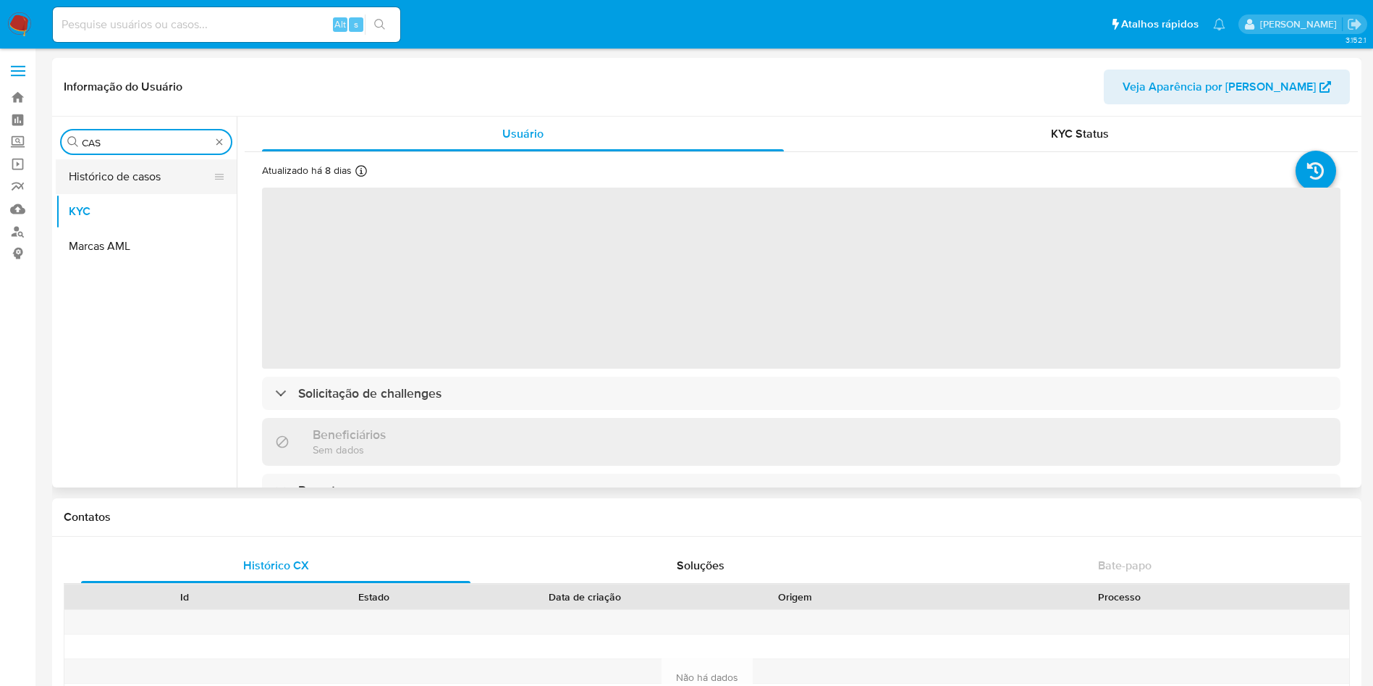
type input "CAS"
click at [98, 186] on button "Histórico de casos" at bounding box center [140, 176] width 169 height 35
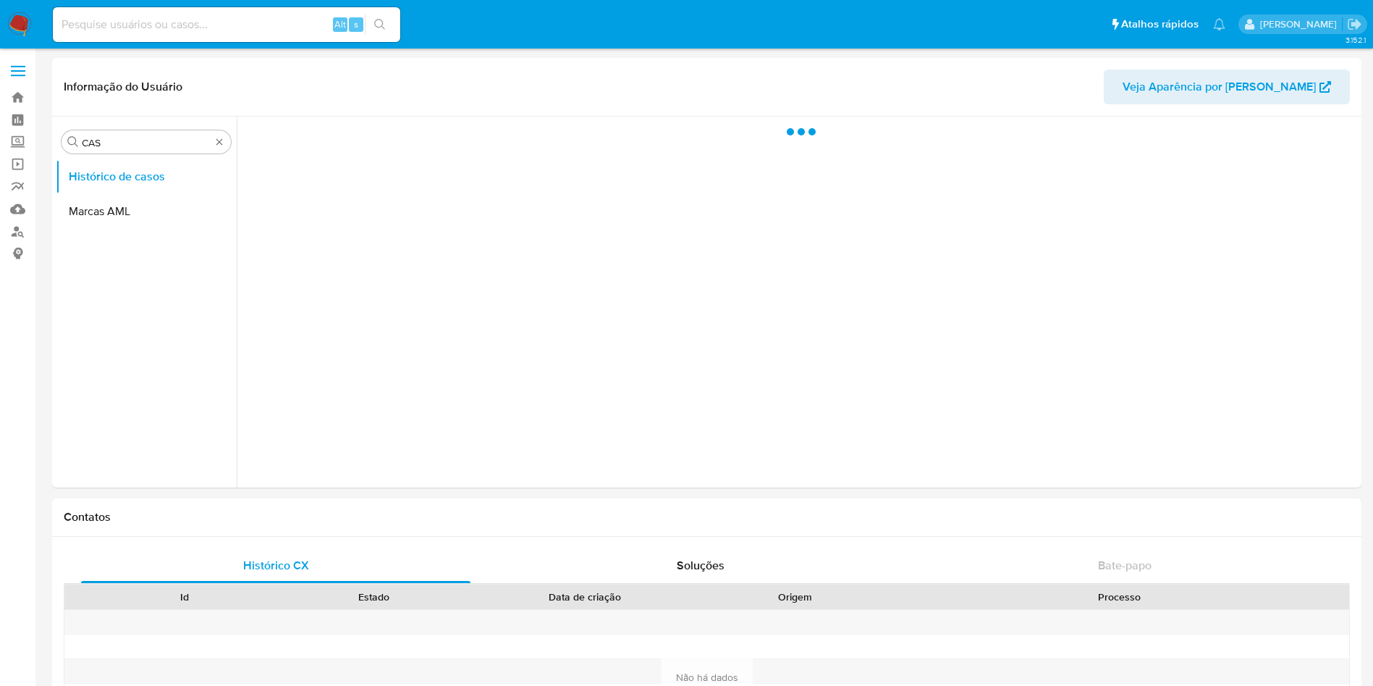
select select "10"
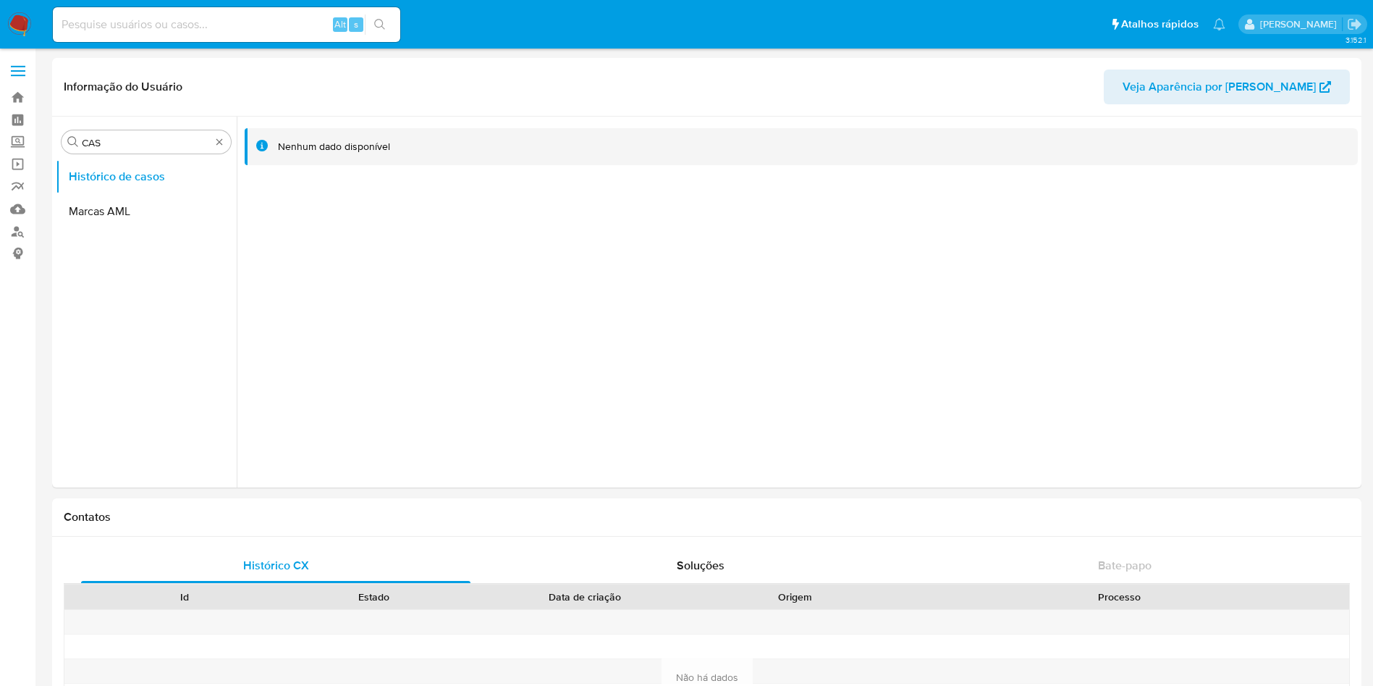
click at [5, 22] on nav "Pausado Ver notificaciones Alt s Atalhos rápidos Presiona las siguientes teclas…" at bounding box center [686, 24] width 1373 height 49
click at [34, 30] on nav "Pausado Ver notificaciones Alt s Atalhos rápidos Presiona las siguientes teclas…" at bounding box center [686, 24] width 1373 height 49
click at [31, 30] on img at bounding box center [19, 24] width 25 height 25
click at [28, 28] on img at bounding box center [19, 24] width 25 height 25
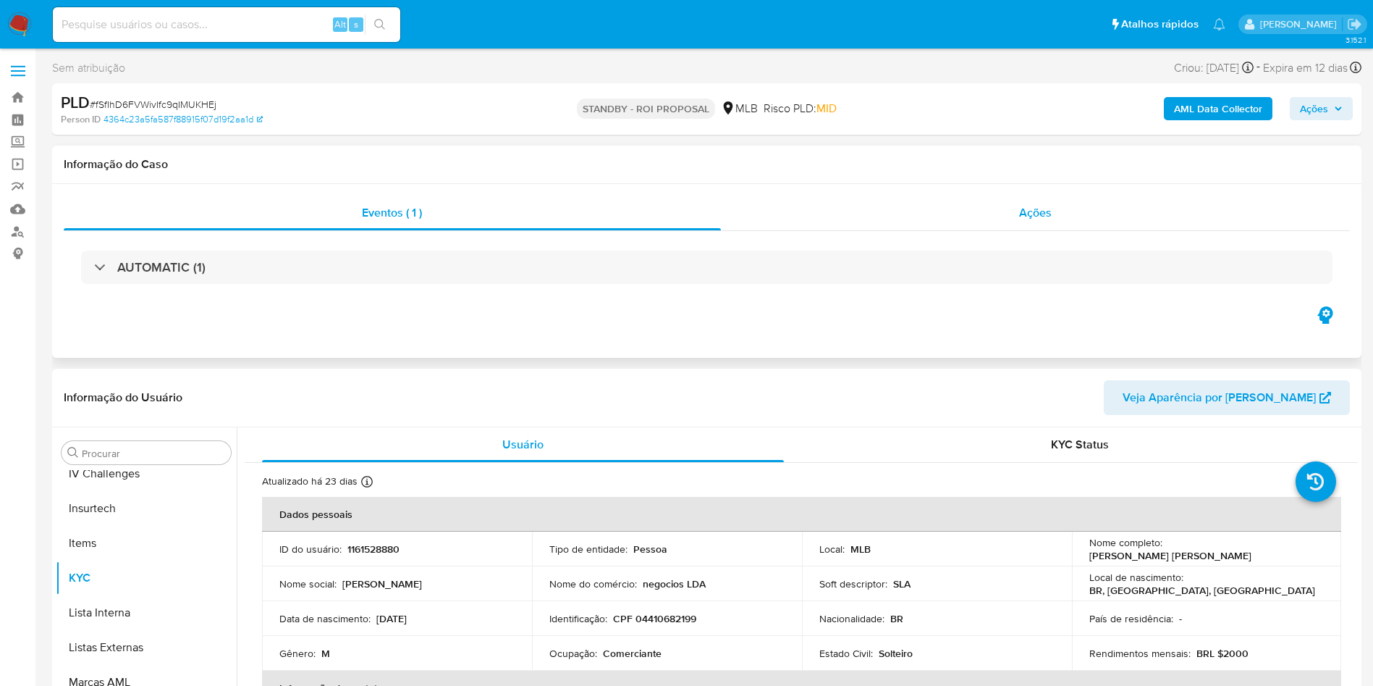
click at [951, 203] on div "Ações" at bounding box center [1036, 212] width 630 height 35
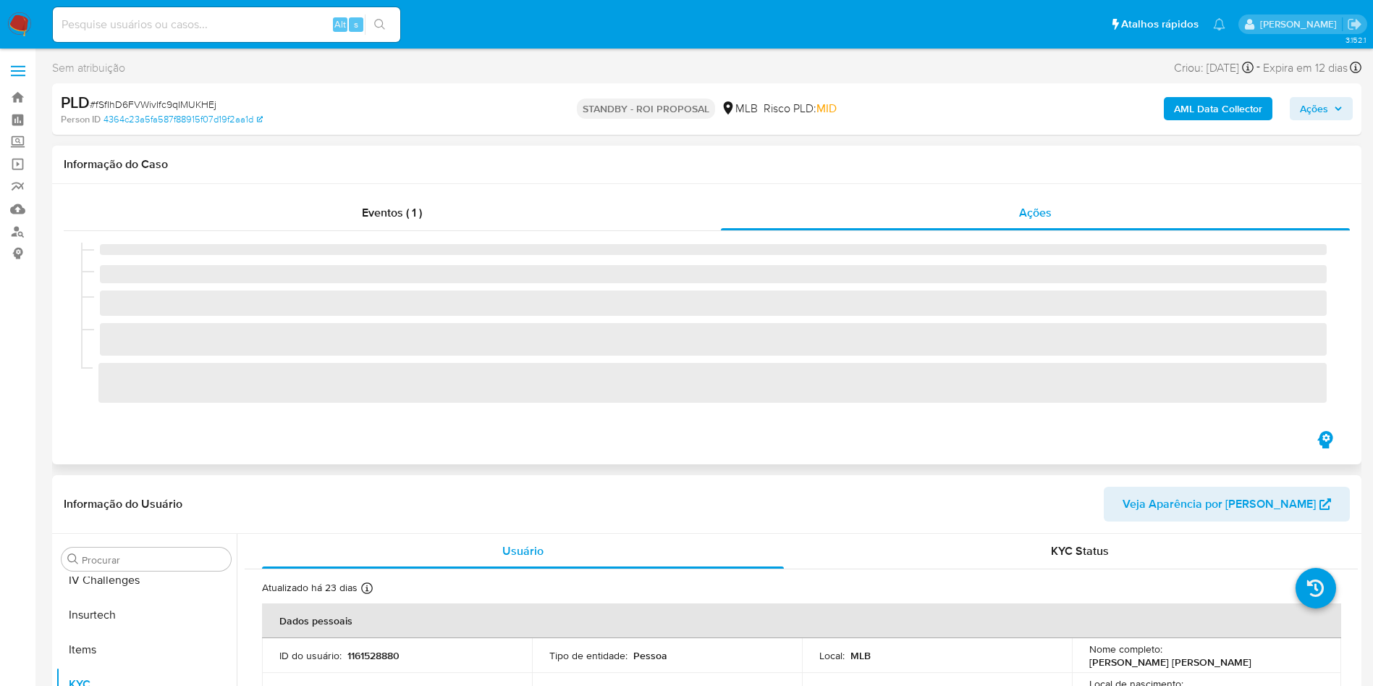
scroll to position [612, 0]
select select "10"
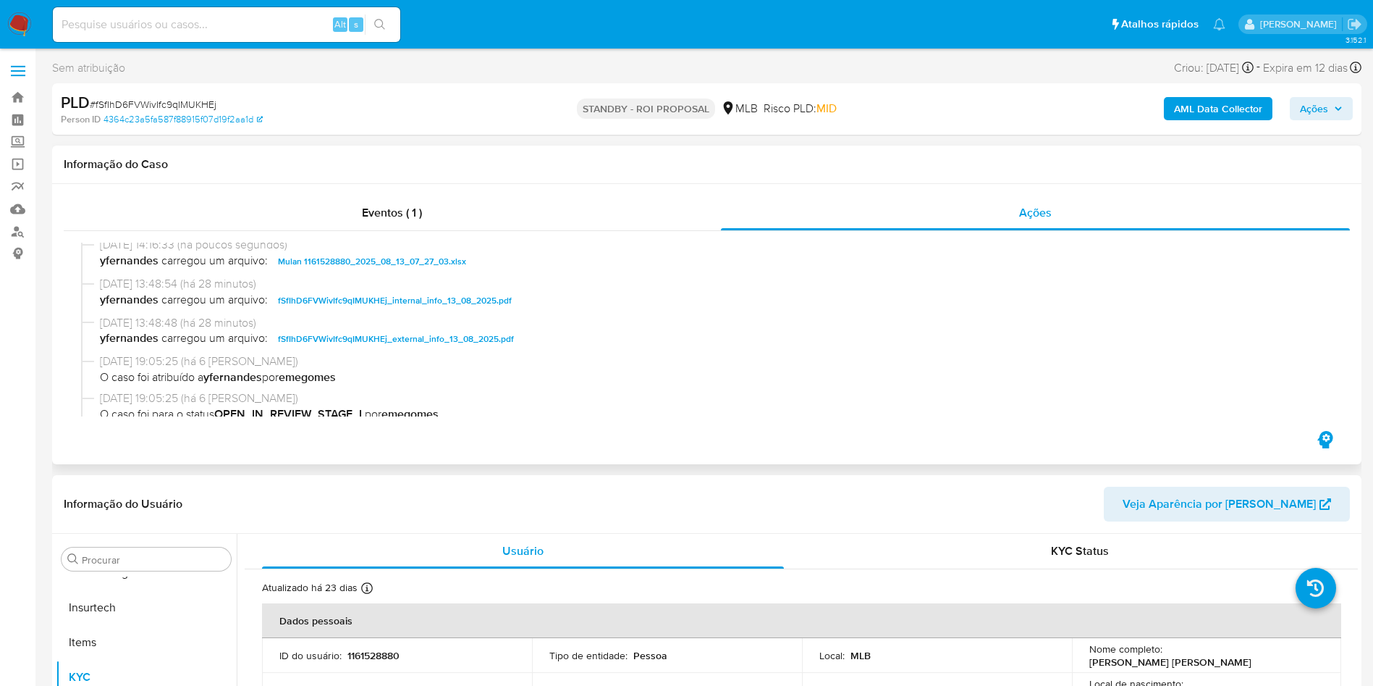
scroll to position [109, 0]
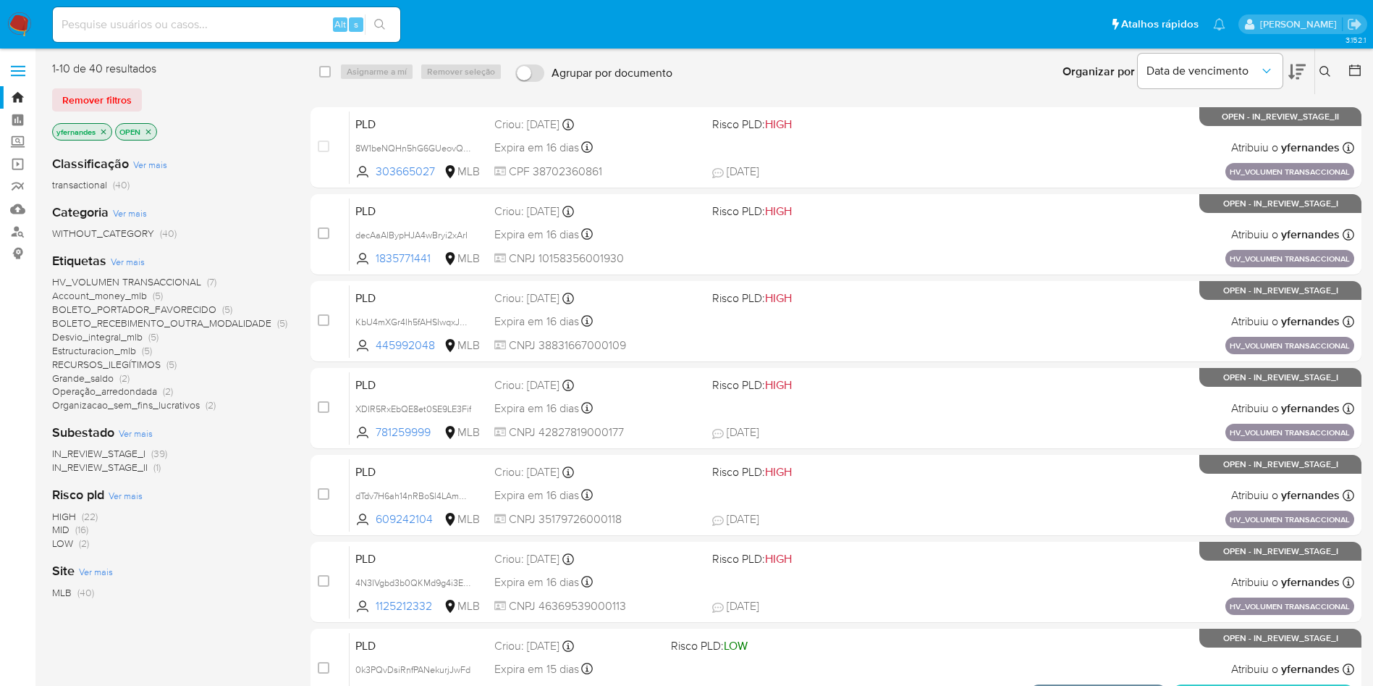
click at [123, 270] on div "Etiquetas Ver mais HV_VOLUMEN TRANSACCIONAL (7) Account_money_mlb (5) BOLETO_PO…" at bounding box center [169, 332] width 235 height 160
click at [119, 264] on span "Ver mais" at bounding box center [128, 261] width 34 height 13
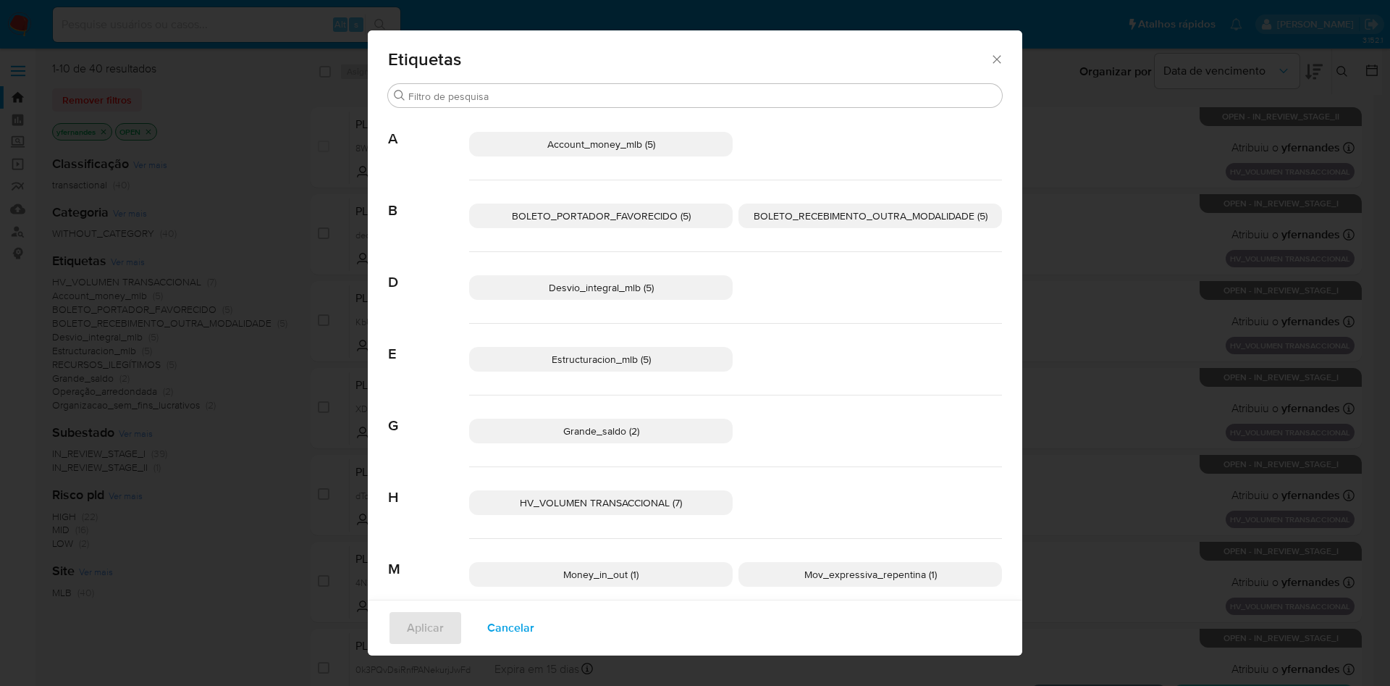
click at [258, 354] on div "Etiquetas Buscar A Account_money_mlb (5) B BOLETO_PORTADOR_FAVORECIDO (5) BOLET…" at bounding box center [695, 343] width 1390 height 686
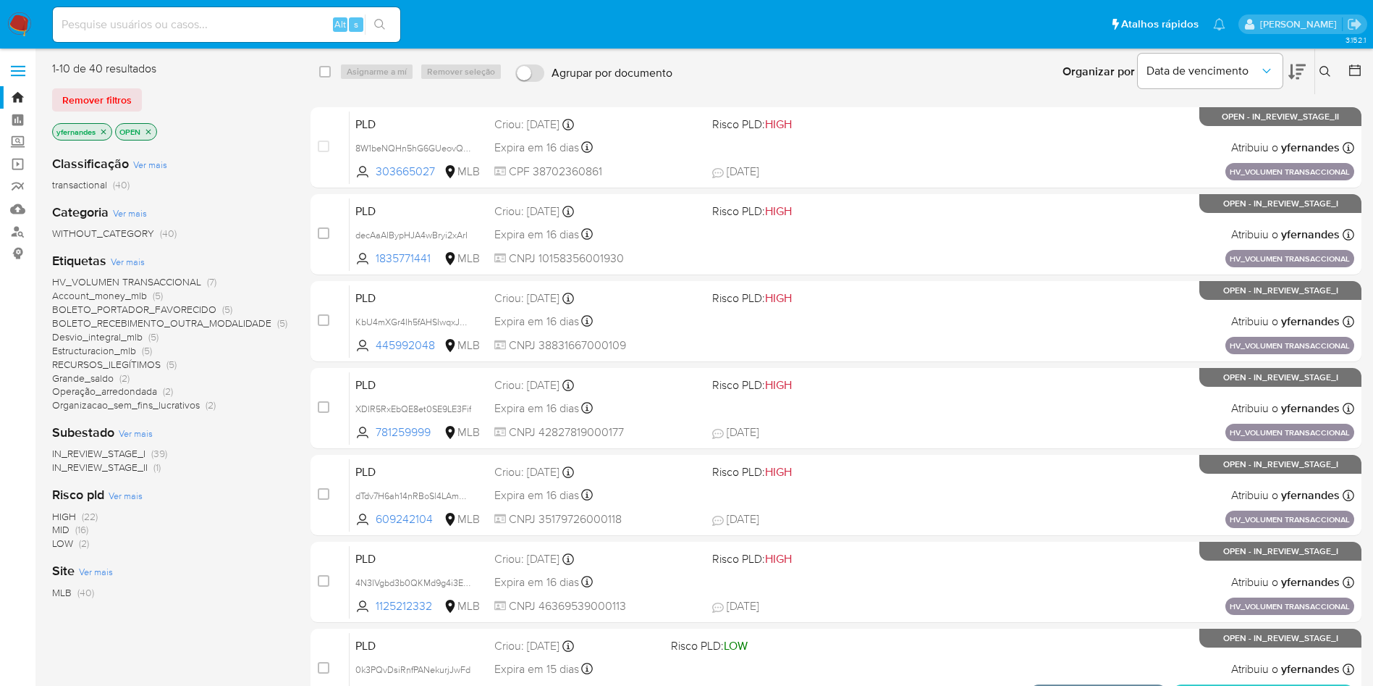
click at [131, 252] on div "Etiquetas Ver mais HV_VOLUMEN TRANSACCIONAL (7) Account_money_mlb (5) BOLETO_PO…" at bounding box center [169, 332] width 235 height 160
click at [131, 258] on span "Ver mais" at bounding box center [128, 261] width 34 height 13
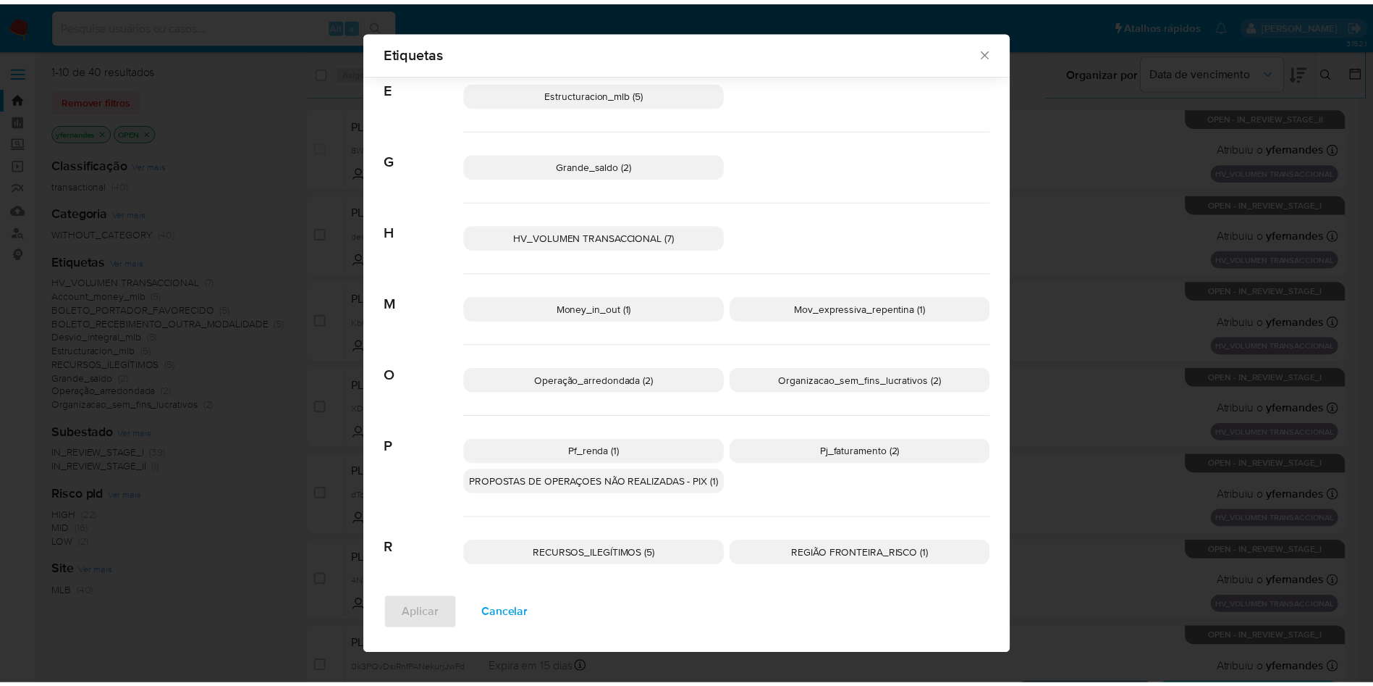
scroll to position [267, 0]
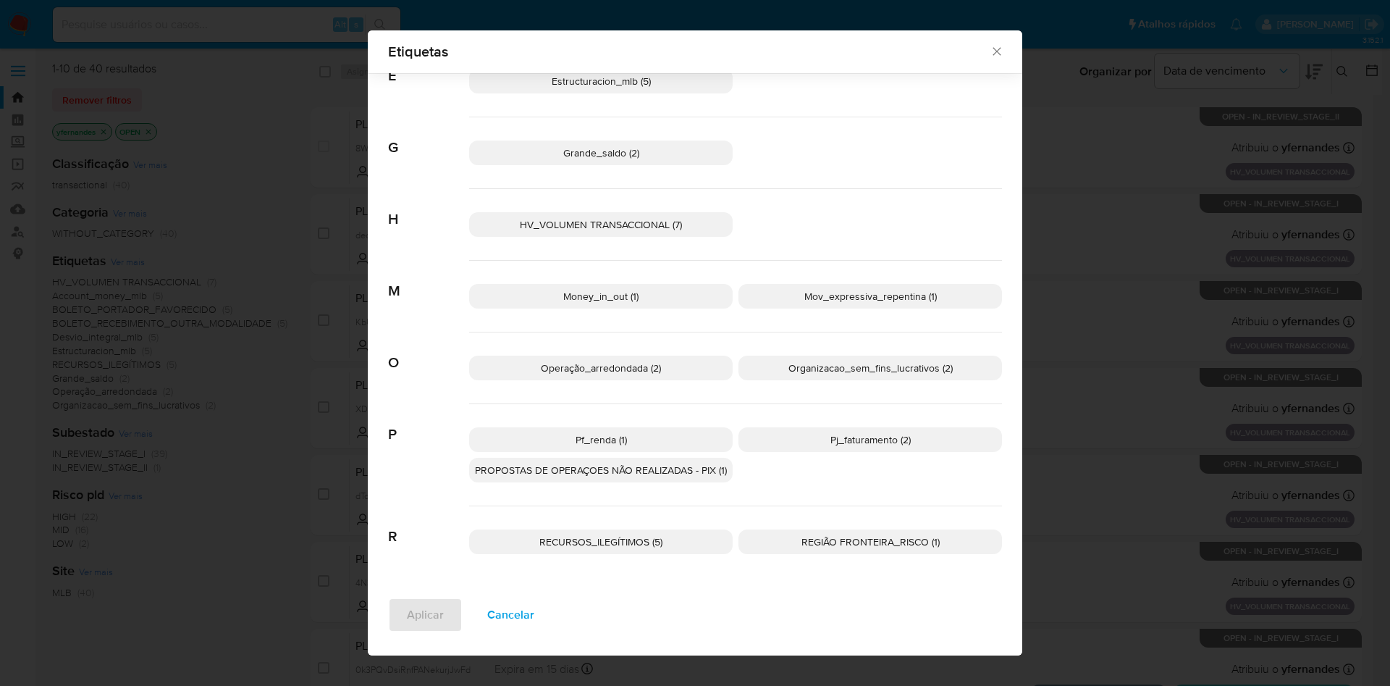
click at [628, 371] on span "Operação_arredondada (2)" at bounding box center [601, 368] width 120 height 14
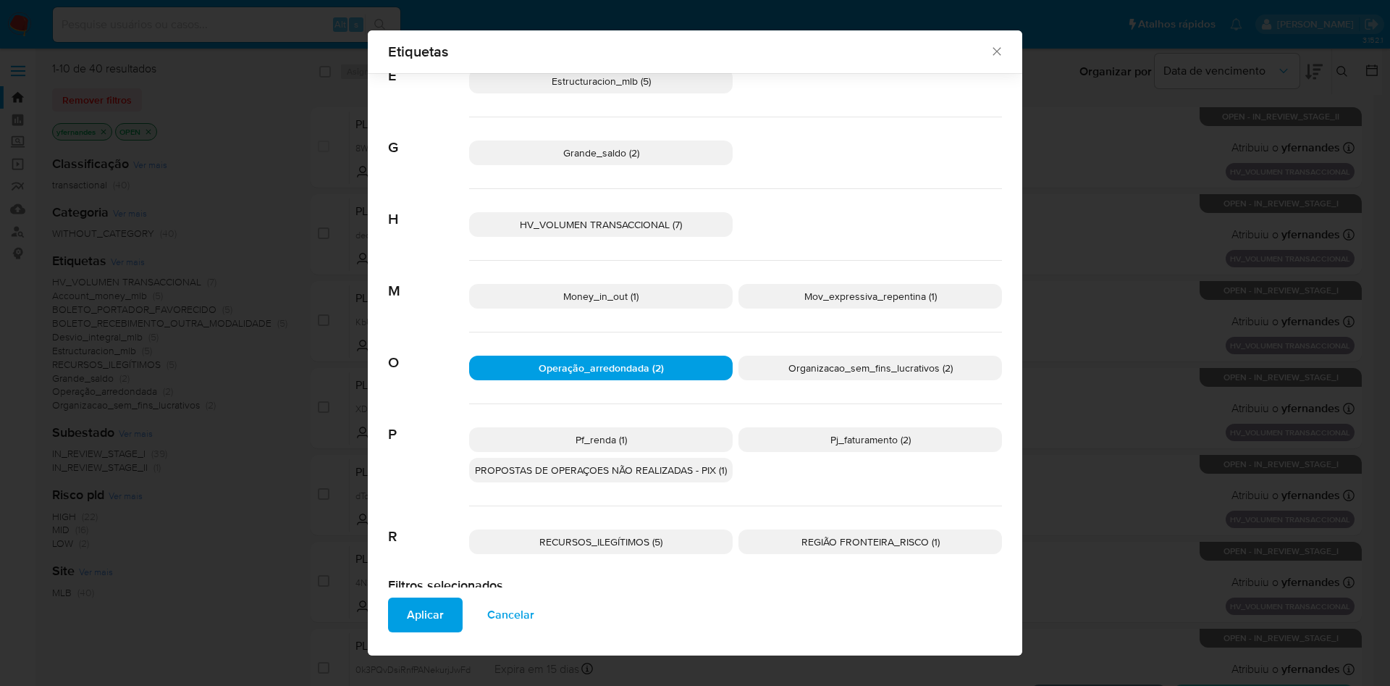
click at [433, 619] on span "Aplicar" at bounding box center [425, 615] width 37 height 32
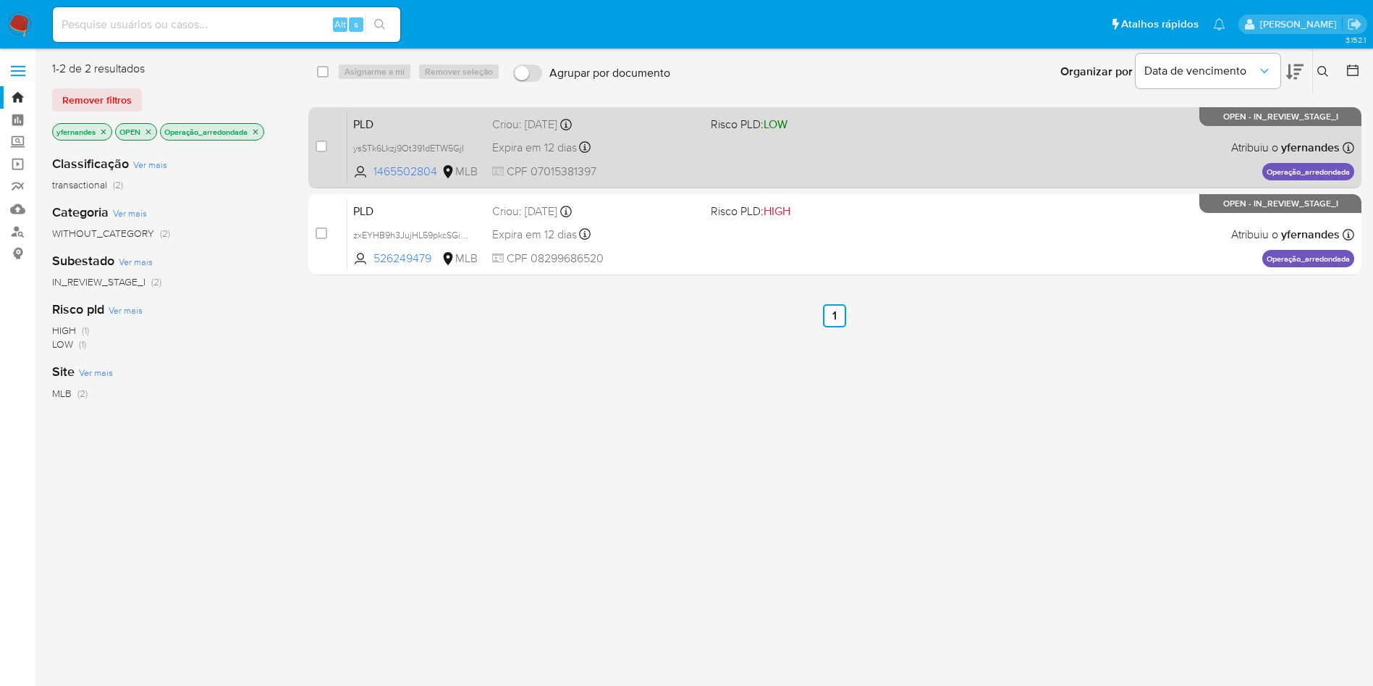
click at [779, 135] on div "PLD ysSTk6Lkzj9Ot391dETW5GjI 1465502804 MLB Risco PLD: LOW Criou: 12/07/2025 Cr…" at bounding box center [851, 147] width 1007 height 73
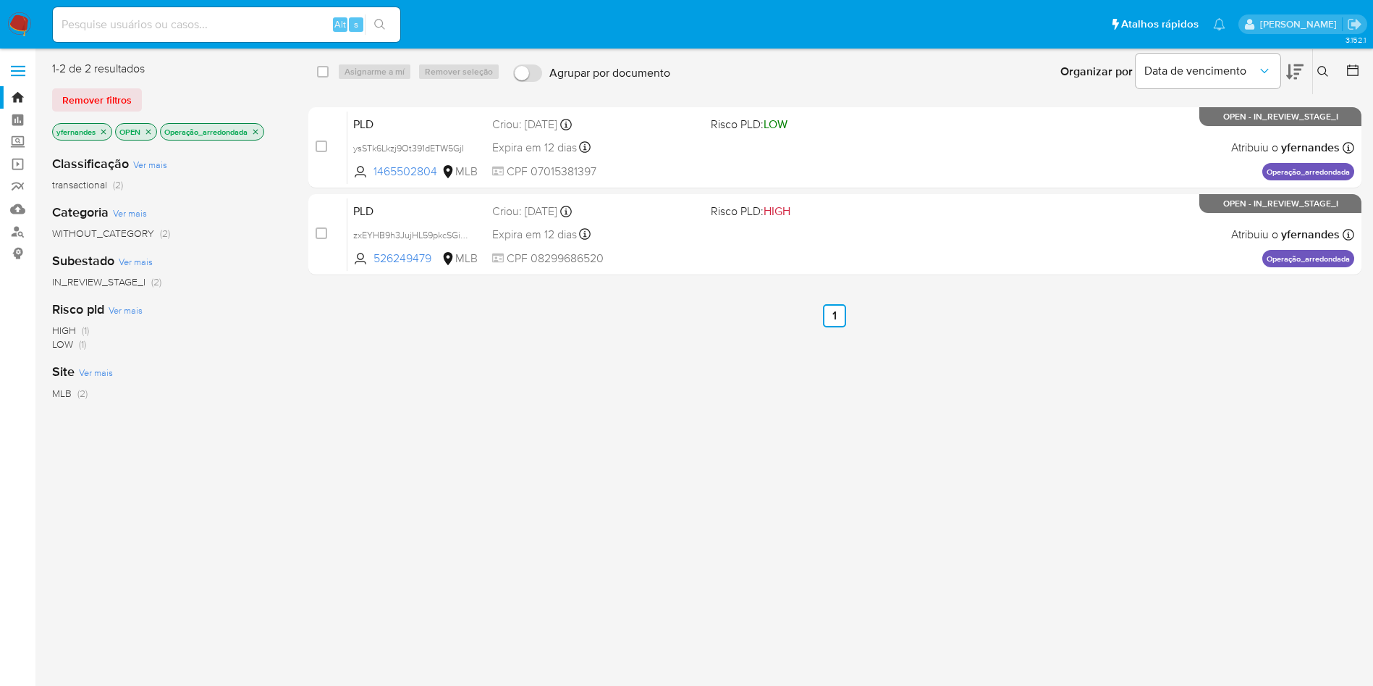
click at [704, 229] on div "PLD zxEYHB9h3JujHL59pkcSGiJm 526249479 MLB Risco PLD: HIGH Criou: 12/07/2025 Cr…" at bounding box center [851, 234] width 1007 height 73
click at [24, 19] on img at bounding box center [19, 24] width 25 height 25
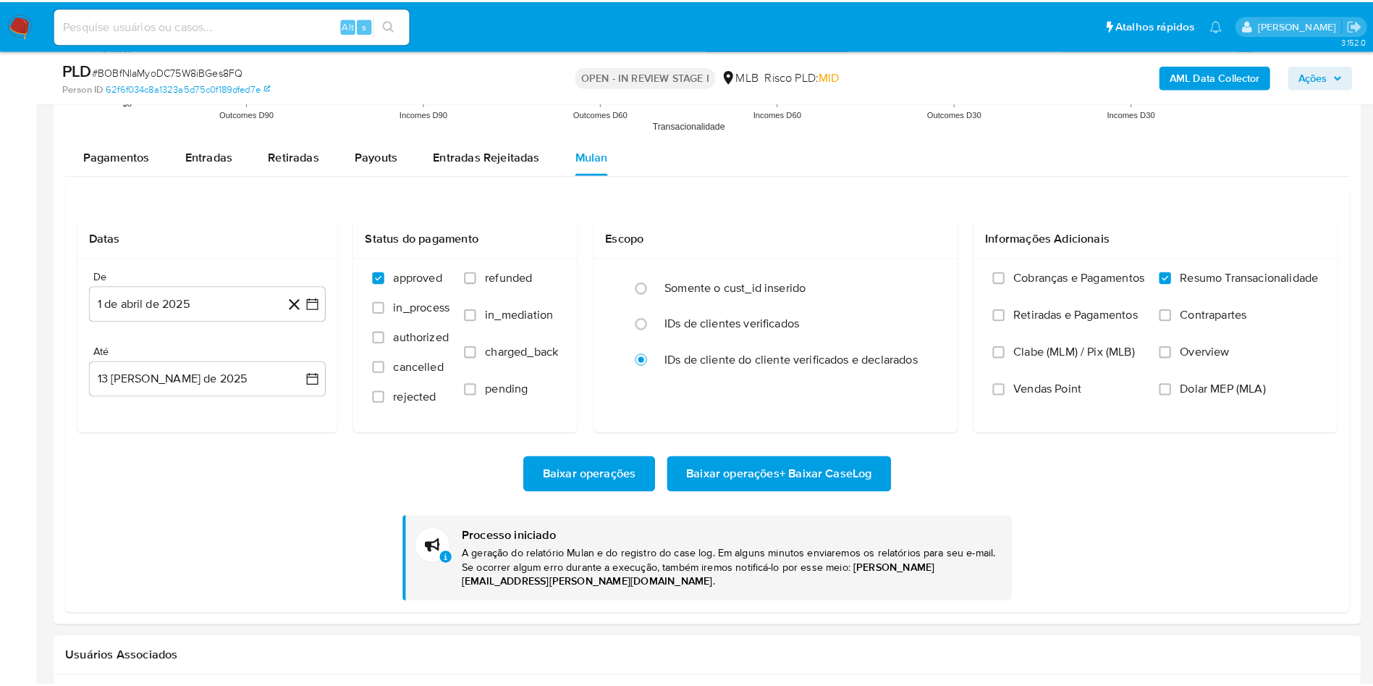
scroll to position [612, 0]
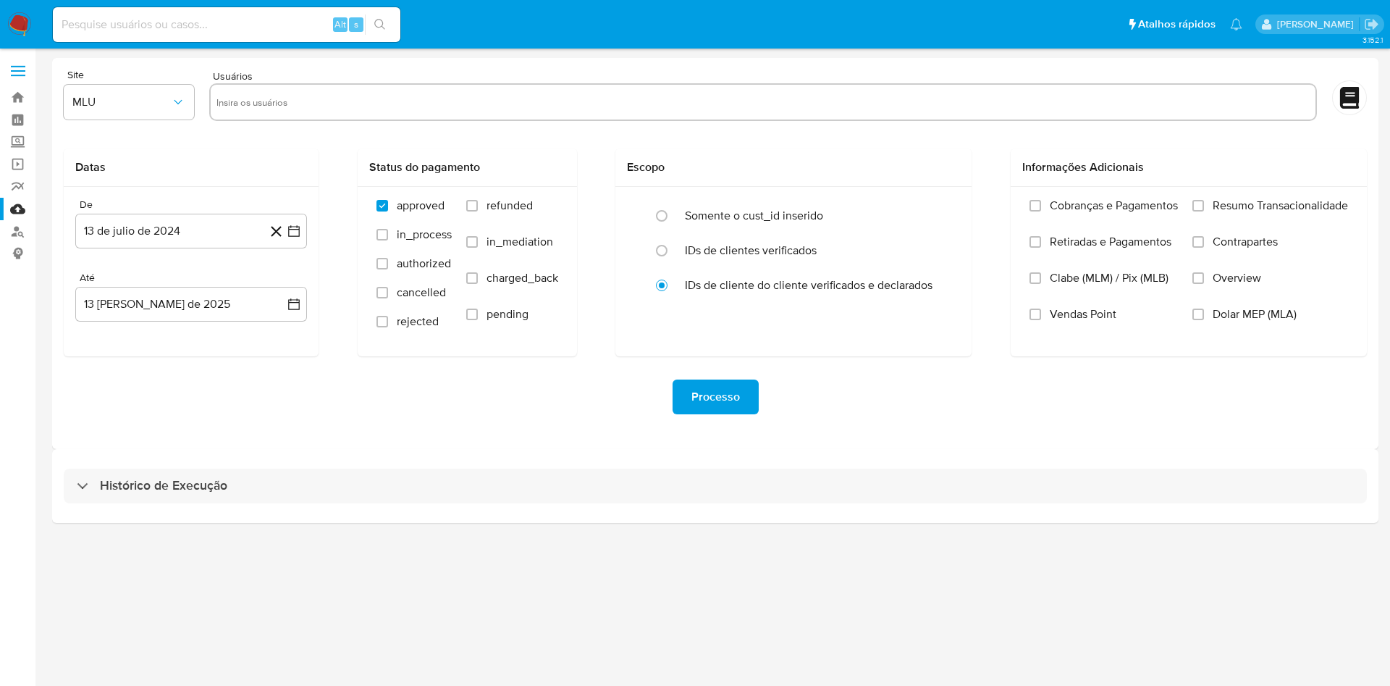
drag, startPoint x: 526, startPoint y: 466, endPoint x: 543, endPoint y: 386, distance: 81.5
click at [522, 466] on div "Histórico de Execução" at bounding box center [715, 486] width 1326 height 74
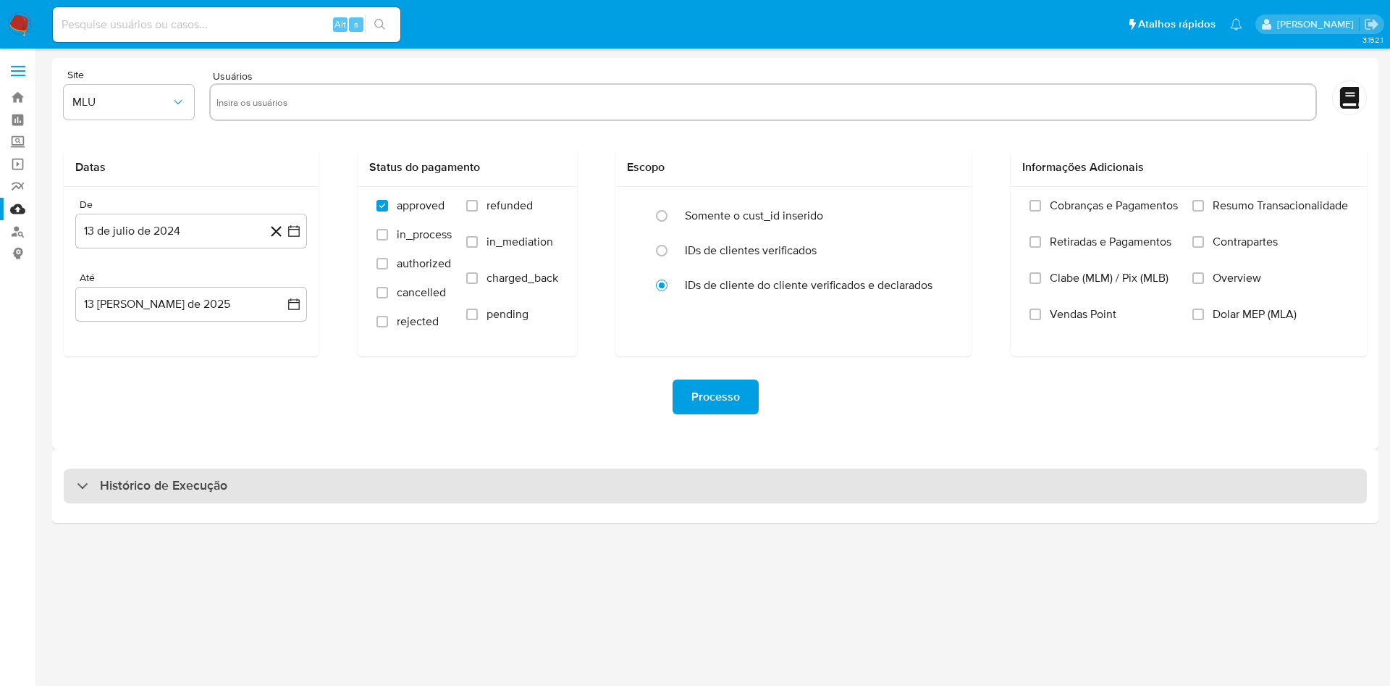
click at [541, 473] on div "Histórico de Execução" at bounding box center [715, 485] width 1303 height 35
select select "10"
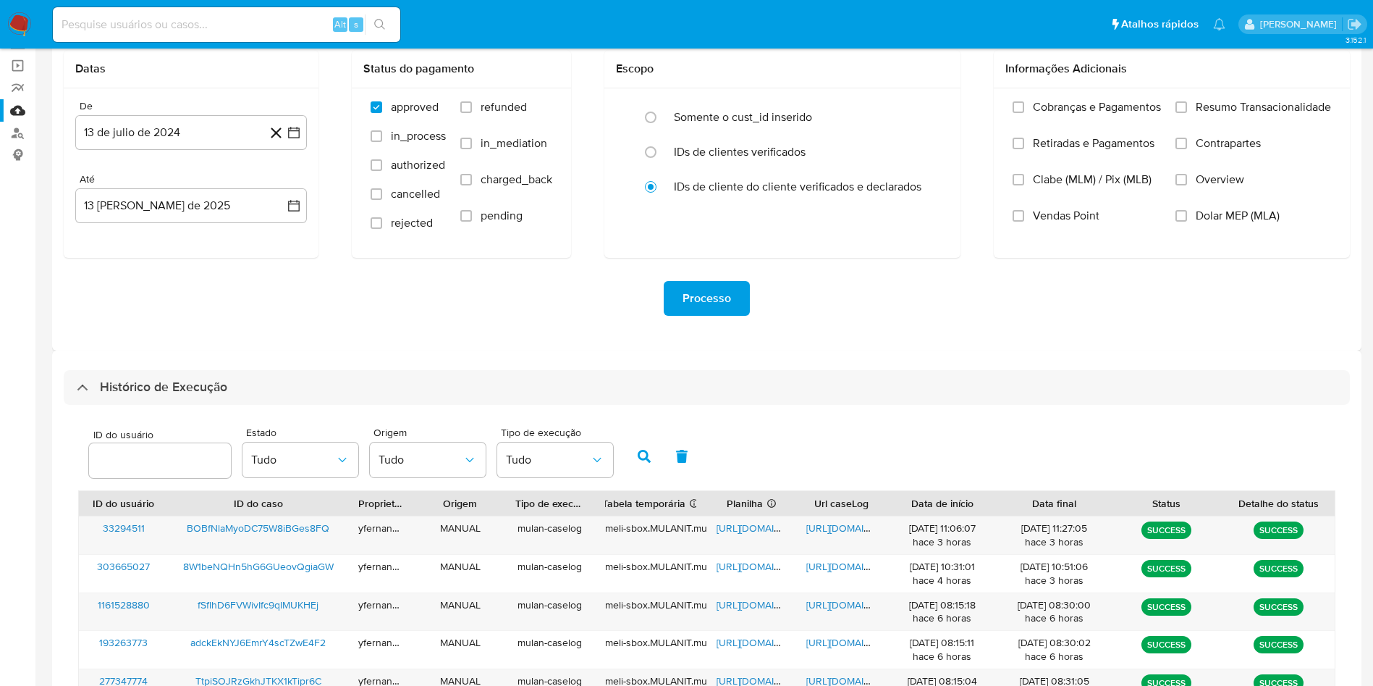
scroll to position [109, 0]
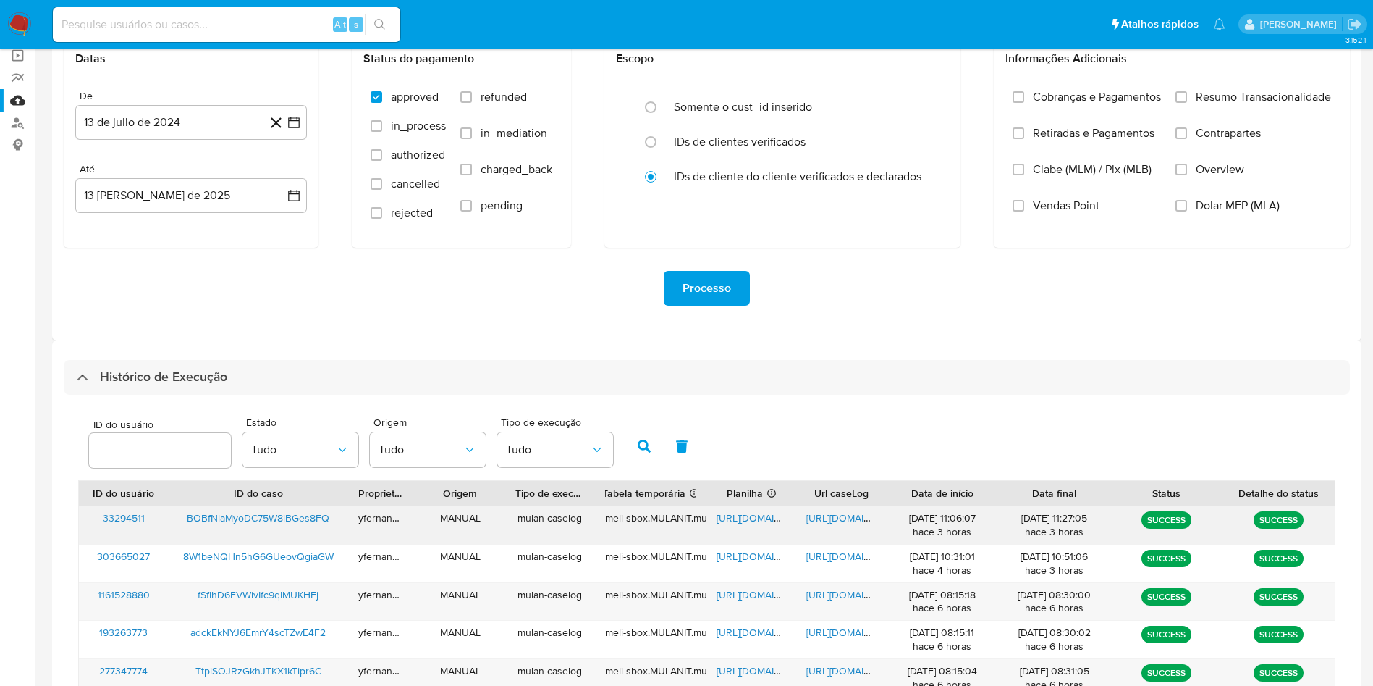
click at [753, 509] on div "https://docs.google.com/spreadsheets/d/1BR1EC-NySeEbUcl4Sq7S8VN4KyfEpDx1rjG4nGg…" at bounding box center [752, 525] width 90 height 38
click at [743, 518] on span "https://docs.google.com/spreadsheets/d/1BR1EC-NySeEbUcl4Sq7S8VN4KyfEpDx1rjG4nGg…" at bounding box center [767, 517] width 100 height 14
click at [817, 523] on span "https://docs.google.com/document/d/1wuRWtuGffr5OixqlSwwKDFmpRDR8lICrj_BcPNVJYRY…" at bounding box center [857, 517] width 100 height 14
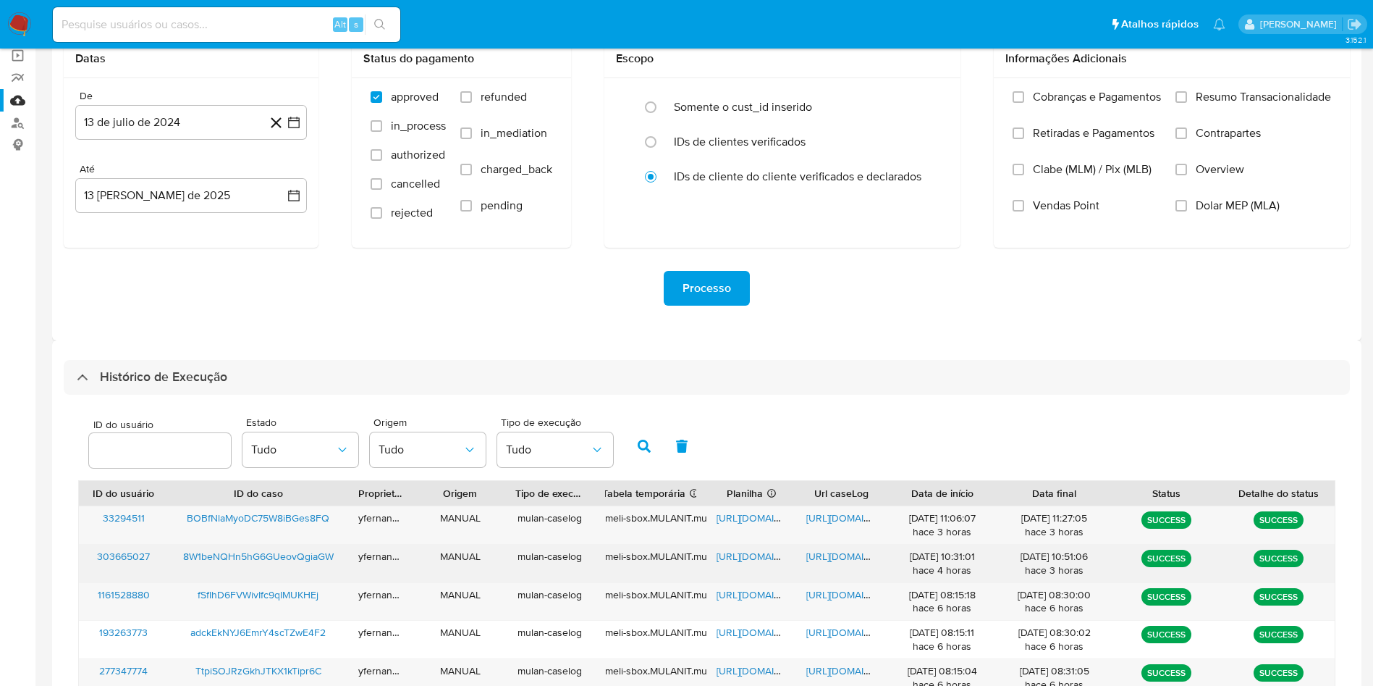
click at [752, 555] on span "https://docs.google.com/spreadsheets/d/1xjmSAmVy-gfx-4d4dDYLzVmpGmPuaR1VIPpZe8l…" at bounding box center [767, 556] width 100 height 14
click at [838, 550] on span "https://docs.google.com/document/d/12-t3jvlYa9GK_egkz66sIfUjeQ67oJECIQqE_wmsO-I…" at bounding box center [857, 556] width 100 height 14
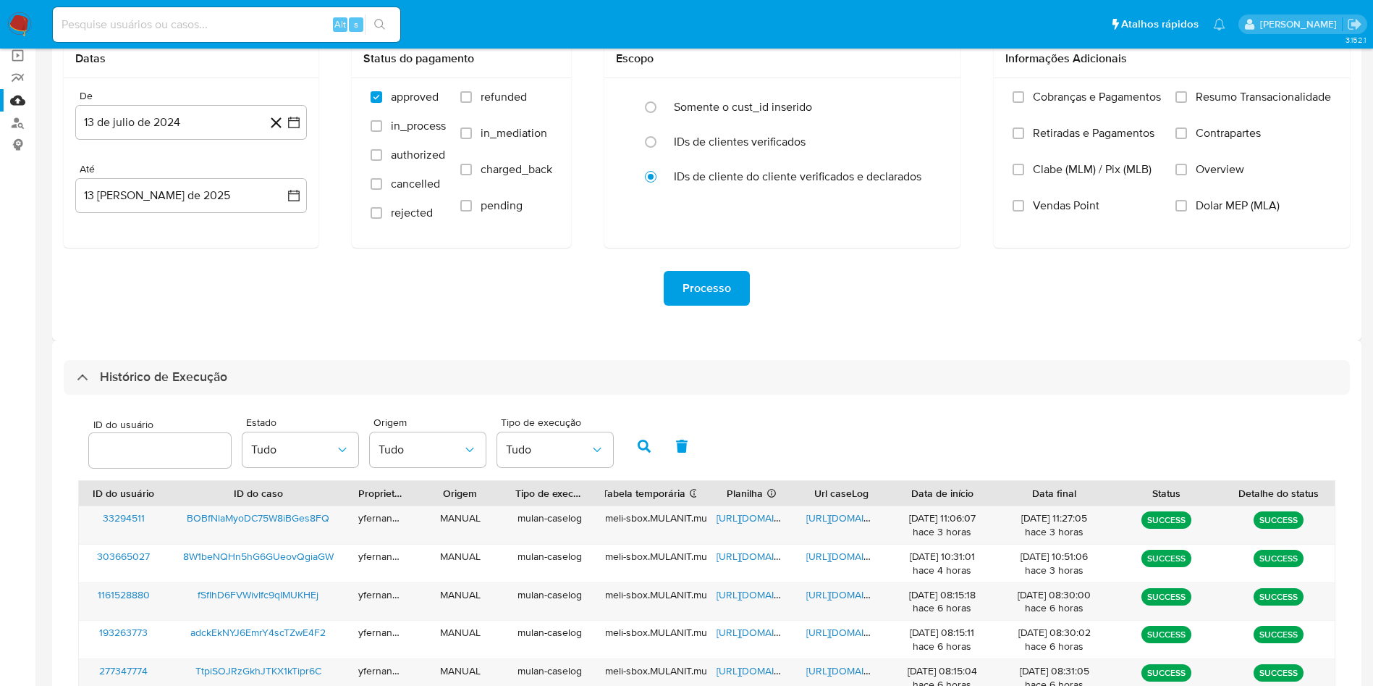
scroll to position [0, 0]
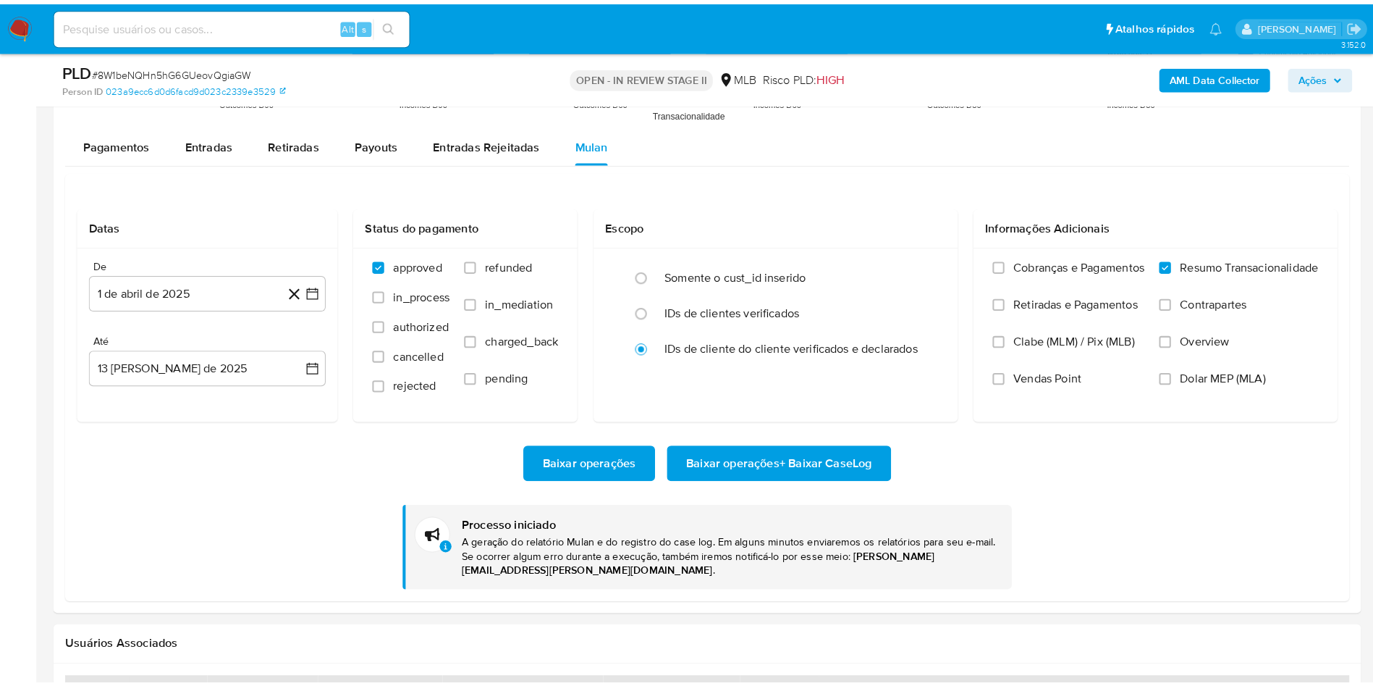
scroll to position [612, 0]
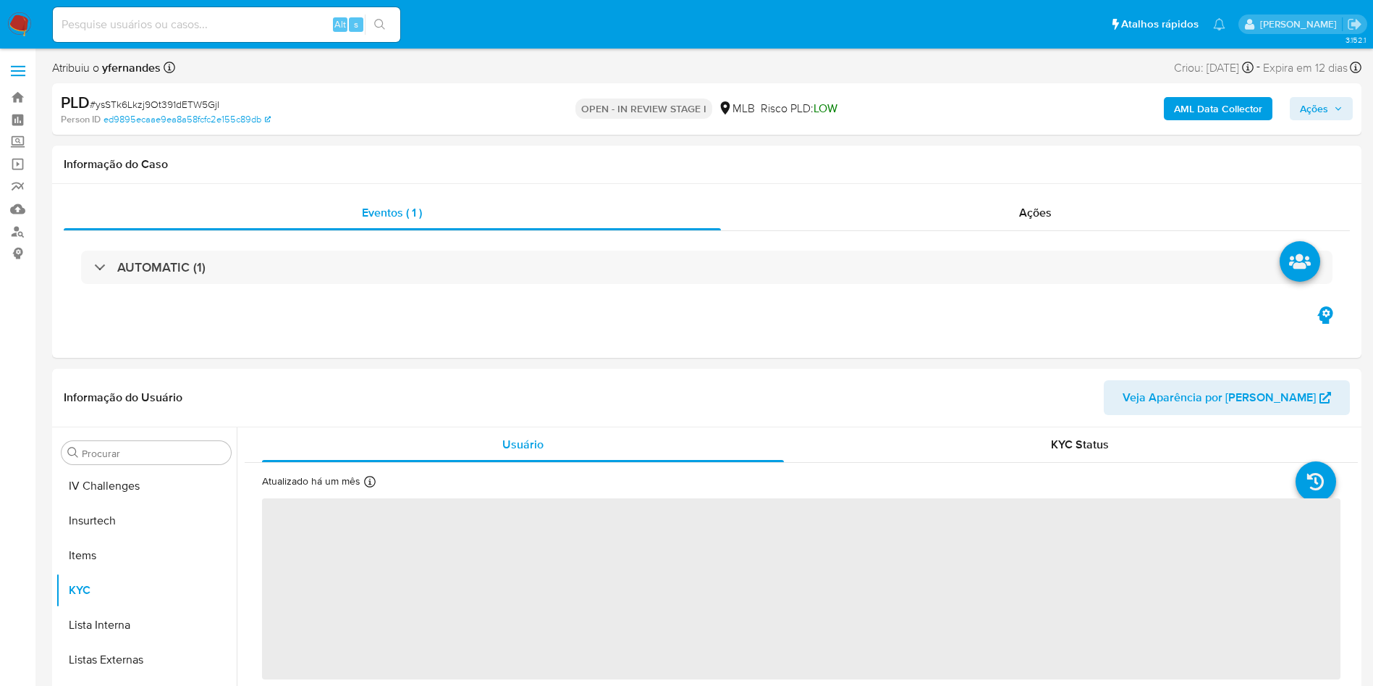
scroll to position [612, 0]
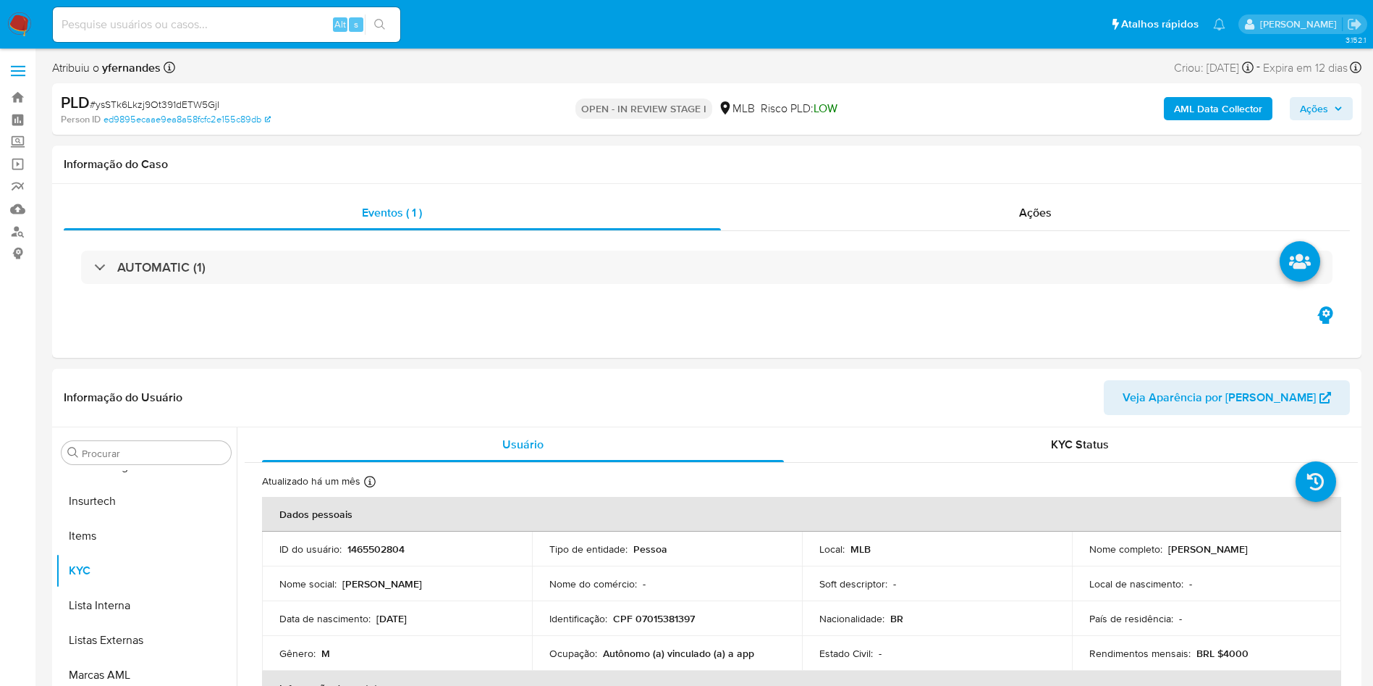
select select "10"
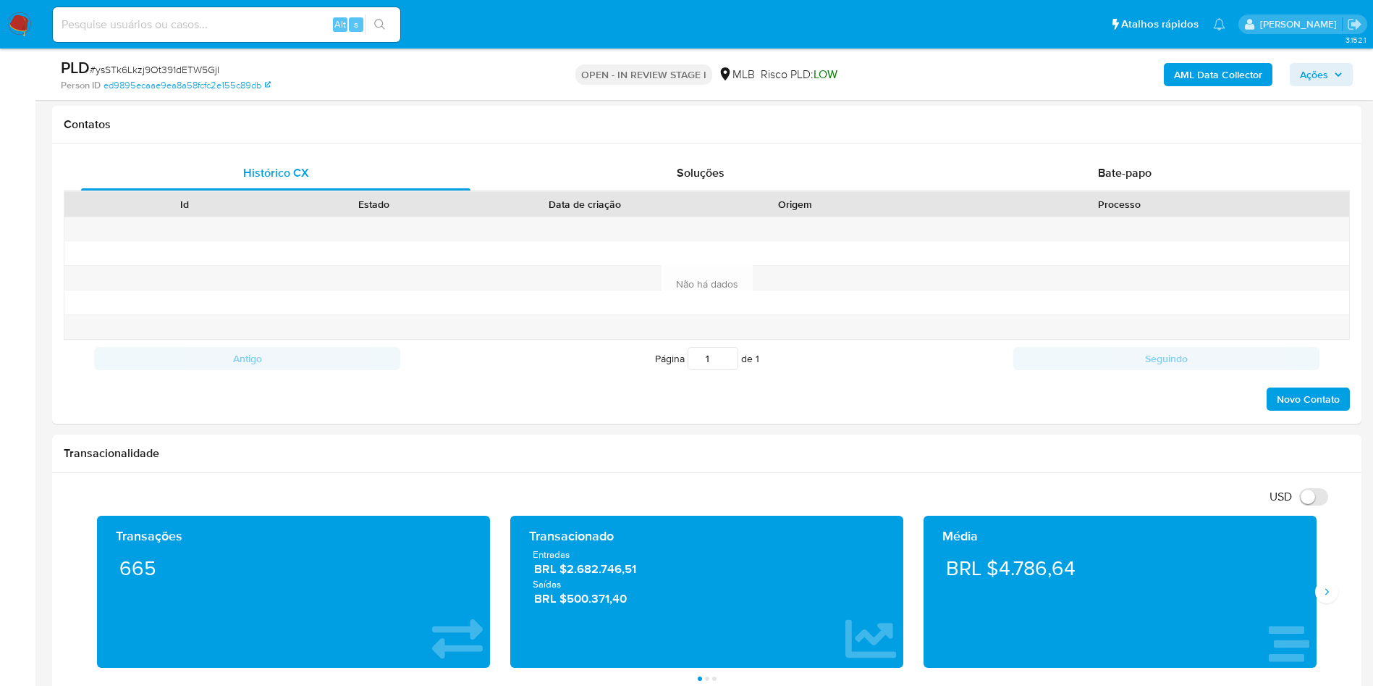
scroll to position [1303, 0]
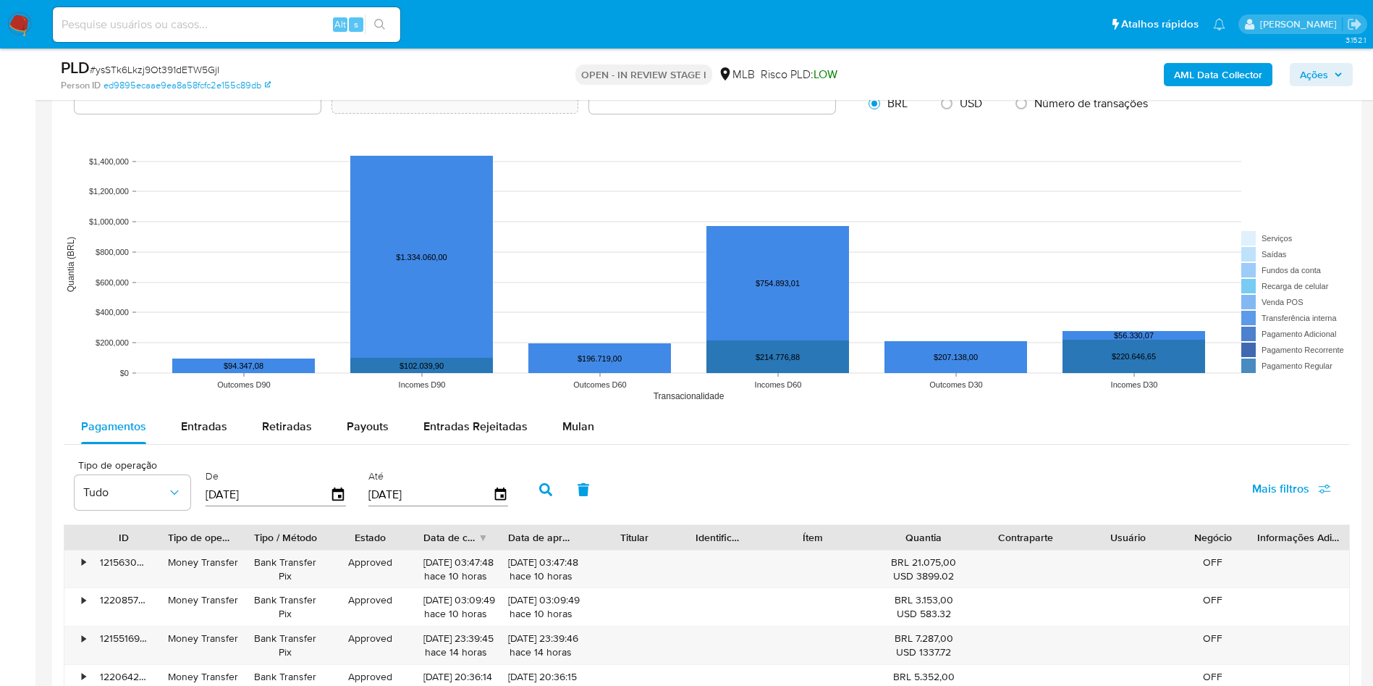
drag, startPoint x: 588, startPoint y: 413, endPoint x: 639, endPoint y: 437, distance: 56.4
click at [588, 413] on div "Mulan" at bounding box center [579, 426] width 32 height 35
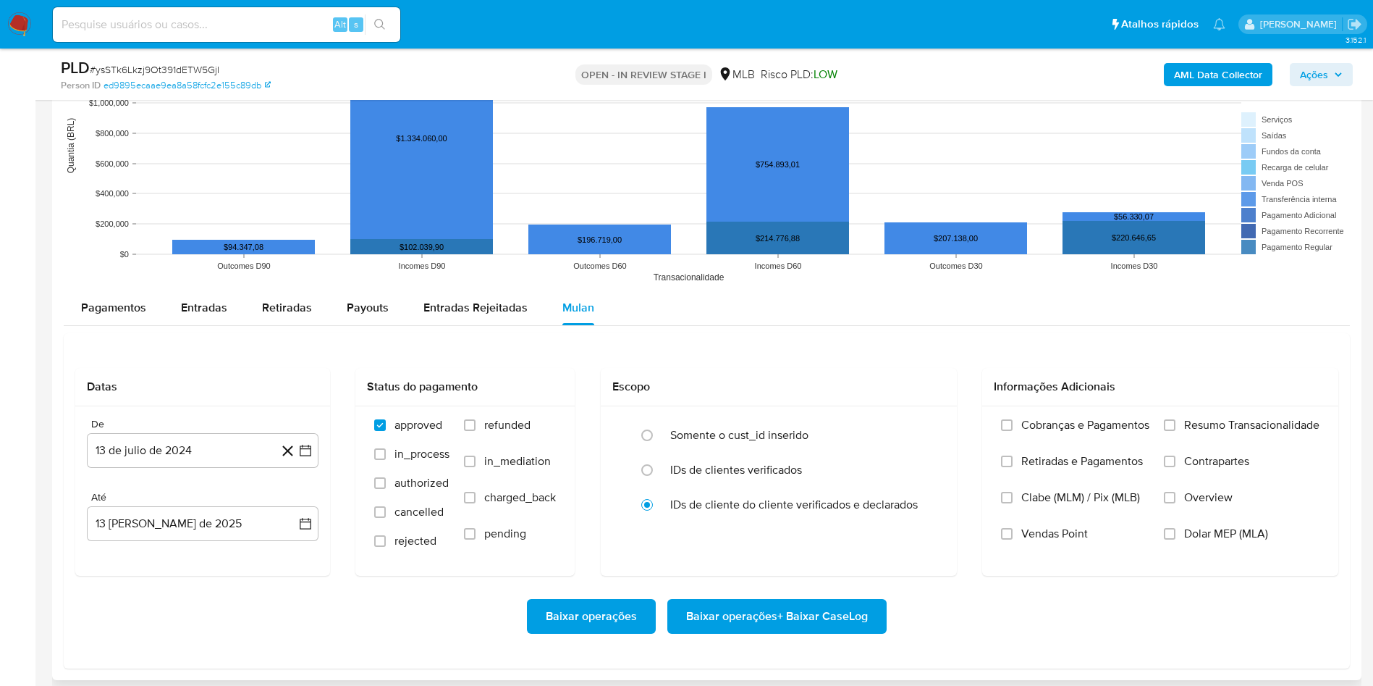
scroll to position [1520, 0]
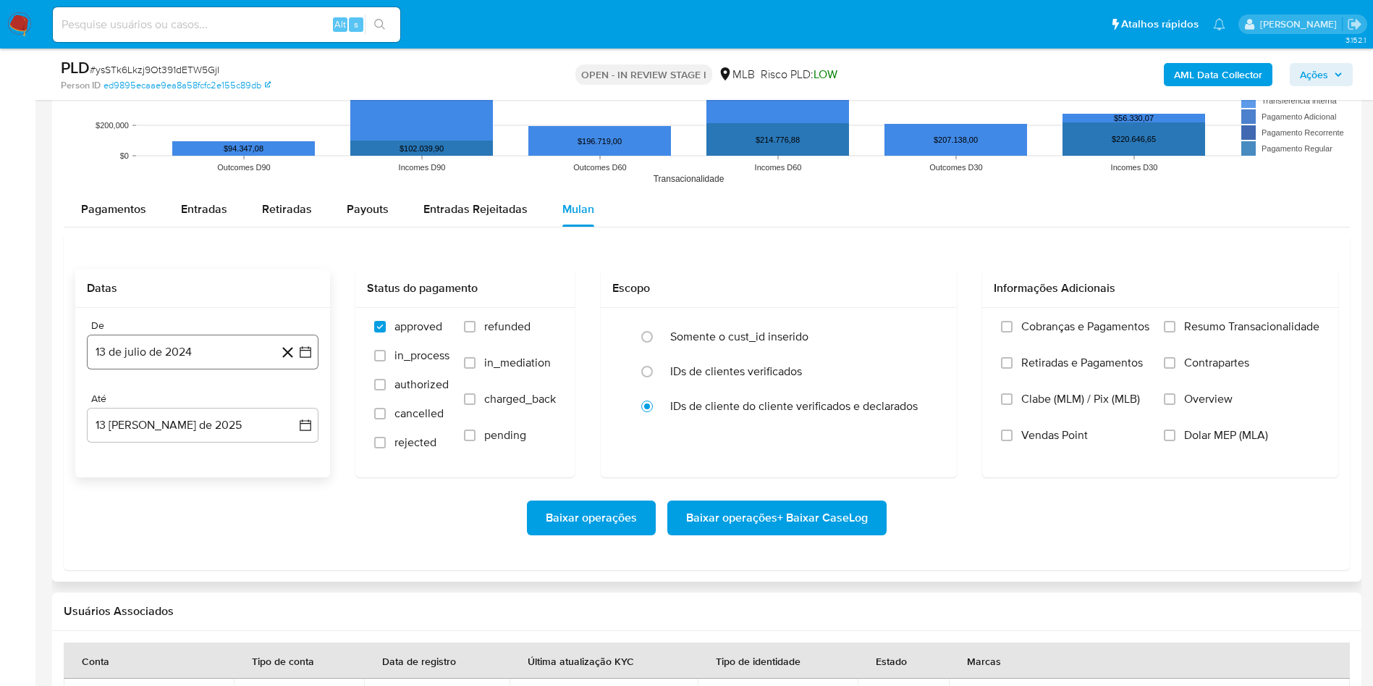
click at [233, 345] on button "13 de julio de 2024" at bounding box center [203, 351] width 232 height 35
click at [188, 411] on span "julio 2024" at bounding box center [196, 404] width 54 height 14
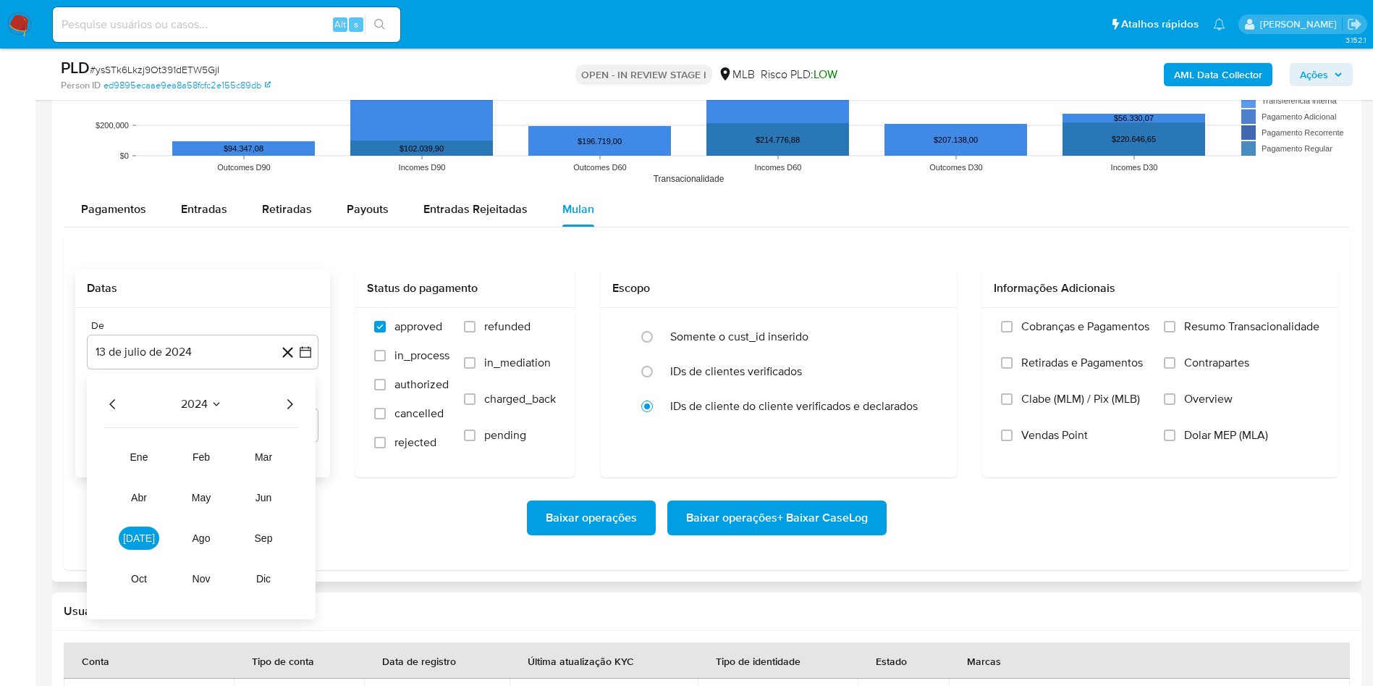
click at [286, 404] on icon "Año siguiente" at bounding box center [289, 403] width 17 height 17
click at [268, 501] on span "jun" at bounding box center [264, 498] width 17 height 12
click at [287, 458] on button "1" at bounding box center [289, 457] width 23 height 23
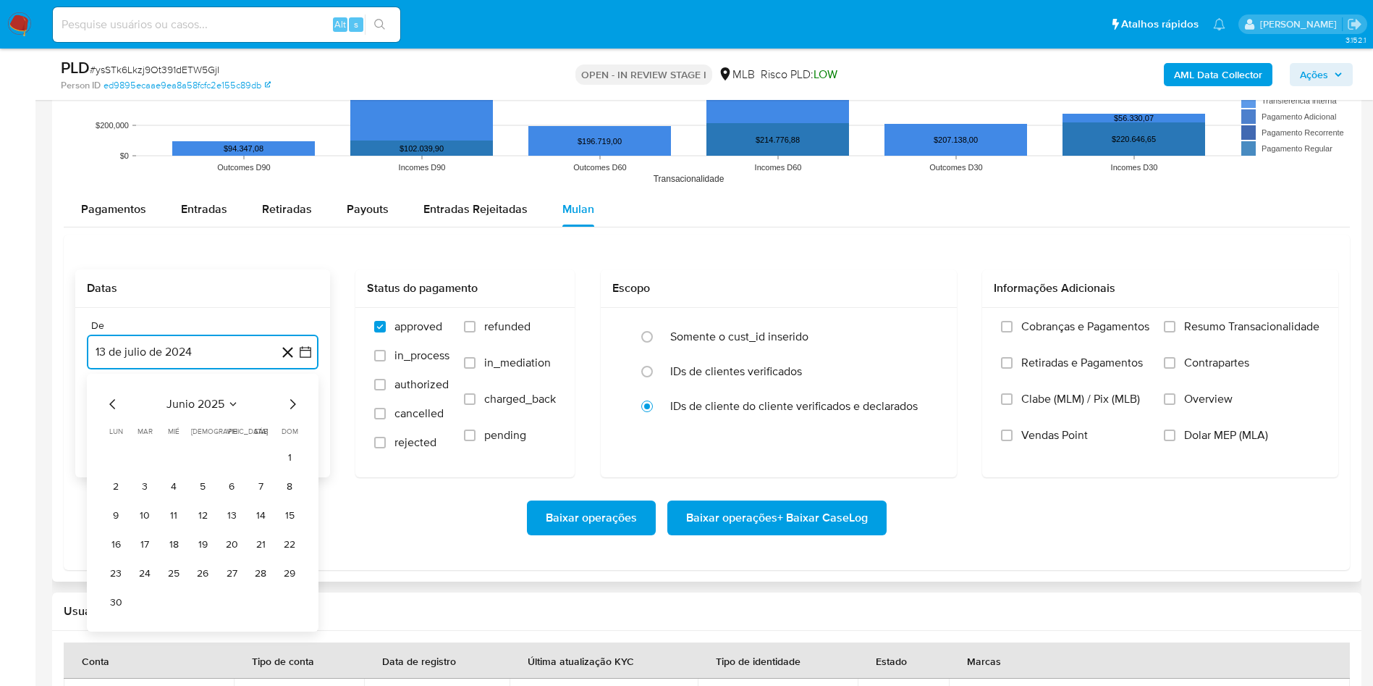
click at [233, 424] on button "13 [PERSON_NAME] de 2025" at bounding box center [203, 425] width 232 height 35
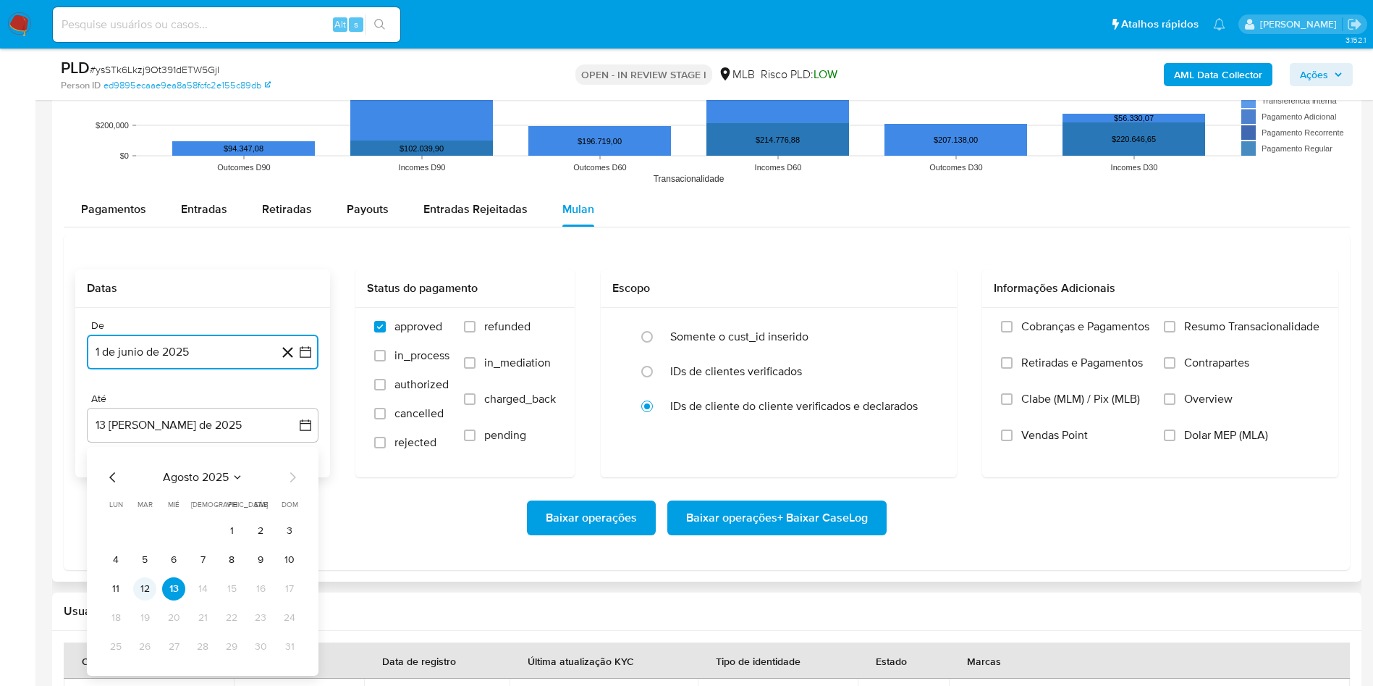
click at [144, 586] on button "12" at bounding box center [144, 588] width 23 height 23
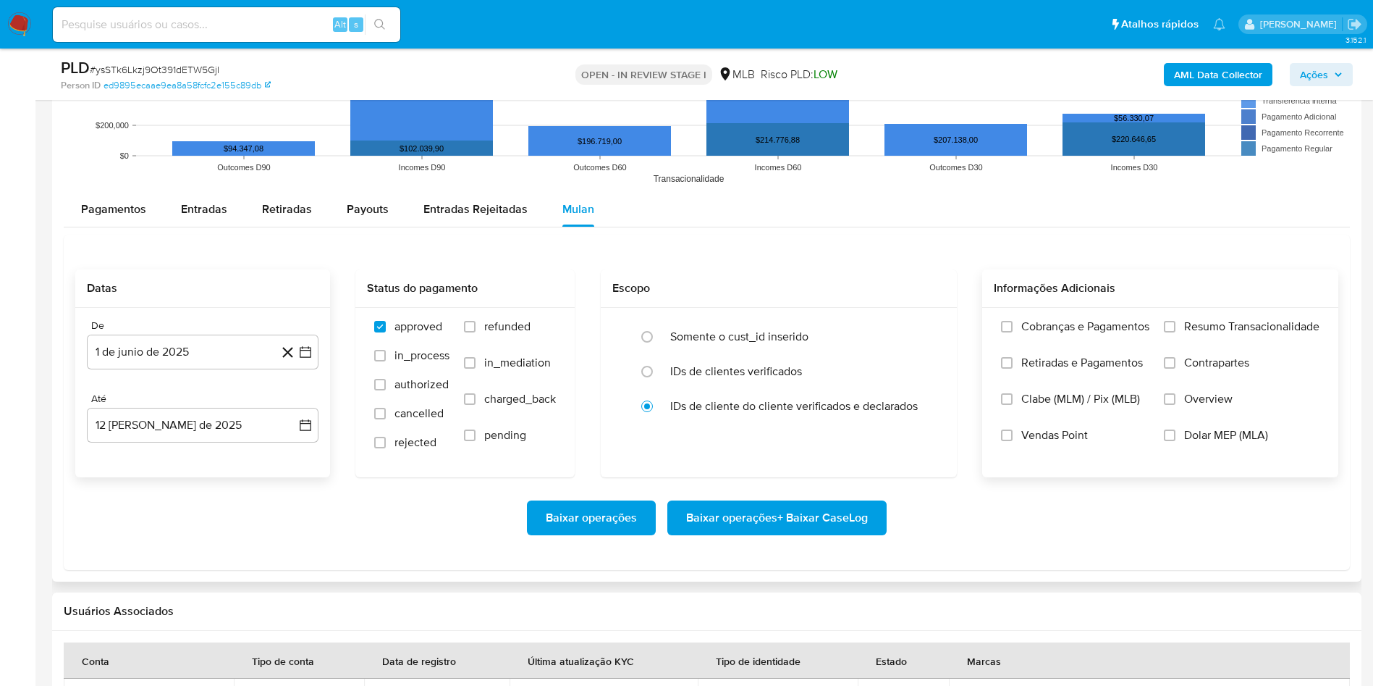
click at [1240, 321] on span "Resumo Transacionalidade" at bounding box center [1251, 326] width 135 height 14
click at [1176, 321] on input "Resumo Transacionalidade" at bounding box center [1170, 327] width 12 height 12
click at [752, 523] on span "Baixar operações + Baixar CaseLog" at bounding box center [777, 518] width 182 height 32
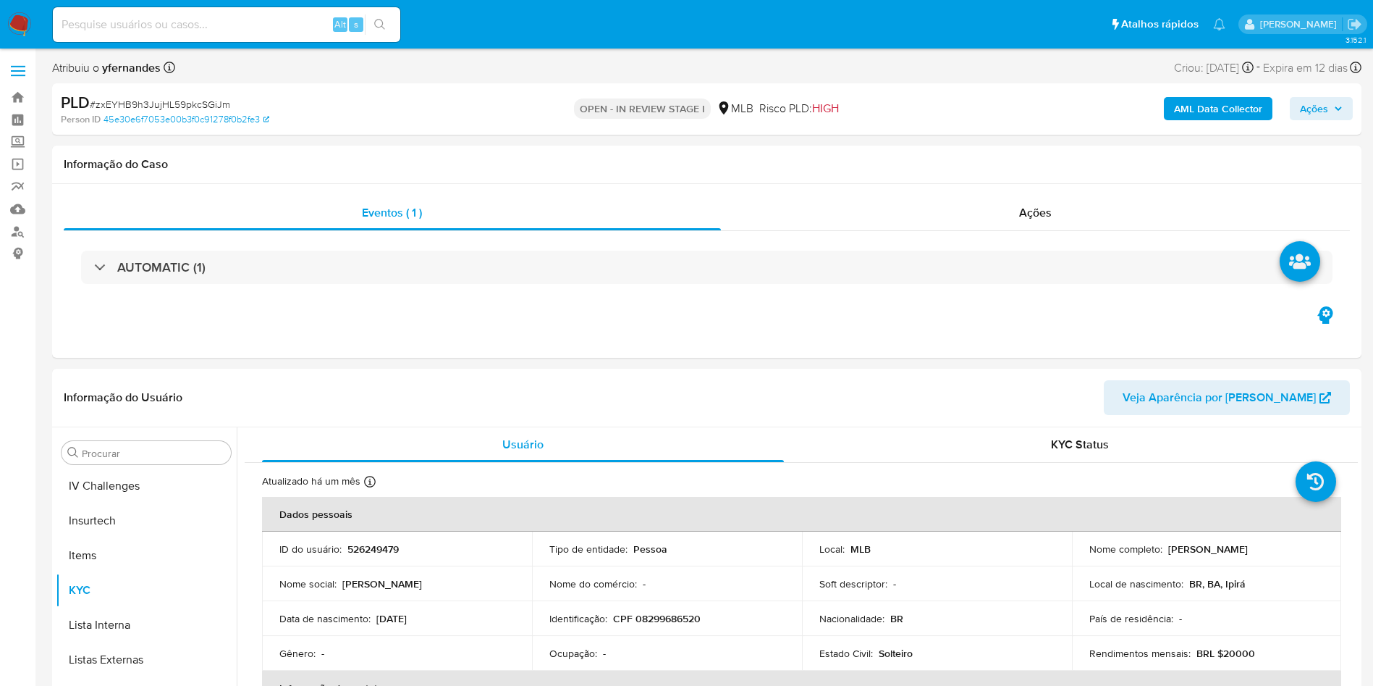
scroll to position [612, 0]
select select "10"
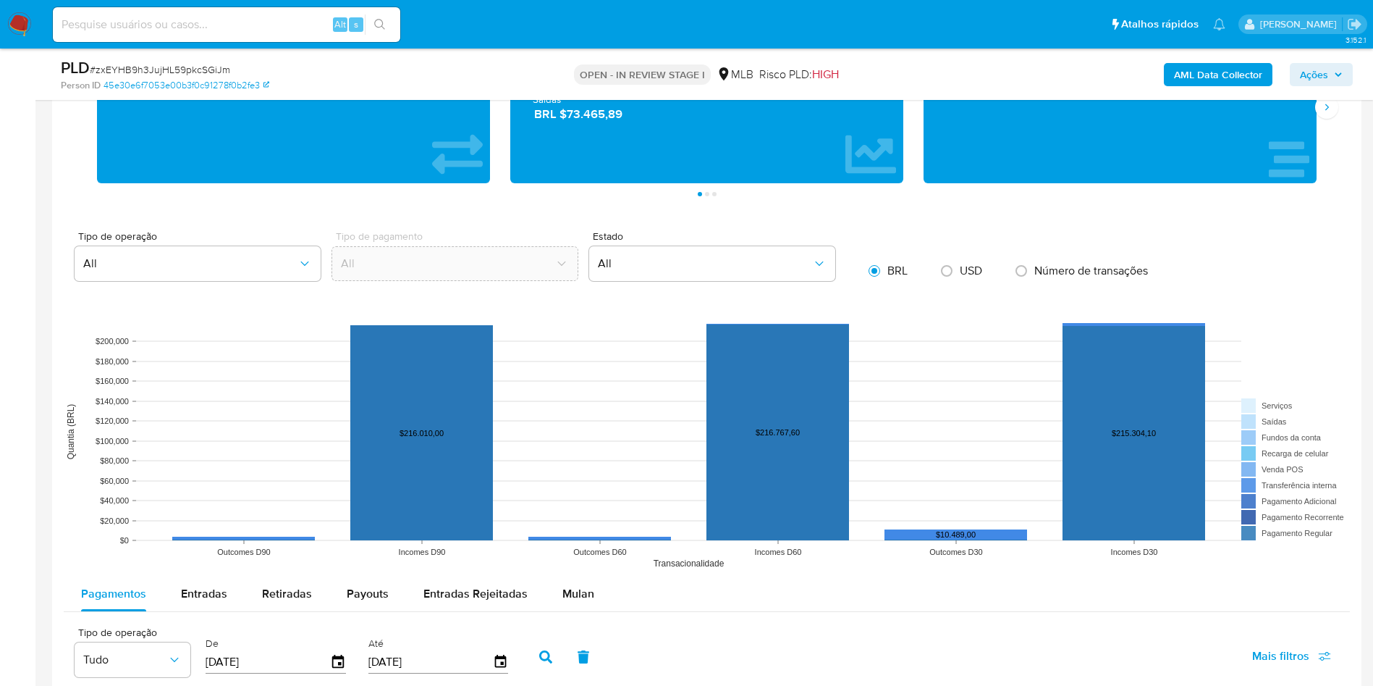
scroll to position [1303, 0]
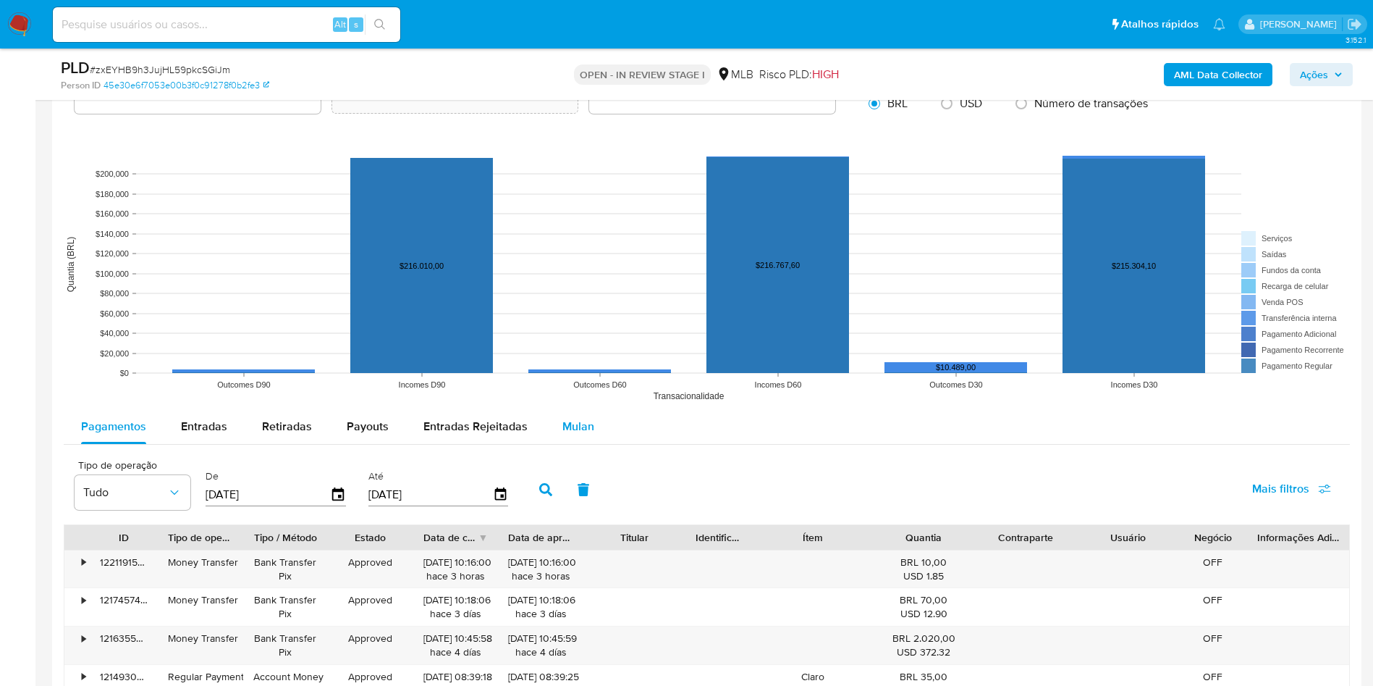
click at [583, 439] on div "Mulan" at bounding box center [579, 426] width 32 height 35
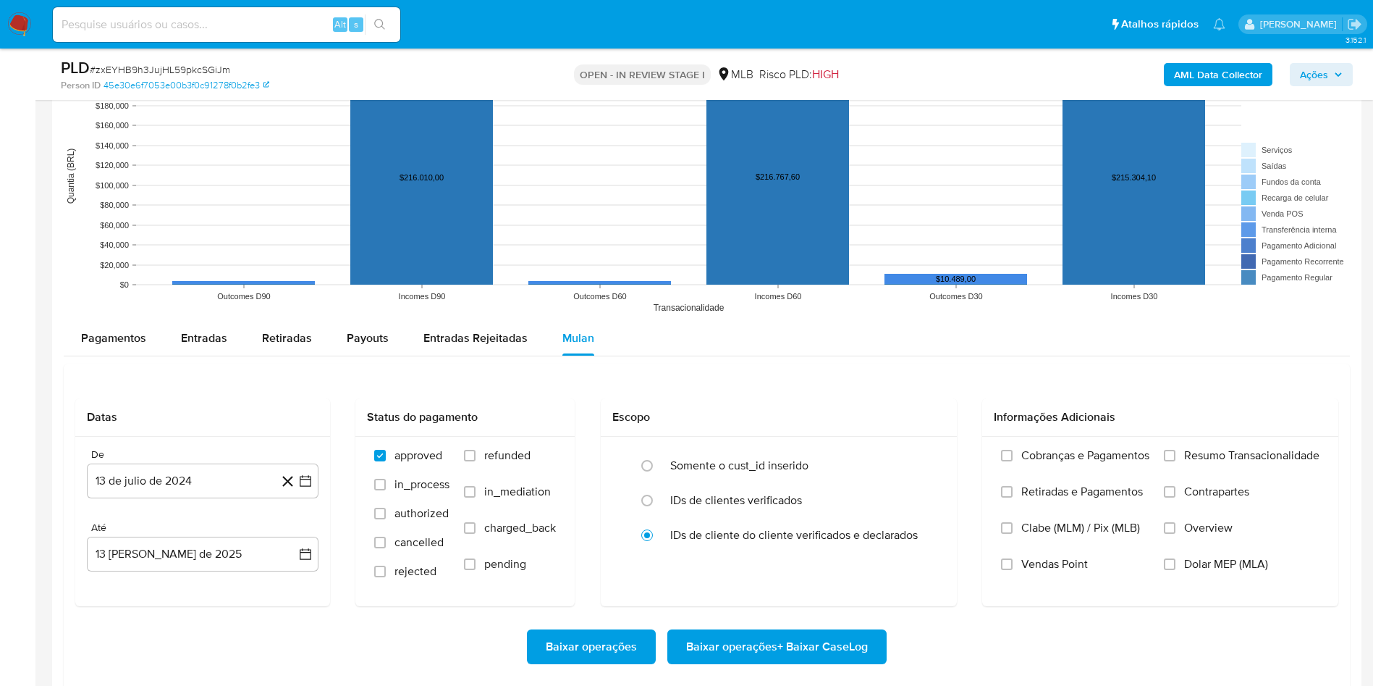
scroll to position [1412, 0]
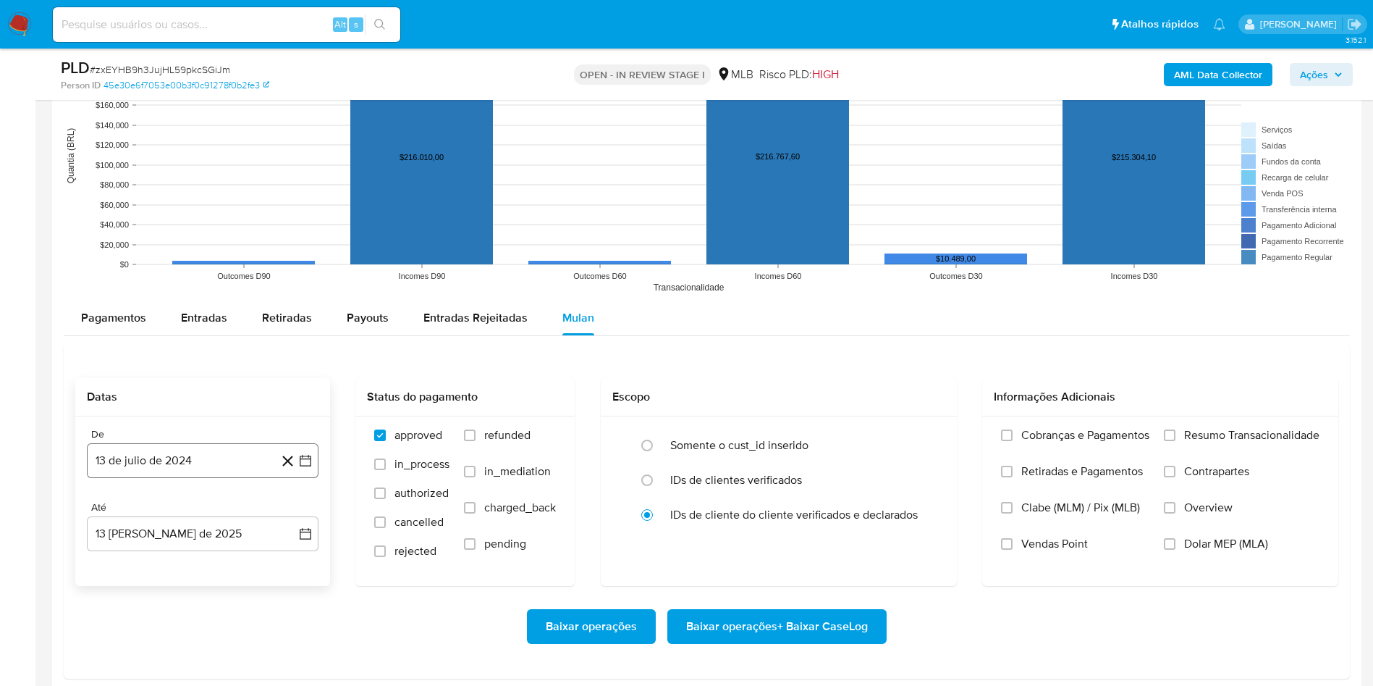
click at [189, 461] on button "13 de julio de 2024" at bounding box center [203, 460] width 232 height 35
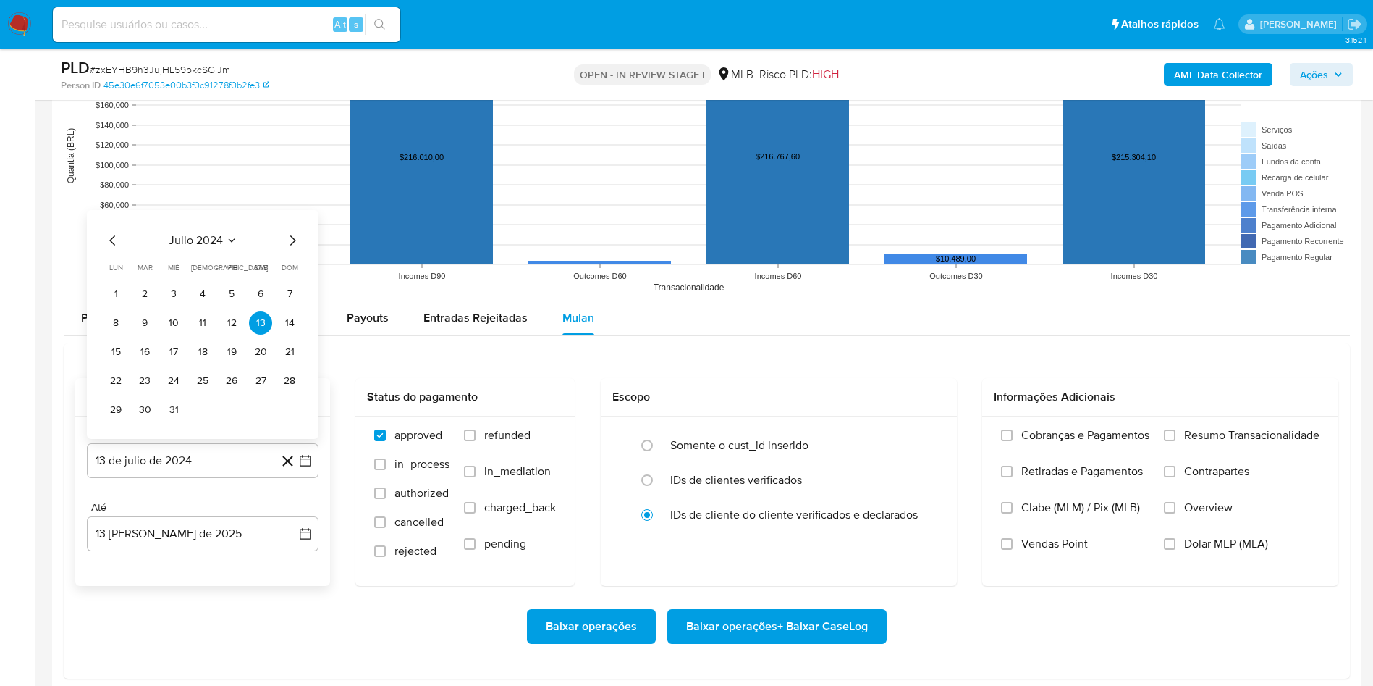
click at [194, 236] on span "julio 2024" at bounding box center [196, 240] width 54 height 14
click at [295, 220] on icon "Año siguiente" at bounding box center [289, 223] width 17 height 17
click at [256, 312] on span "jun" at bounding box center [264, 317] width 17 height 12
click at [291, 264] on button "1" at bounding box center [289, 264] width 23 height 23
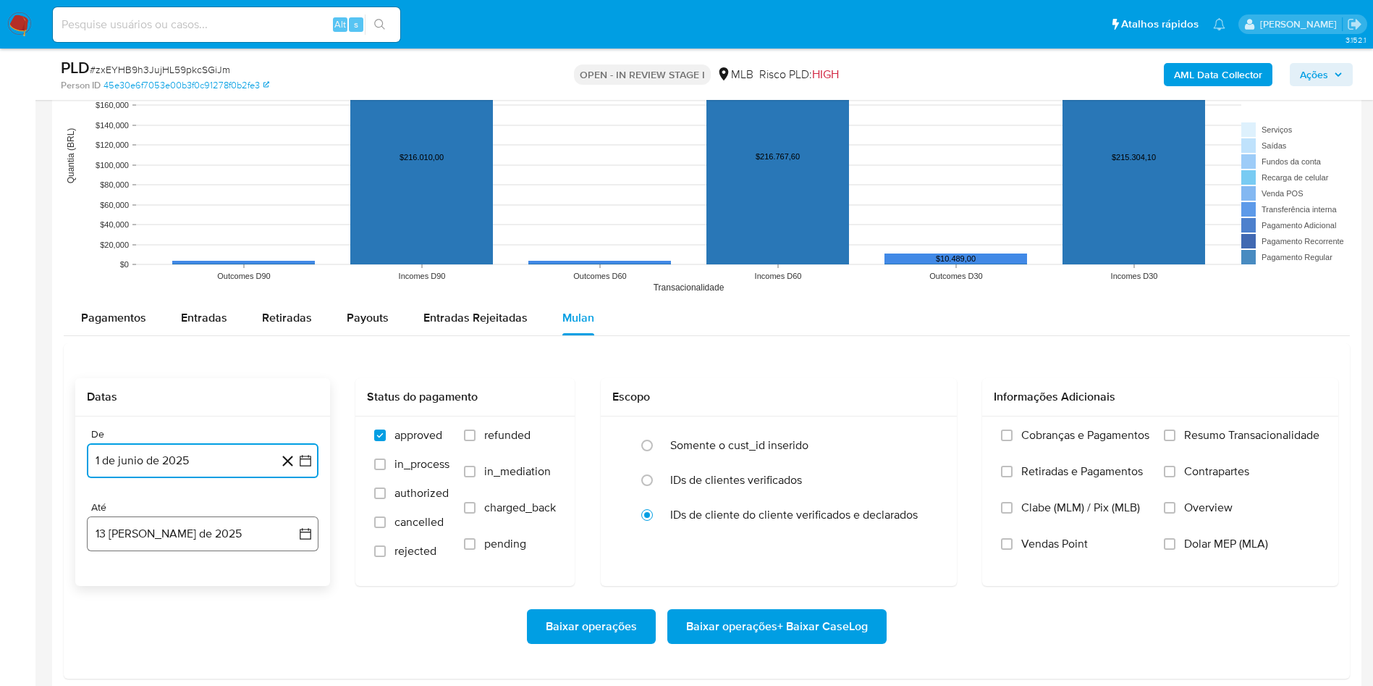
click at [258, 520] on button "13 [PERSON_NAME] de 2025" at bounding box center [203, 533] width 232 height 35
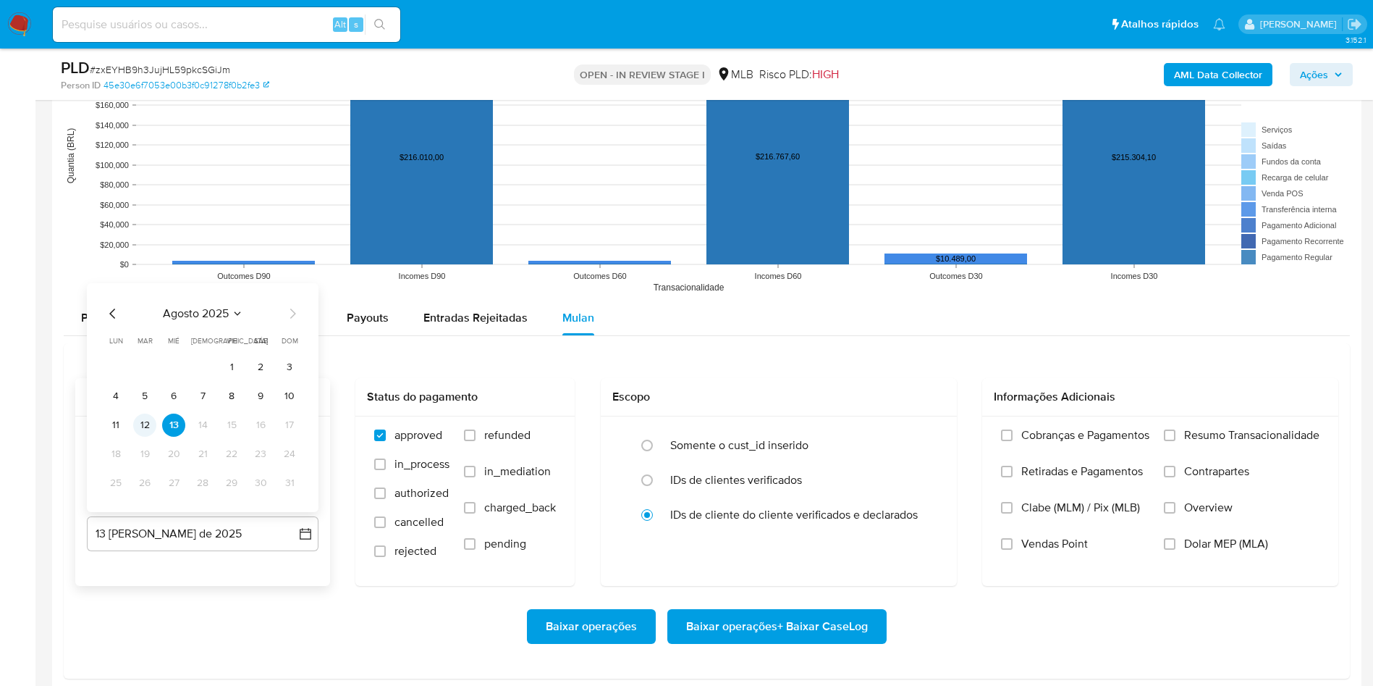
click at [146, 434] on button "12" at bounding box center [144, 424] width 23 height 23
click at [1177, 445] on label "Resumo Transacionalidade" at bounding box center [1242, 446] width 156 height 36
click at [1176, 441] on input "Resumo Transacionalidade" at bounding box center [1170, 435] width 12 height 12
click at [801, 623] on span "Baixar operações + Baixar CaseLog" at bounding box center [777, 626] width 182 height 32
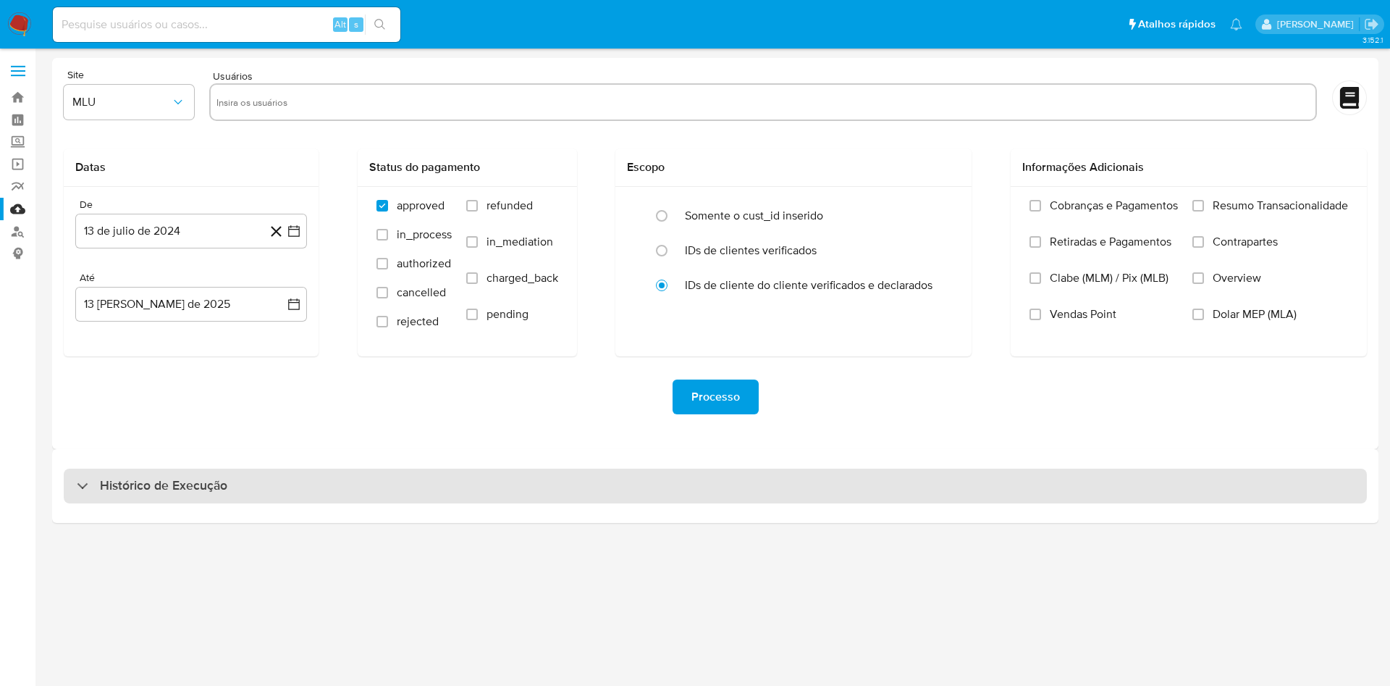
click at [736, 476] on div "Histórico de Execução" at bounding box center [715, 485] width 1303 height 35
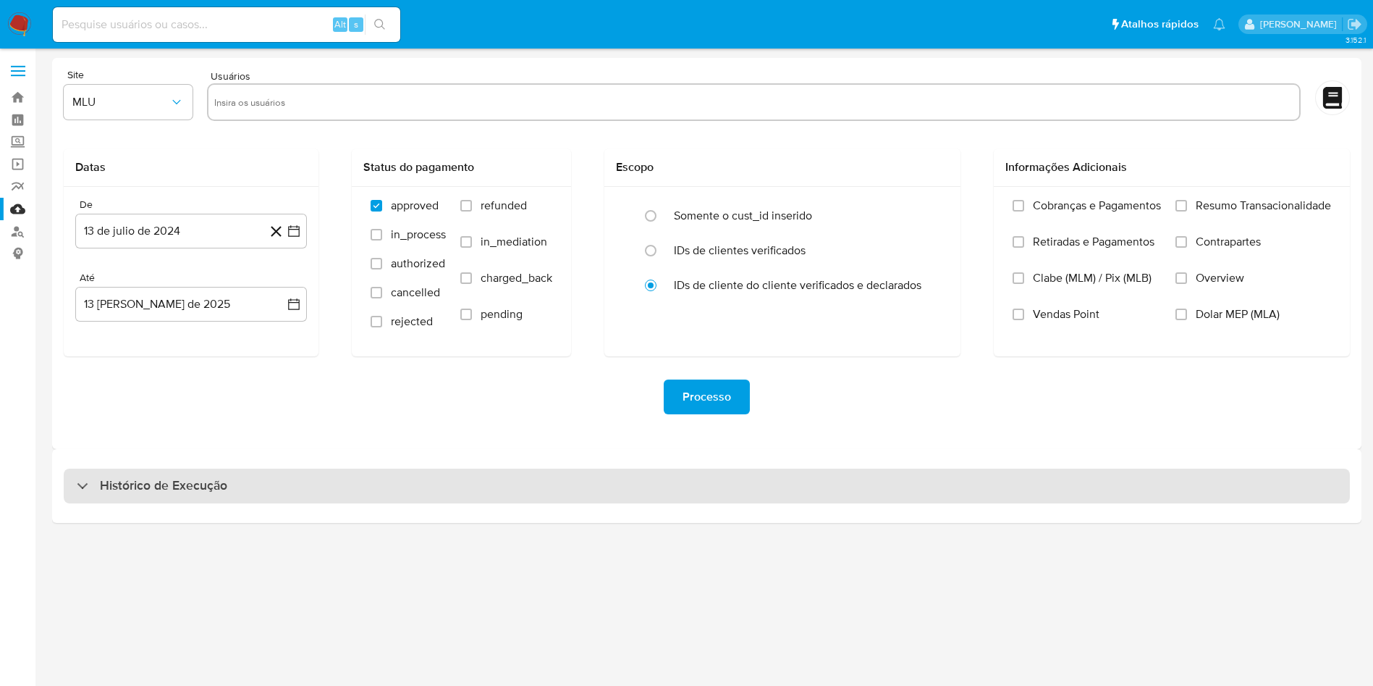
select select "10"
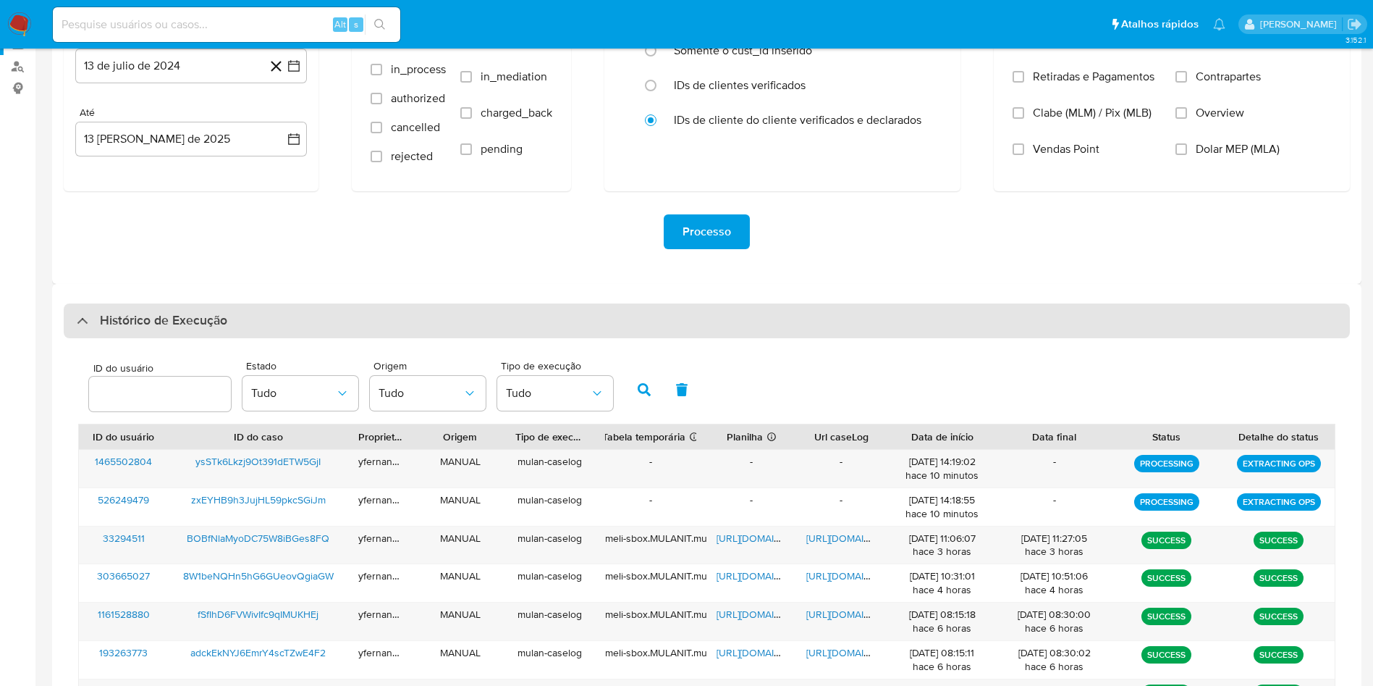
scroll to position [257, 0]
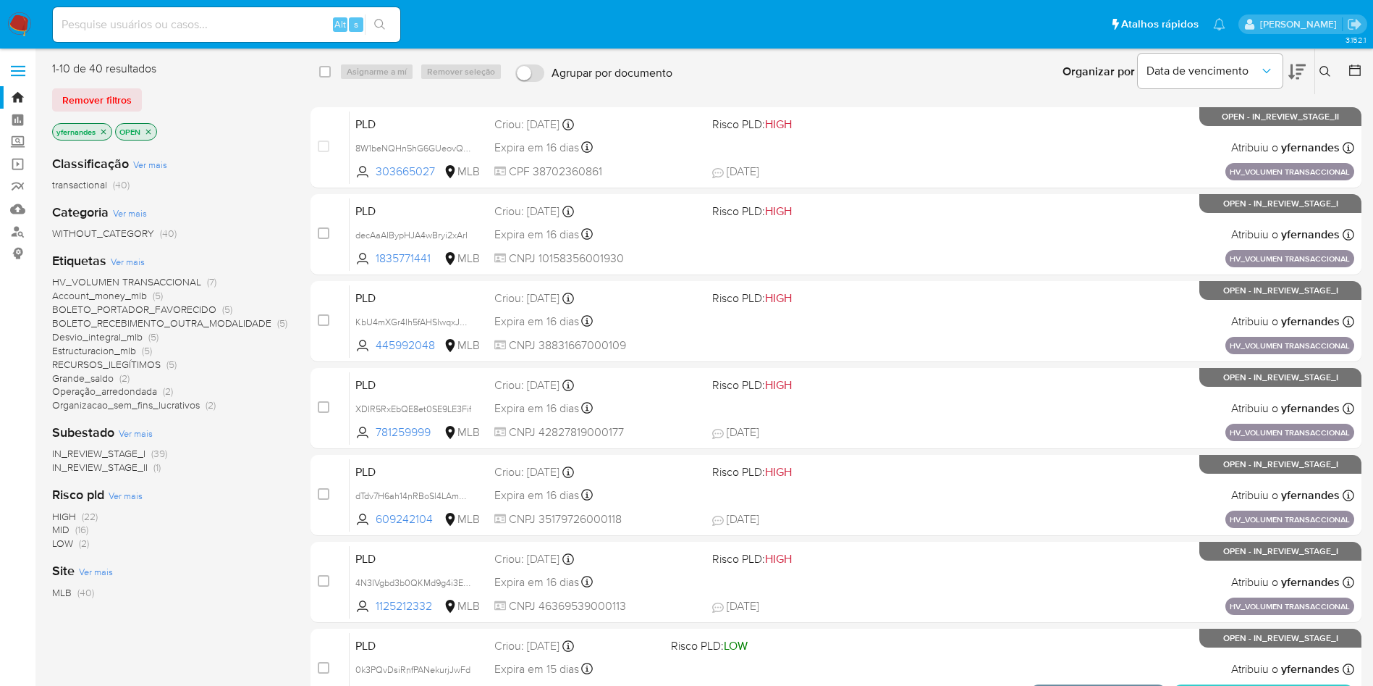
click at [292, 22] on input at bounding box center [227, 24] width 348 height 19
type input "v"
paste input "1481072804"
type input "1481072804"
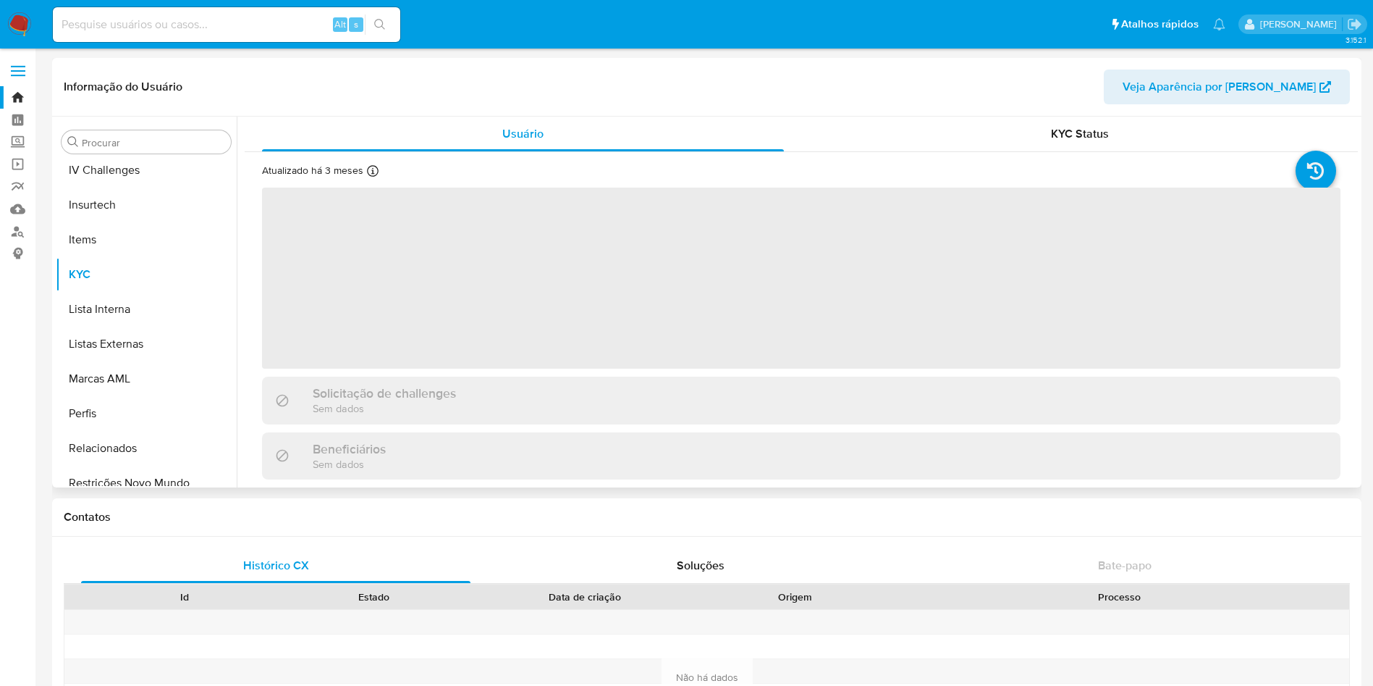
scroll to position [612, 0]
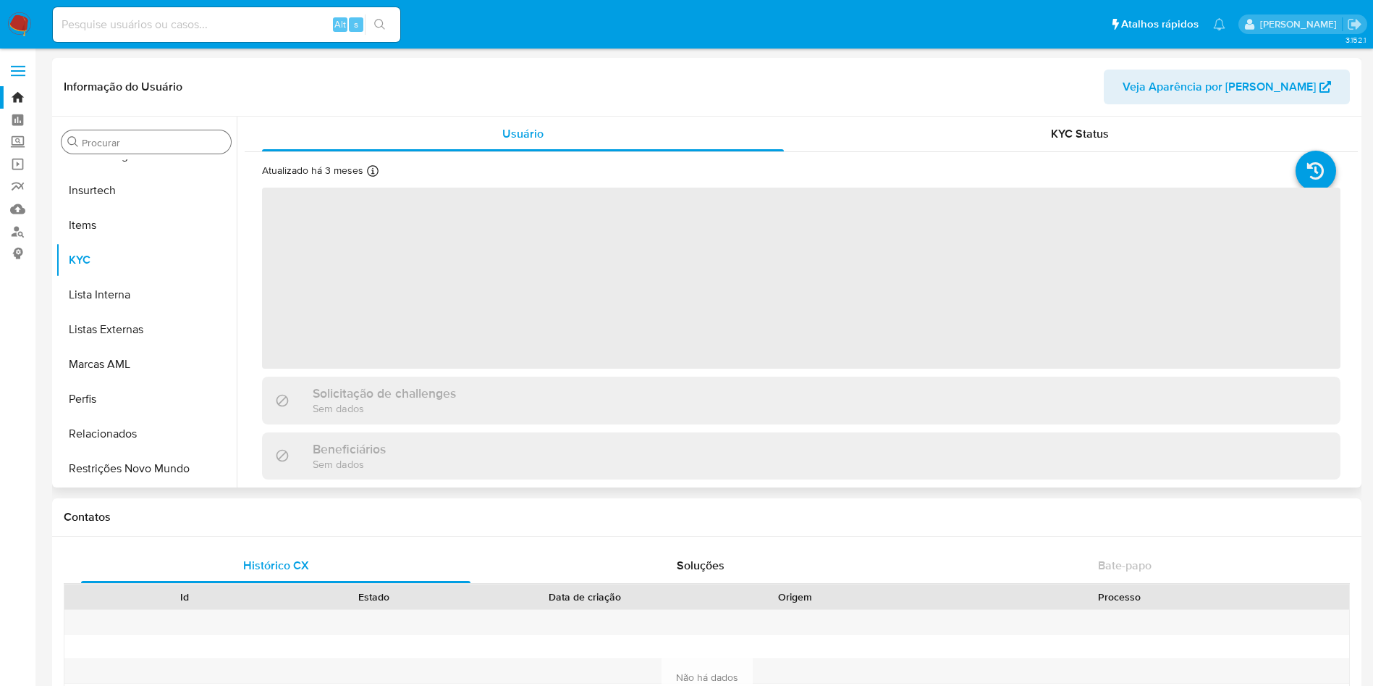
click at [131, 134] on div "Procurar" at bounding box center [146, 141] width 169 height 23
click at [121, 135] on div "Procurar" at bounding box center [146, 141] width 169 height 23
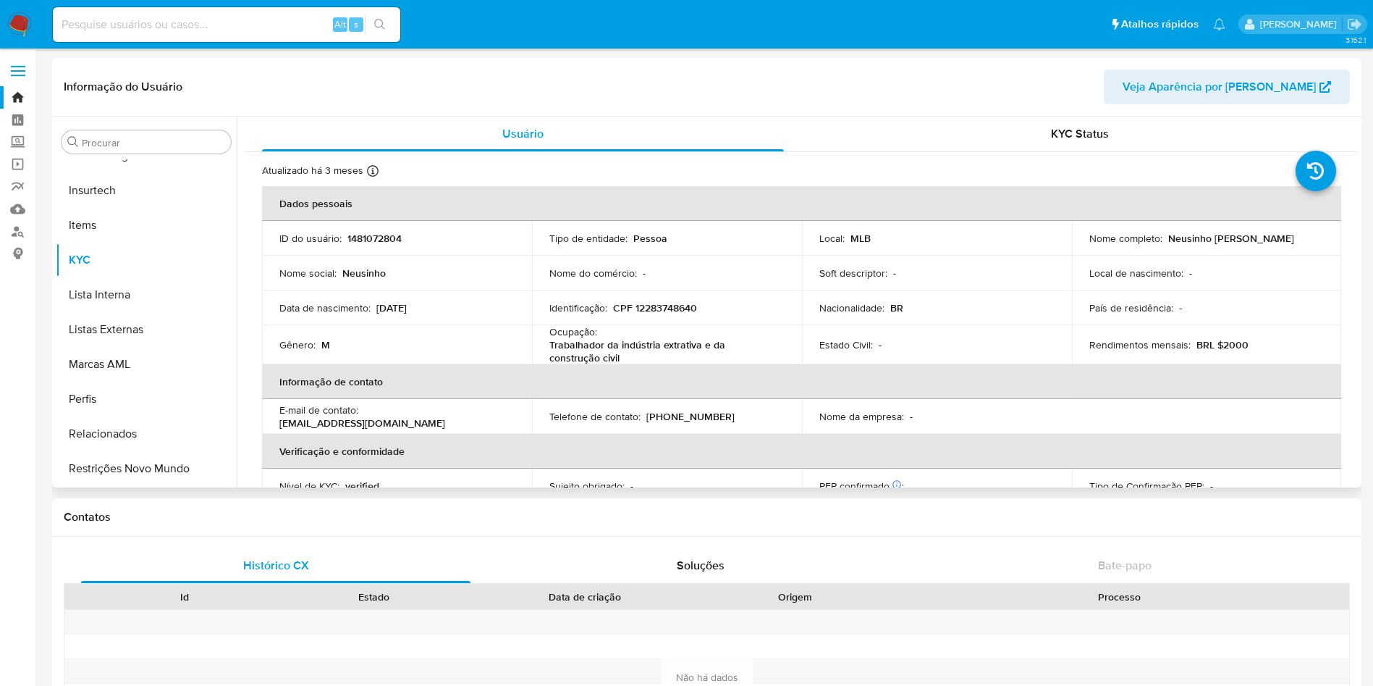
click at [111, 134] on div "Procurar" at bounding box center [146, 141] width 169 height 23
select select "10"
click at [110, 136] on input "Procurar" at bounding box center [153, 142] width 143 height 13
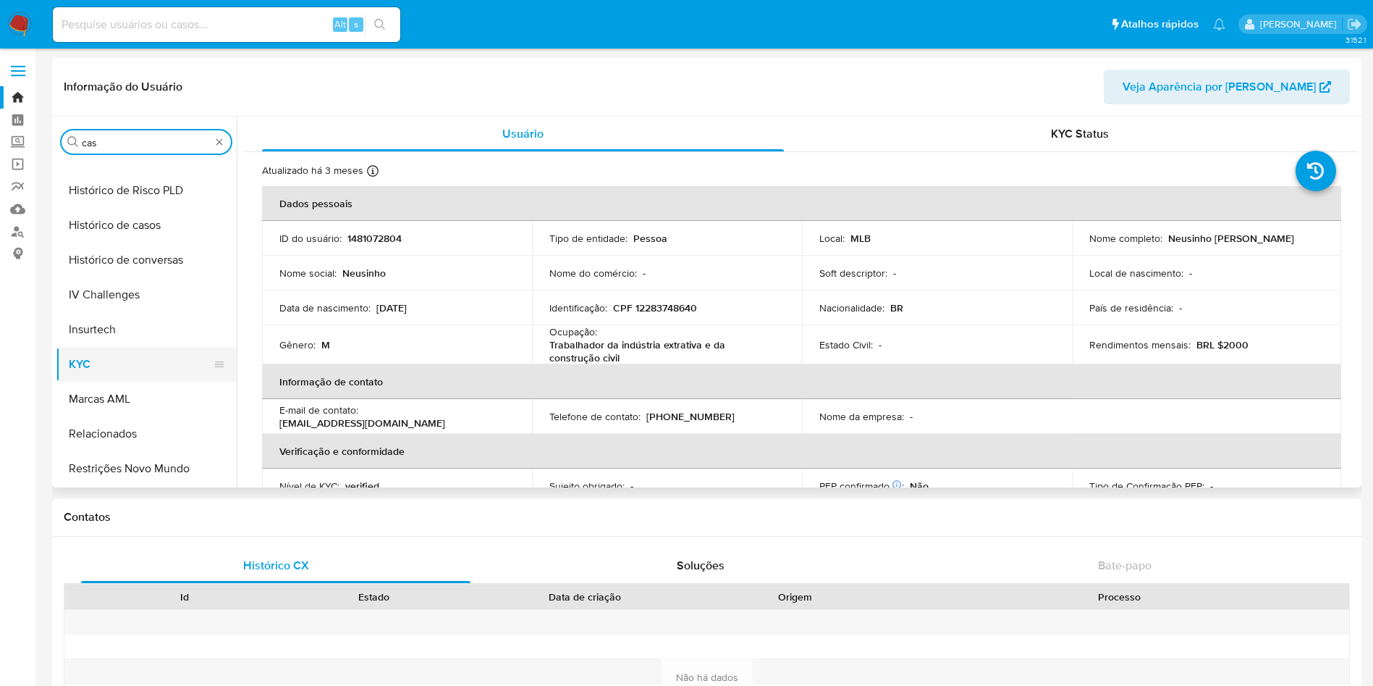
scroll to position [0, 0]
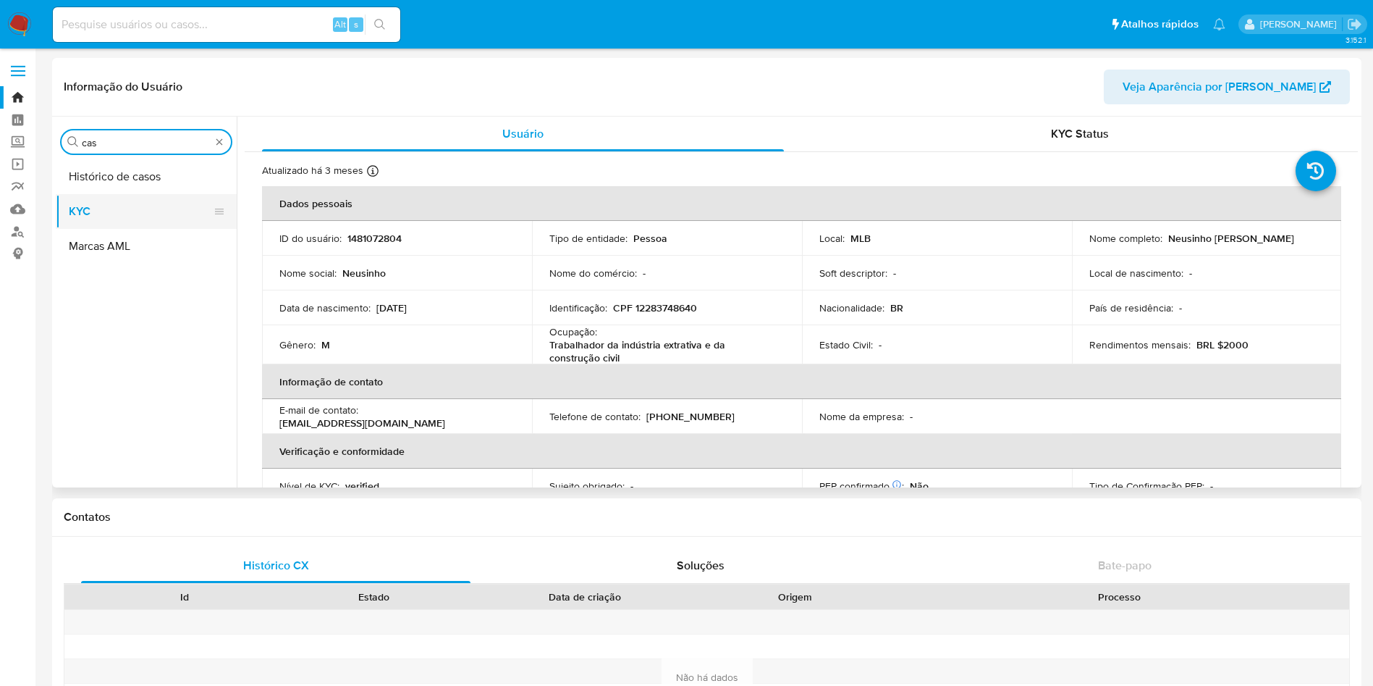
type input "cas"
click at [93, 206] on button "KYC" at bounding box center [140, 211] width 169 height 35
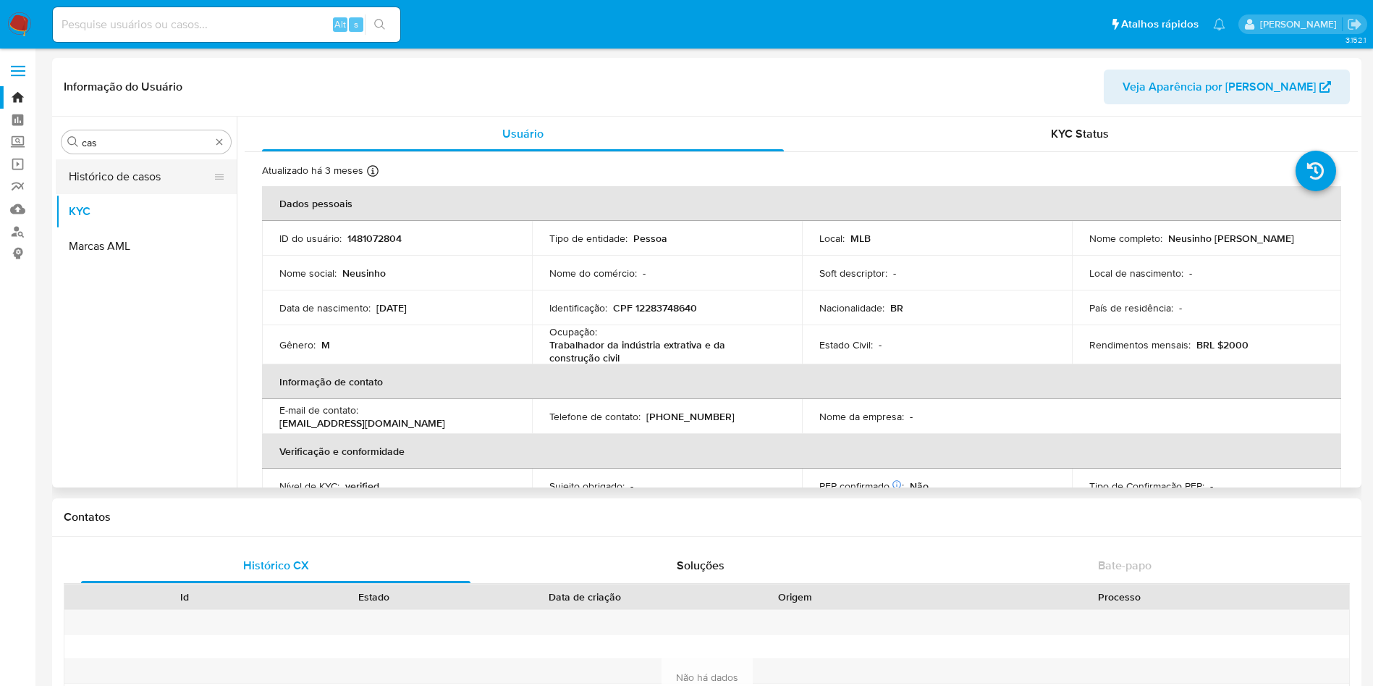
click at [87, 185] on button "Histórico de casos" at bounding box center [140, 176] width 169 height 35
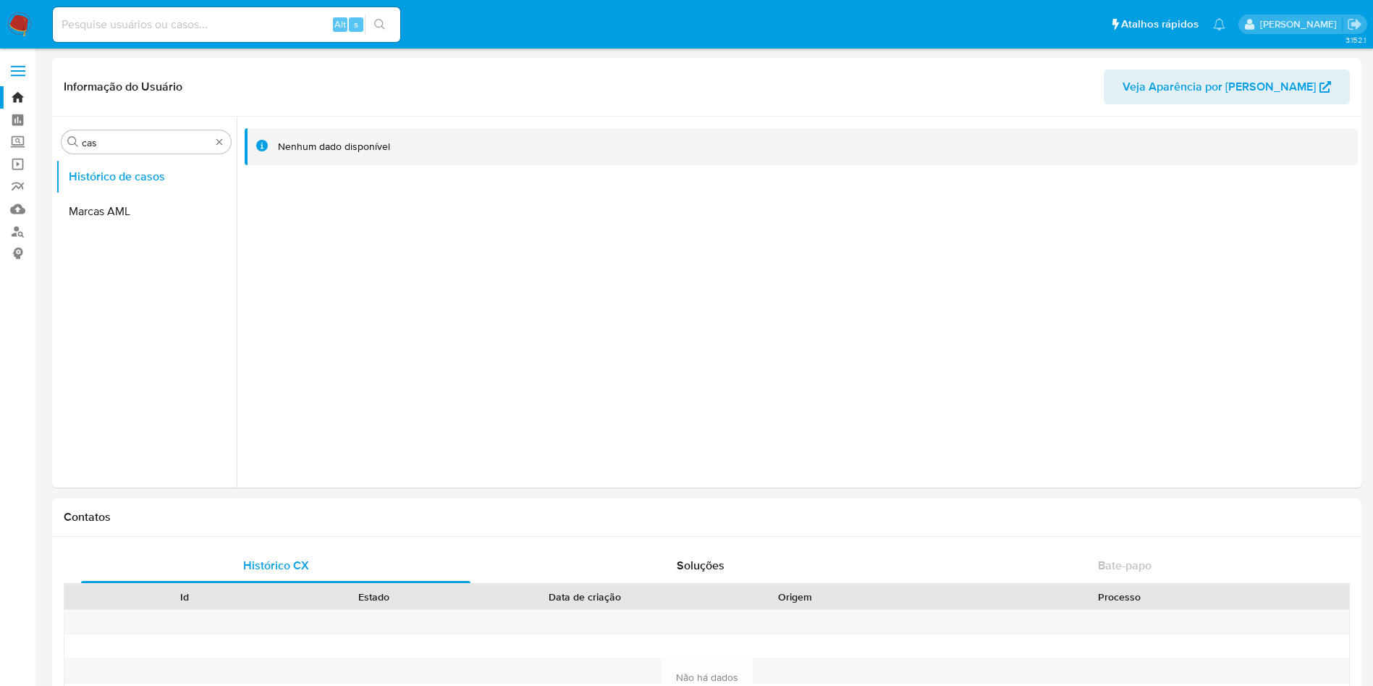
click at [18, 25] on img at bounding box center [19, 24] width 25 height 25
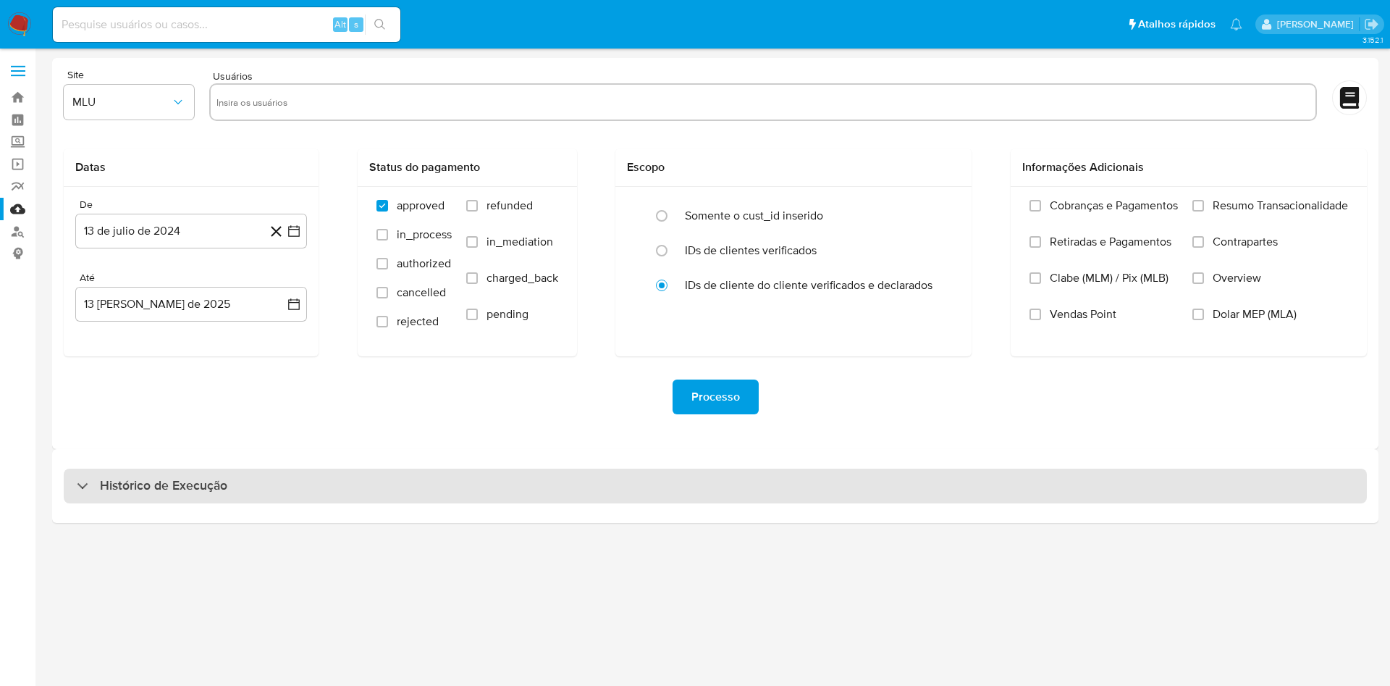
click at [697, 482] on div "Histórico de Execução" at bounding box center [715, 485] width 1303 height 35
select select "10"
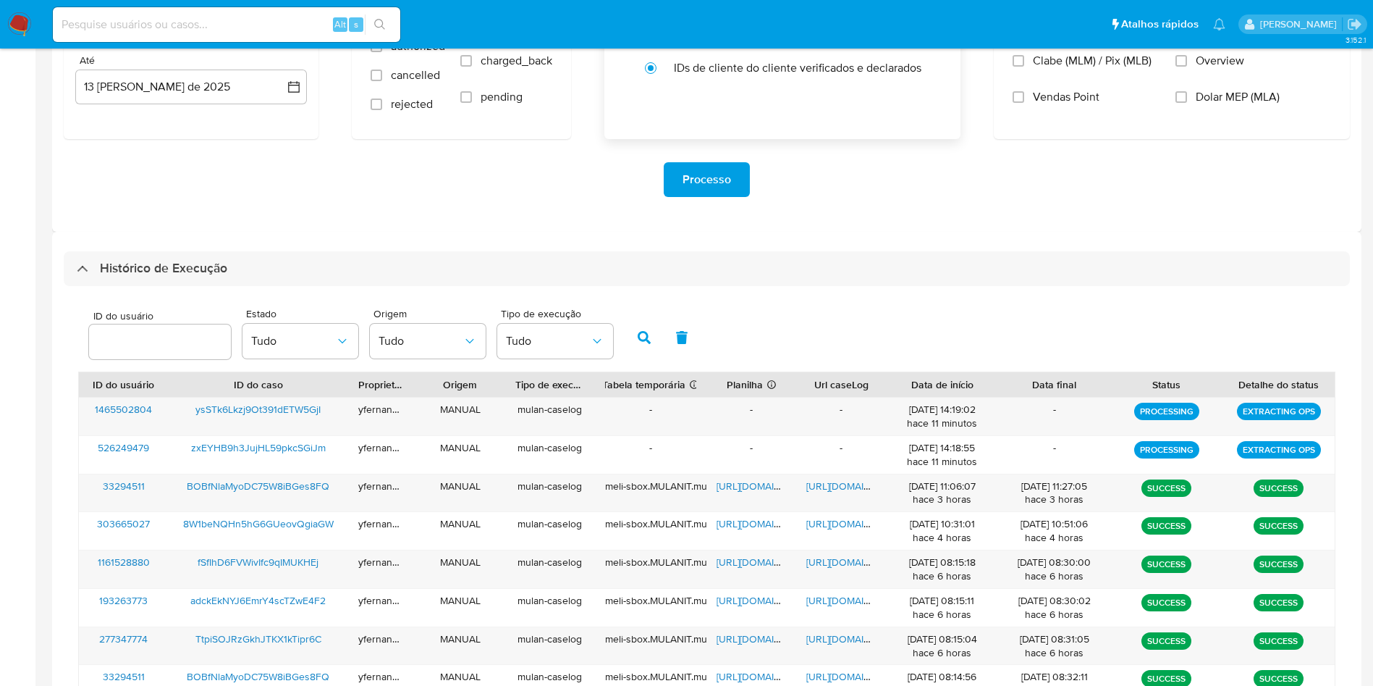
scroll to position [326, 0]
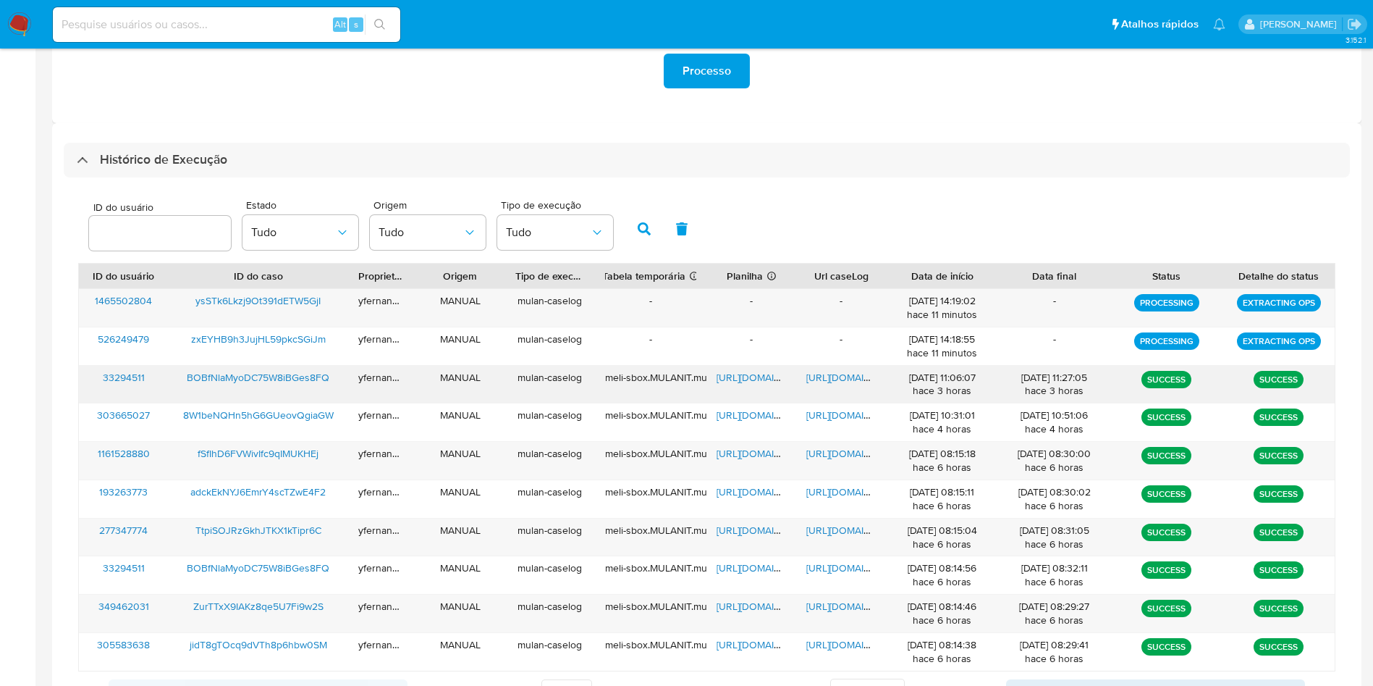
click at [746, 374] on span "[URL][DOMAIN_NAME]" at bounding box center [767, 377] width 100 height 14
click at [857, 375] on span "[URL][DOMAIN_NAME]" at bounding box center [857, 377] width 100 height 14
click at [261, 377] on span "BOBfNlaMyoDC75W8iBGes8FQ" at bounding box center [258, 377] width 143 height 14
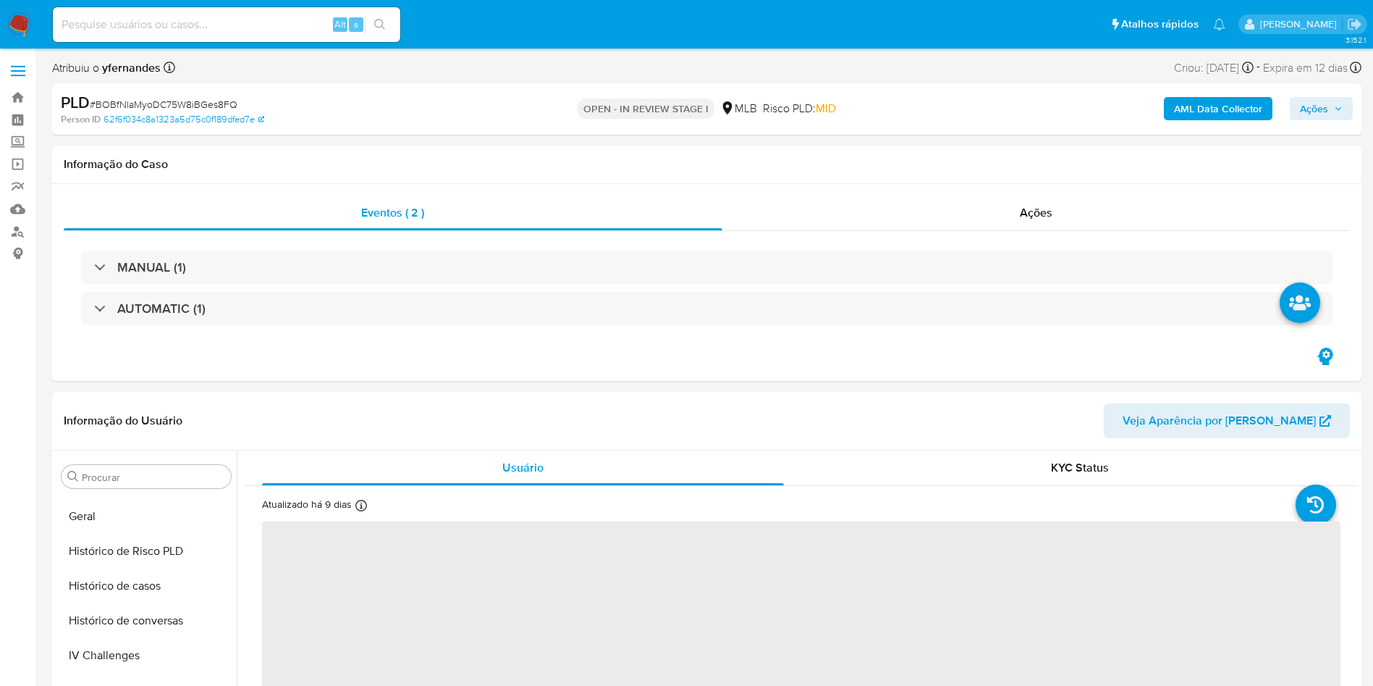
scroll to position [612, 0]
select select "10"
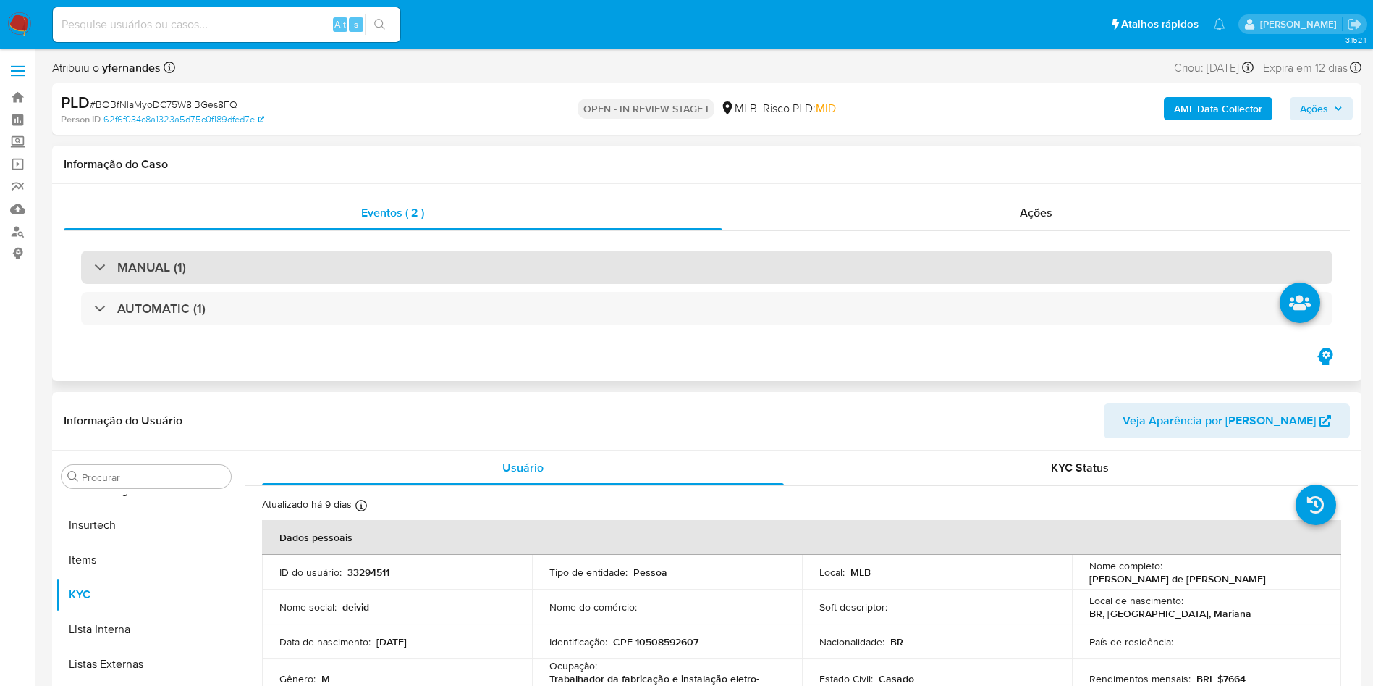
click at [729, 300] on div "AUTOMATIC (1)" at bounding box center [707, 308] width 1252 height 33
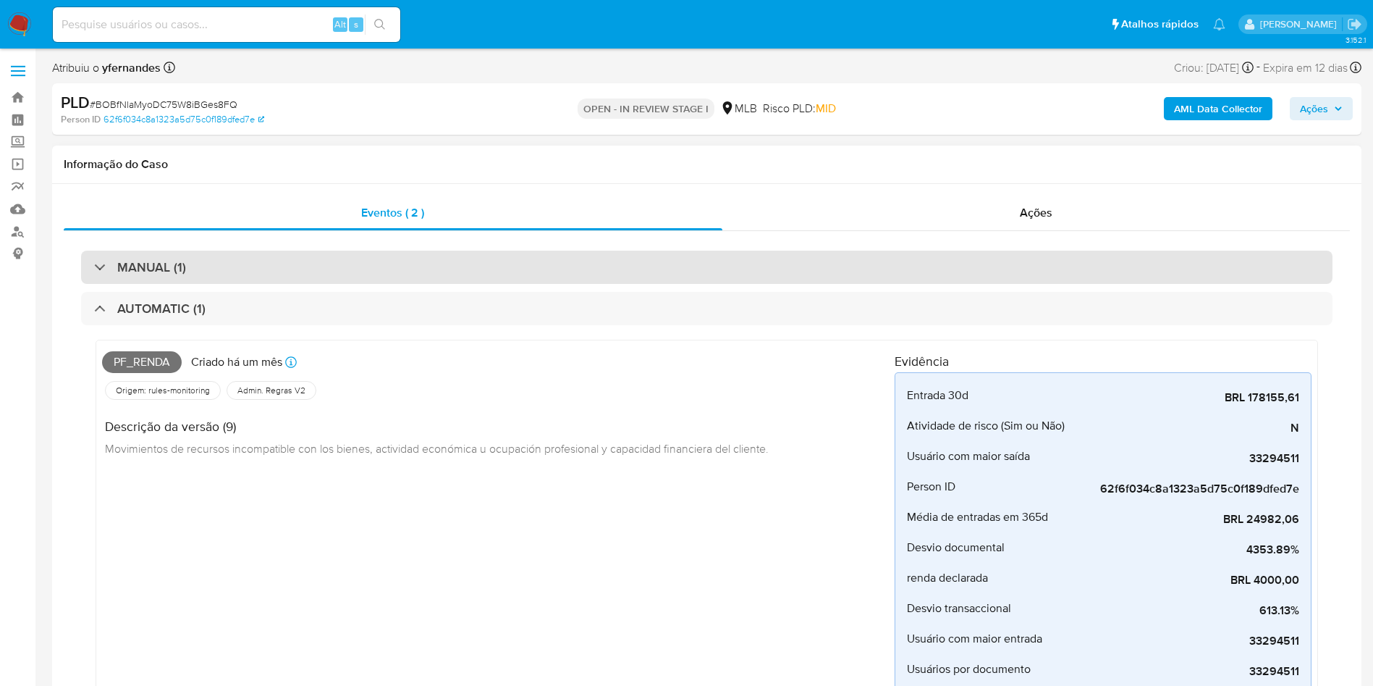
click at [694, 267] on div "MANUAL (1)" at bounding box center [707, 266] width 1252 height 33
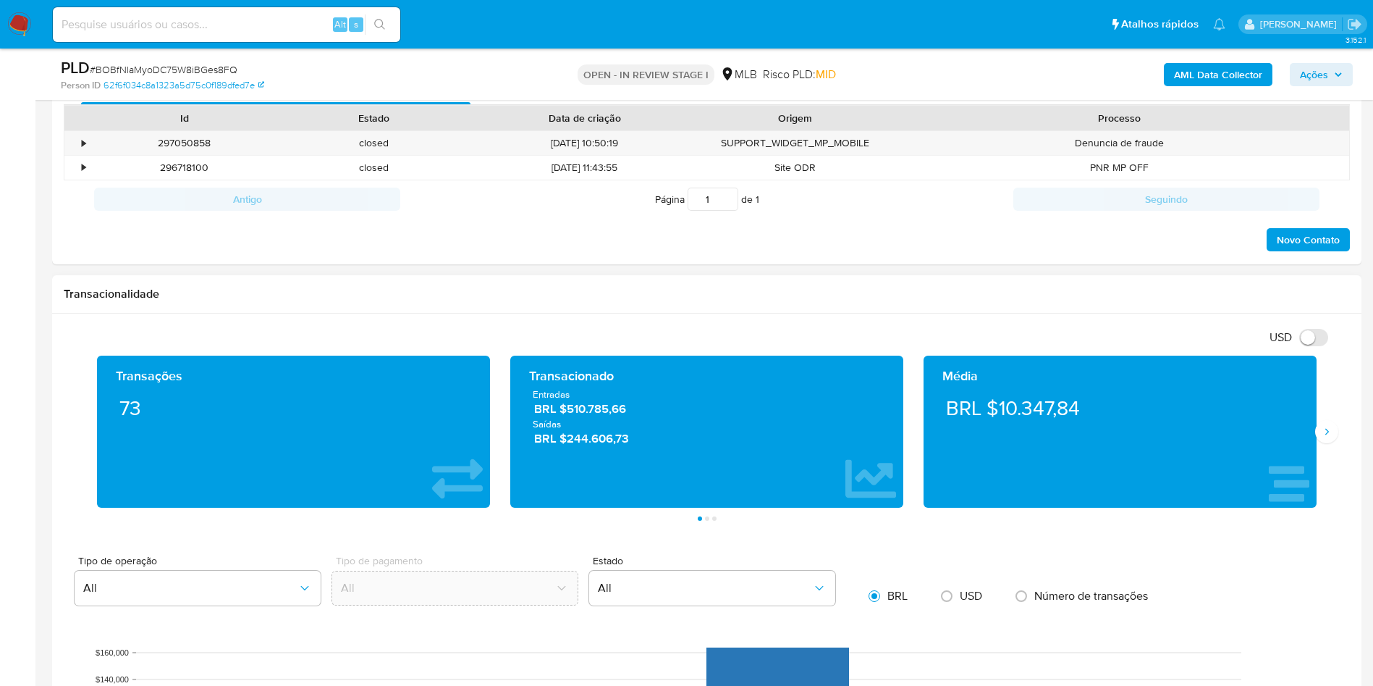
scroll to position [1412, 0]
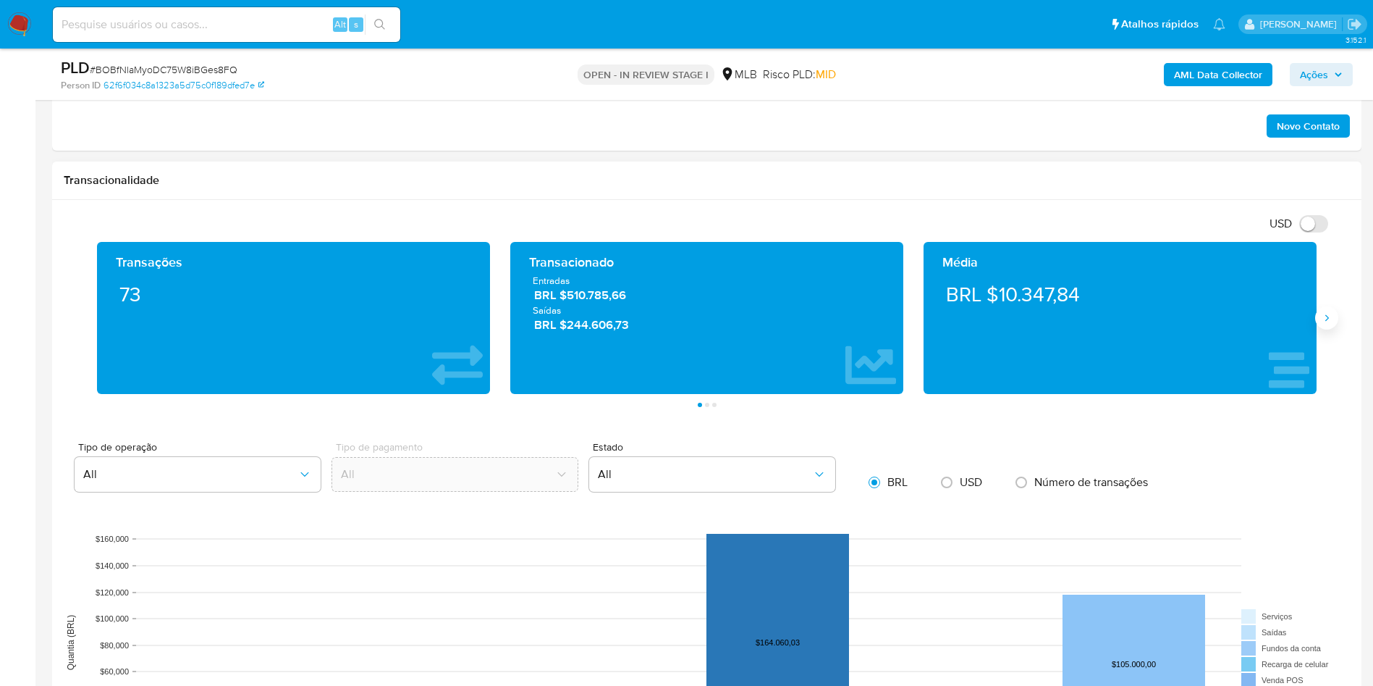
click at [1325, 316] on icon "Siguiente" at bounding box center [1327, 318] width 12 height 12
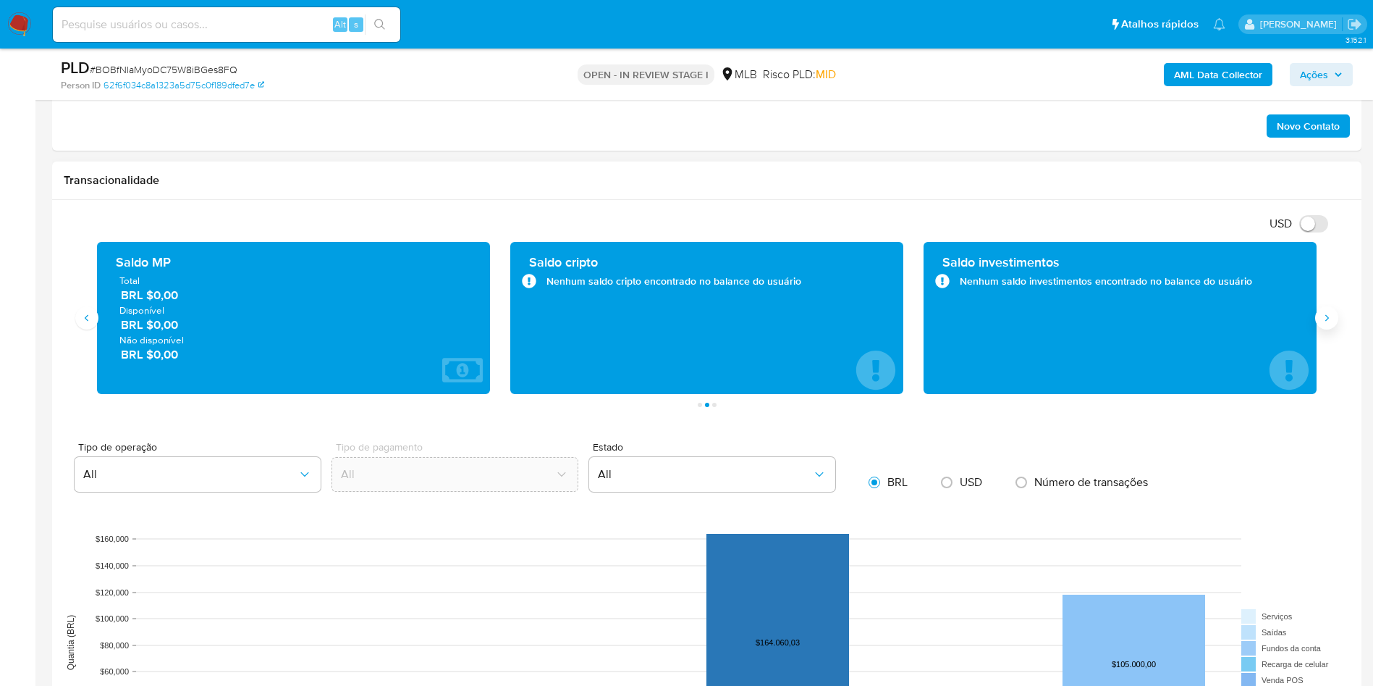
click at [1325, 316] on icon "Siguiente" at bounding box center [1327, 318] width 12 height 12
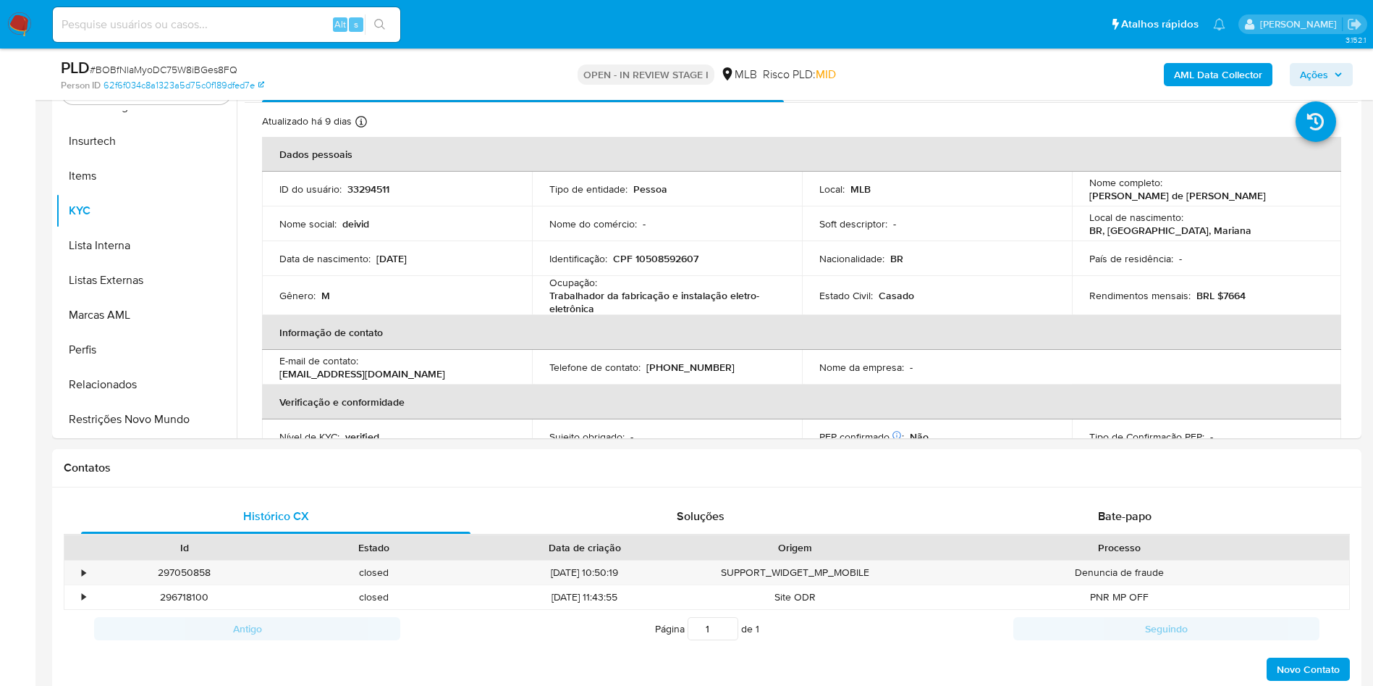
scroll to position [760, 0]
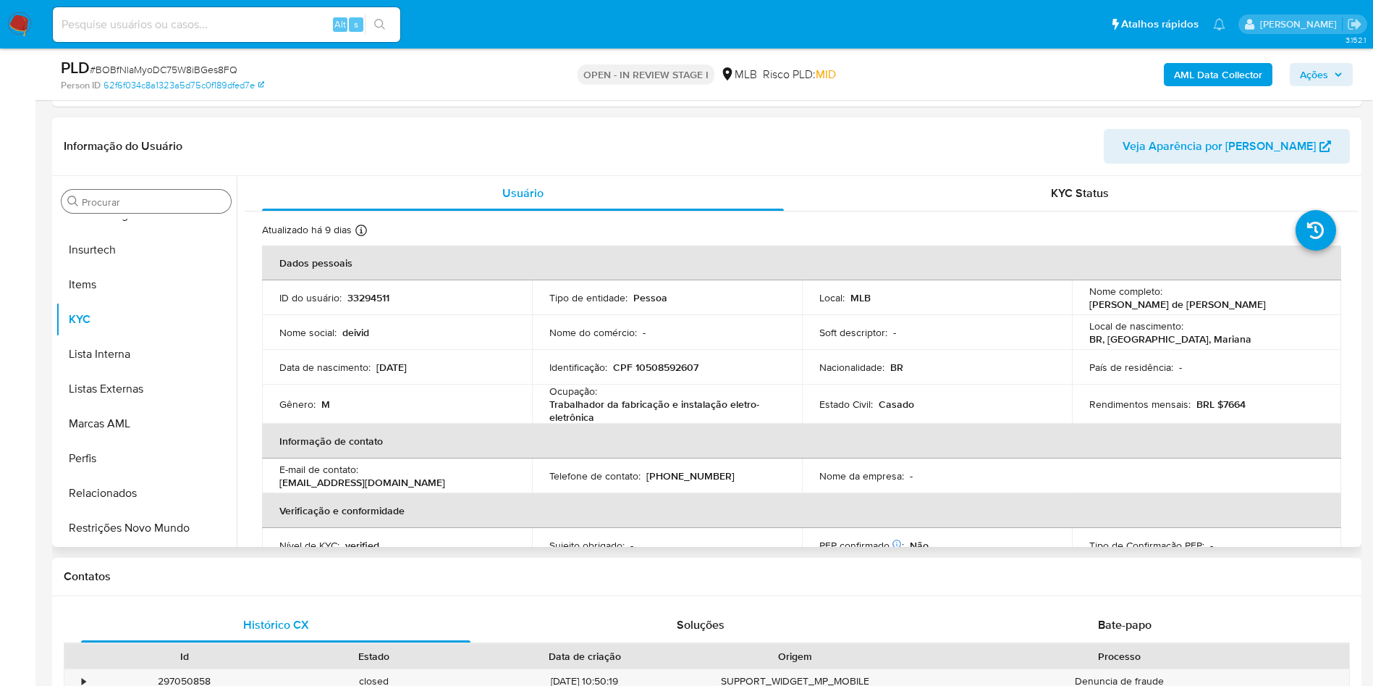
click at [104, 197] on input "Procurar" at bounding box center [153, 201] width 143 height 13
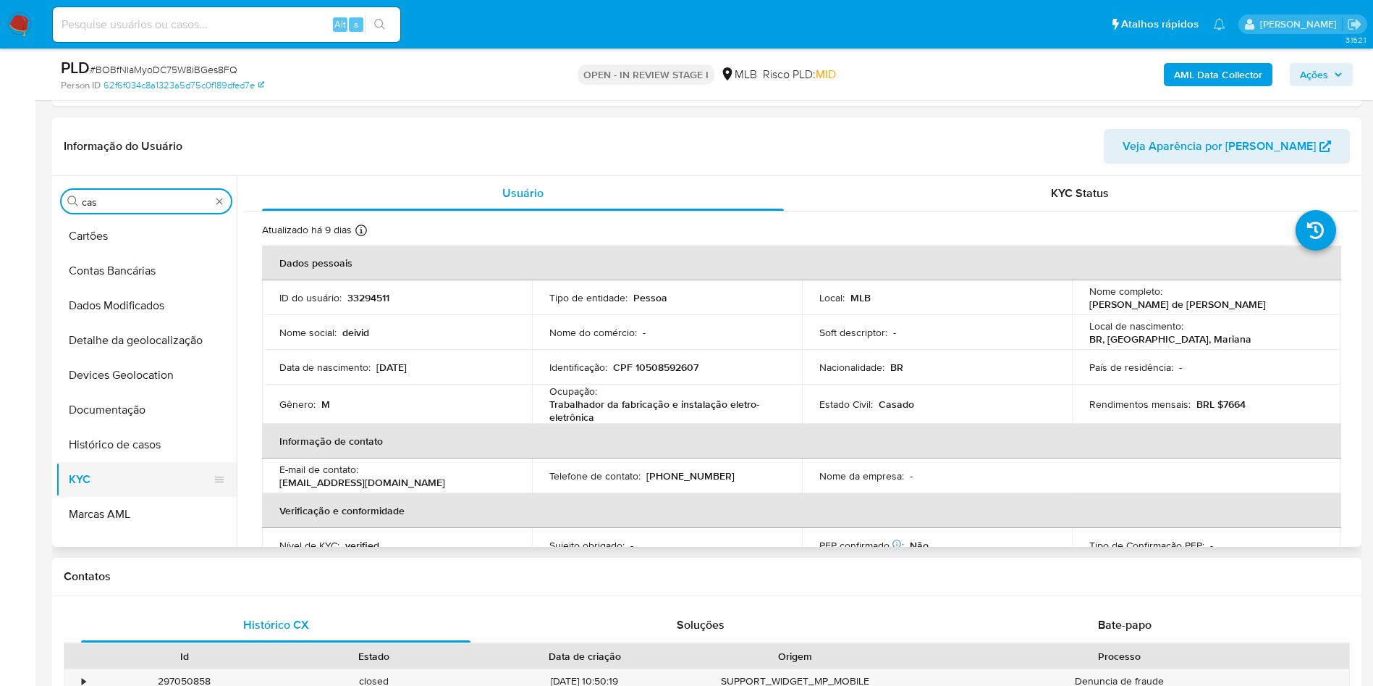
scroll to position [0, 0]
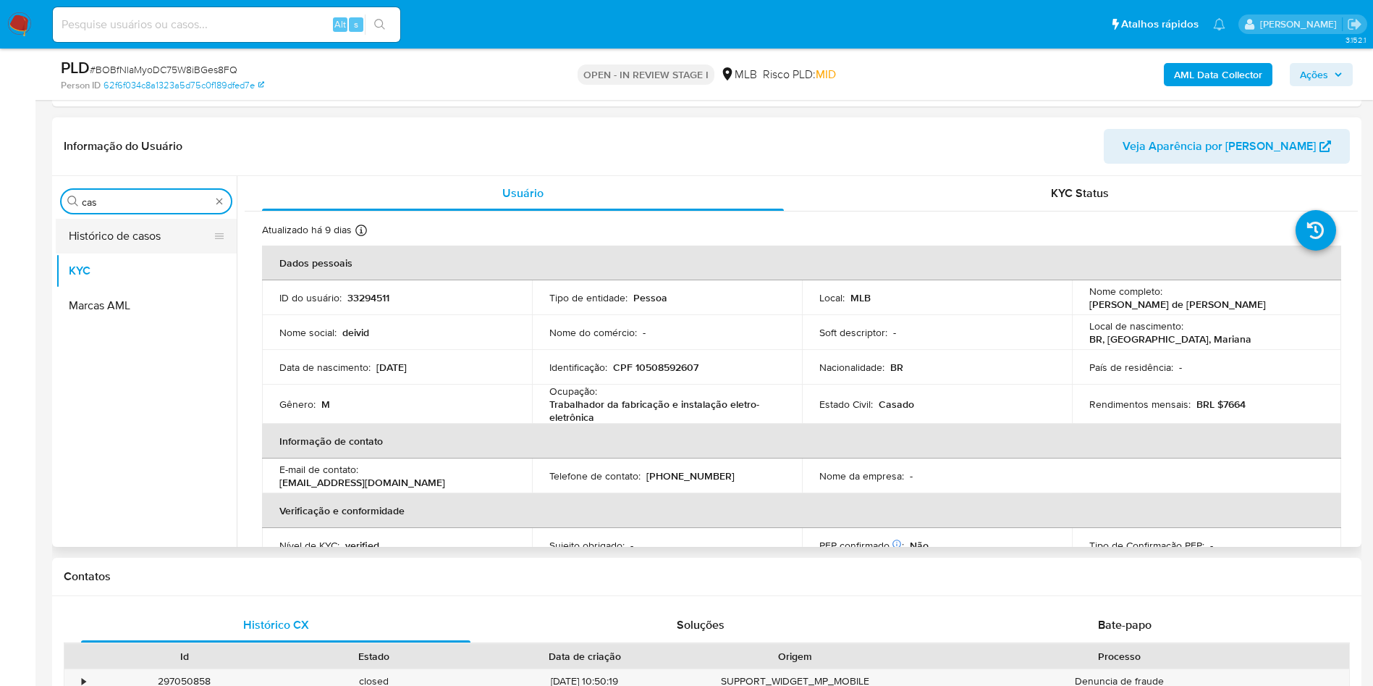
click at [117, 243] on button "Histórico de casos" at bounding box center [140, 236] width 169 height 35
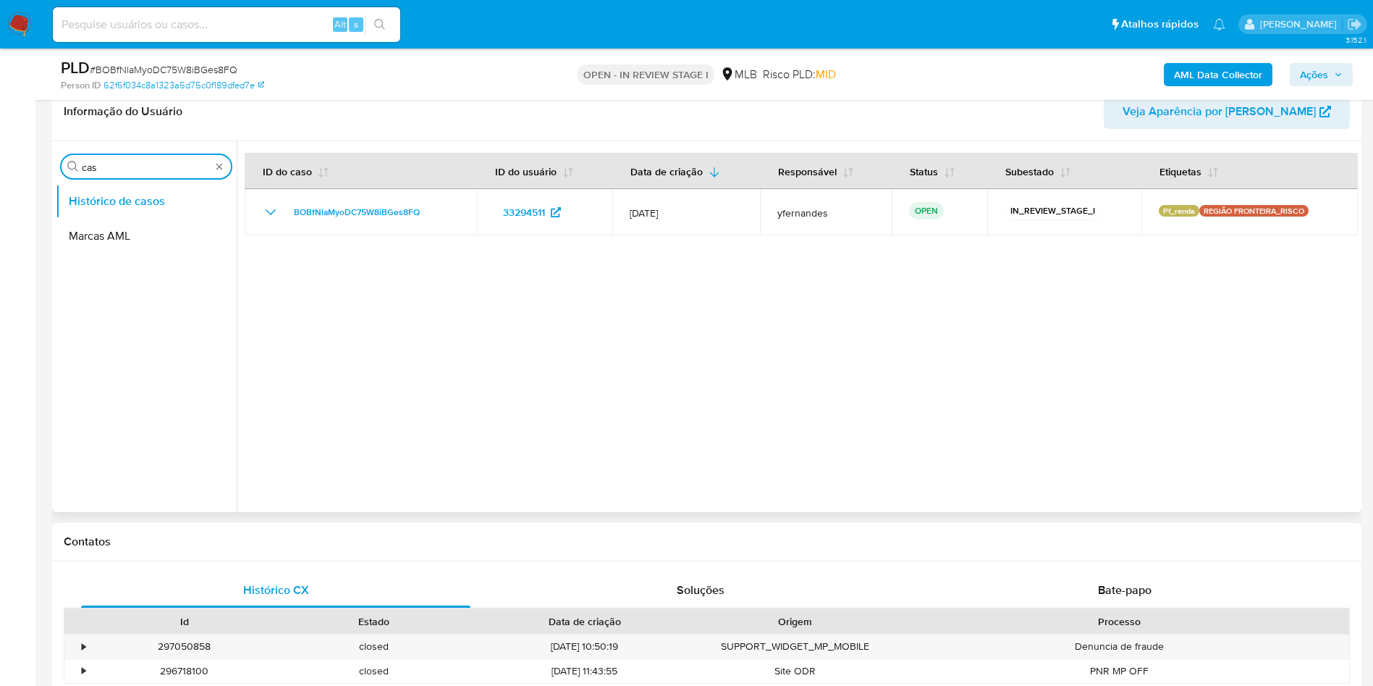
click at [136, 164] on input "cas" at bounding box center [146, 167] width 129 height 13
click at [136, 166] on input "cas" at bounding box center [146, 167] width 129 height 13
click at [136, 167] on input "cas" at bounding box center [146, 167] width 129 height 13
click at [101, 173] on input "casger" at bounding box center [146, 167] width 129 height 13
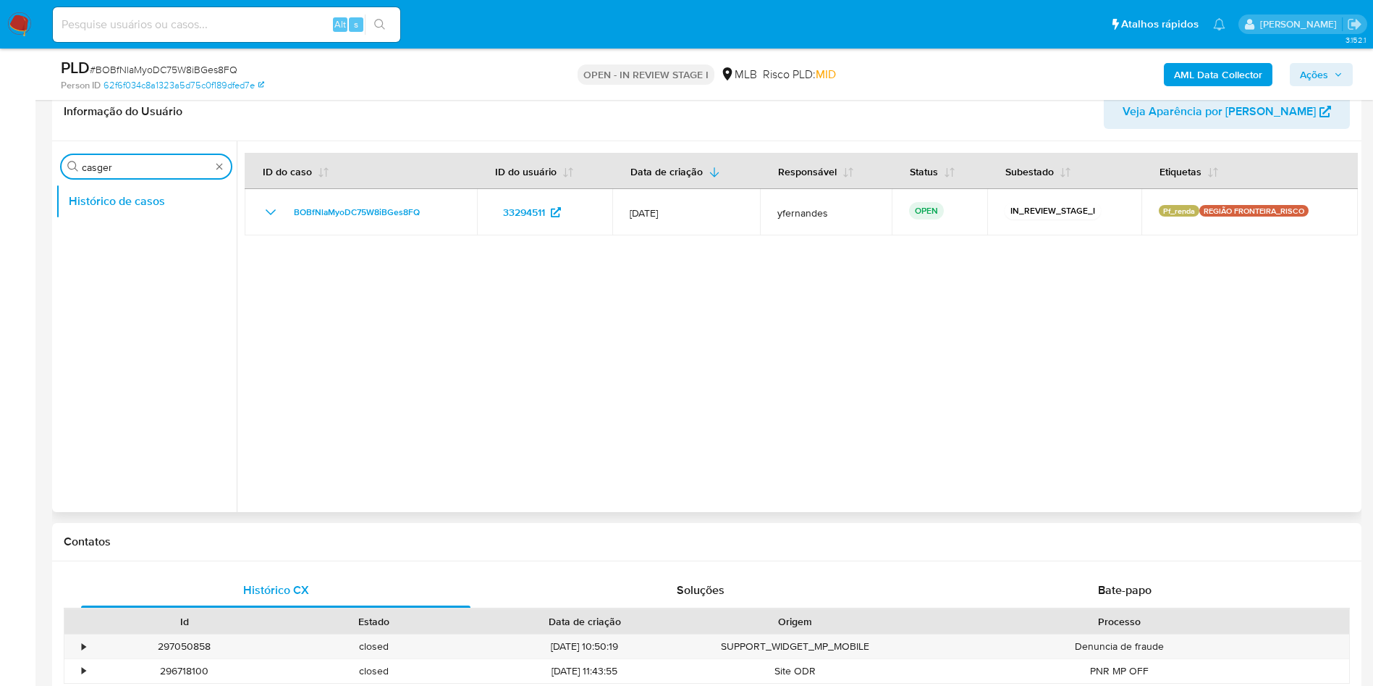
click at [101, 173] on input "casger" at bounding box center [146, 167] width 129 height 13
type input "ger"
click at [87, 202] on button "Geral" at bounding box center [140, 201] width 169 height 35
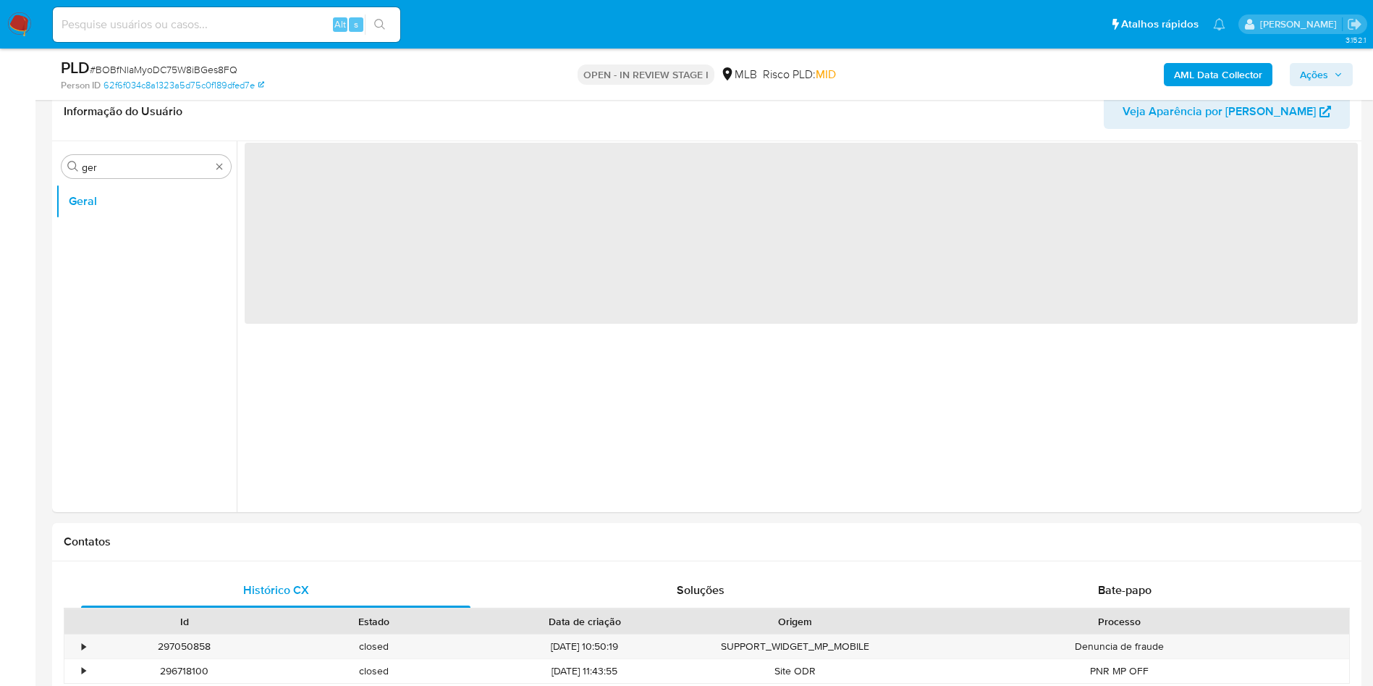
scroll to position [652, 0]
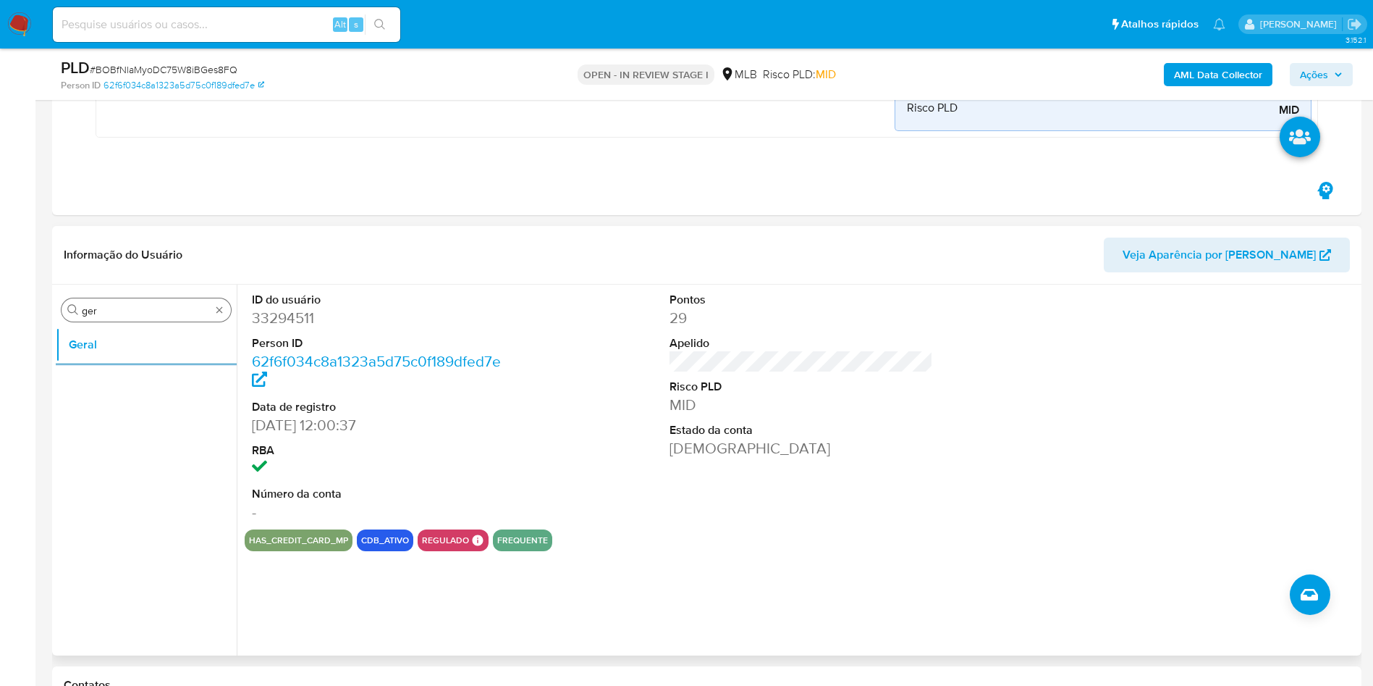
click at [141, 306] on input "ger" at bounding box center [146, 310] width 129 height 13
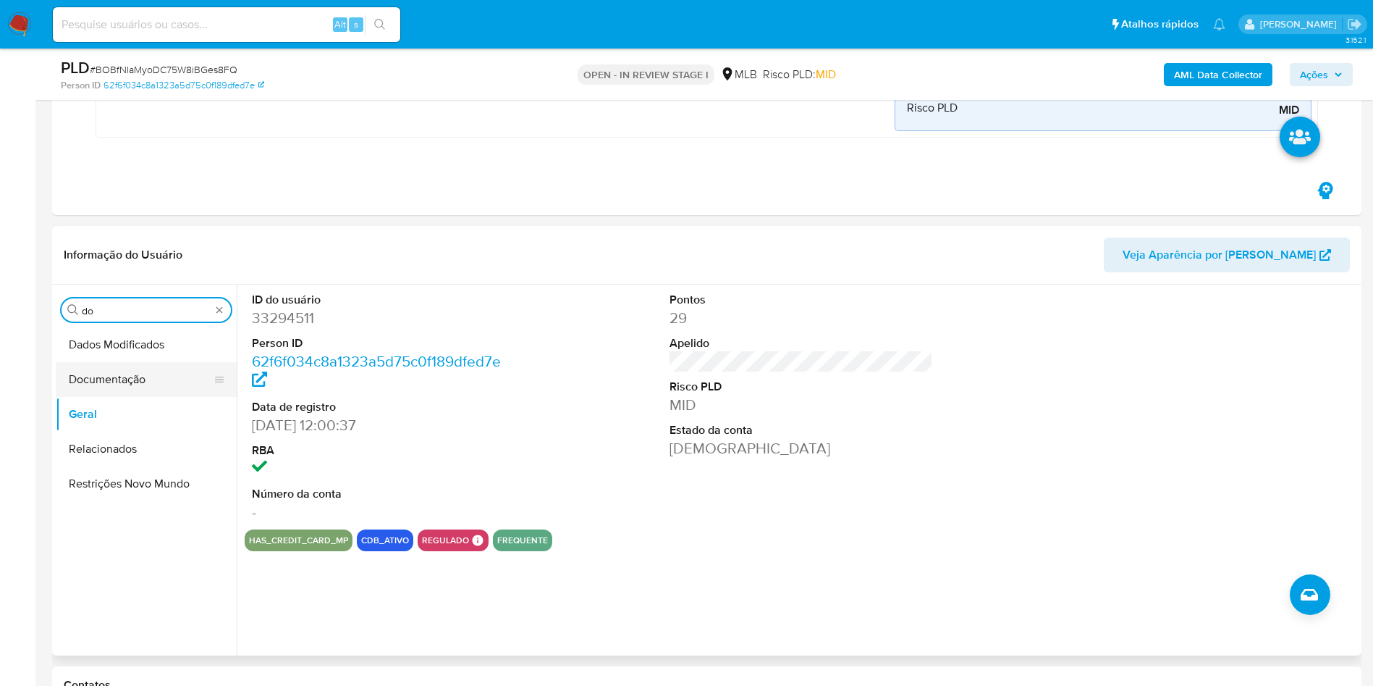
type input "do"
click at [134, 382] on button "Documentação" at bounding box center [140, 379] width 169 height 35
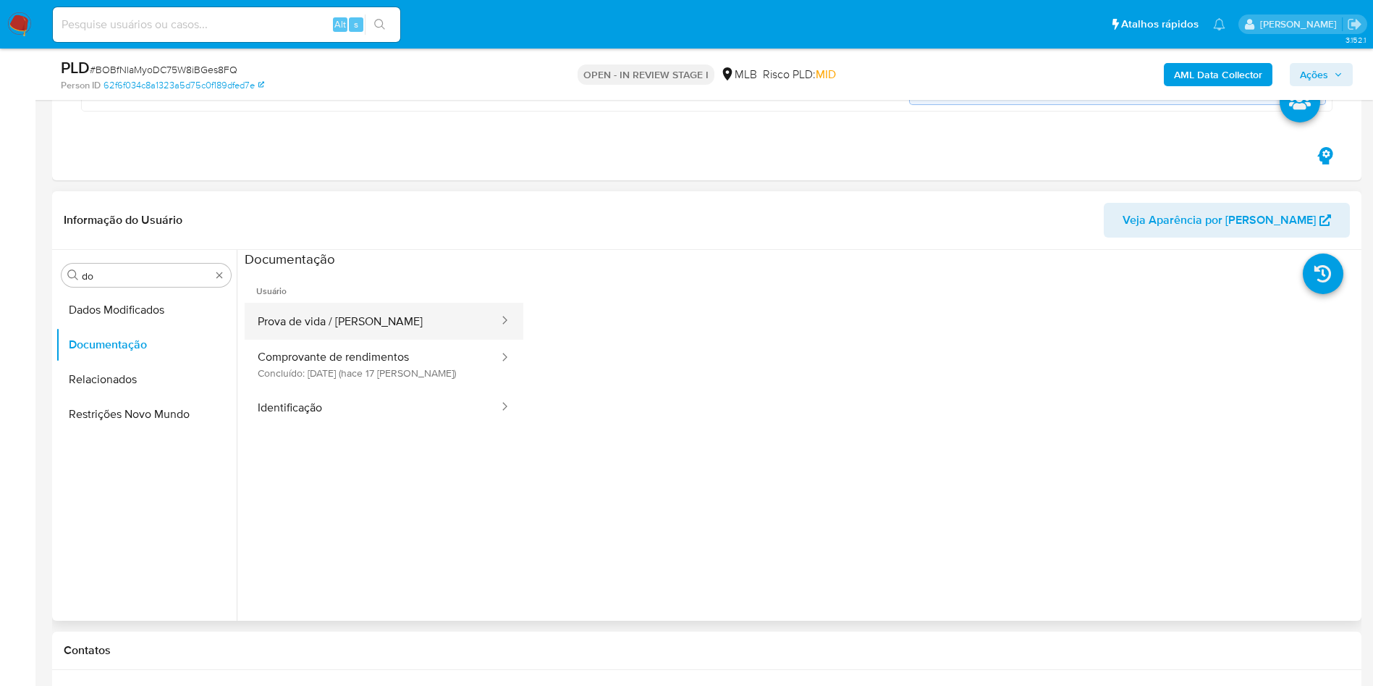
click at [355, 325] on button "Prova de vida / Selfie" at bounding box center [373, 321] width 256 height 37
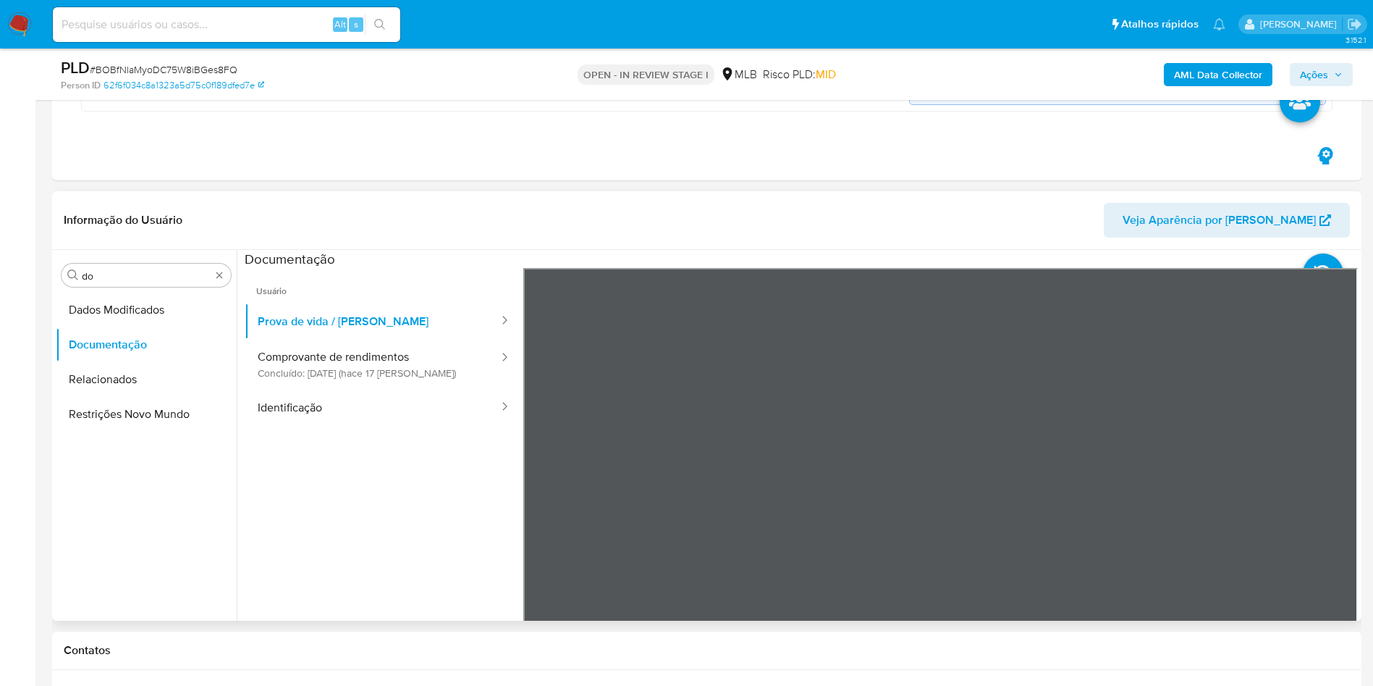
click at [324, 426] on ul "Usuário Prova de vida / Selfie Comprovante de rendimentos Concluído: 27/07/2025…" at bounding box center [384, 476] width 279 height 417
click at [309, 416] on button "Identificação" at bounding box center [373, 407] width 256 height 37
click at [1330, 502] on icon at bounding box center [1340, 503] width 29 height 29
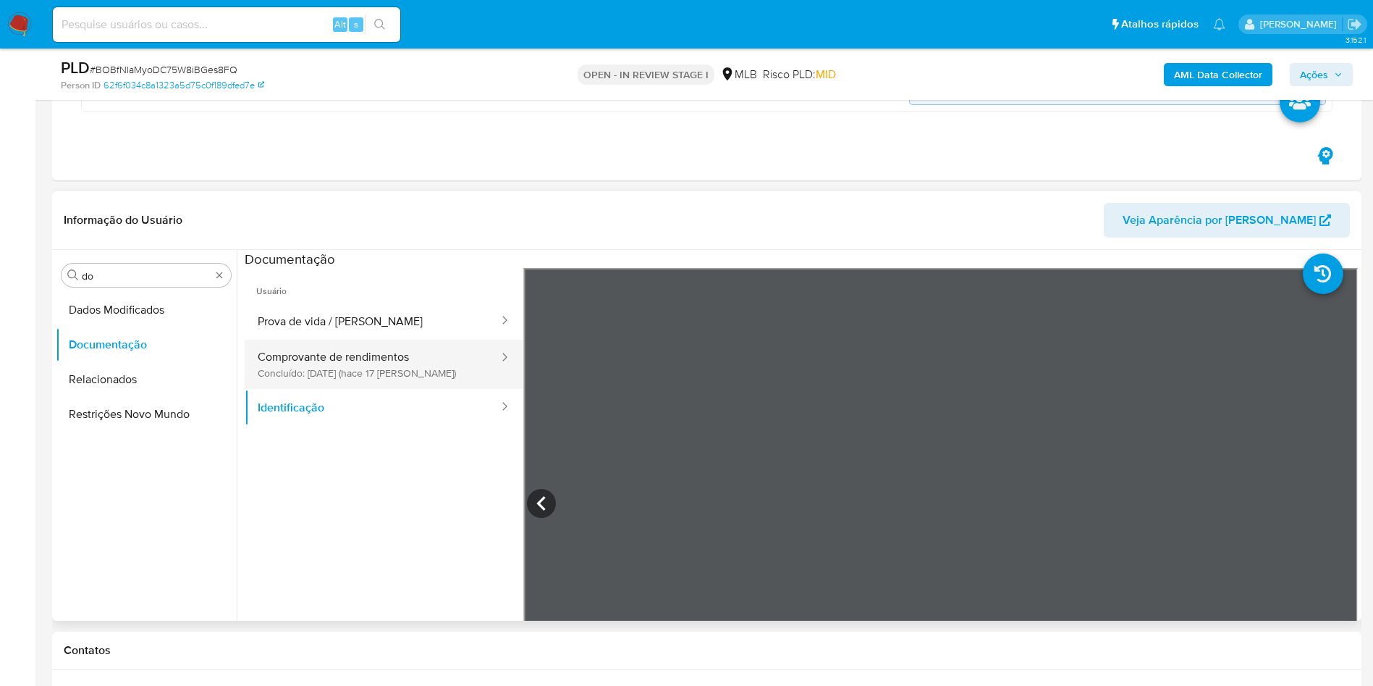
click at [387, 351] on button "Comprovante de rendimentos Concluído: 27/07/2025 (hace 17 días)" at bounding box center [373, 364] width 256 height 49
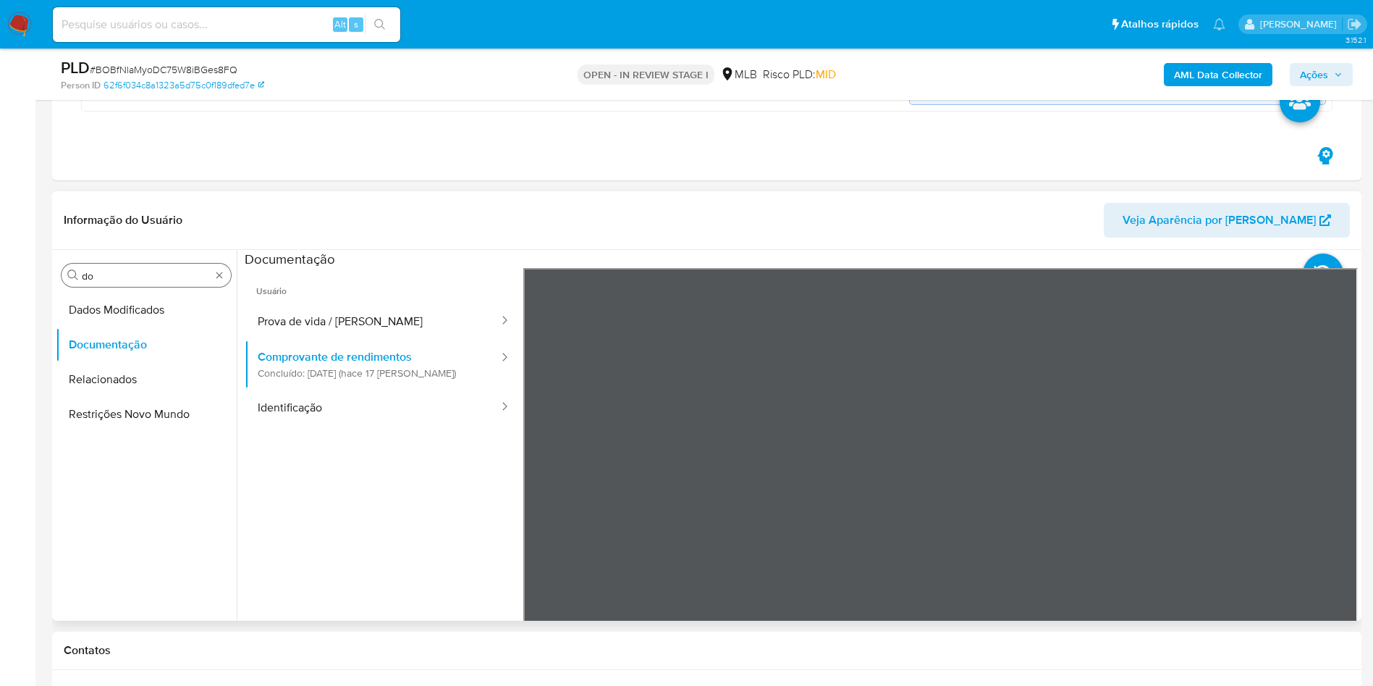
click at [121, 282] on div "Procurar do" at bounding box center [146, 275] width 169 height 23
click at [115, 271] on input "do" at bounding box center [146, 275] width 129 height 13
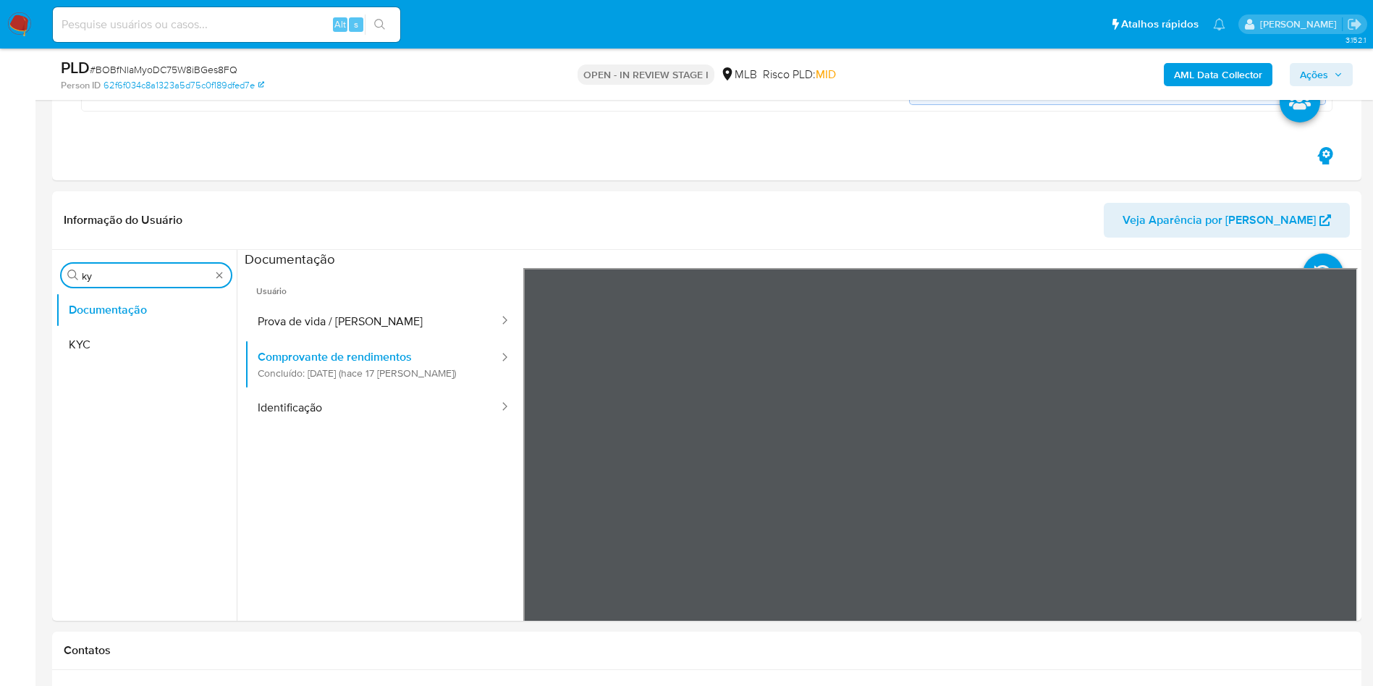
type input "ky"
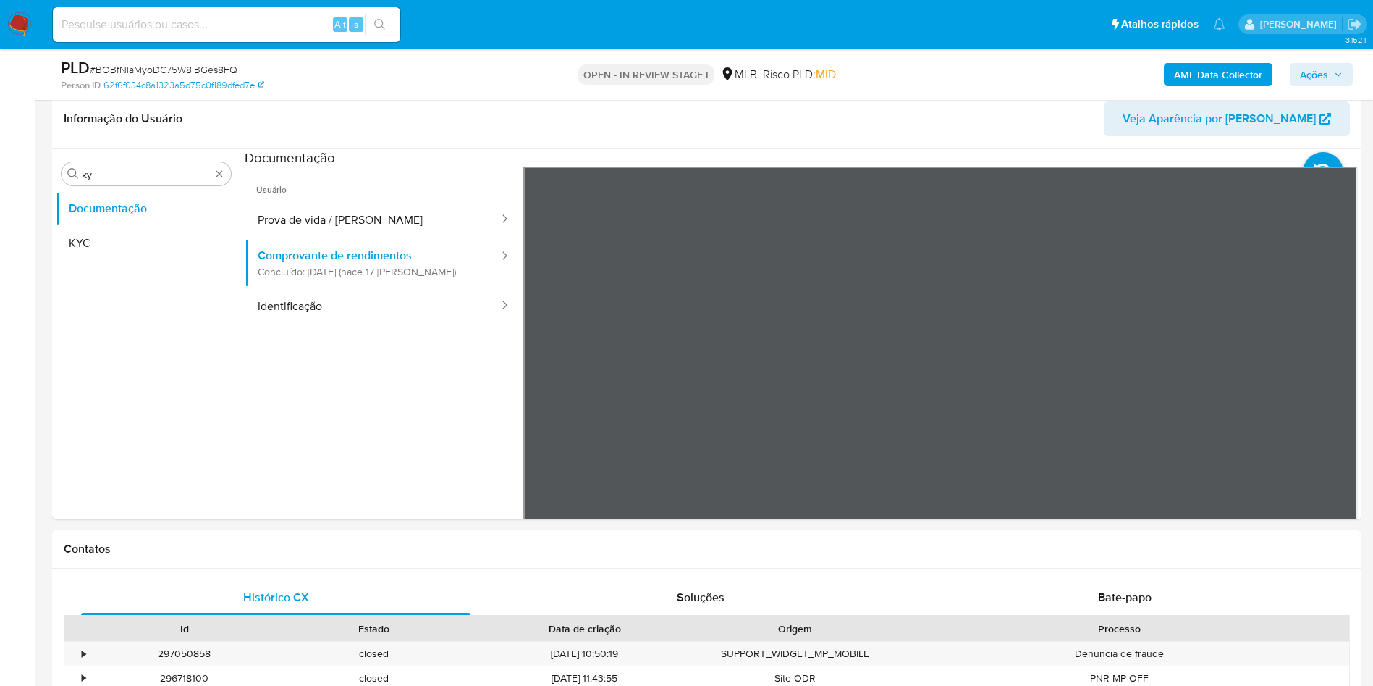
scroll to position [612, 0]
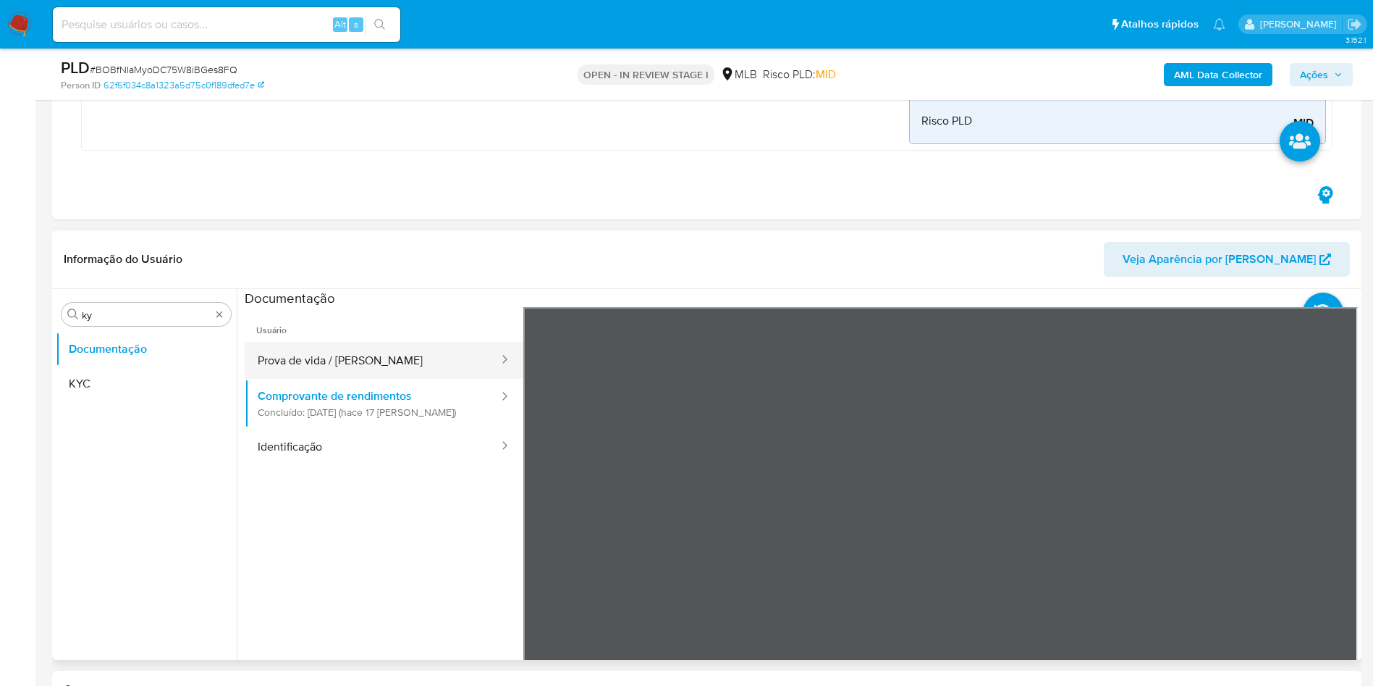
drag, startPoint x: 833, startPoint y: 207, endPoint x: 288, endPoint y: 348, distance: 563.1
click at [165, 321] on input "ky" at bounding box center [146, 314] width 129 height 13
click at [161, 316] on input "ky" at bounding box center [146, 314] width 129 height 13
click at [161, 315] on input "ky" at bounding box center [146, 314] width 129 height 13
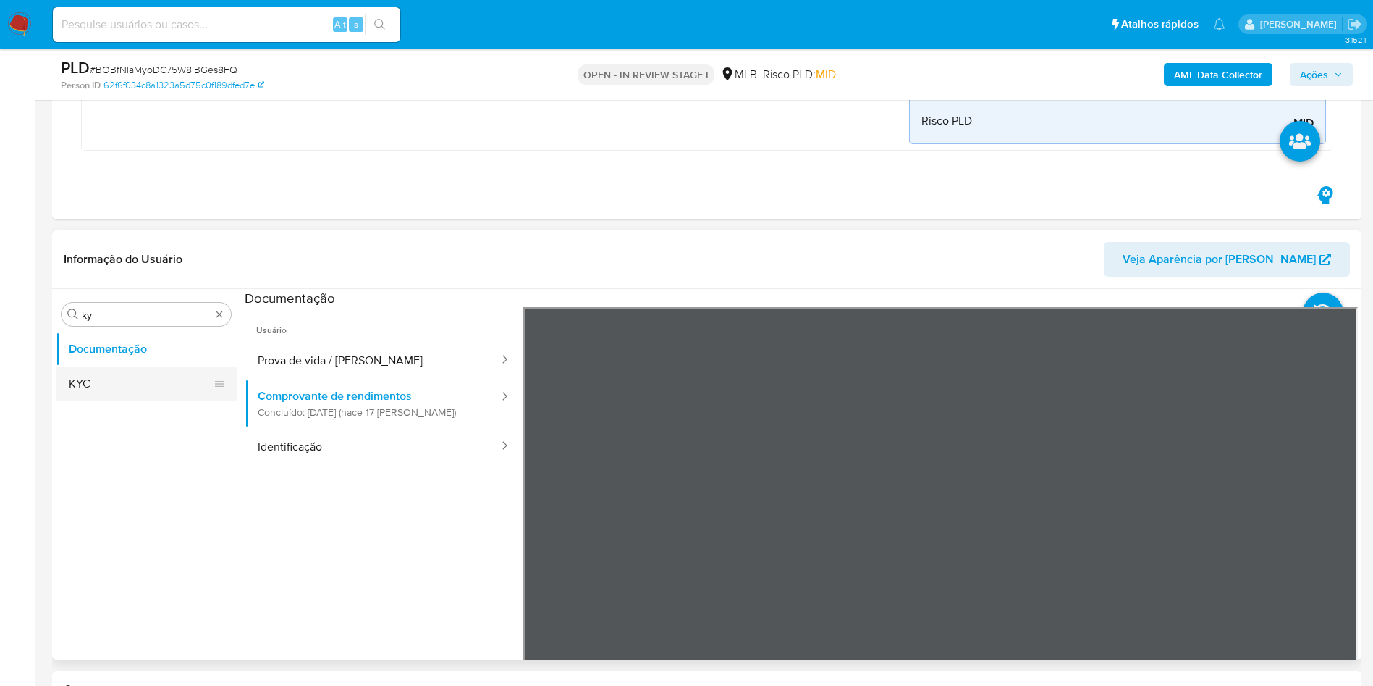
click at [108, 376] on button "KYC" at bounding box center [140, 383] width 169 height 35
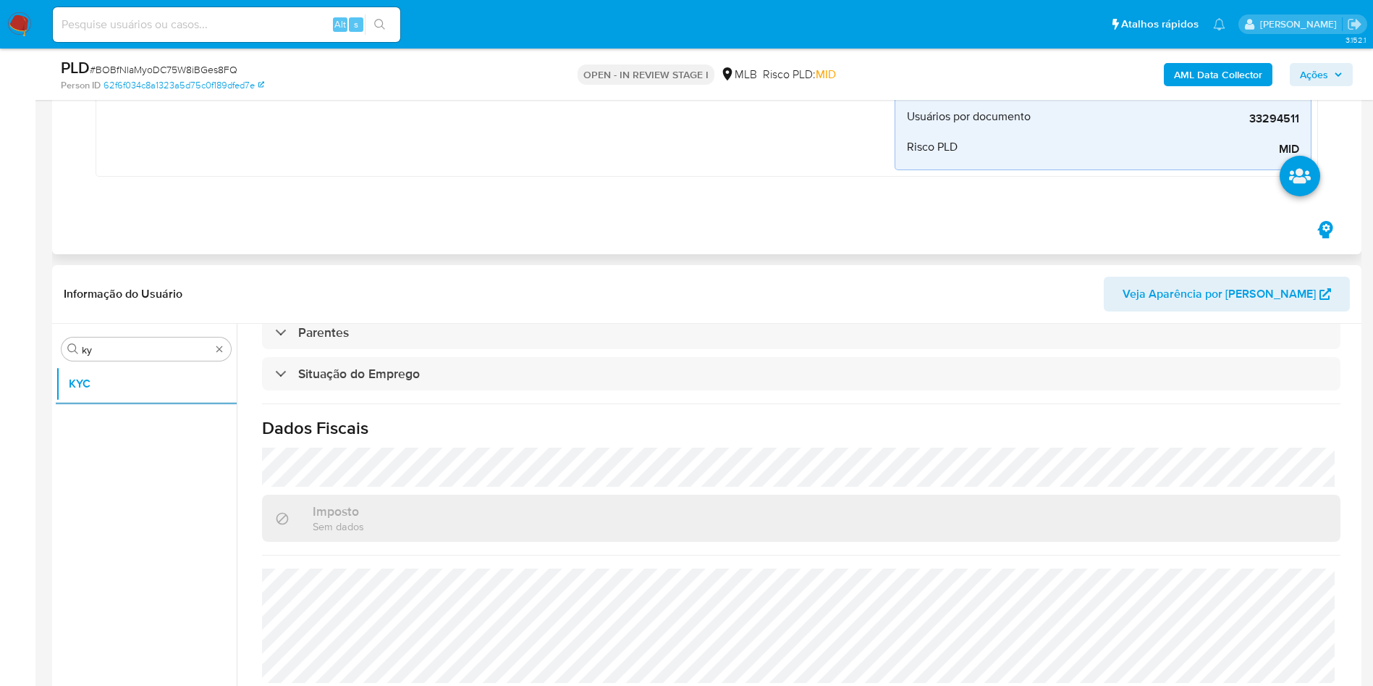
scroll to position [721, 0]
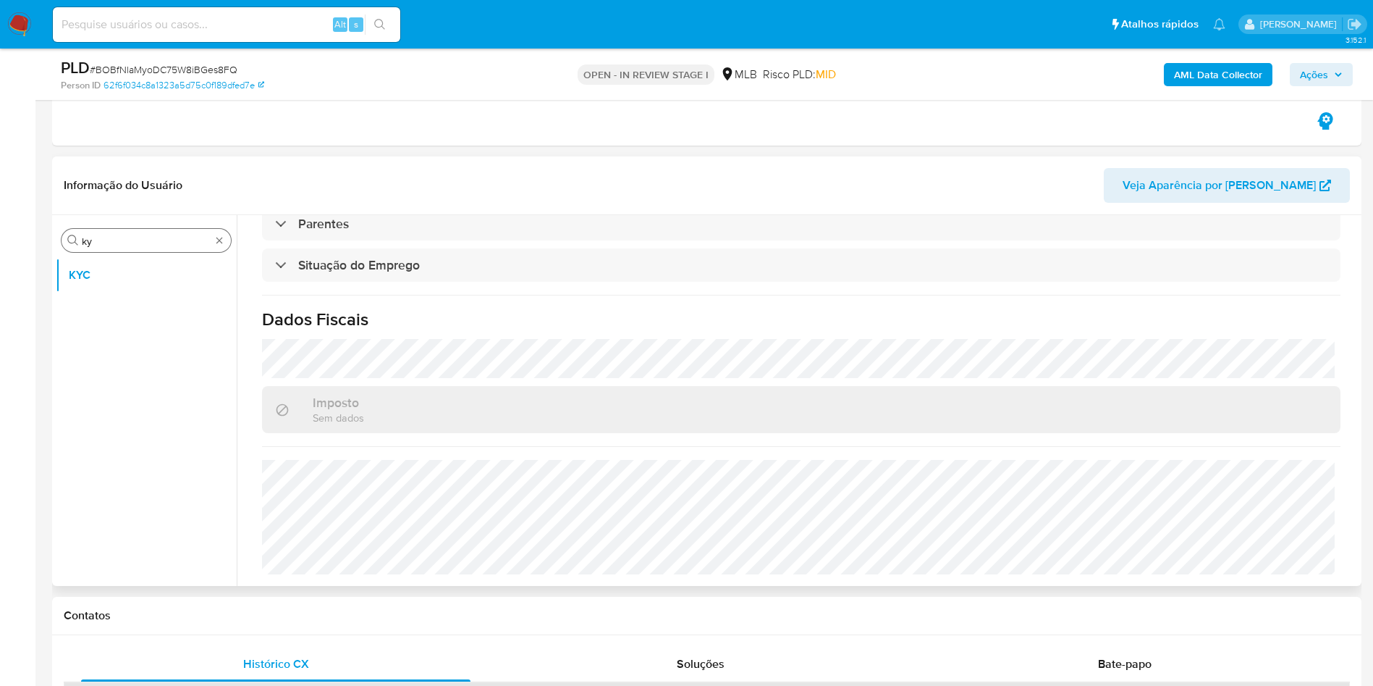
click at [132, 230] on div "Procurar ky" at bounding box center [146, 240] width 169 height 23
click at [102, 243] on input "ky" at bounding box center [146, 241] width 129 height 13
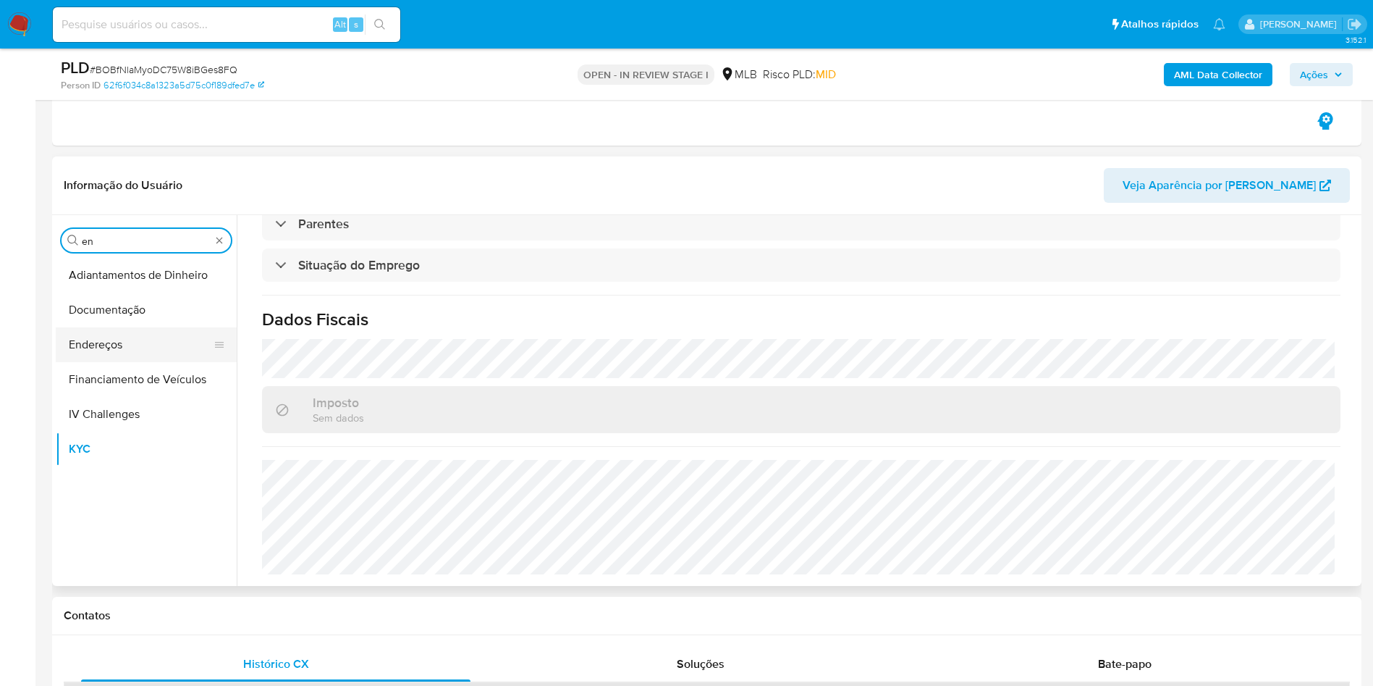
type input "en"
click at [160, 328] on button "Endereços" at bounding box center [140, 344] width 169 height 35
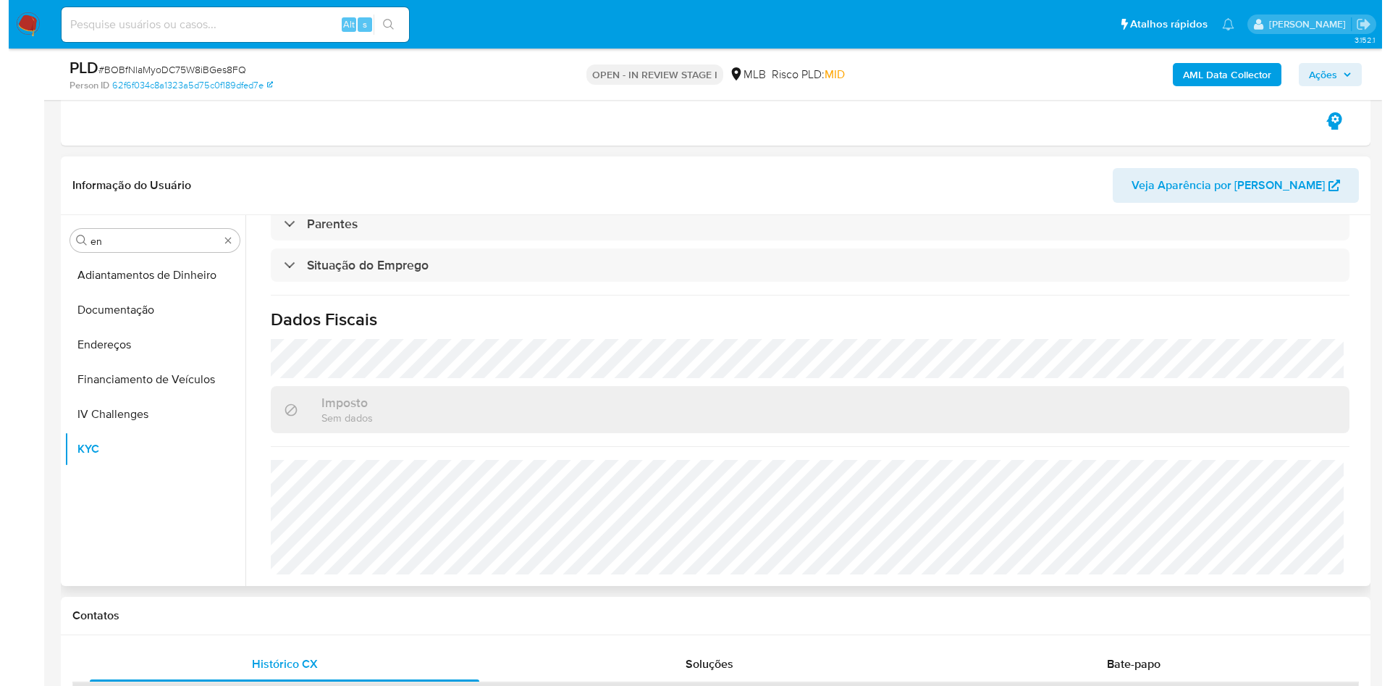
scroll to position [0, 0]
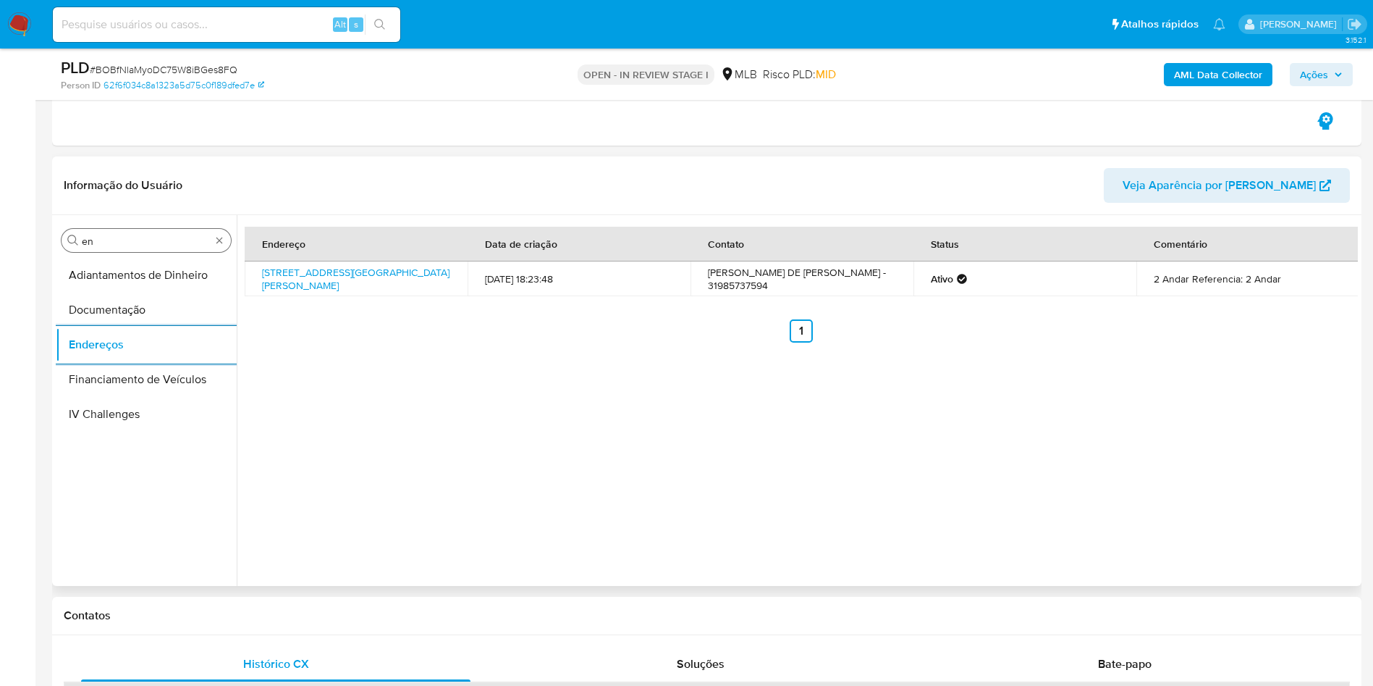
click at [140, 233] on div "Procurar en" at bounding box center [146, 240] width 169 height 23
click at [117, 243] on input "en" at bounding box center [146, 241] width 129 height 13
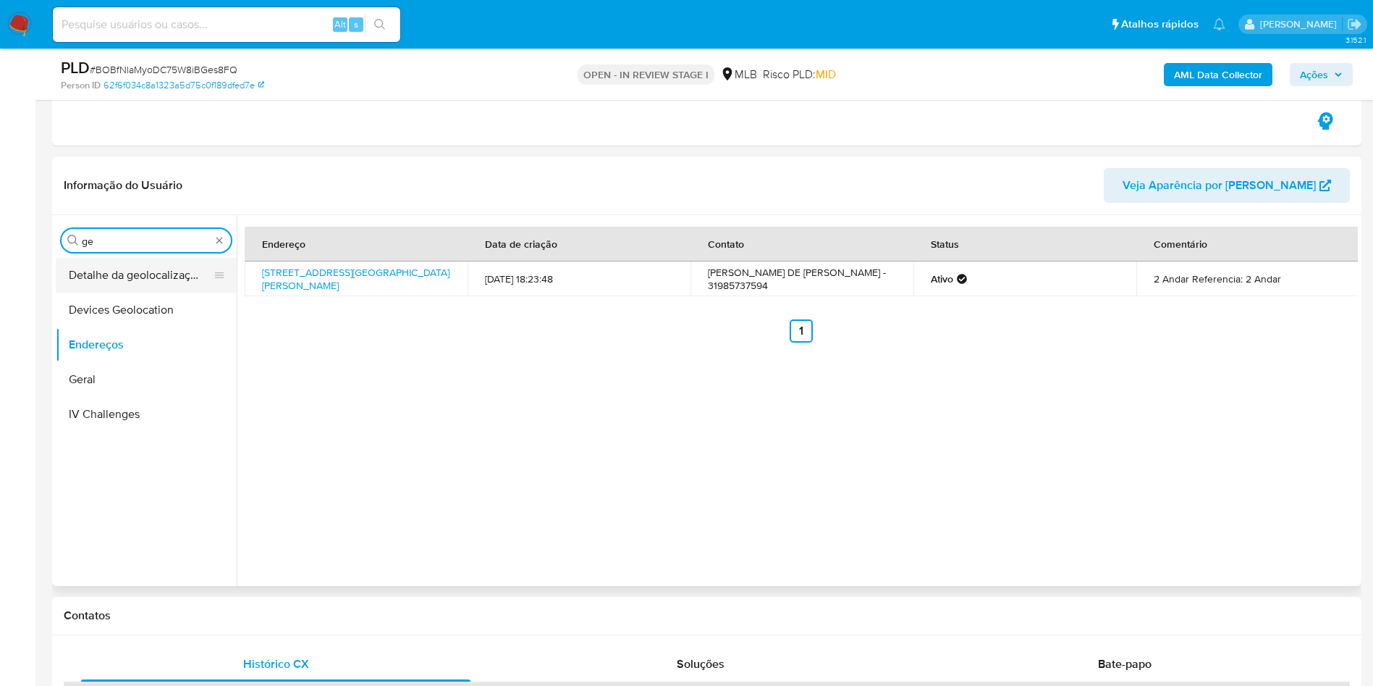
type input "ge"
click at [92, 285] on button "Detalhe da geolocalização" at bounding box center [140, 275] width 169 height 35
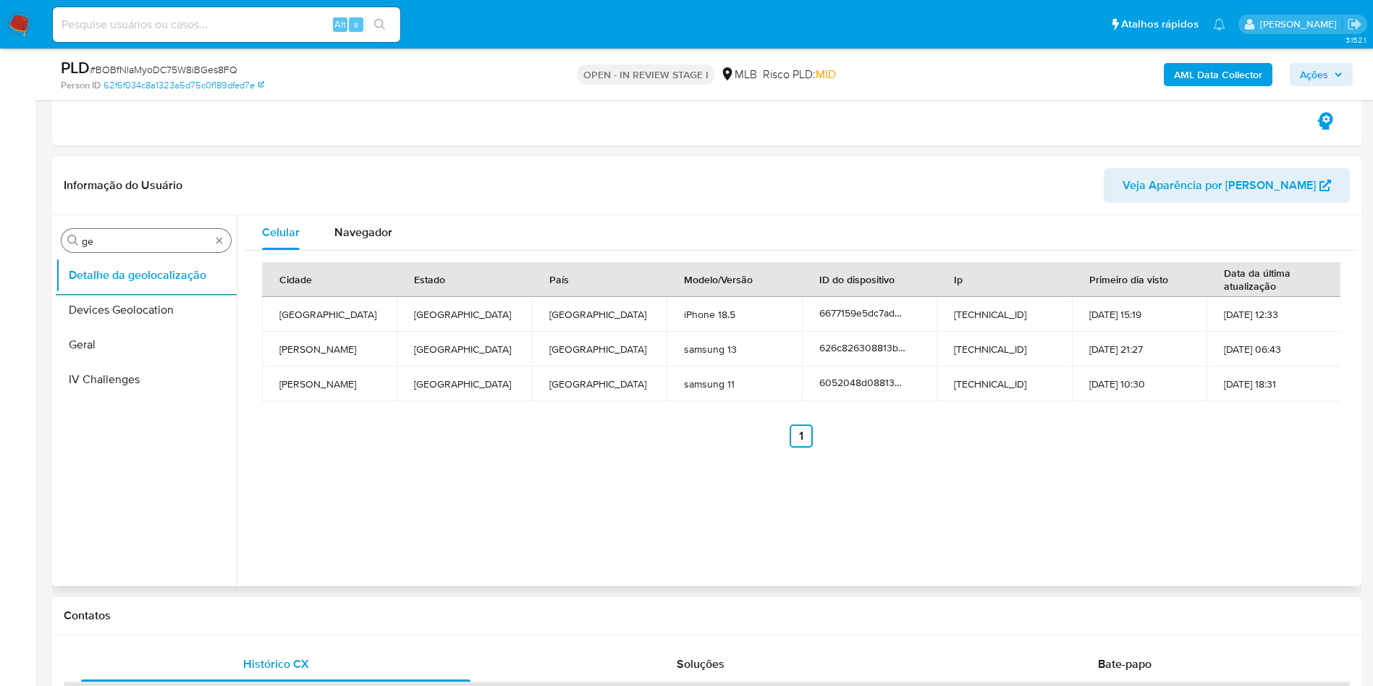
click at [169, 235] on input "ge" at bounding box center [146, 241] width 129 height 13
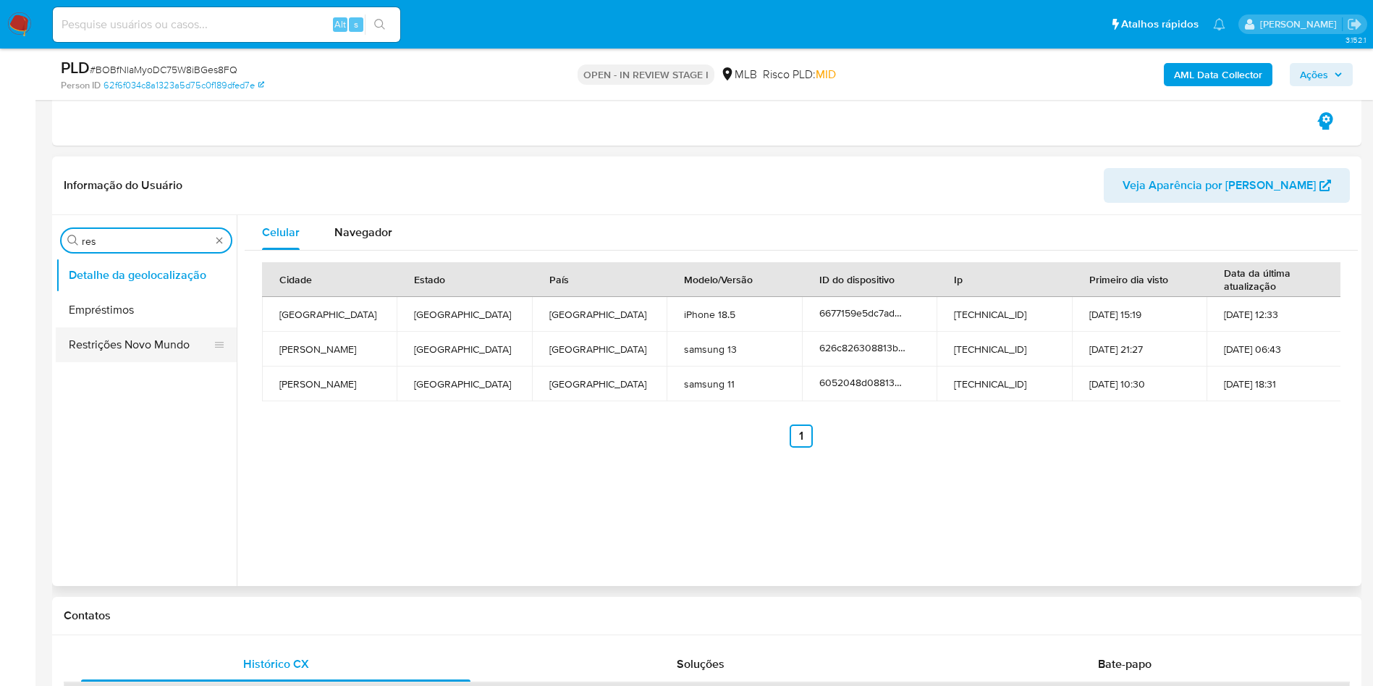
type input "res"
click at [109, 340] on button "Restrições Novo Mundo" at bounding box center [140, 344] width 169 height 35
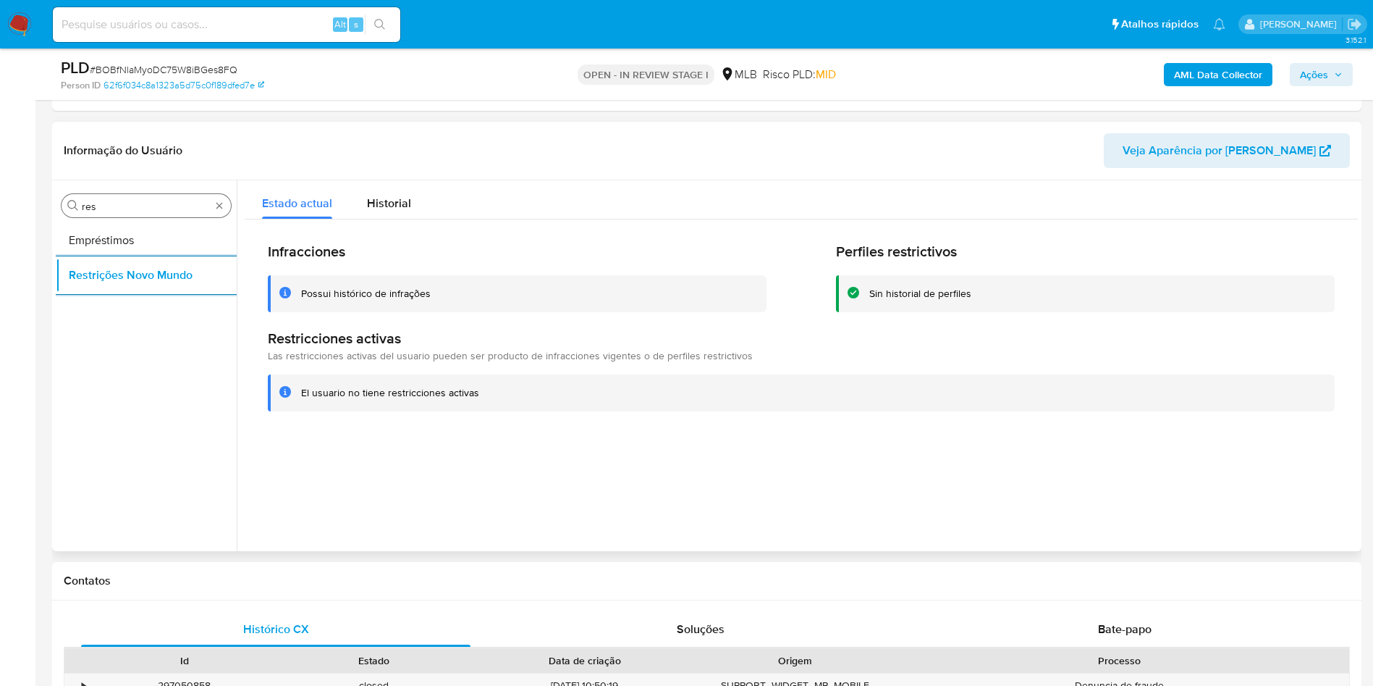
click at [173, 212] on input "res" at bounding box center [146, 206] width 129 height 13
click at [158, 203] on input "res" at bounding box center [146, 206] width 129 height 13
click at [156, 203] on input "res" at bounding box center [146, 206] width 129 height 13
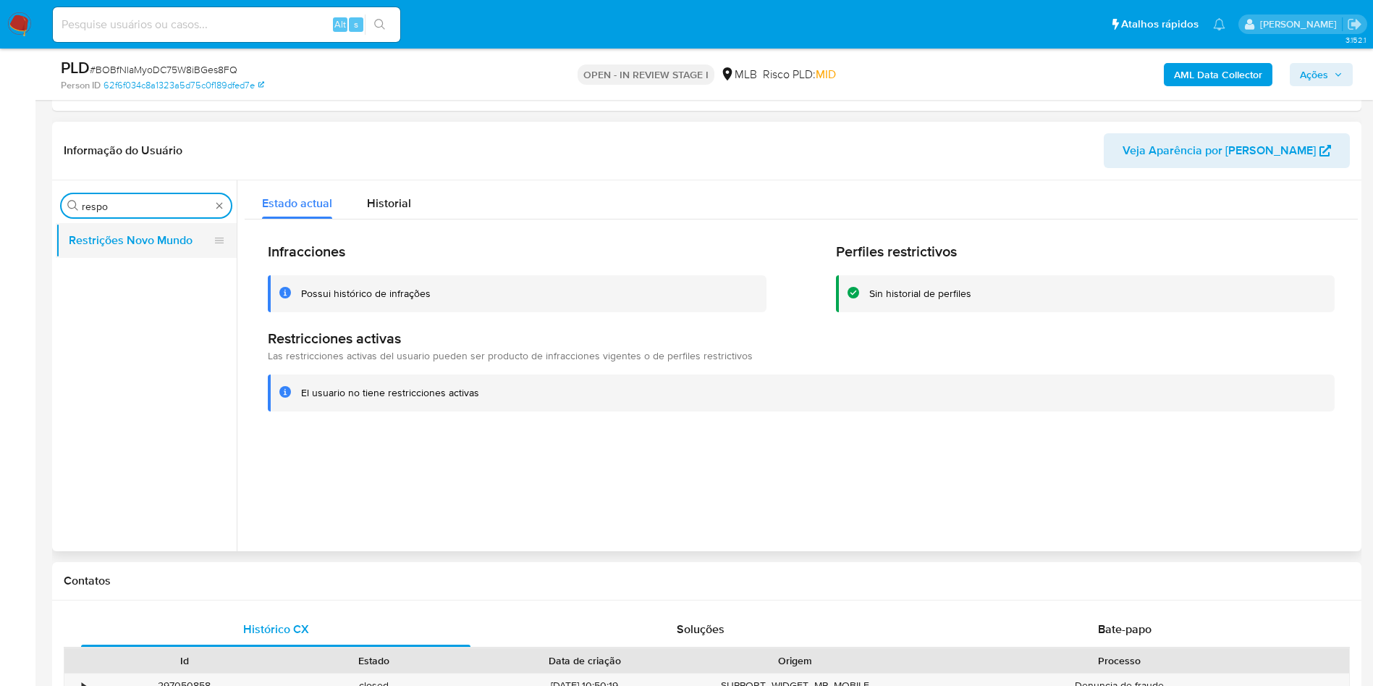
click at [109, 240] on button "Restrições Novo Mundo" at bounding box center [140, 240] width 169 height 35
click at [115, 215] on div "Procurar respo" at bounding box center [146, 205] width 169 height 23
click at [107, 206] on input "respo" at bounding box center [146, 206] width 129 height 13
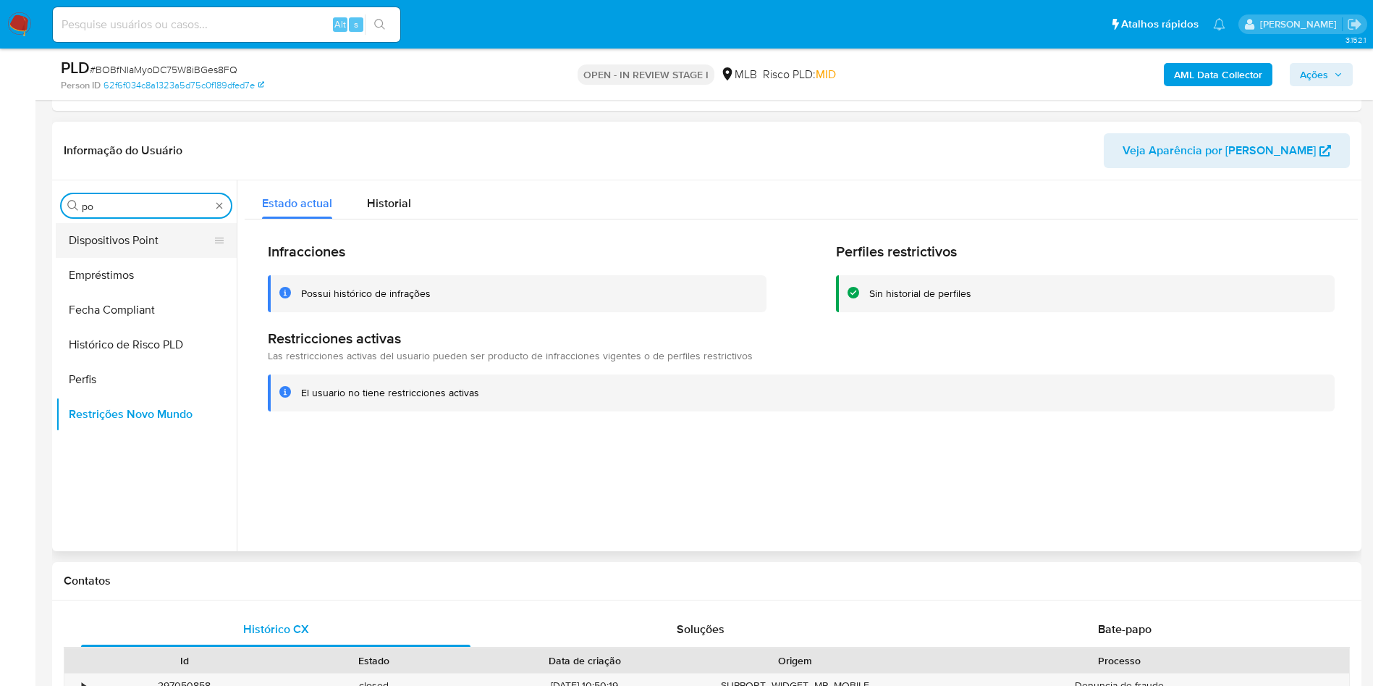
type input "po"
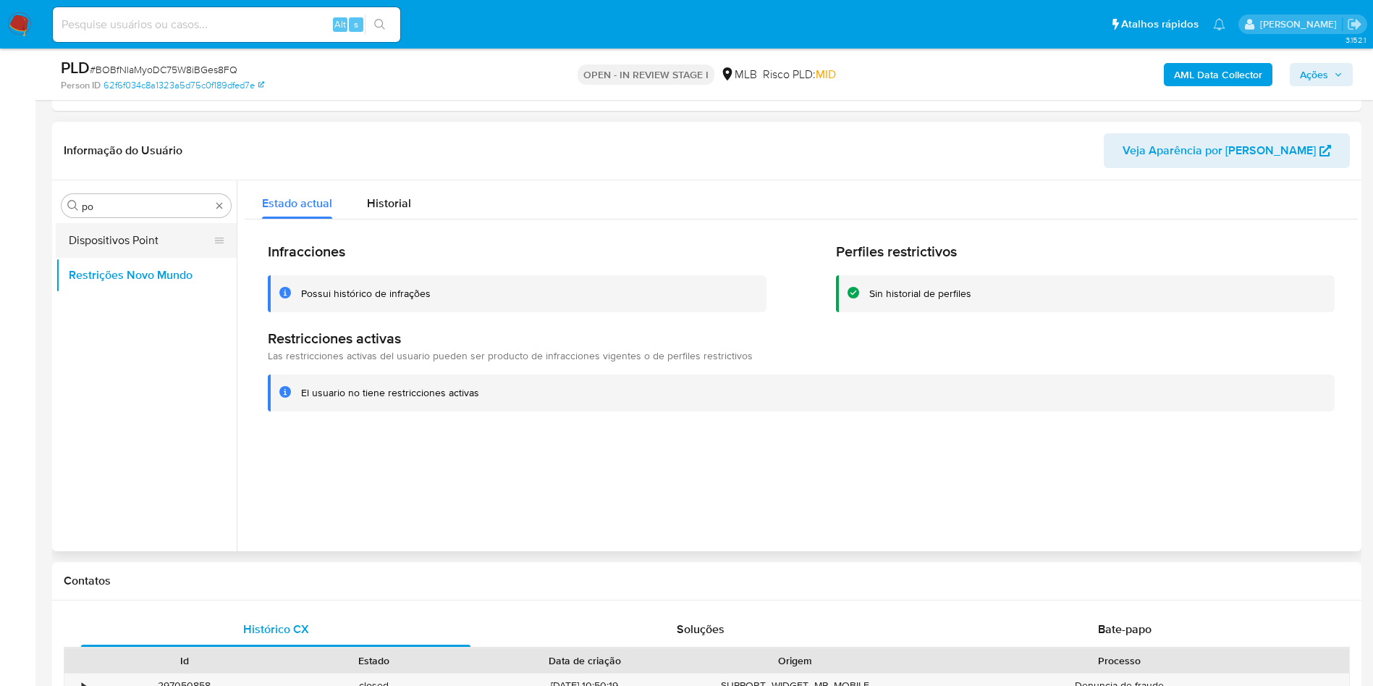
click at [110, 240] on button "Dispositivos Point" at bounding box center [140, 240] width 169 height 35
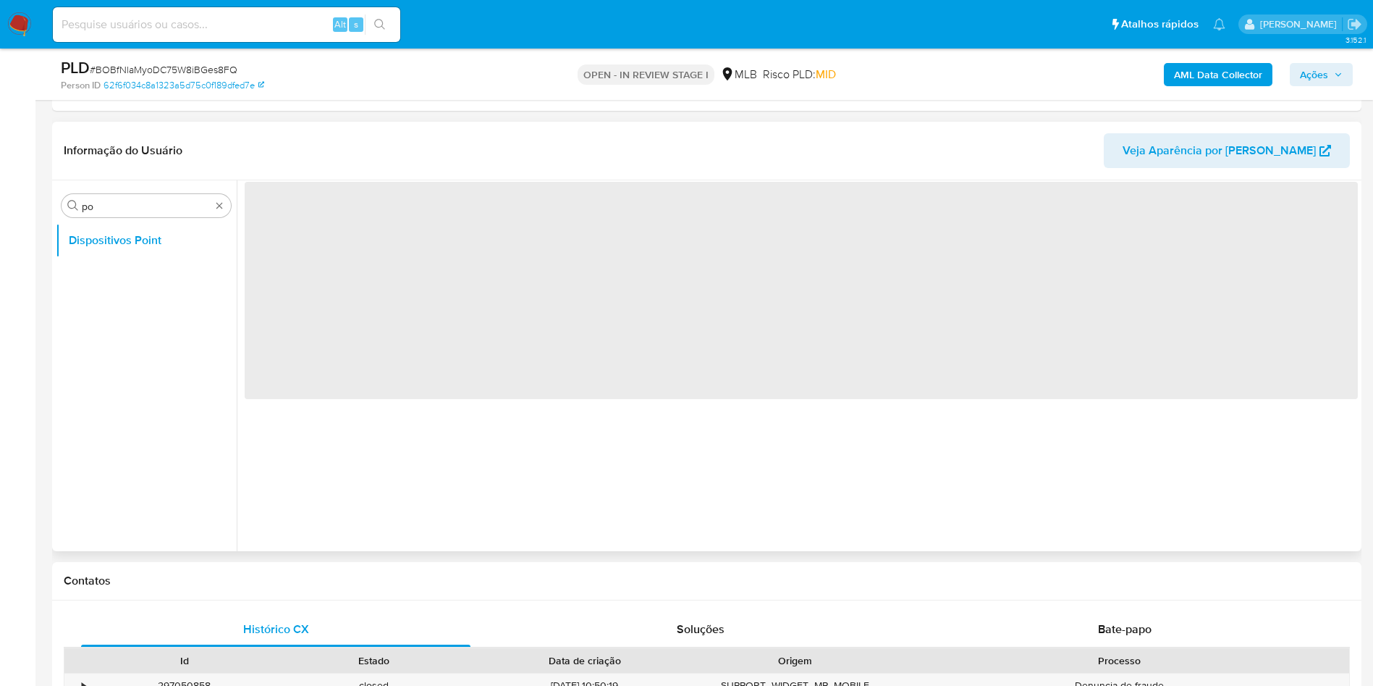
click at [344, 140] on header "Informação do Usuário Veja Aparência por Pessoa" at bounding box center [707, 150] width 1287 height 35
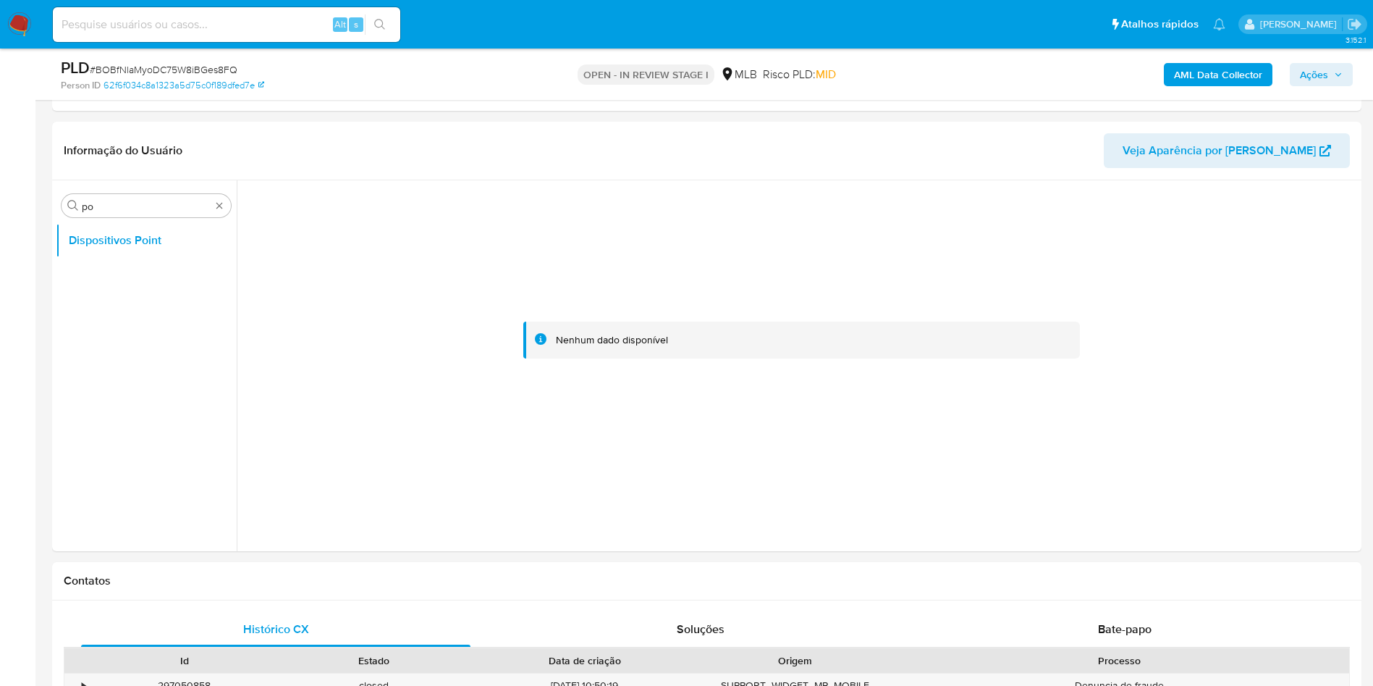
click at [1224, 80] on b "AML Data Collector" at bounding box center [1218, 74] width 88 height 23
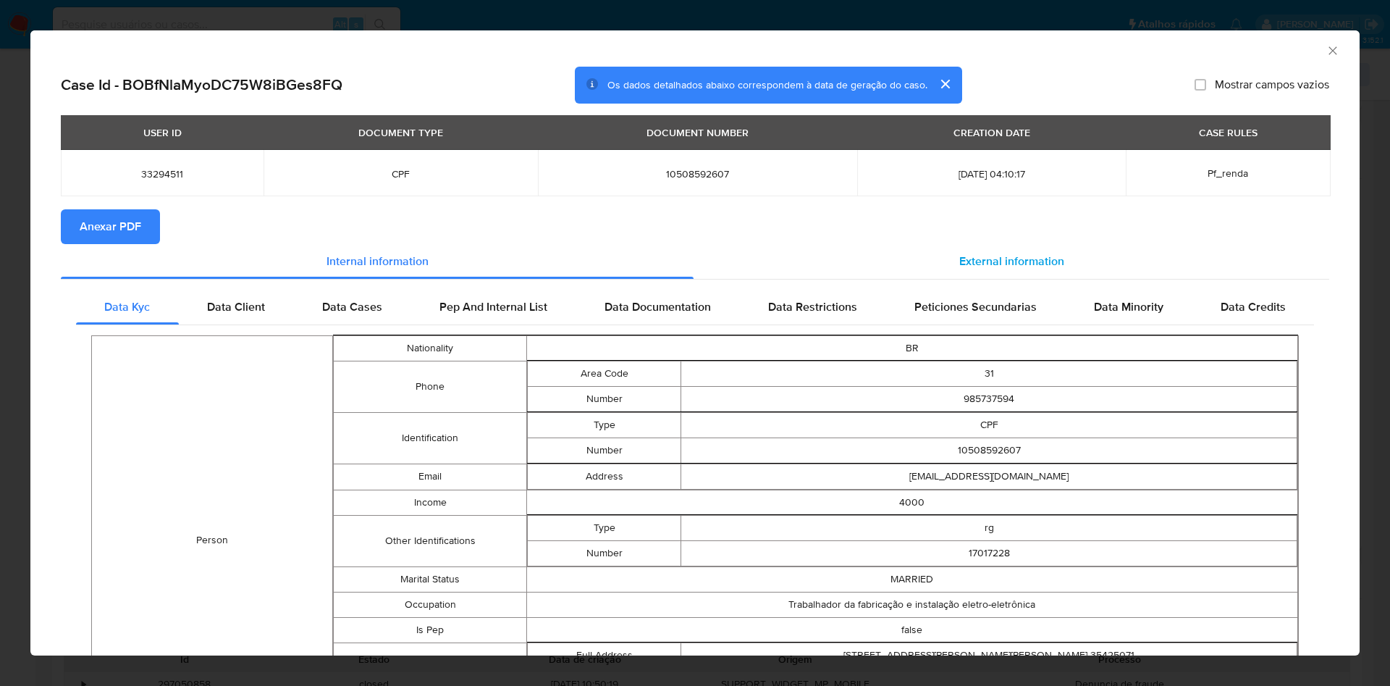
click at [987, 266] on span "External information" at bounding box center [1011, 261] width 105 height 17
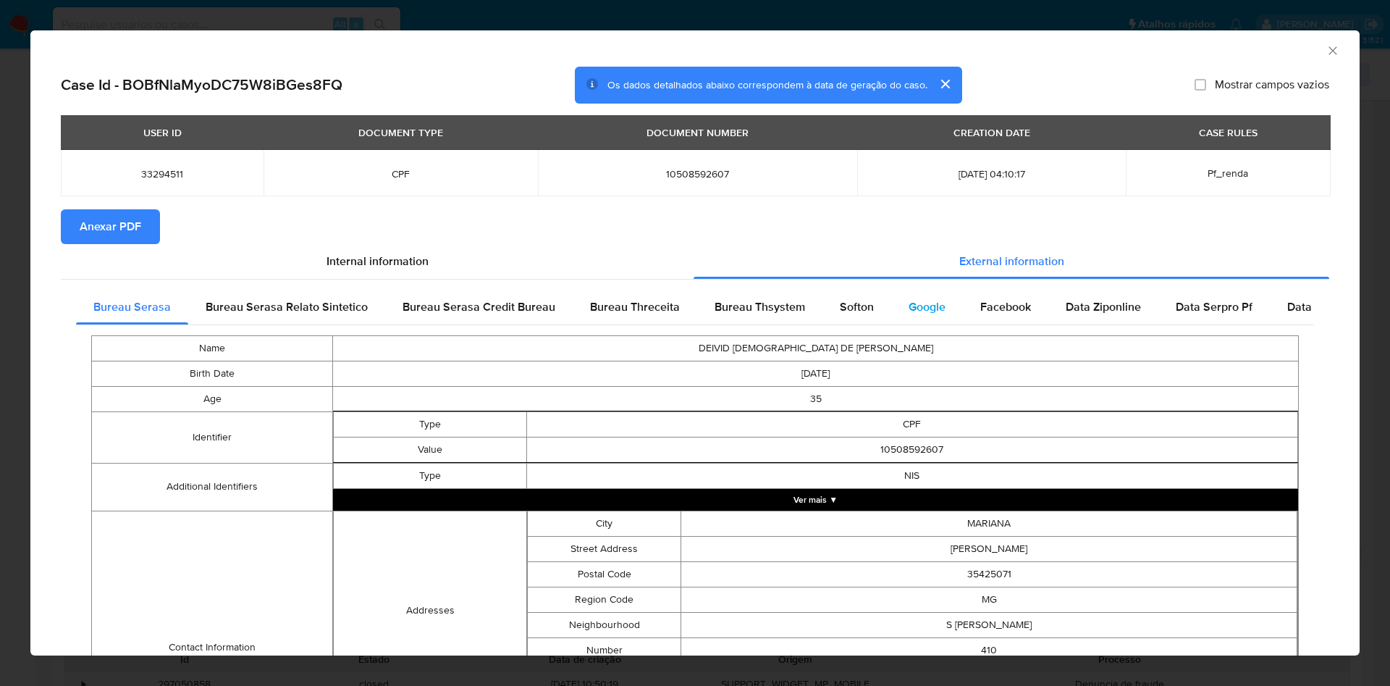
click at [917, 320] on div "Google" at bounding box center [927, 307] width 72 height 35
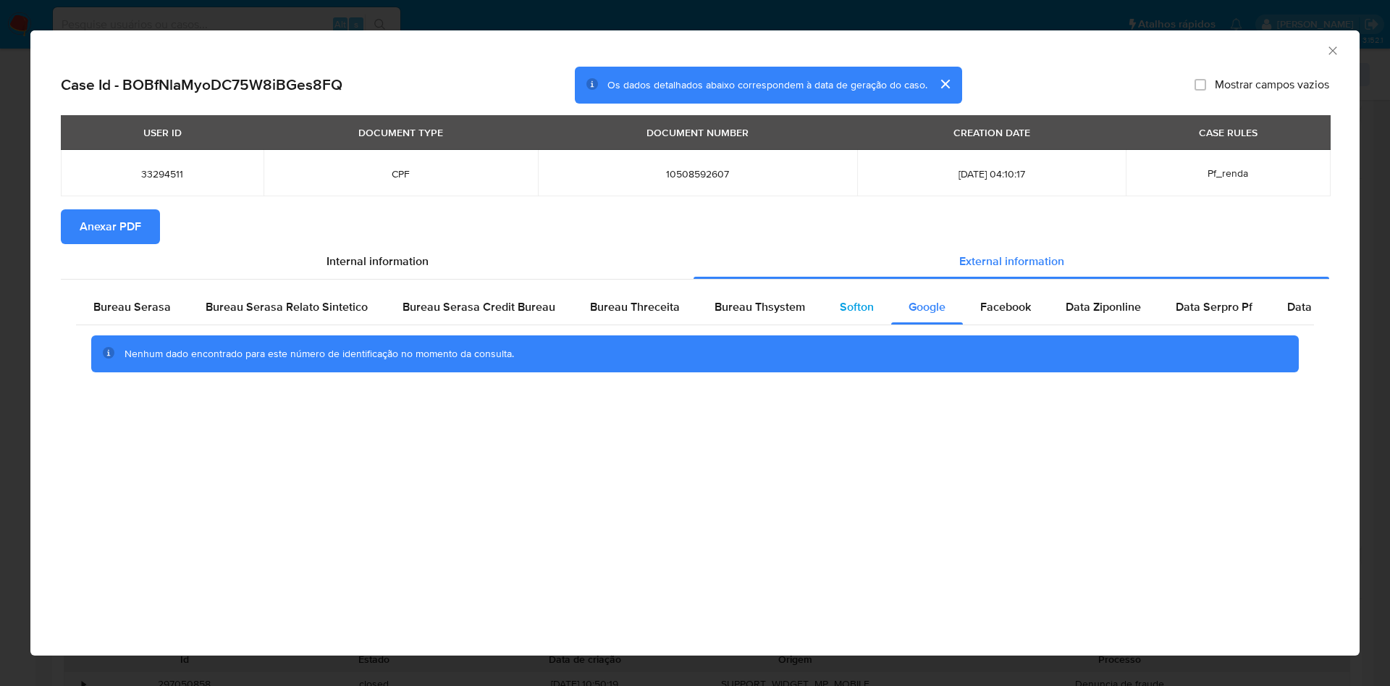
click at [835, 319] on div "Softon" at bounding box center [856, 307] width 69 height 35
click at [744, 313] on span "Bureau Thsystem" at bounding box center [760, 306] width 90 height 17
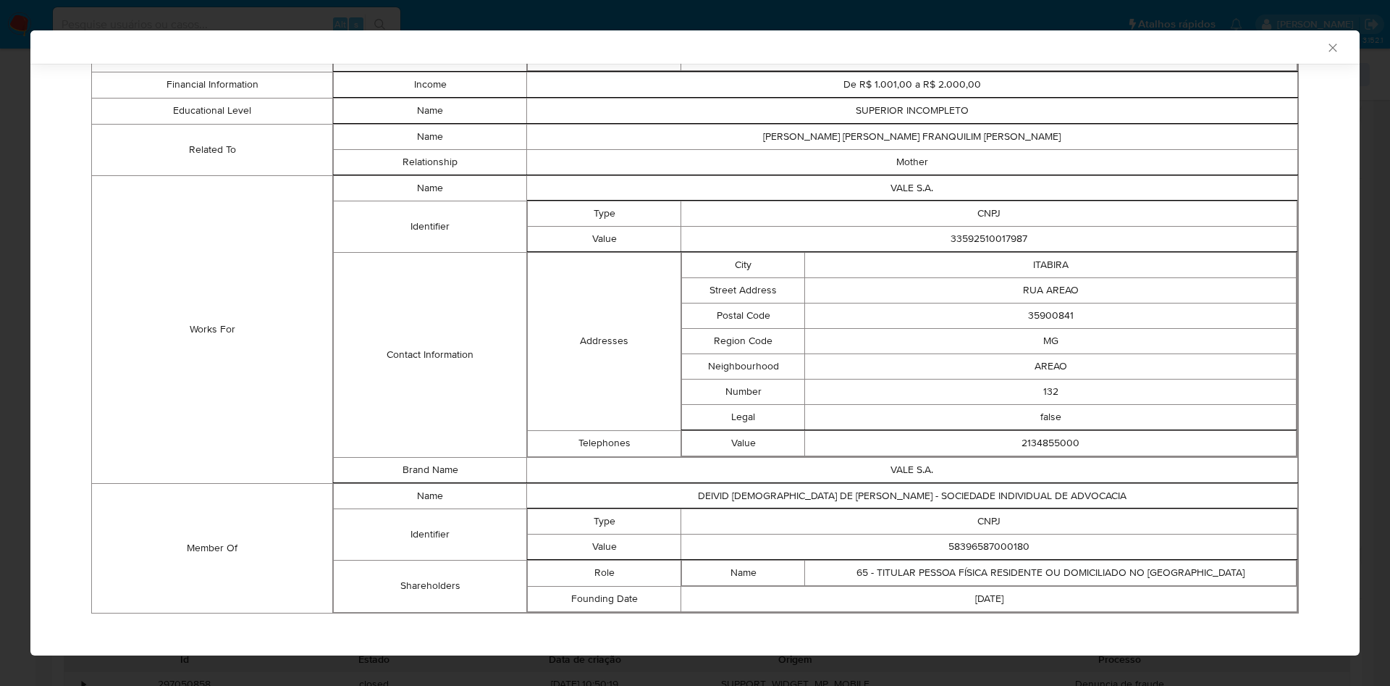
scroll to position [671, 0]
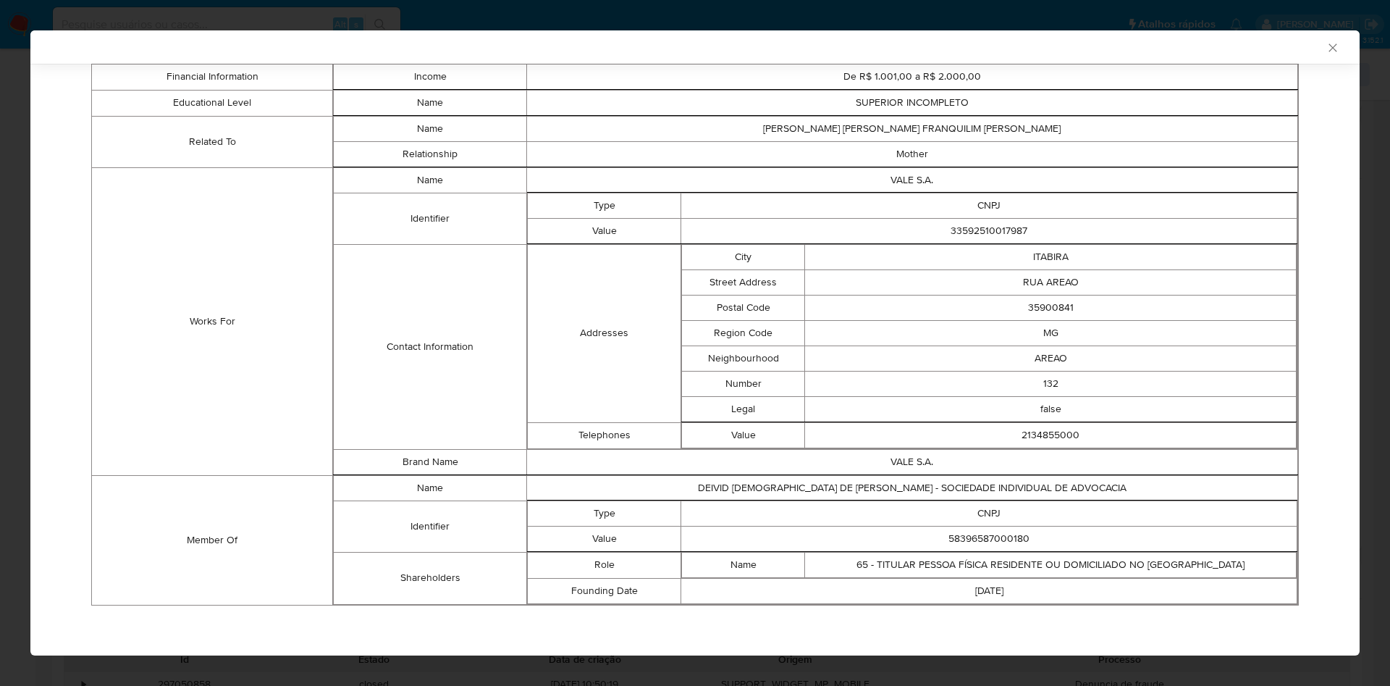
click at [977, 540] on td "58396587000180" at bounding box center [989, 538] width 616 height 25
copy td "58396587000180"
click at [757, 282] on td "Street Address" at bounding box center [743, 281] width 123 height 25
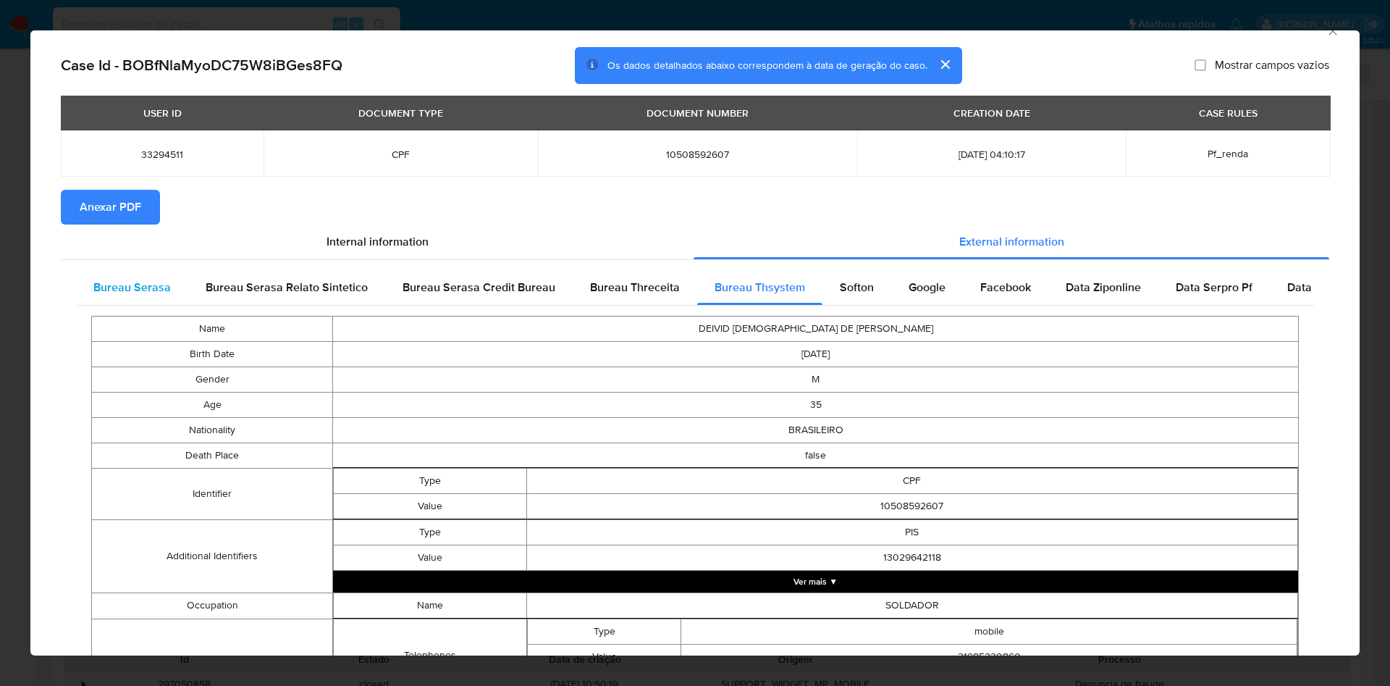
click at [135, 279] on span "Bureau Serasa" at bounding box center [131, 287] width 77 height 17
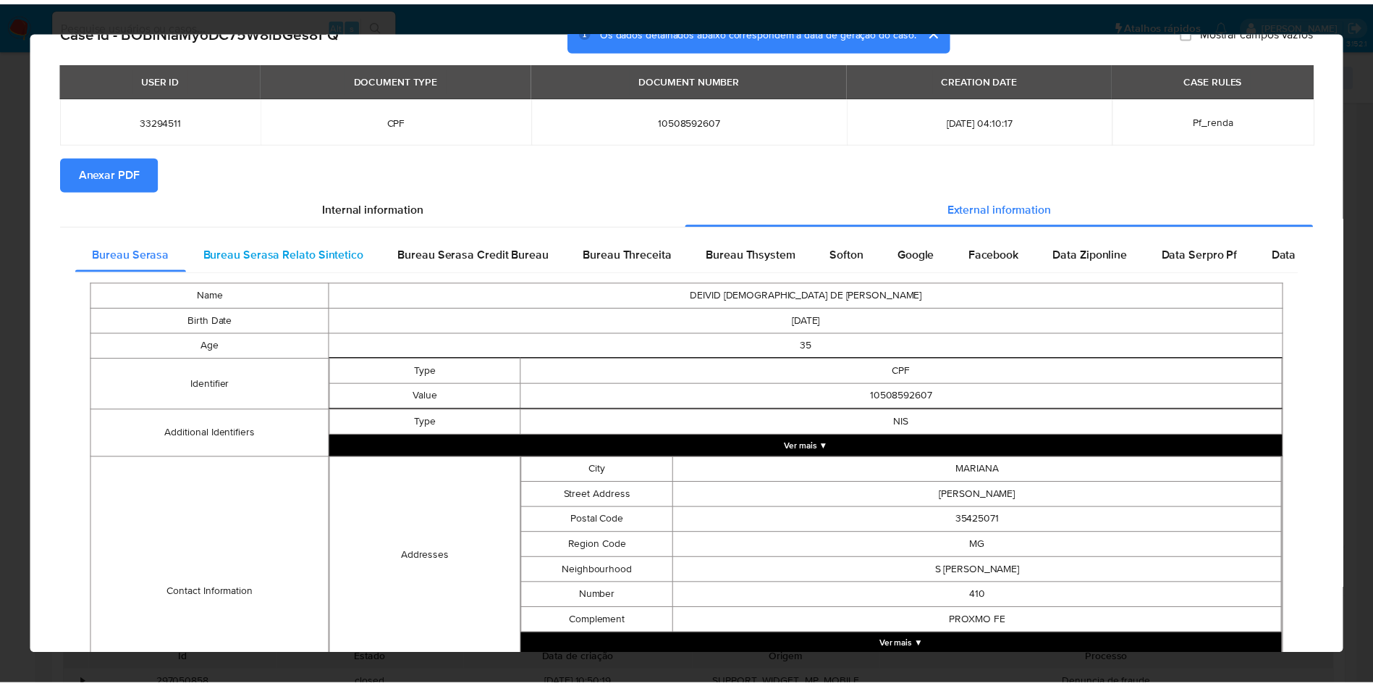
scroll to position [0, 0]
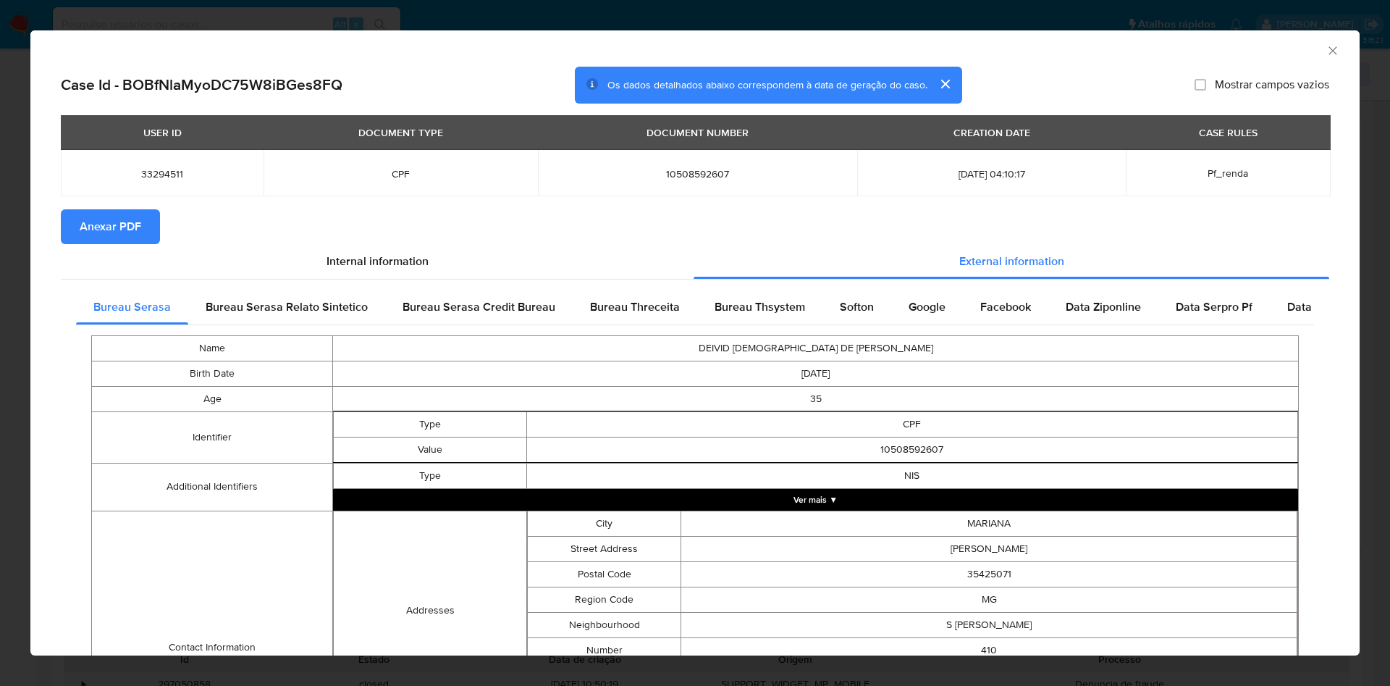
click at [124, 207] on div "USER ID DOCUMENT TYPE DOCUMENT NUMBER CREATION DATE CASE RULES 33294511 CPF 105…" at bounding box center [695, 162] width 1268 height 94
click at [123, 216] on span "Anexar PDF" at bounding box center [111, 227] width 62 height 32
click at [0, 348] on div "AML Data Collector Case Id - BOBfNlaMyoDC75W8iBGes8FQ Os dados detalhados abaix…" at bounding box center [695, 343] width 1390 height 686
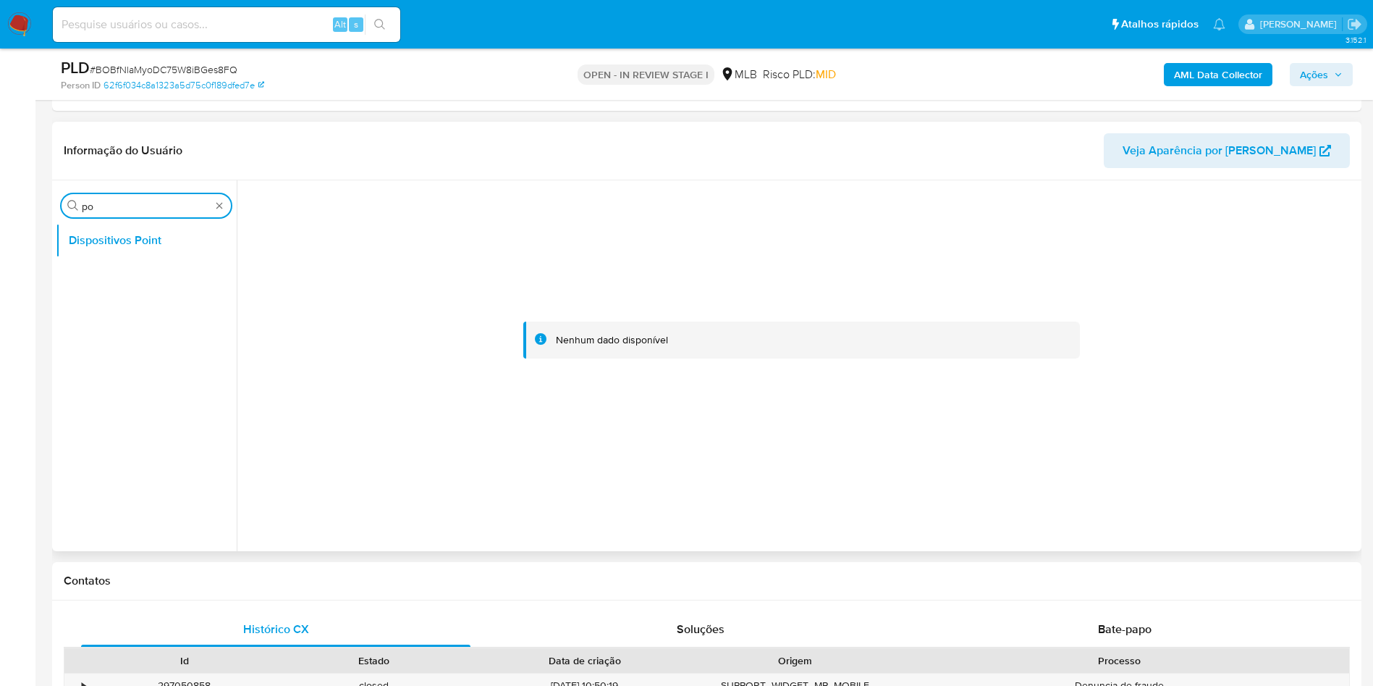
click at [109, 200] on input "po" at bounding box center [146, 206] width 129 height 13
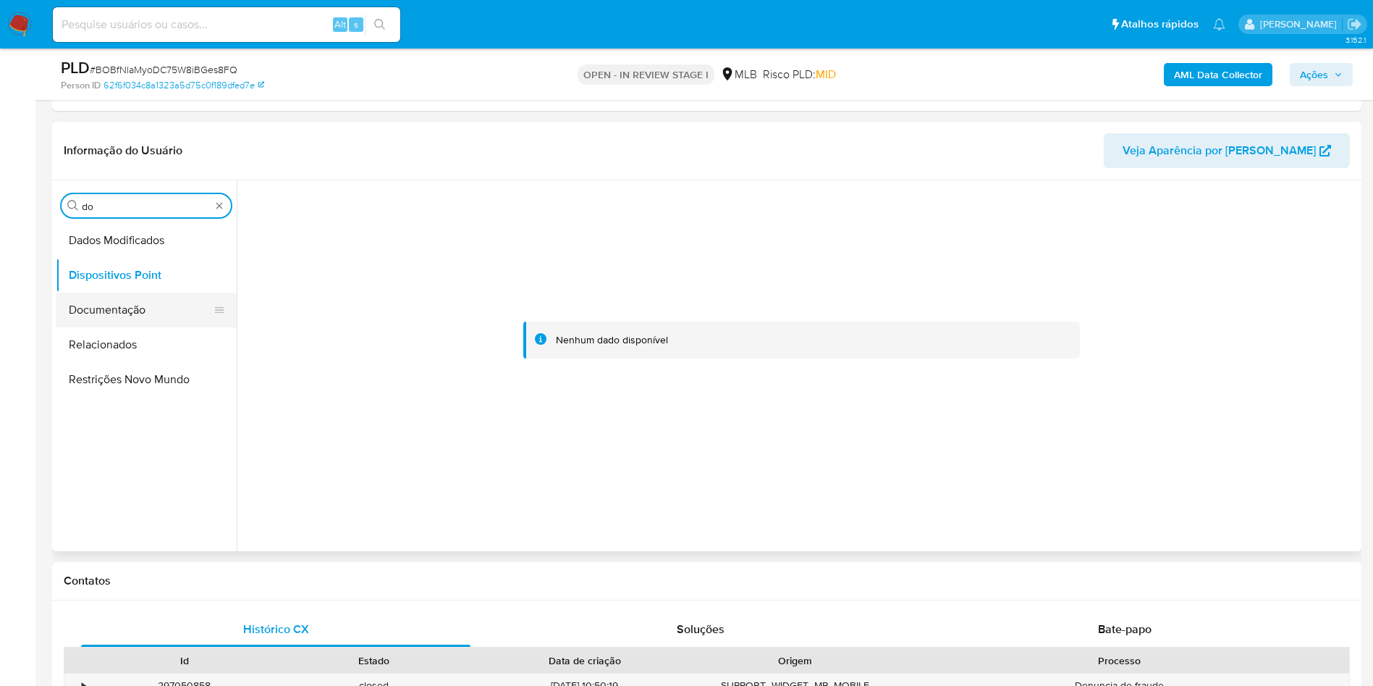
type input "do"
click at [124, 306] on button "Documentação" at bounding box center [140, 309] width 169 height 35
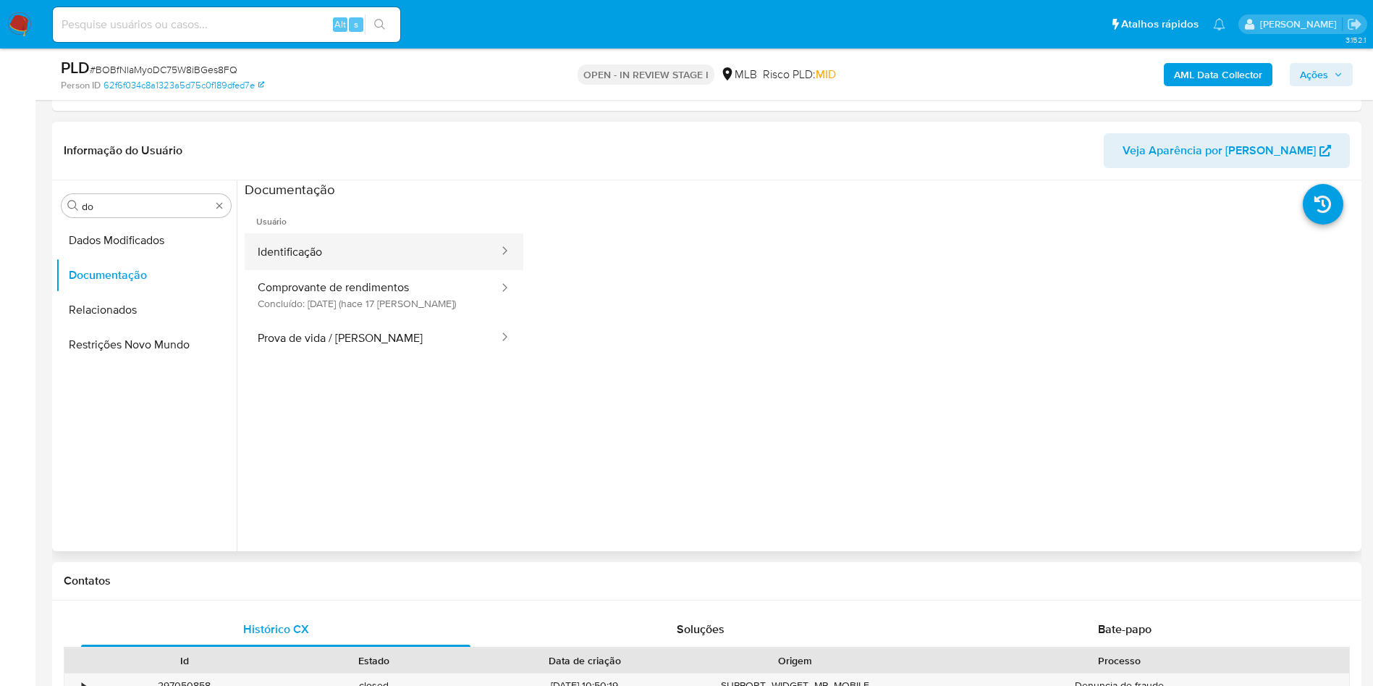
click at [310, 237] on button "Identificação" at bounding box center [373, 251] width 256 height 37
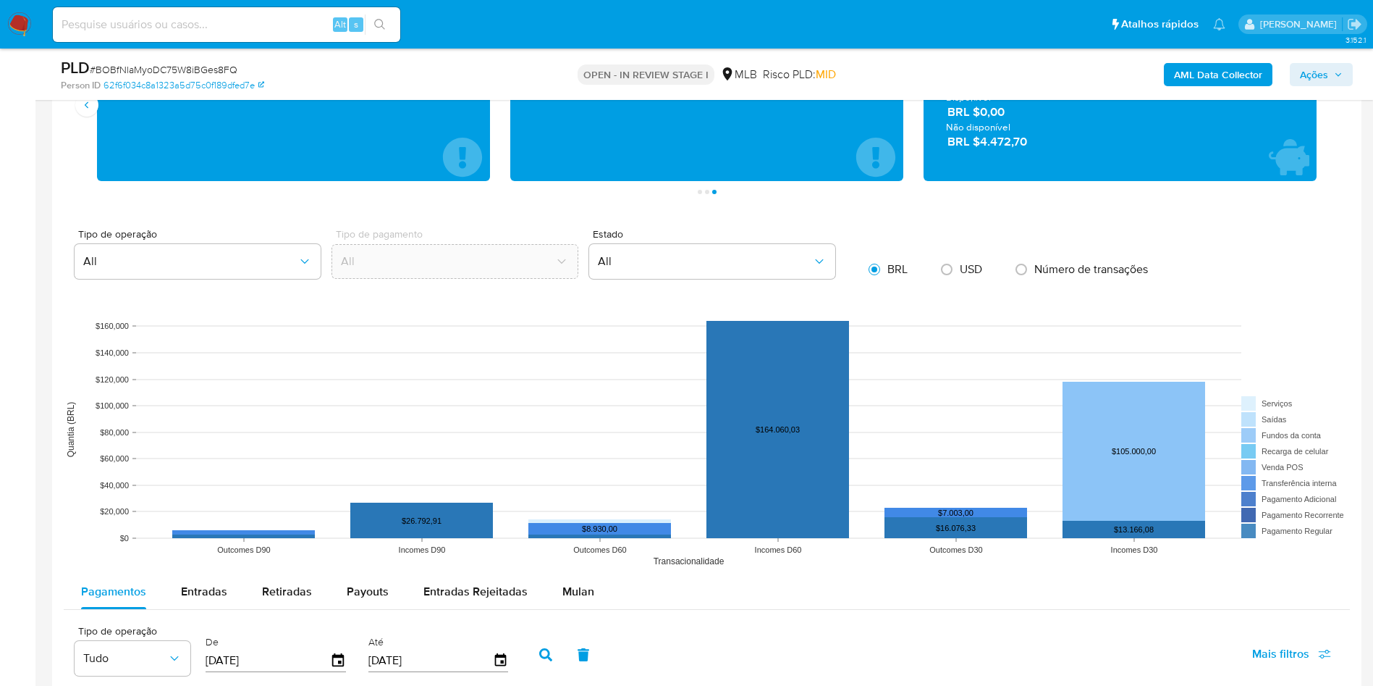
scroll to position [1373, 0]
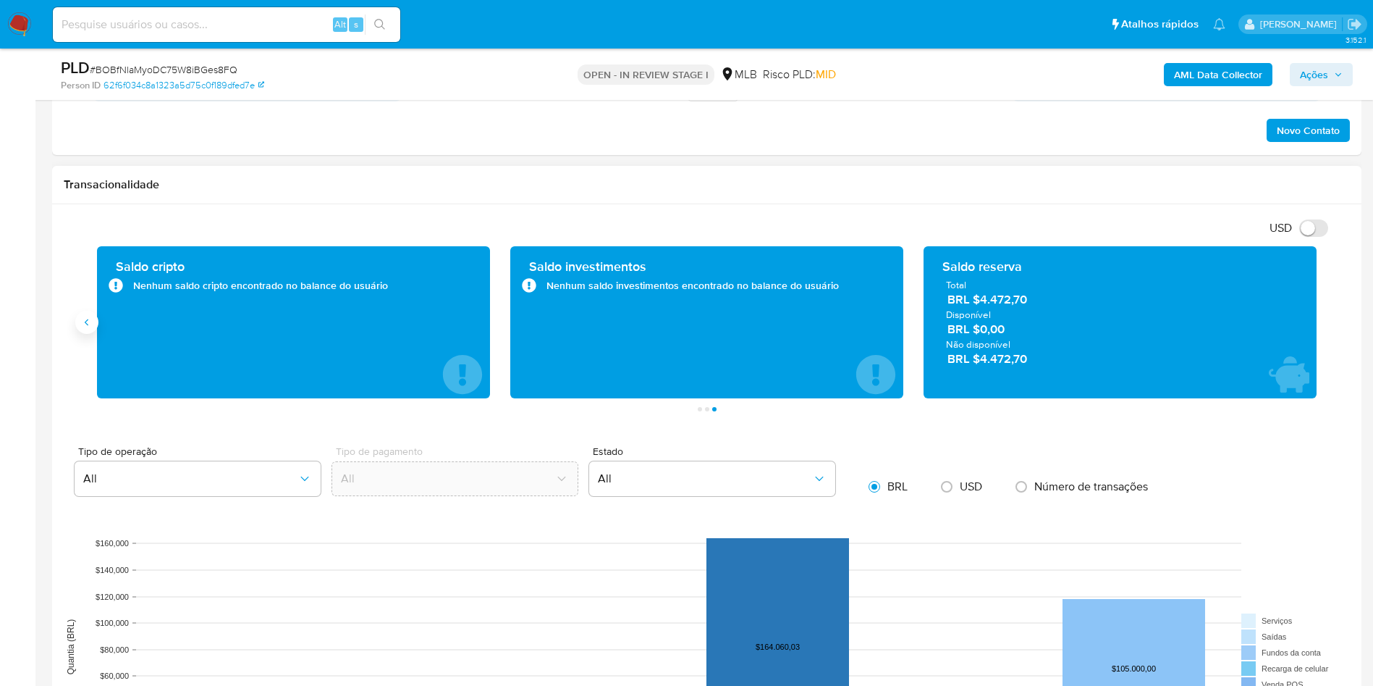
click at [82, 322] on icon "Anterior" at bounding box center [87, 322] width 12 height 12
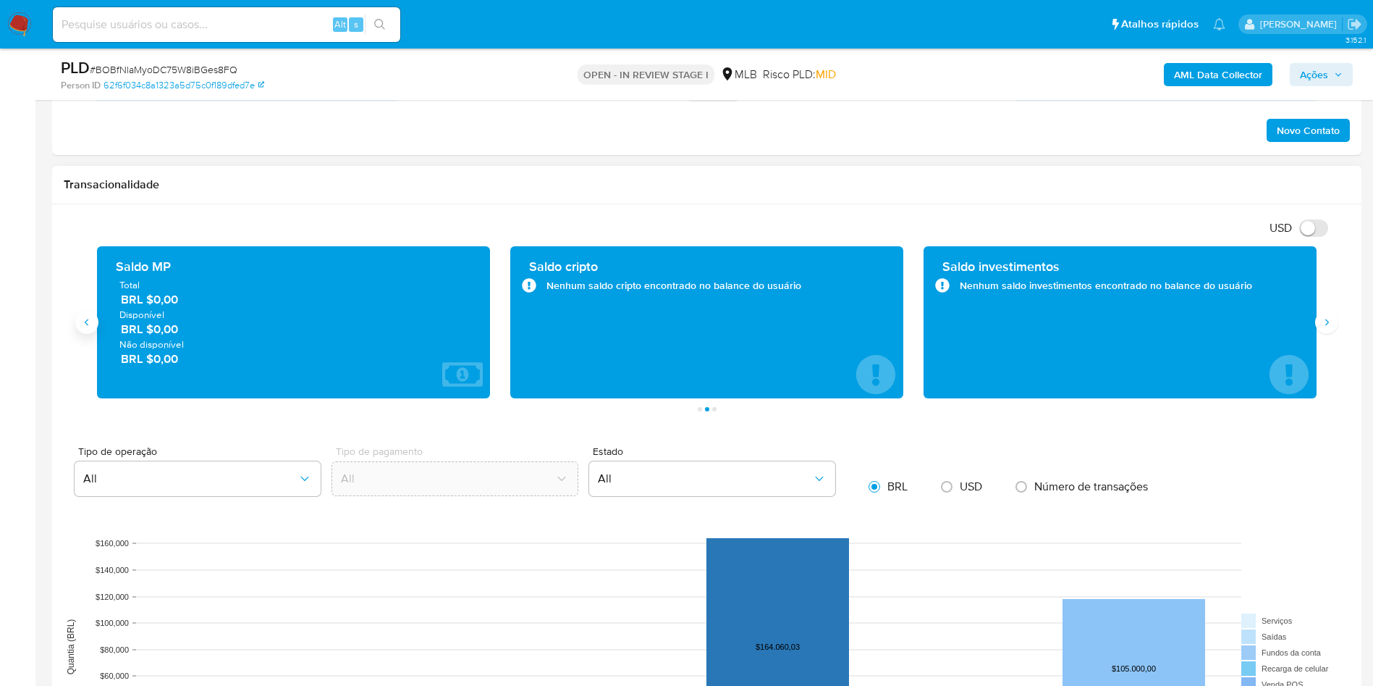
click at [82, 322] on icon "Anterior" at bounding box center [87, 322] width 12 height 12
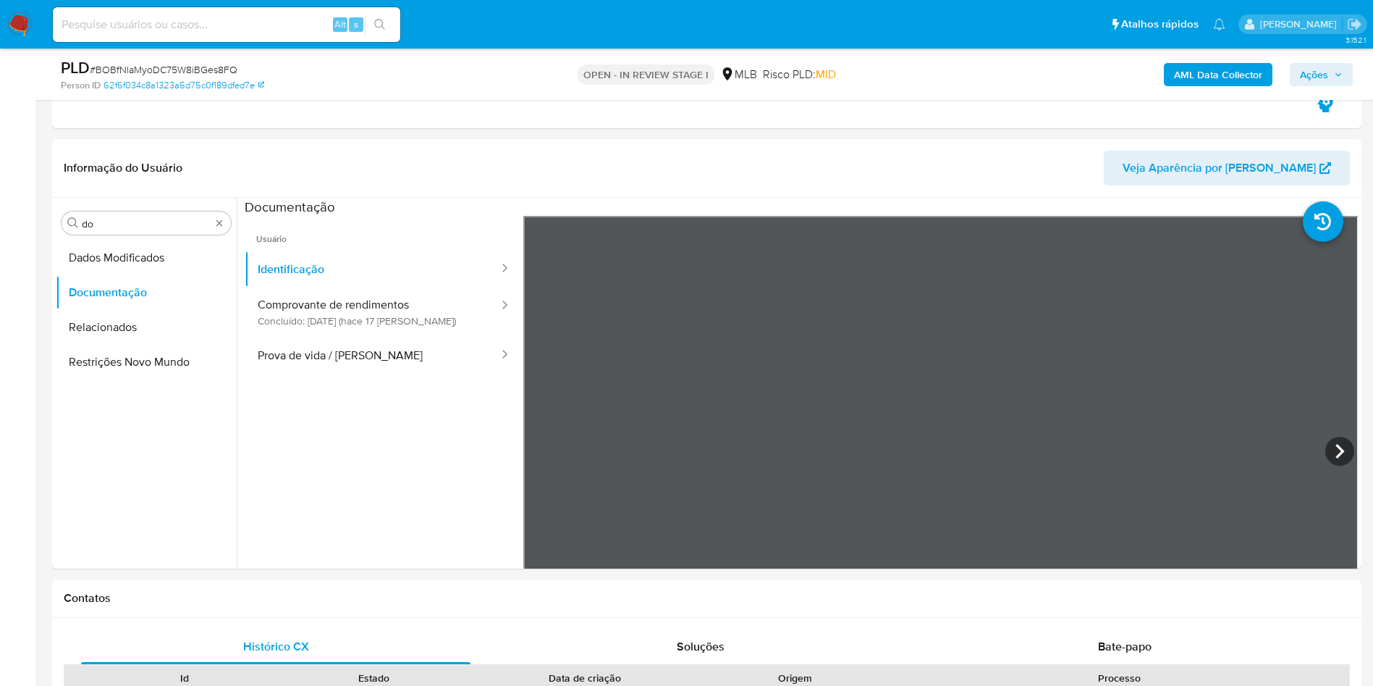
scroll to position [504, 0]
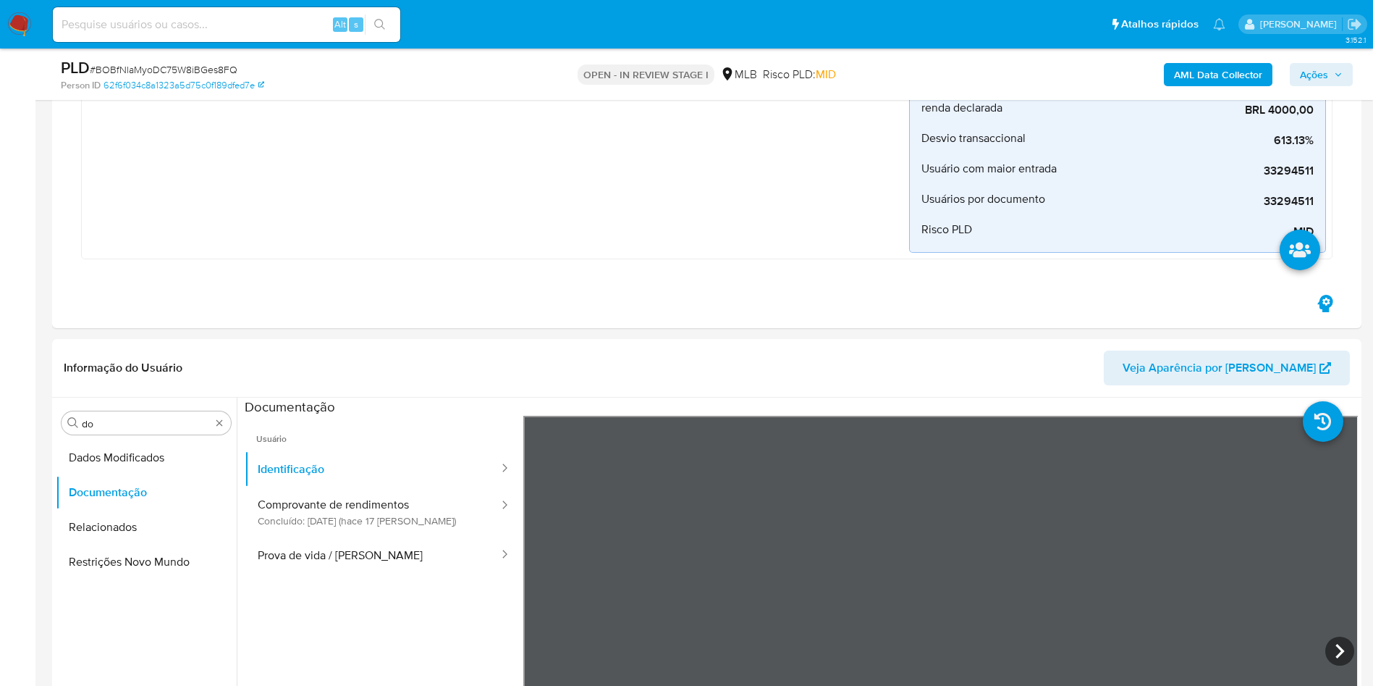
click at [28, 19] on img at bounding box center [19, 24] width 25 height 25
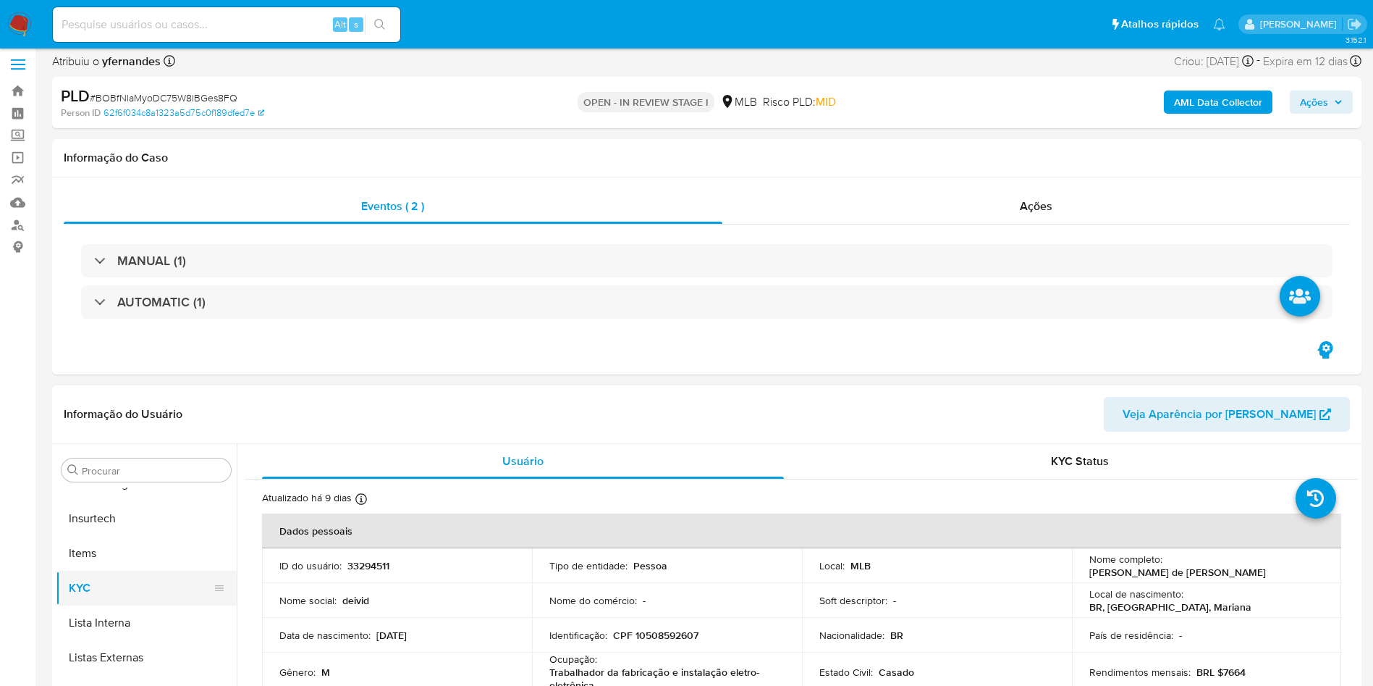
scroll to position [109, 0]
select select "10"
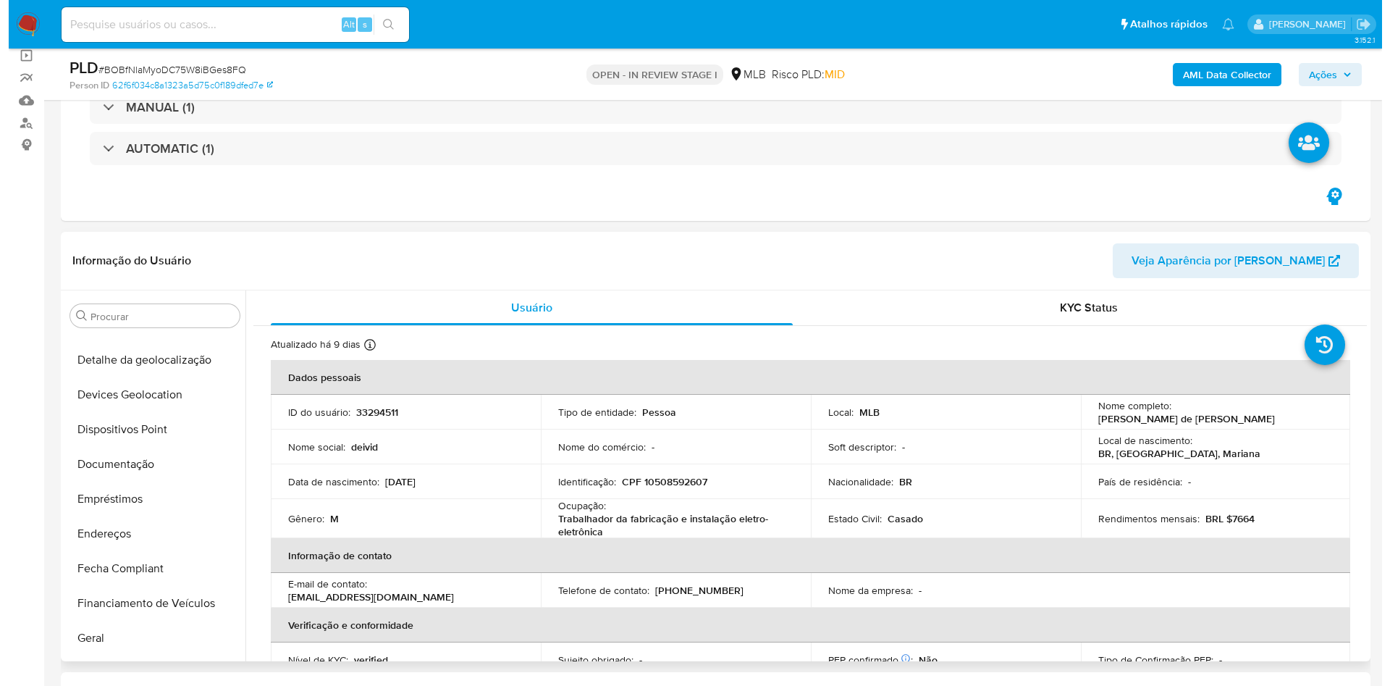
scroll to position [0, 0]
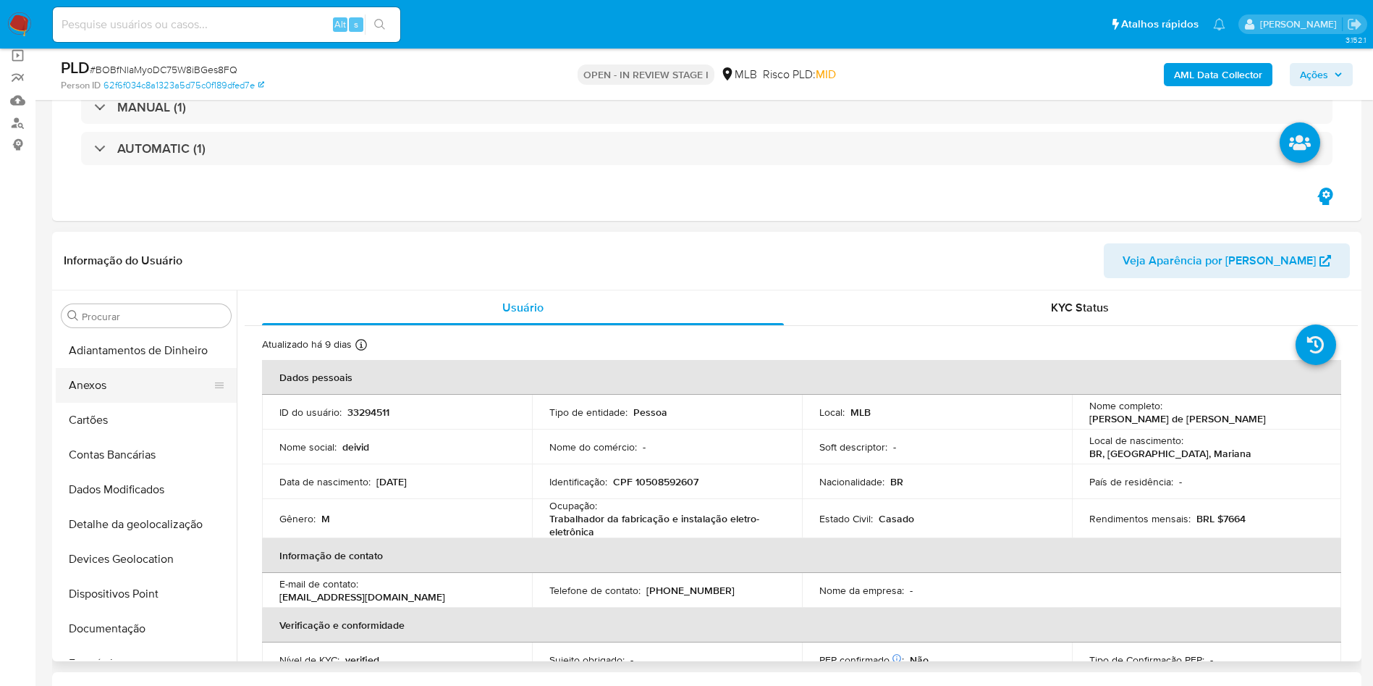
click at [85, 393] on button "Anexos" at bounding box center [140, 385] width 169 height 35
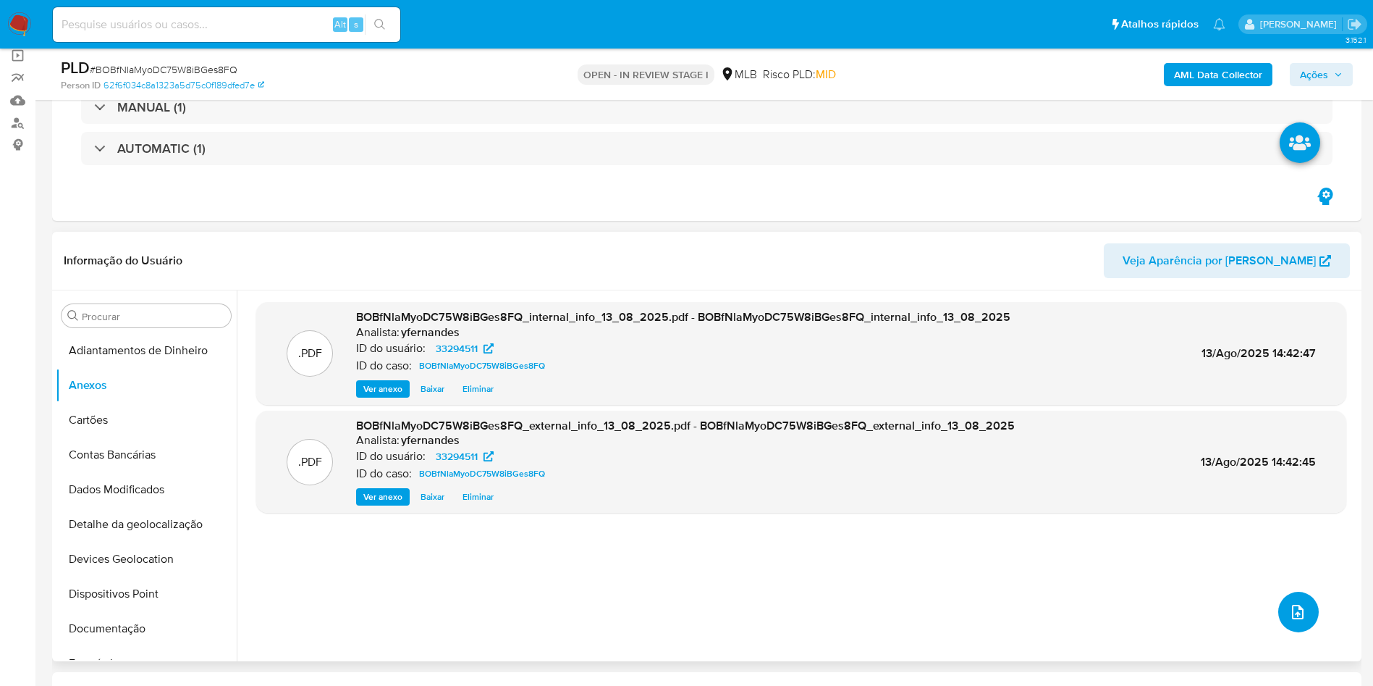
click at [1292, 601] on button "upload-file" at bounding box center [1299, 611] width 41 height 41
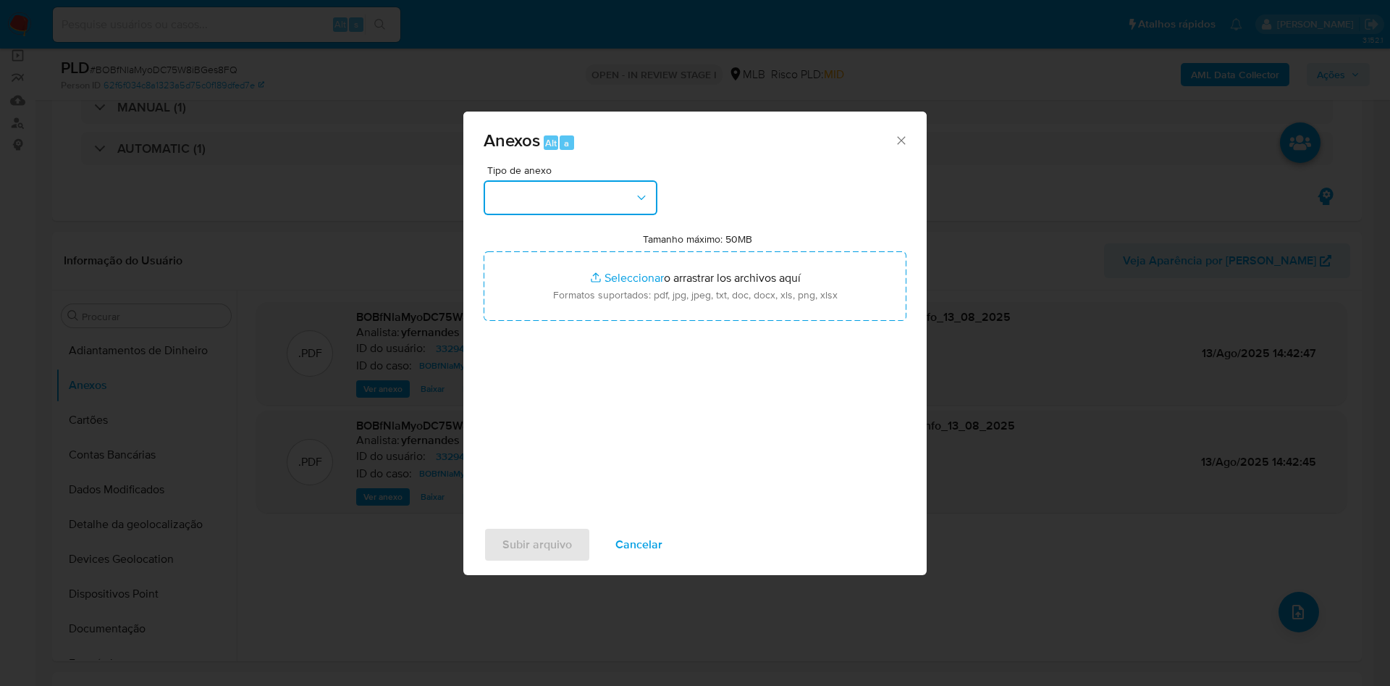
click at [613, 201] on button "button" at bounding box center [571, 197] width 174 height 35
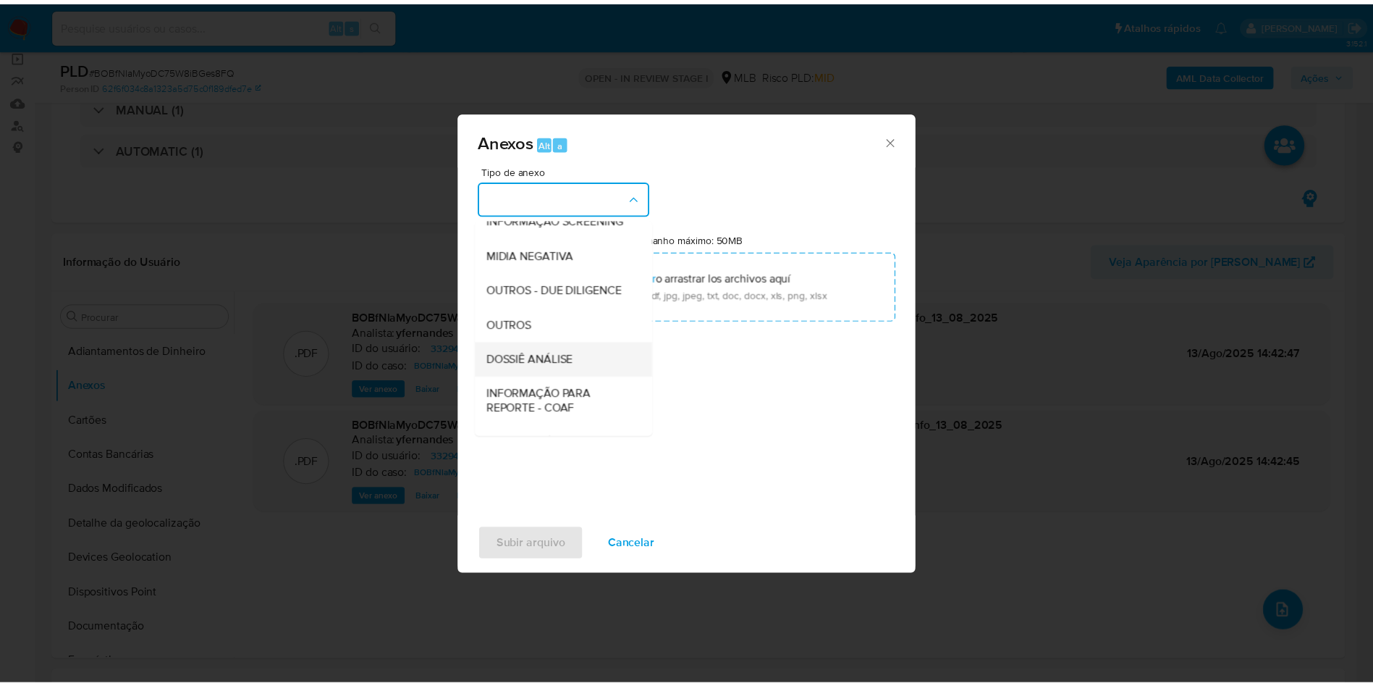
scroll to position [223, 0]
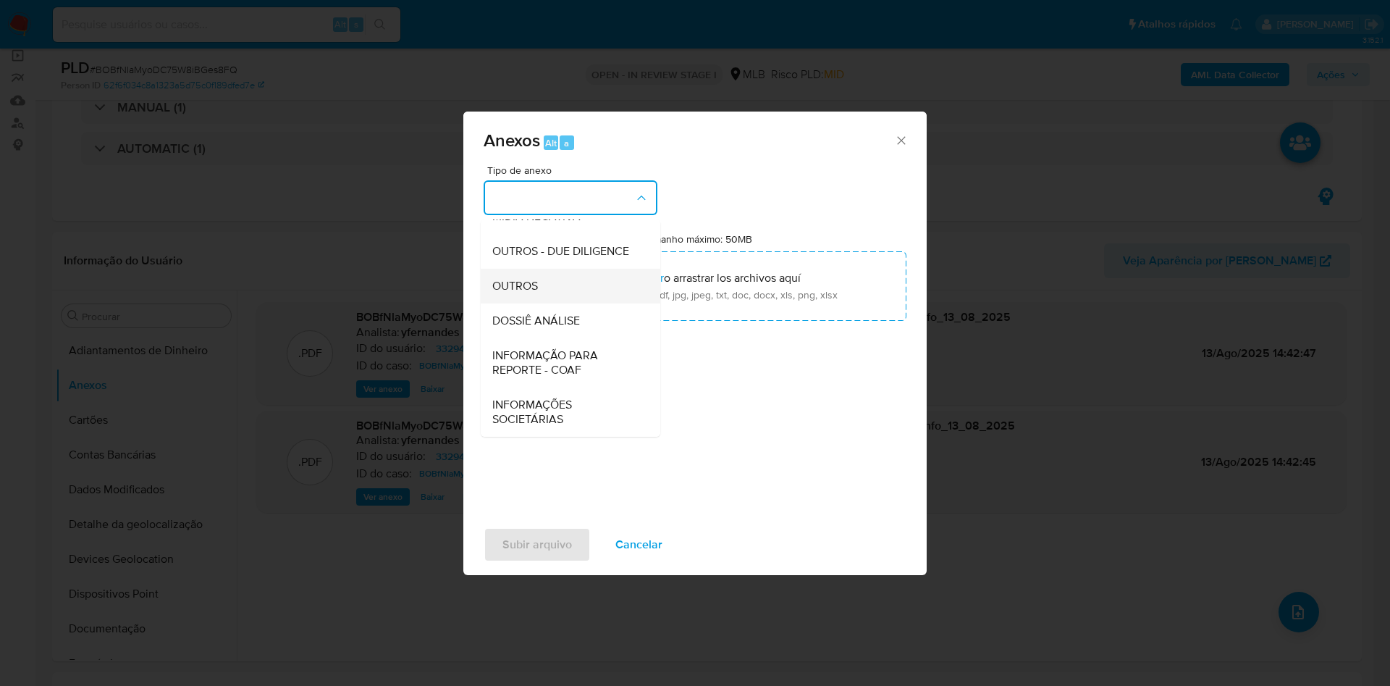
click at [521, 279] on span "OUTROS" at bounding box center [515, 286] width 46 height 14
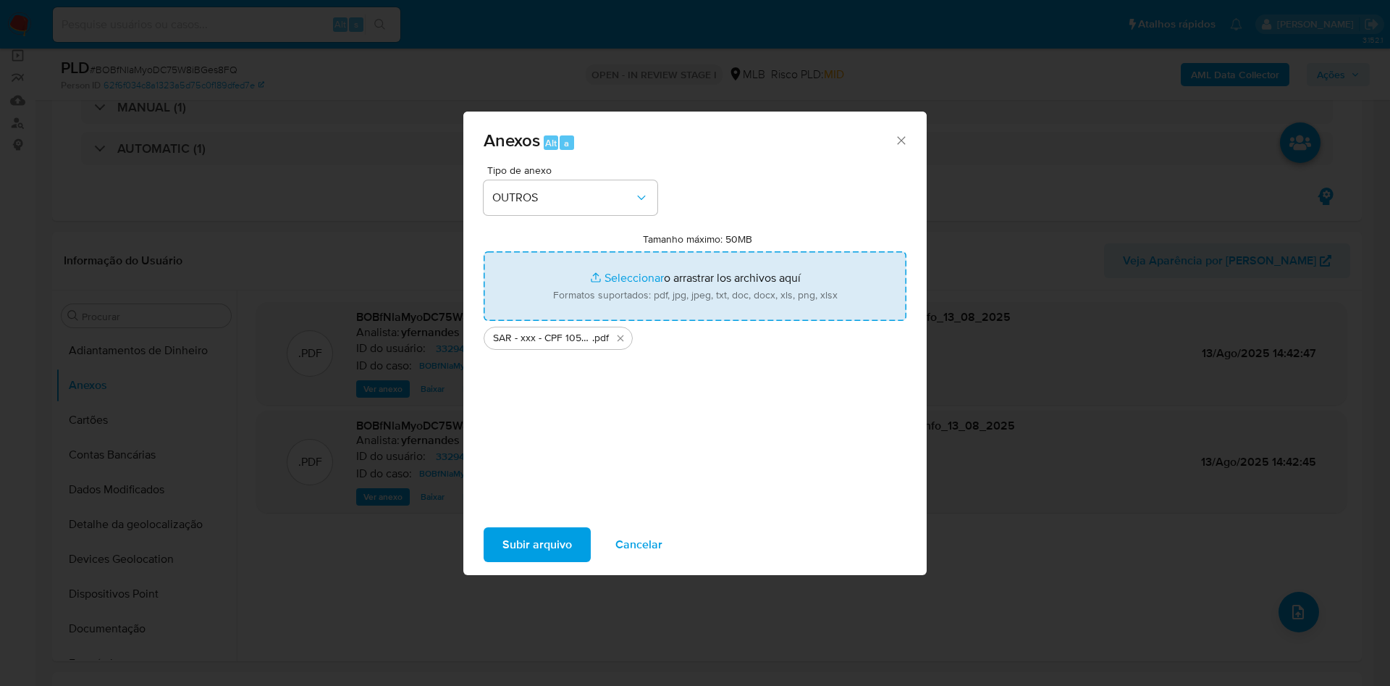
type input "C:\fakepath\Mulan 33294511_2025_08_13_10_22_55.xlsx"
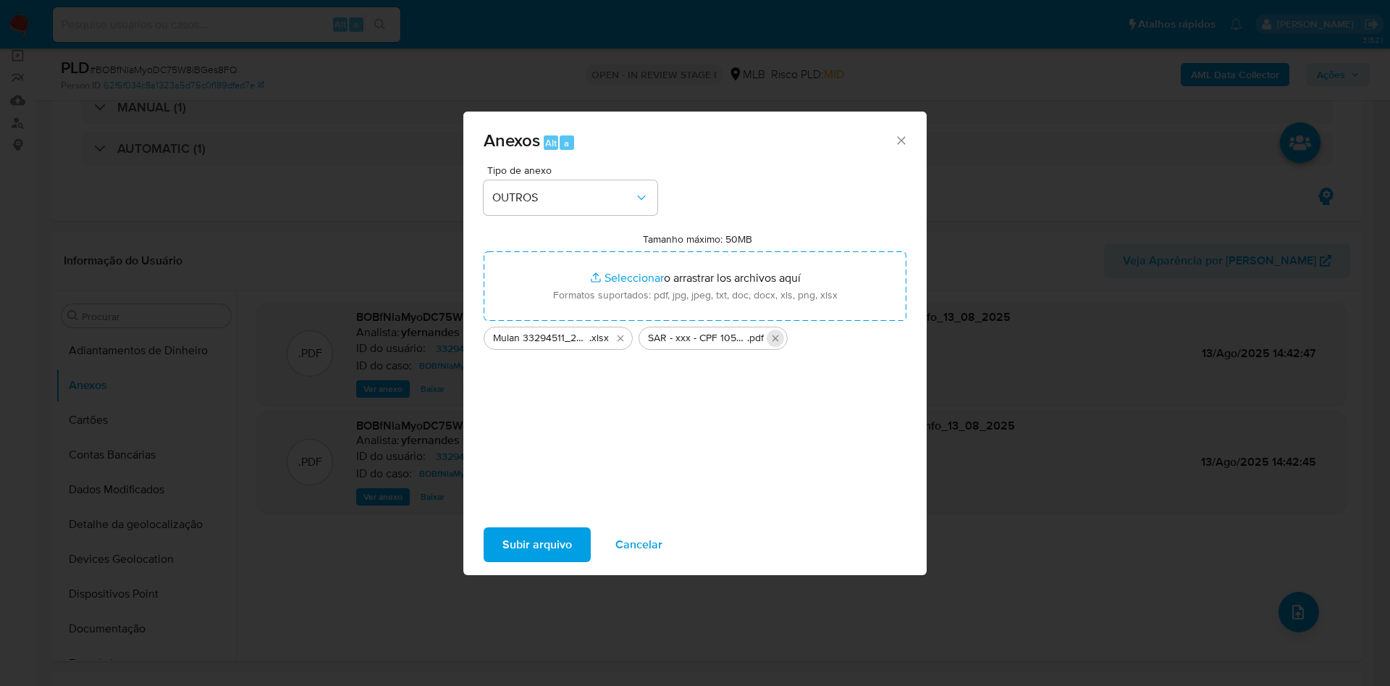
click at [780, 336] on icon "Eliminar SAR - xxx - CPF 10508592607 - DEIVID FRANKLIM DE PAULA.pdf" at bounding box center [776, 338] width 12 height 12
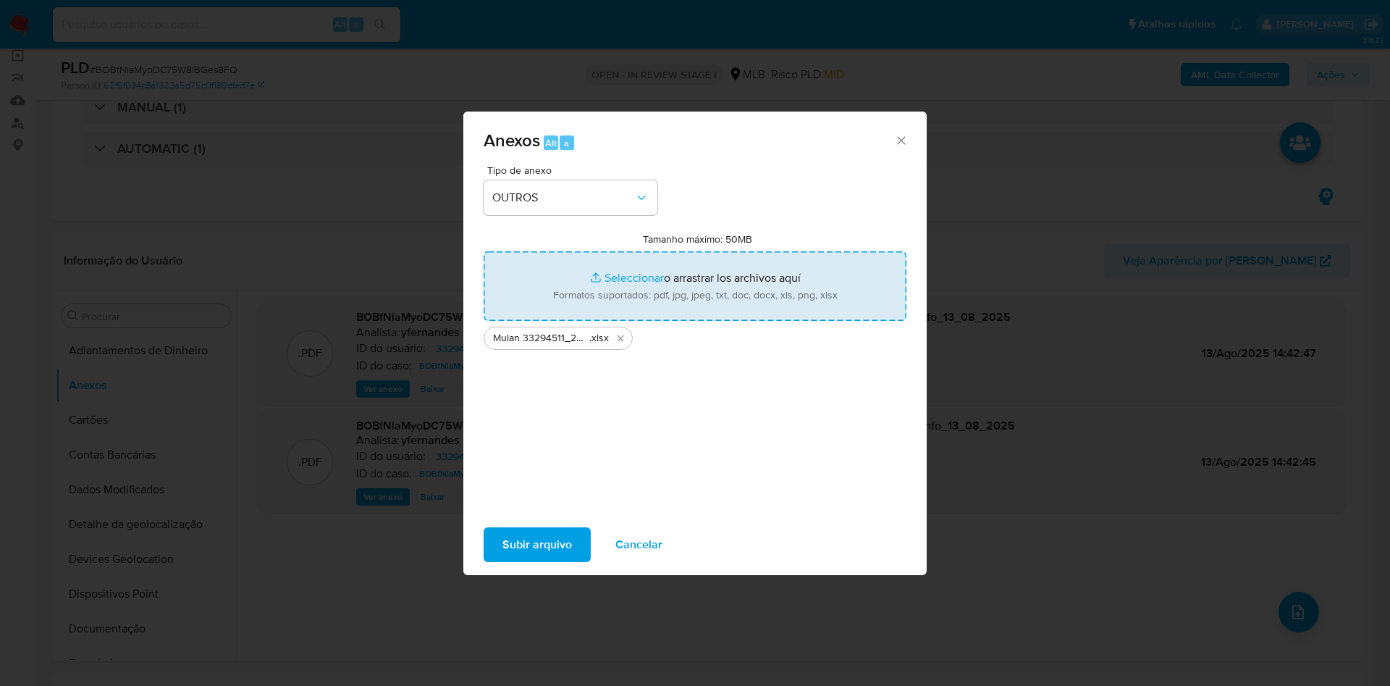
type input "C:\fakepath\SAR - xXXXxx - CPF 10508592607 - DEIVID FRANKLIM DE PAULA.pdf"
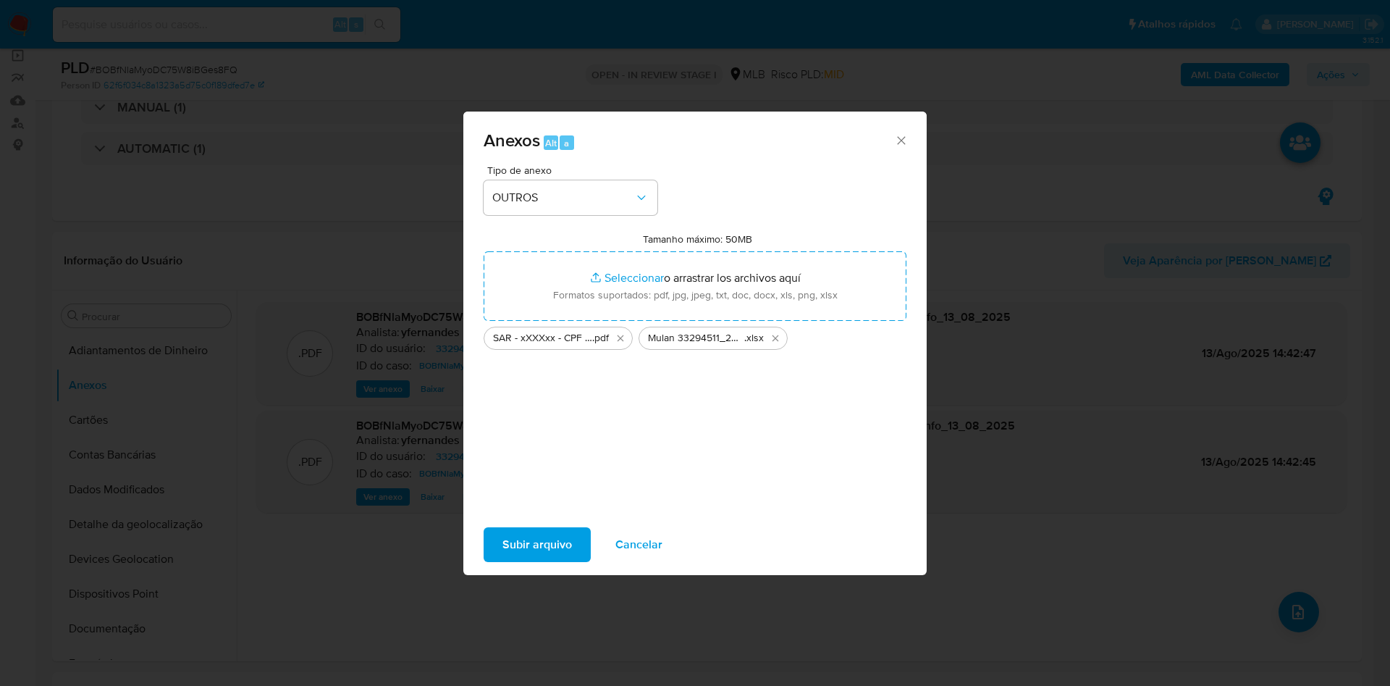
click at [533, 547] on span "Subir arquivo" at bounding box center [537, 545] width 70 height 32
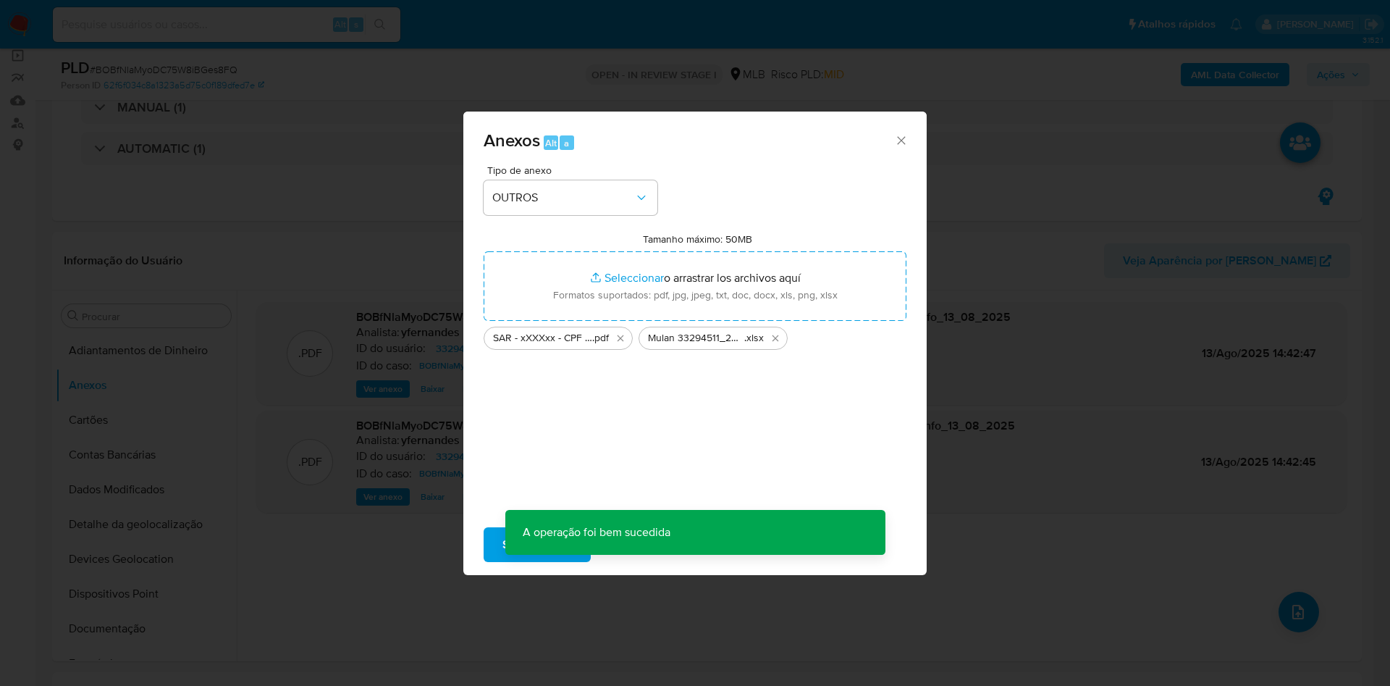
click at [111, 416] on div "Anexos Alt a Tipo de anexo OUTROS Tamanho máximo: 50MB Seleccionar archivos Sel…" at bounding box center [695, 343] width 1390 height 686
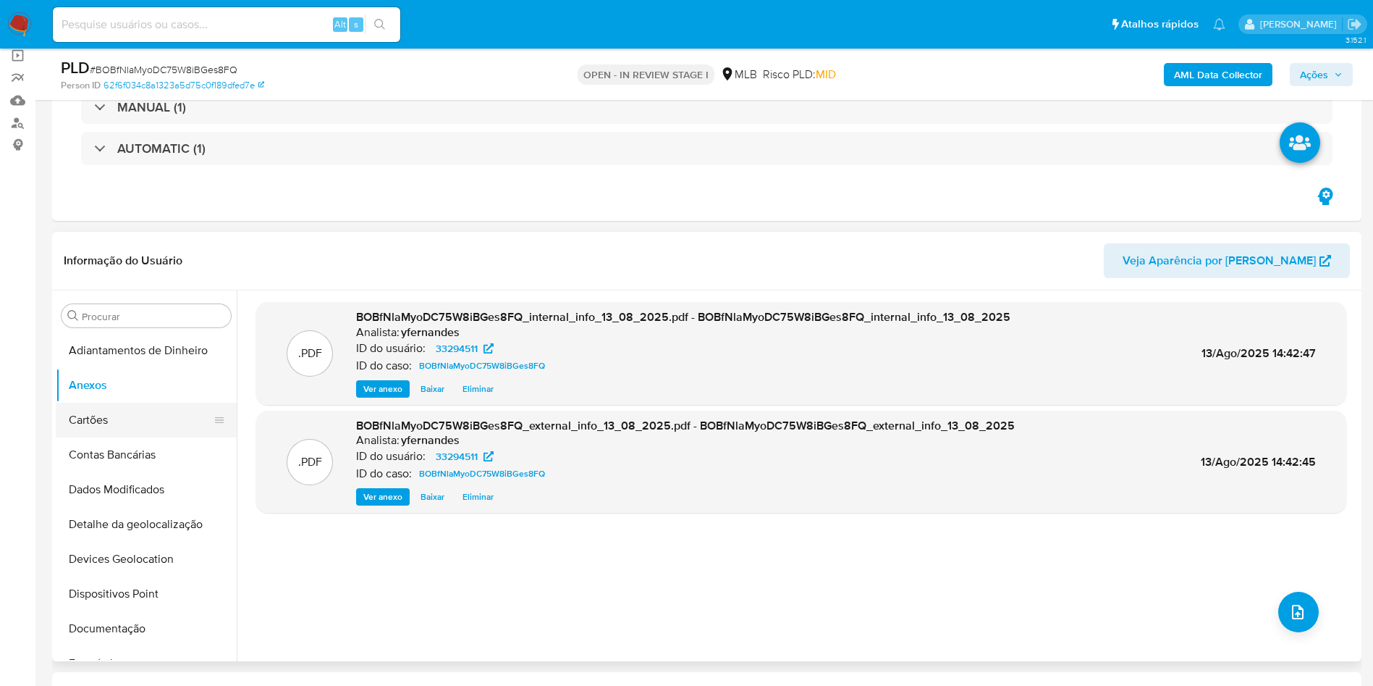
click at [93, 413] on button "Cartões" at bounding box center [140, 420] width 169 height 35
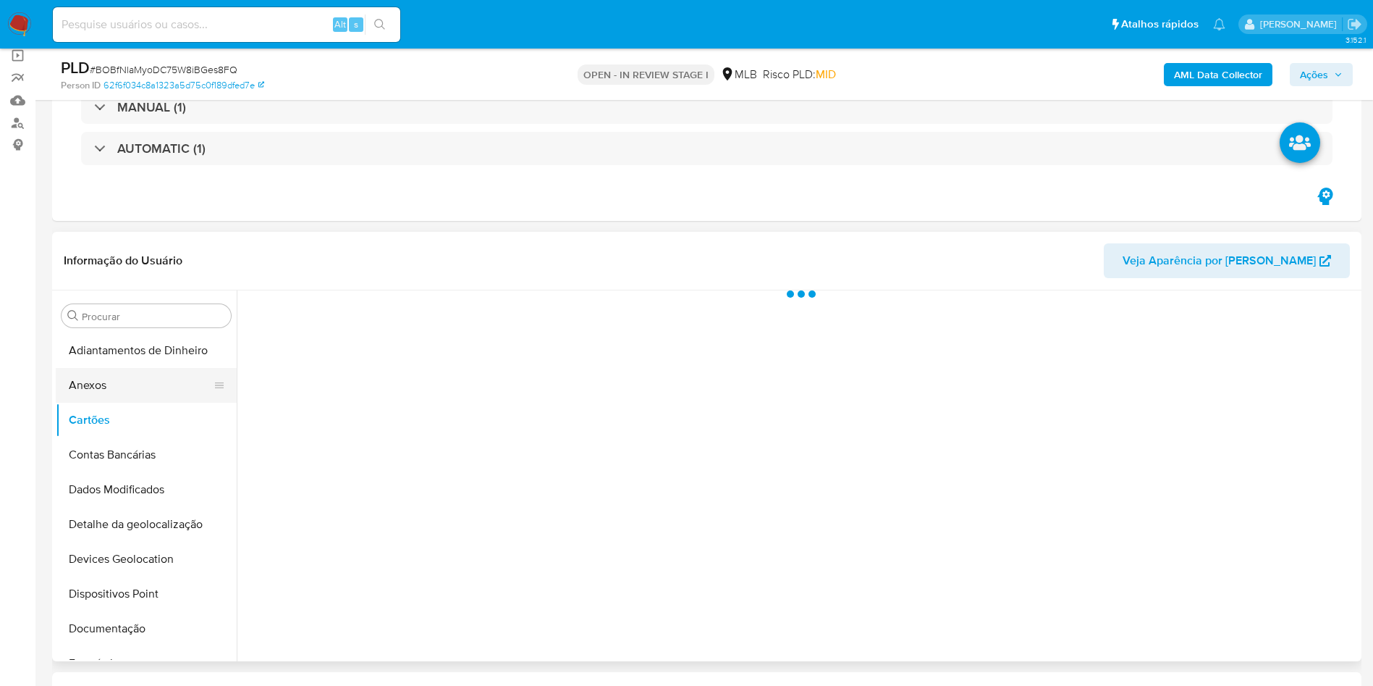
drag, startPoint x: 86, startPoint y: 388, endPoint x: 107, endPoint y: 380, distance: 22.5
click at [86, 387] on button "Anexos" at bounding box center [140, 385] width 169 height 35
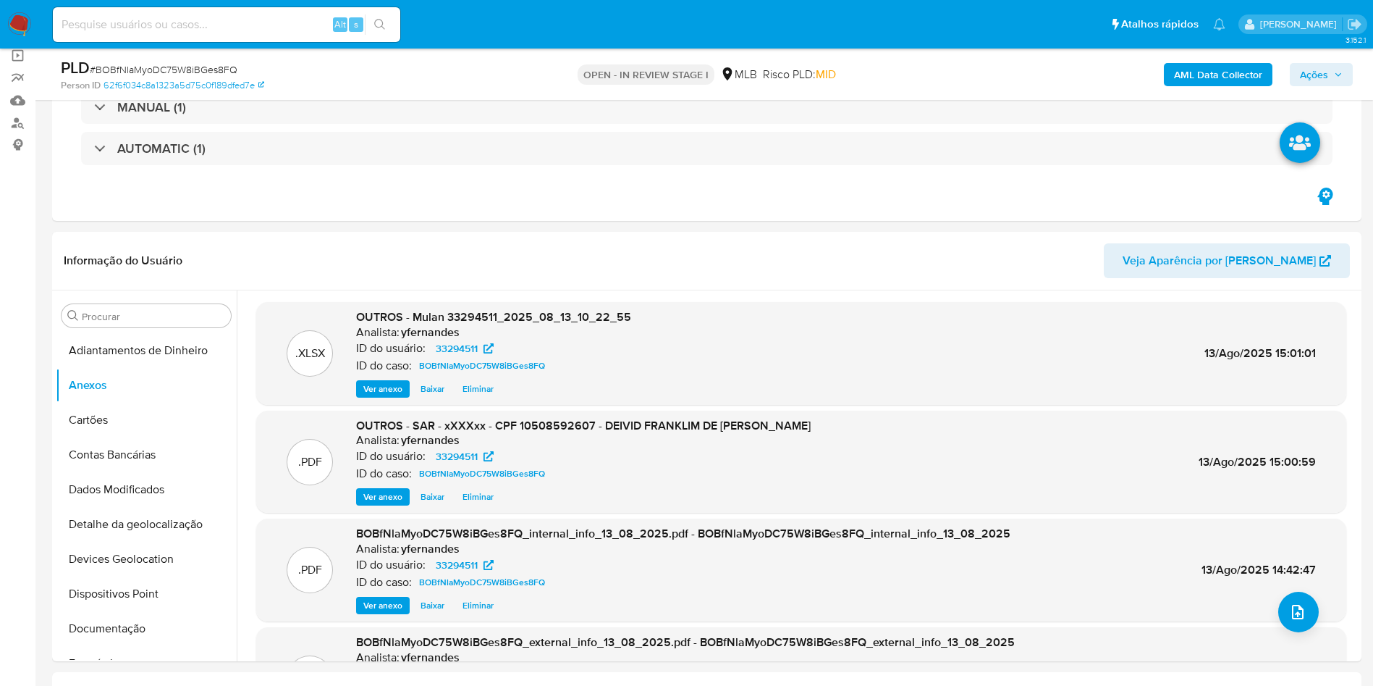
click at [1319, 68] on span "Ações" at bounding box center [1314, 74] width 28 height 23
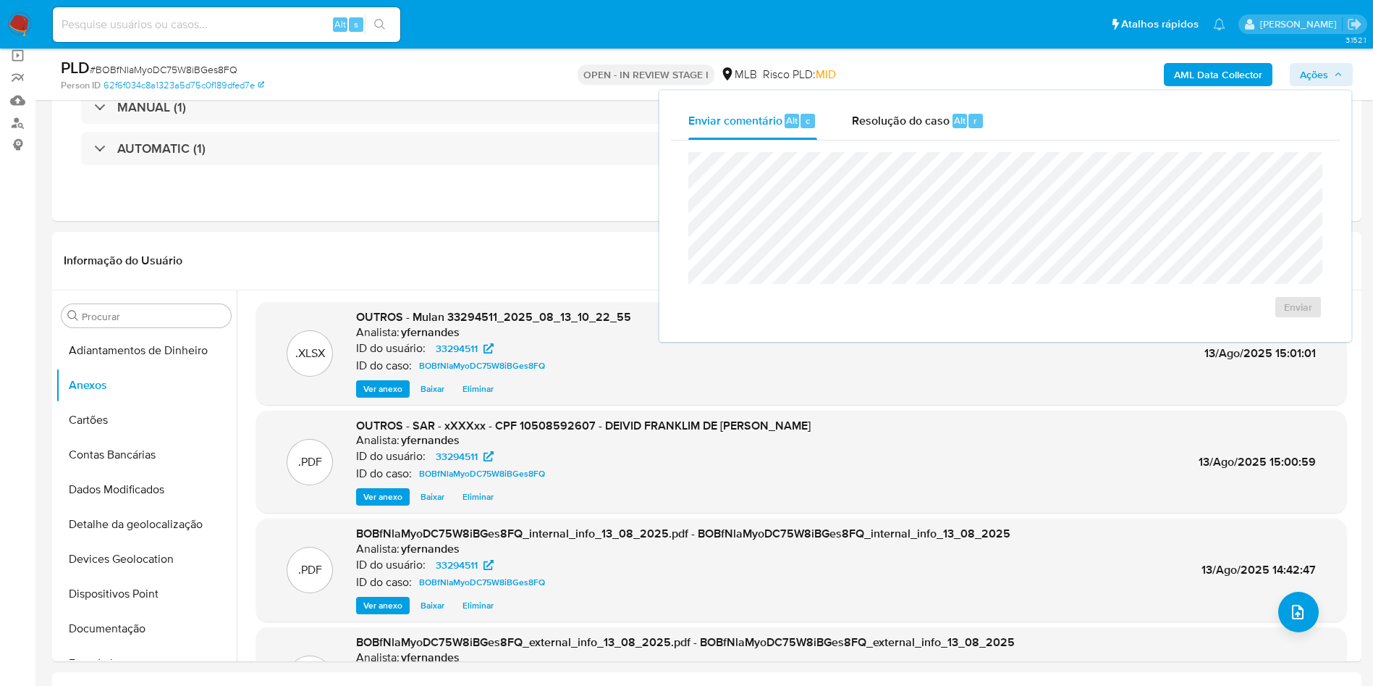
click at [884, 146] on div "Enviar" at bounding box center [1005, 235] width 669 height 190
click at [889, 105] on div "Resolução do caso Alt r" at bounding box center [918, 121] width 132 height 38
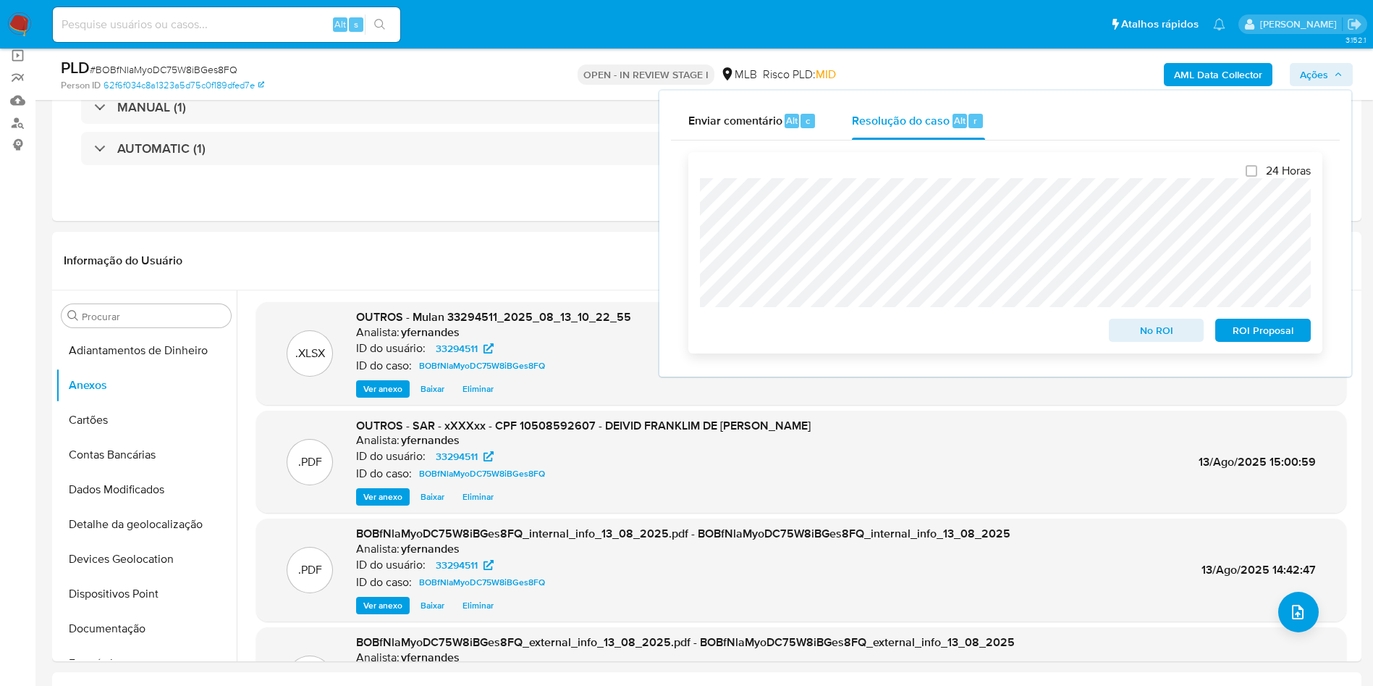
click at [1285, 337] on span "ROI Proposal" at bounding box center [1263, 330] width 75 height 20
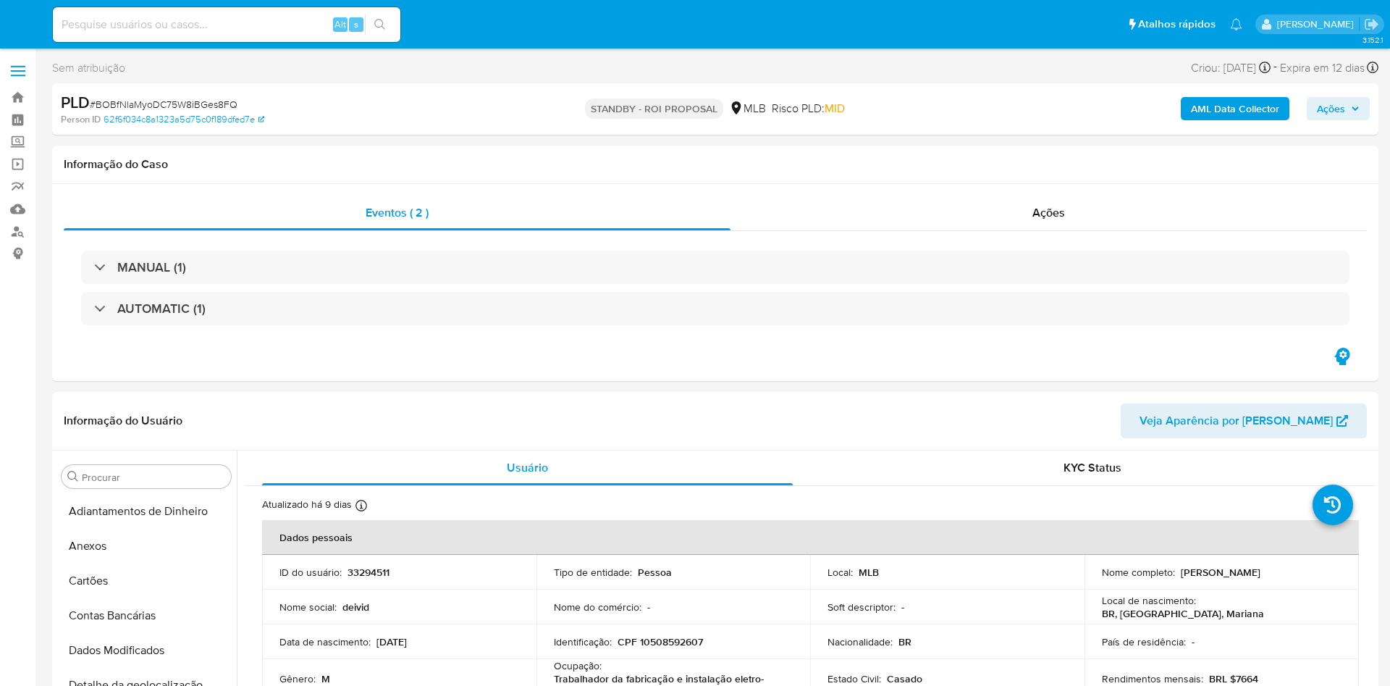
select select "10"
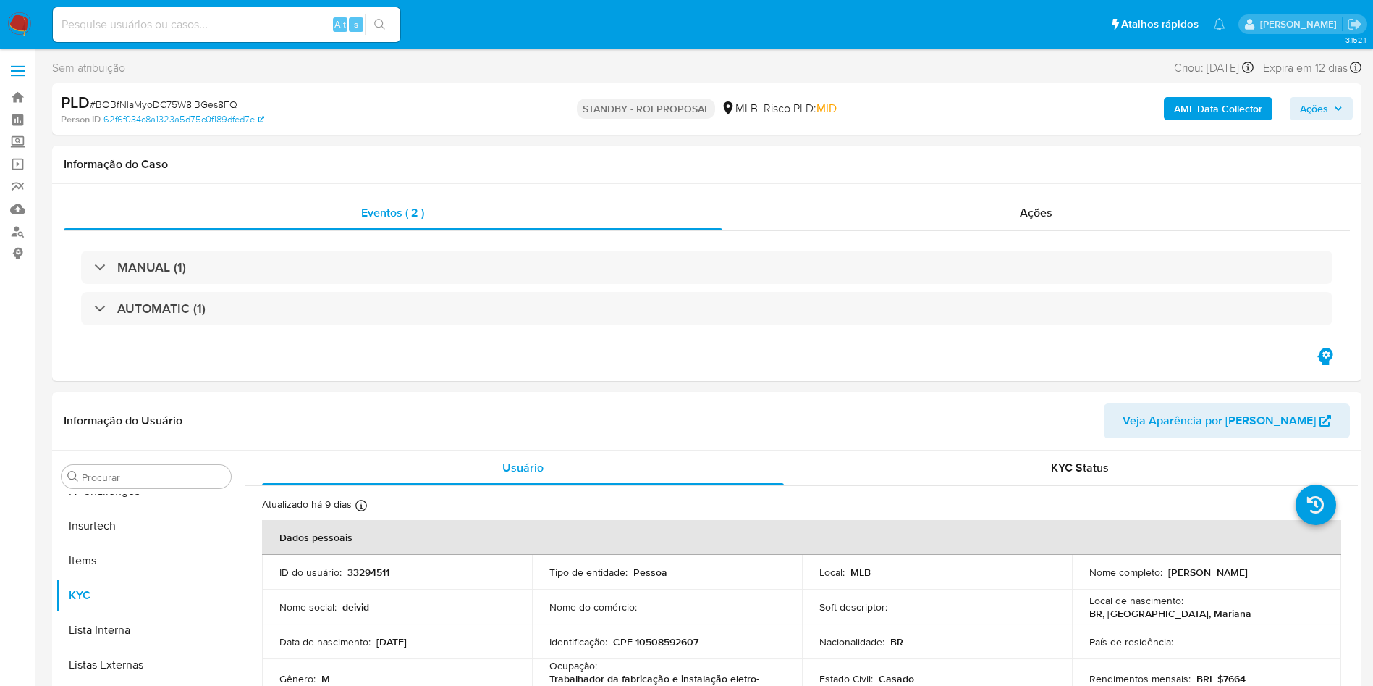
scroll to position [612, 0]
click at [992, 211] on div "Ações" at bounding box center [1037, 212] width 628 height 35
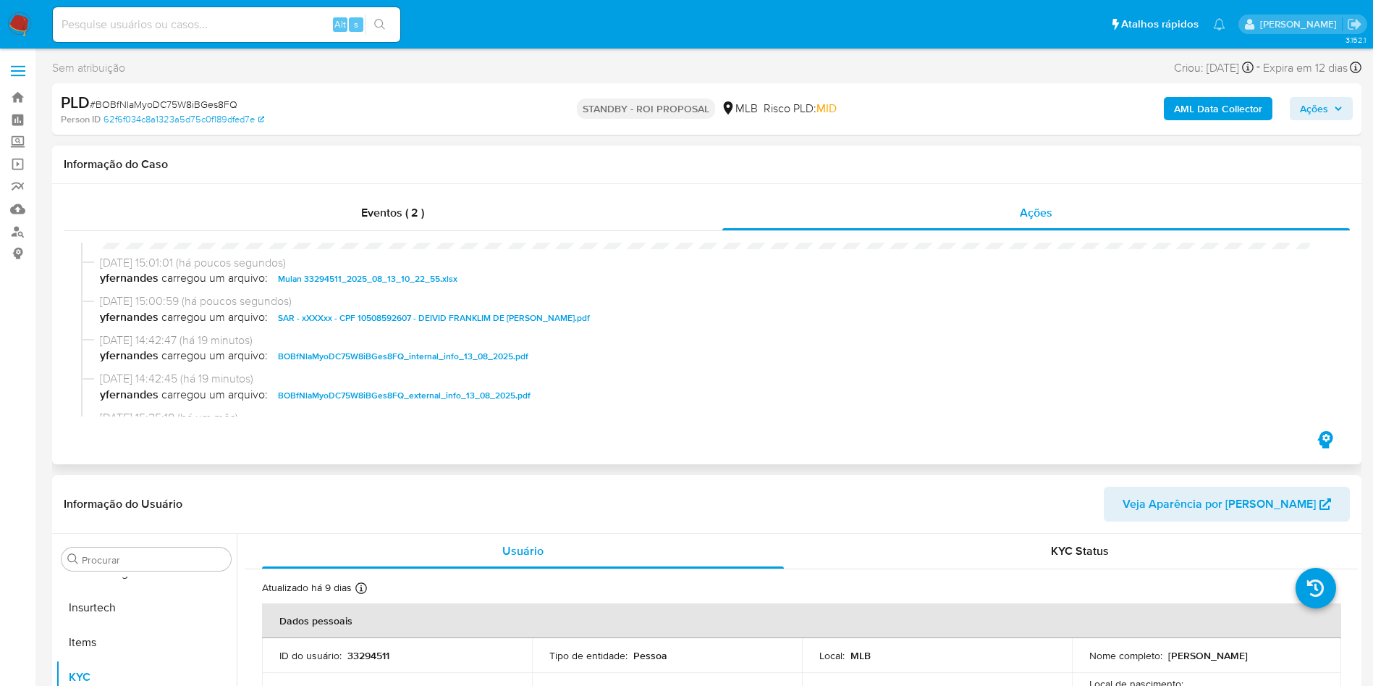
scroll to position [0, 0]
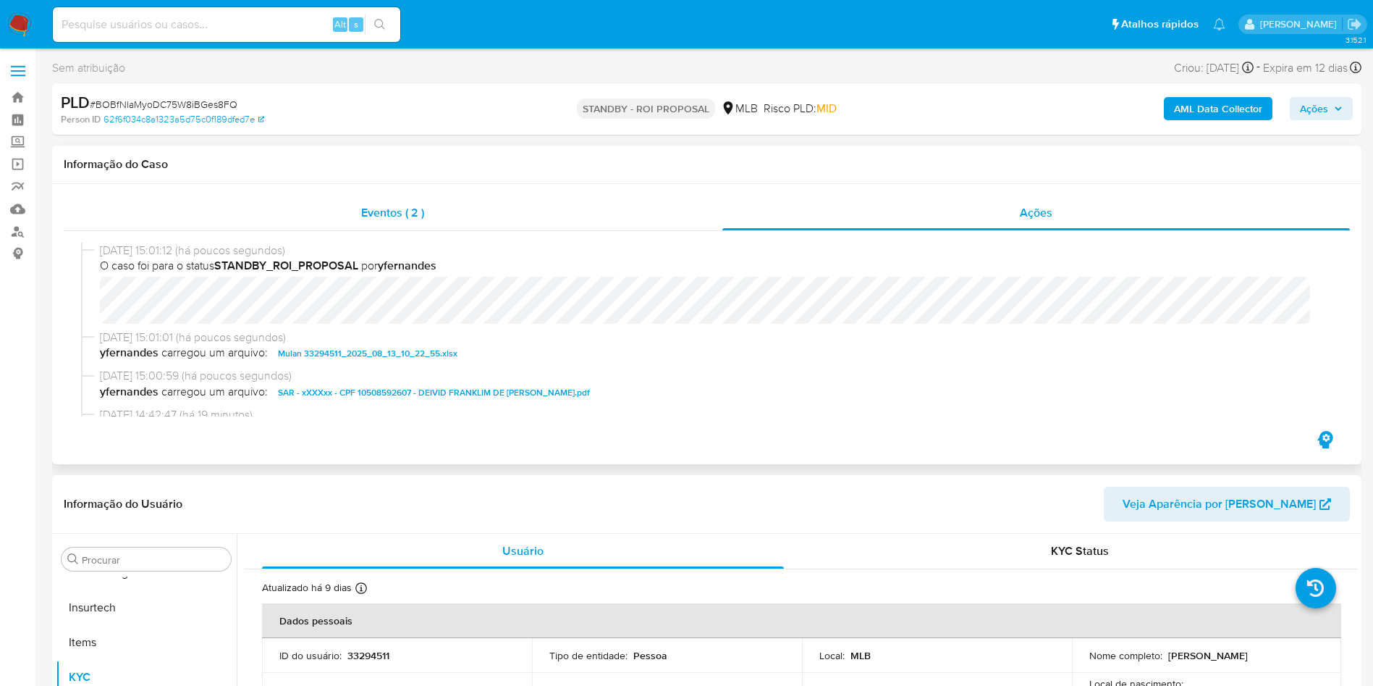
click at [523, 224] on div "Eventos ( 2 )" at bounding box center [393, 212] width 659 height 35
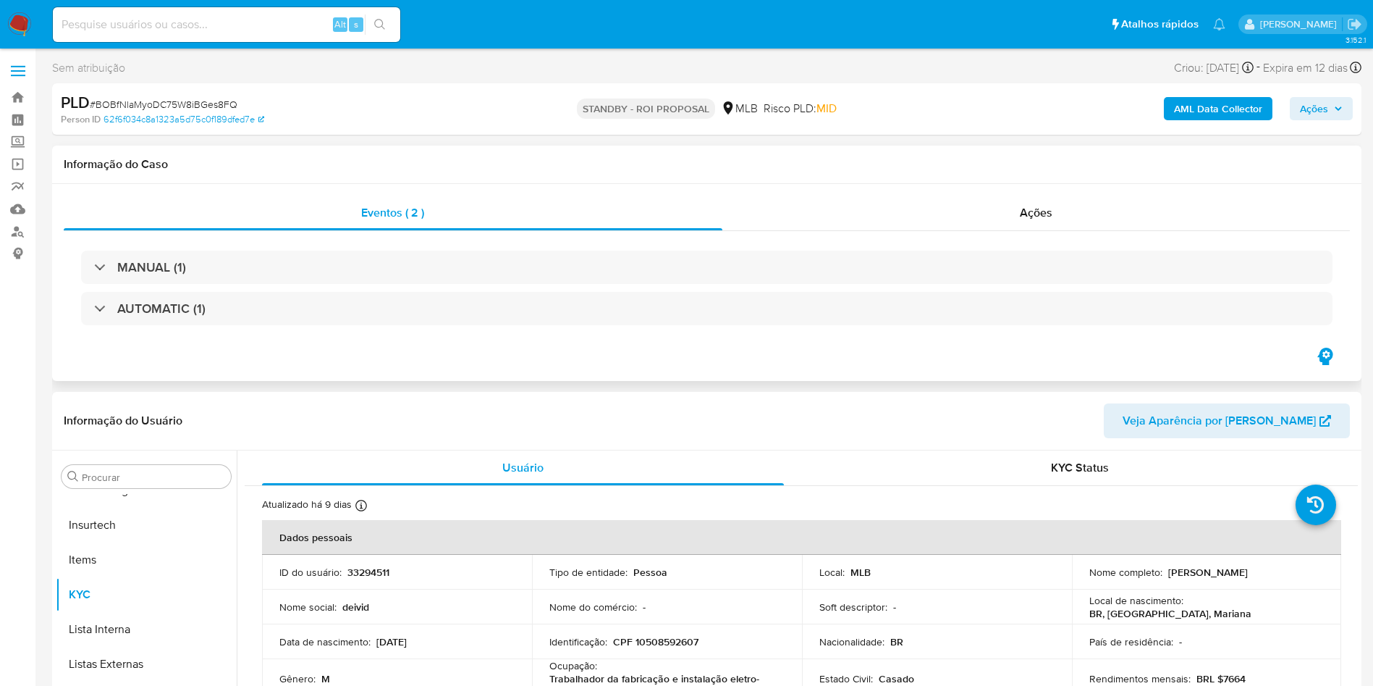
click at [583, 285] on div "MANUAL (1) AUTOMATIC (1)" at bounding box center [707, 287] width 1252 height 75
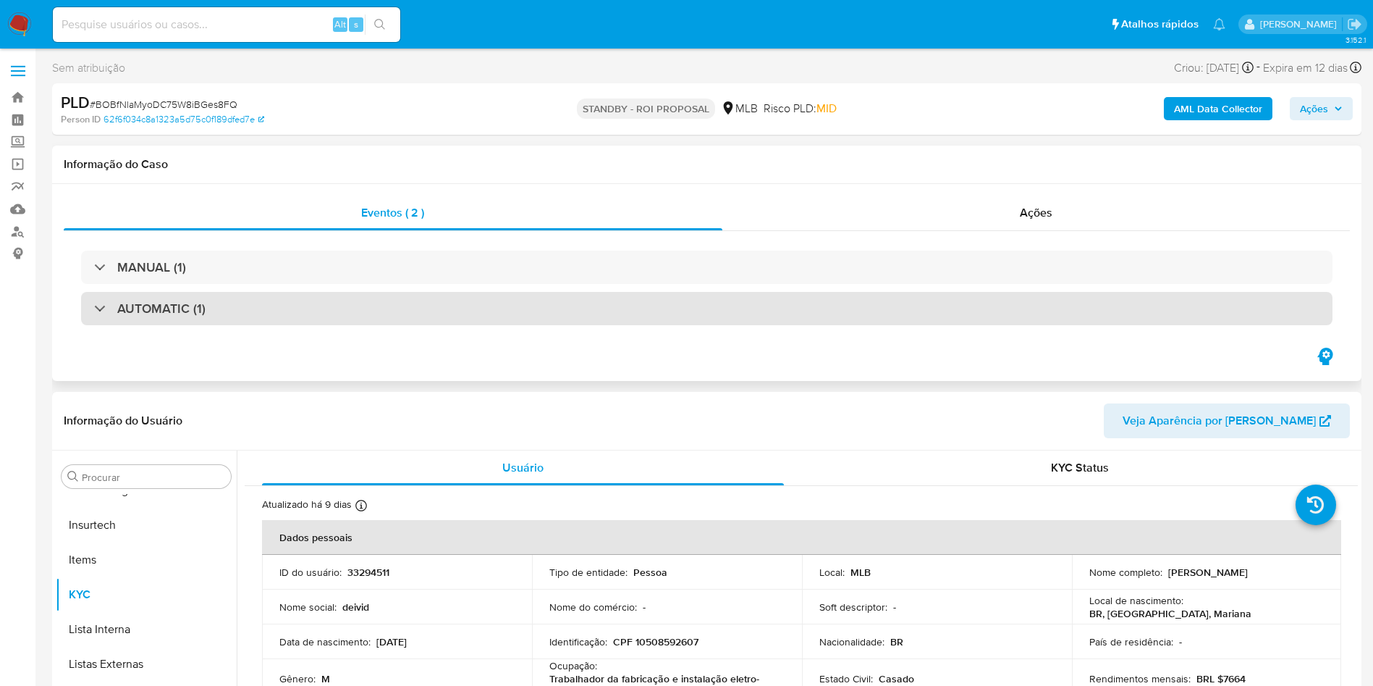
click at [582, 315] on div "AUTOMATIC (1)" at bounding box center [707, 308] width 1252 height 33
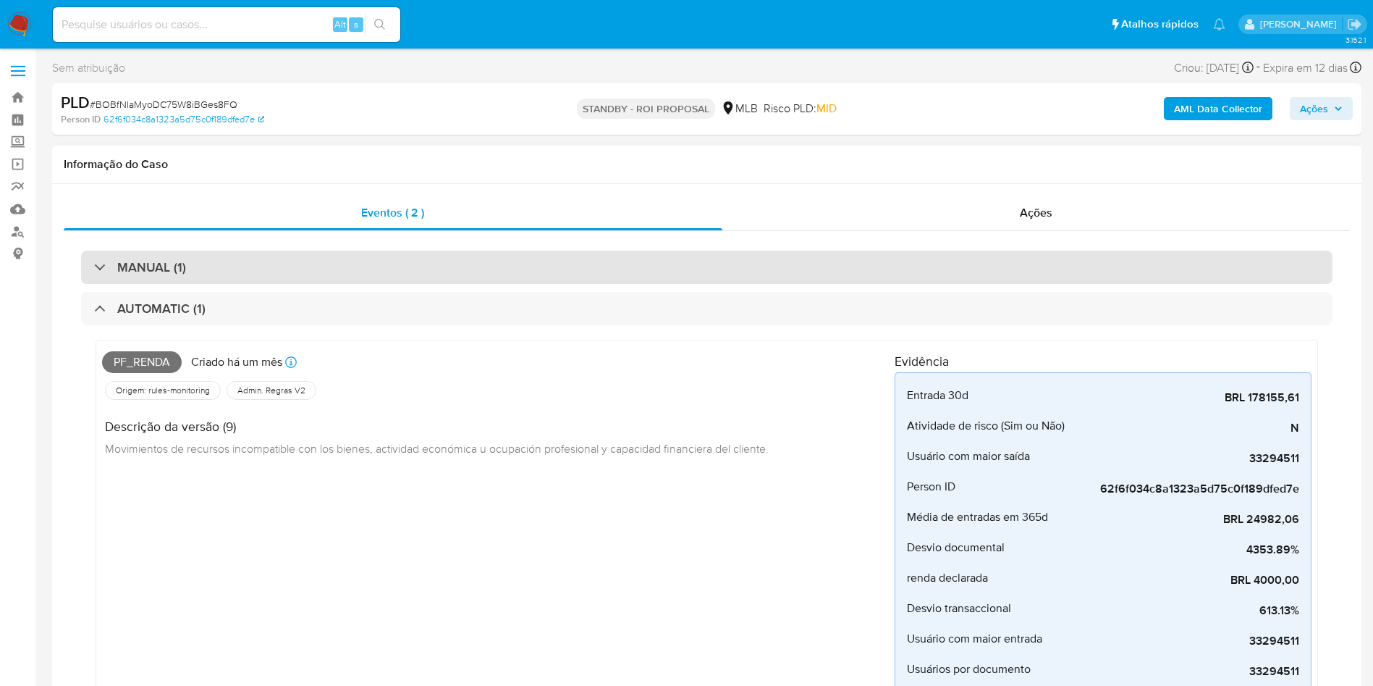
click at [577, 250] on div "MANUAL (1)" at bounding box center [707, 266] width 1252 height 33
